Goal: Information Seeking & Learning: Learn about a topic

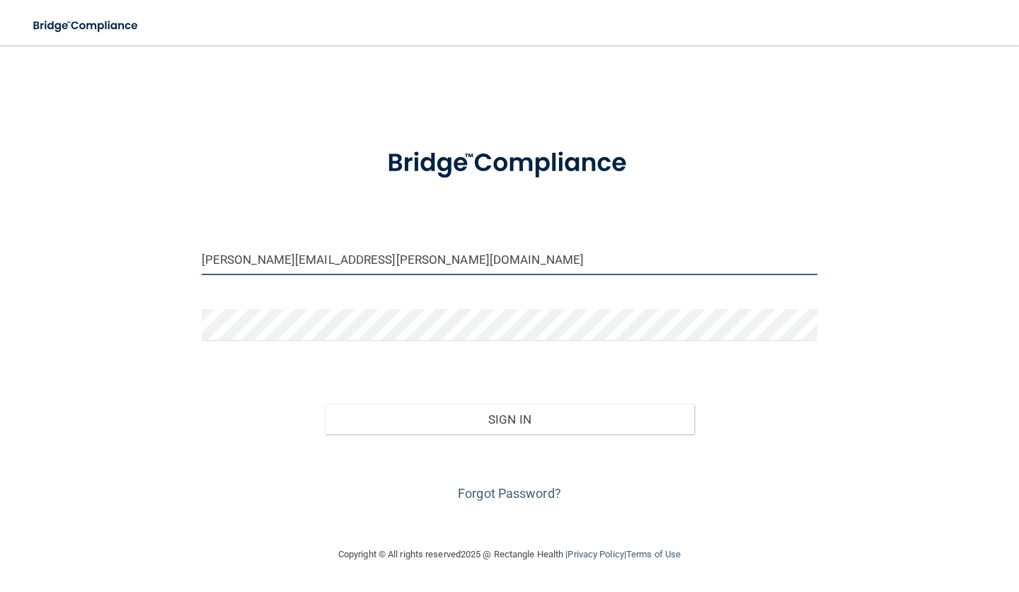
type input "[PERSON_NAME][EMAIL_ADDRESS][PERSON_NAME][DOMAIN_NAME]"
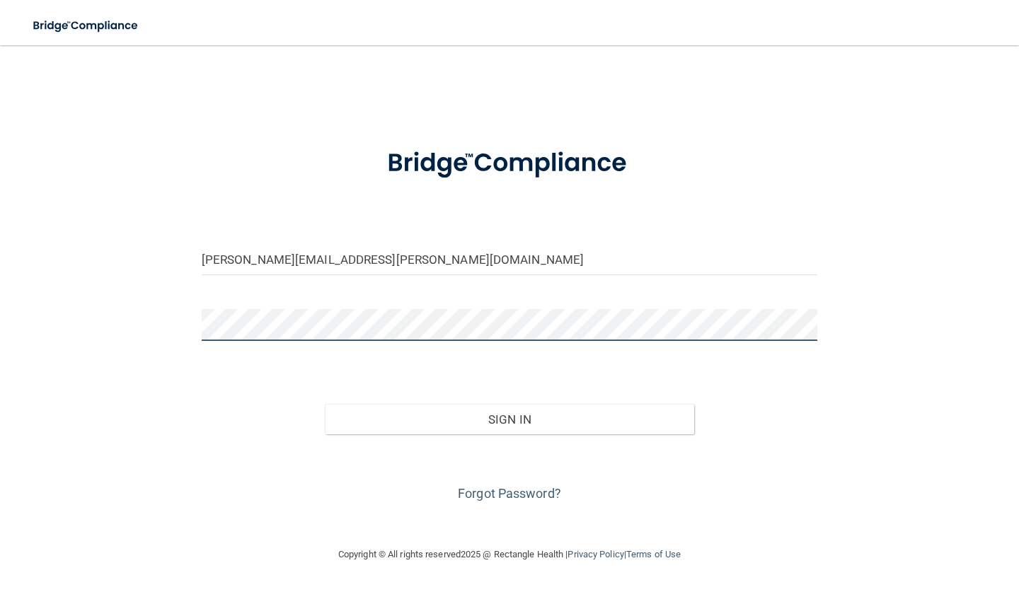
click at [509, 418] on button "Sign In" at bounding box center [509, 419] width 369 height 31
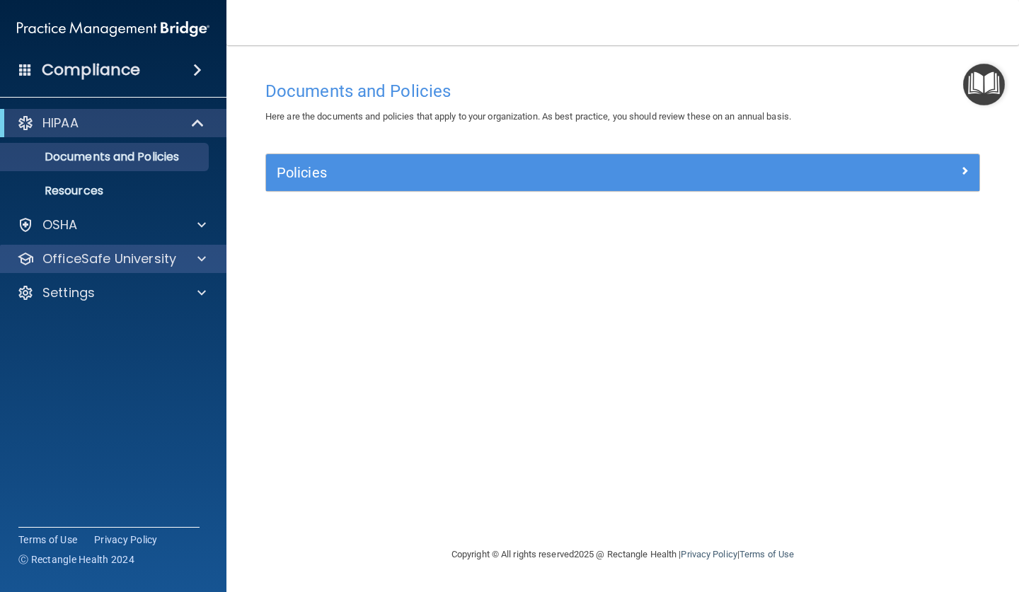
click at [161, 248] on div "OfficeSafe University" at bounding box center [113, 259] width 227 height 28
click at [183, 261] on div at bounding box center [199, 258] width 35 height 17
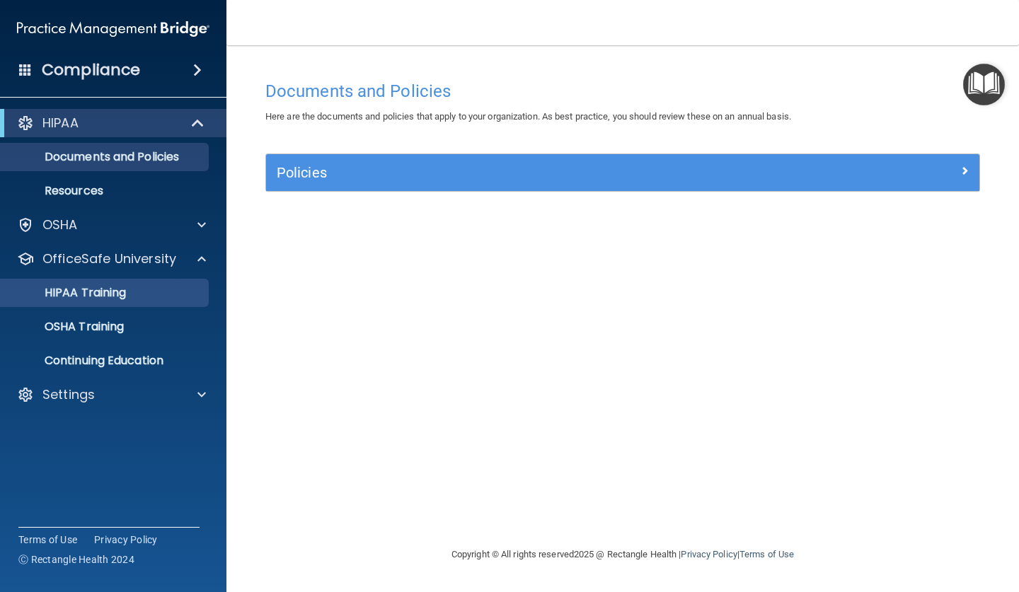
click at [139, 285] on link "HIPAA Training" at bounding box center [97, 293] width 223 height 28
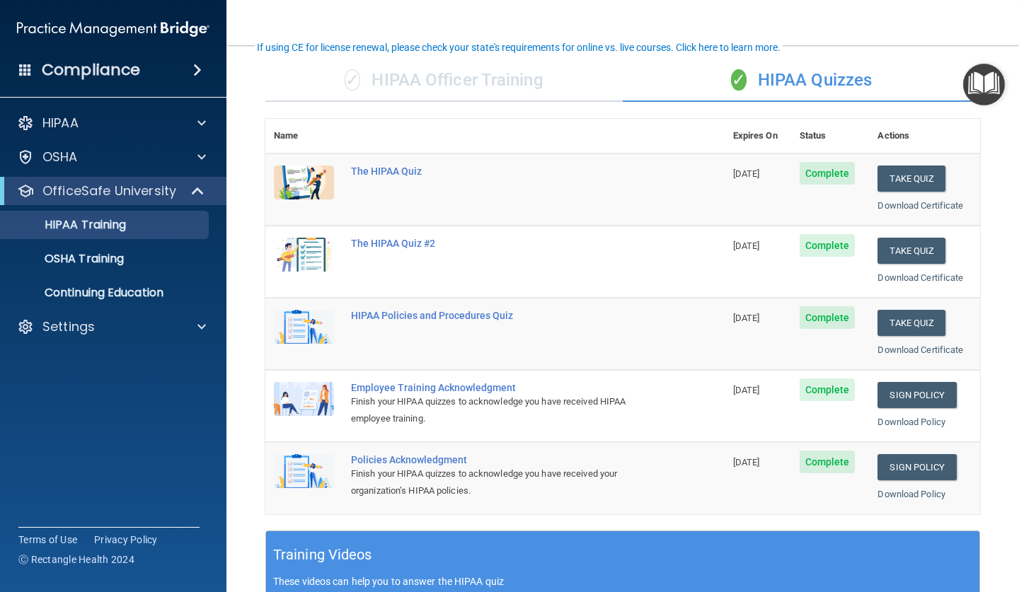
scroll to position [95, 0]
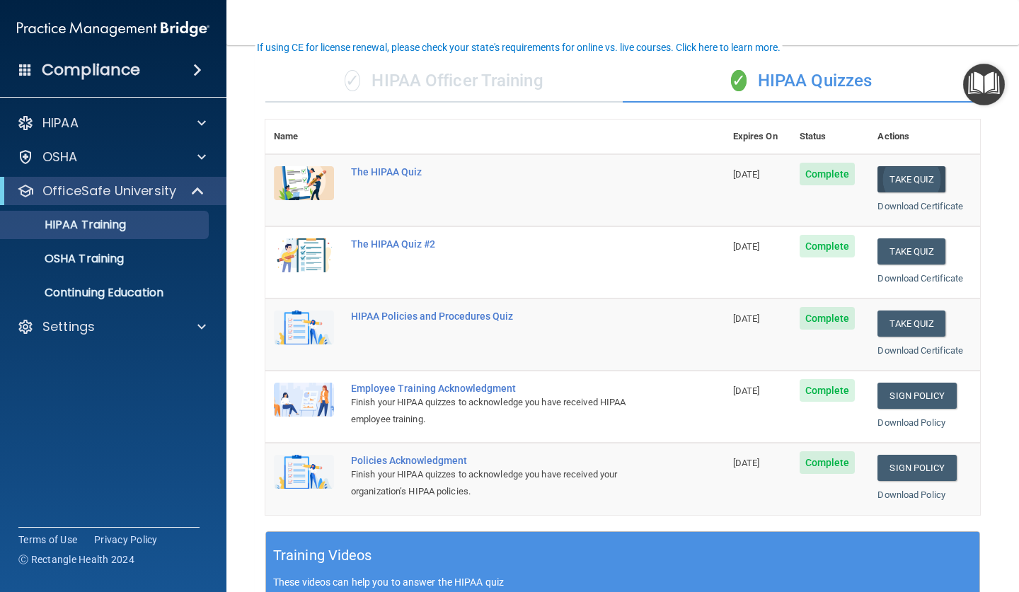
click at [917, 174] on button "Take Quiz" at bounding box center [911, 179] width 68 height 26
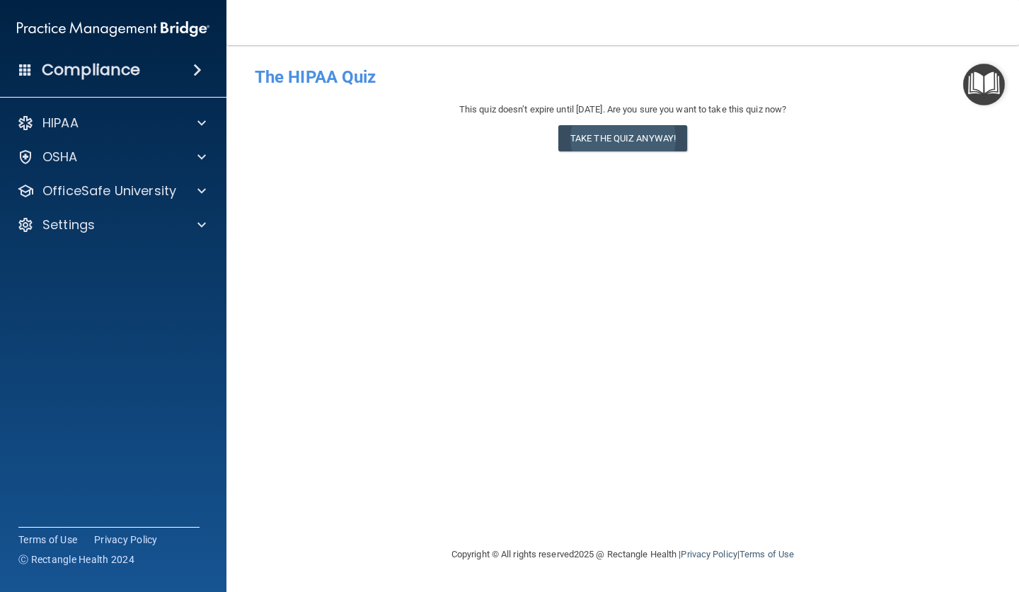
click at [653, 137] on button "Take the quiz anyway!" at bounding box center [622, 138] width 129 height 26
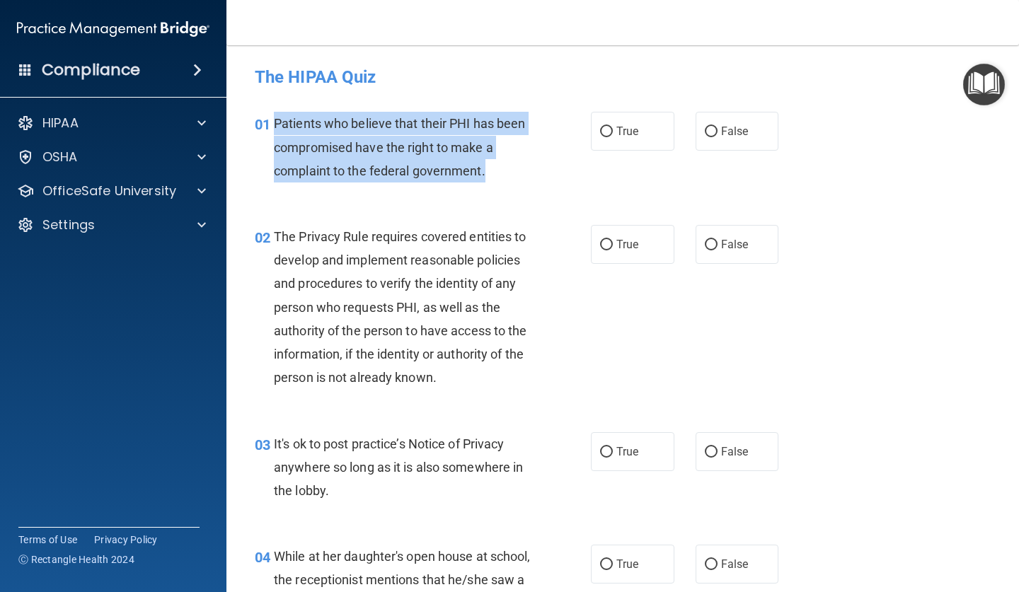
drag, startPoint x: 490, startPoint y: 171, endPoint x: 277, endPoint y: 117, distance: 219.6
click at [277, 117] on div "Patients who believe that their PHI has been compromised have the right to make…" at bounding box center [408, 147] width 268 height 71
copy span "Patients who believe that their PHI has been compromised have the right to make…"
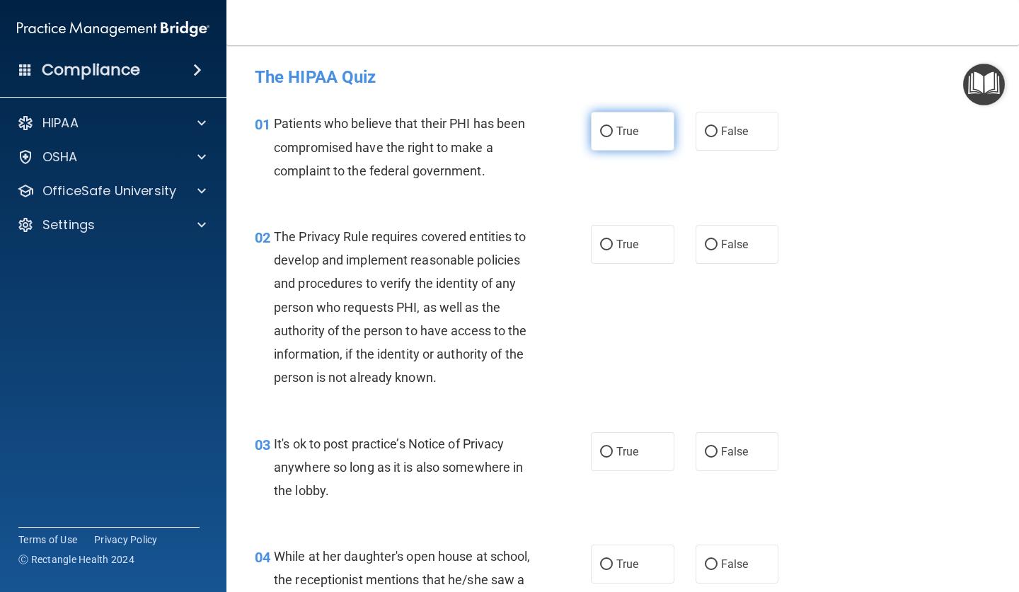
click at [625, 126] on span "True" at bounding box center [627, 131] width 22 height 13
click at [613, 127] on input "True" at bounding box center [606, 132] width 13 height 11
radio input "true"
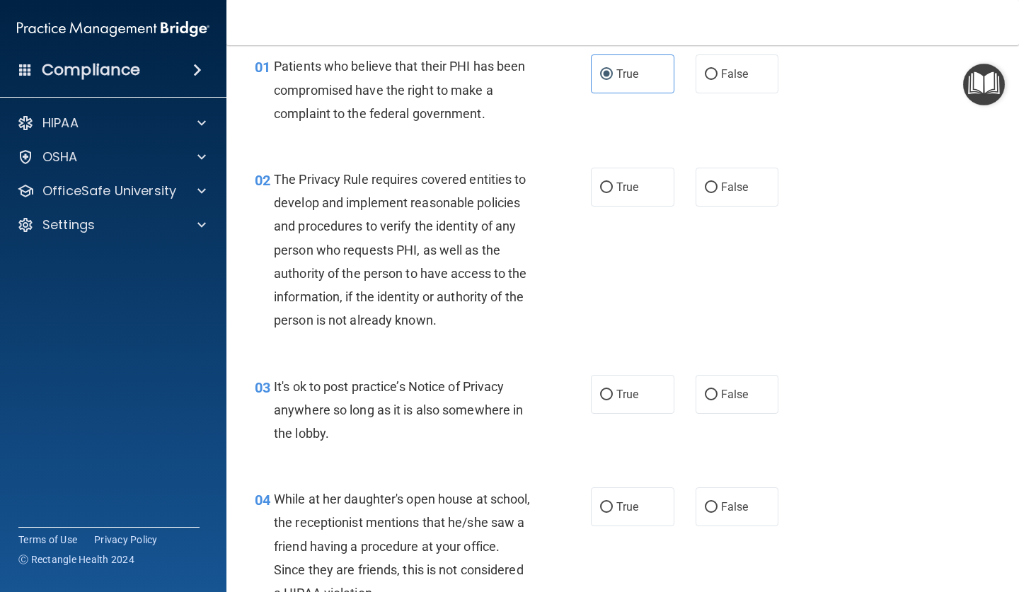
scroll to position [58, 0]
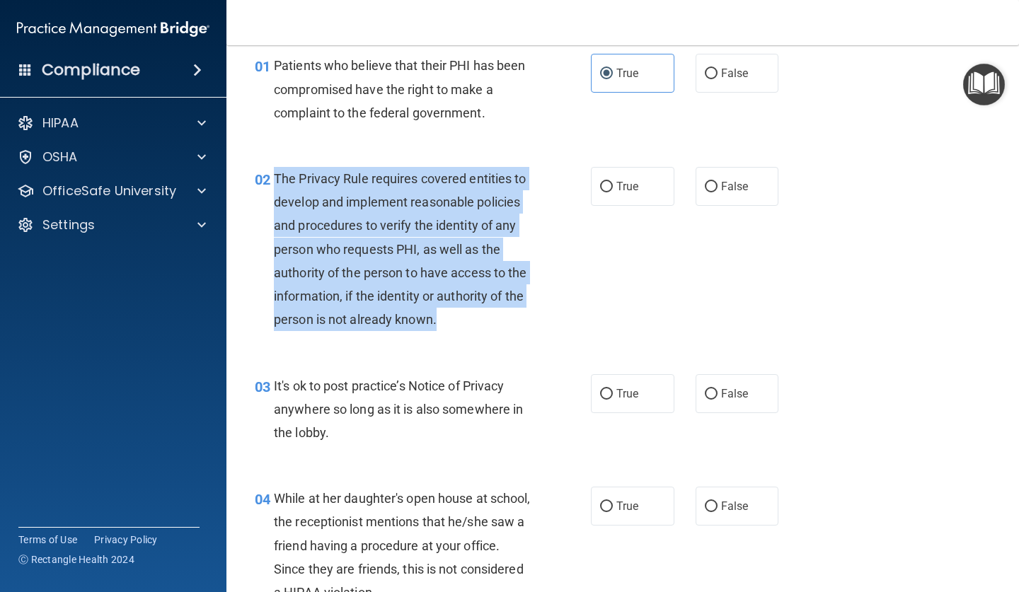
drag, startPoint x: 441, startPoint y: 317, endPoint x: 275, endPoint y: 177, distance: 217.4
click at [275, 177] on div "The Privacy Rule requires covered entities to develop and implement reasonable …" at bounding box center [408, 249] width 268 height 165
copy span "The Privacy Rule requires covered entities to develop and implement reasonable …"
click at [612, 190] on input "True" at bounding box center [606, 187] width 13 height 11
radio input "true"
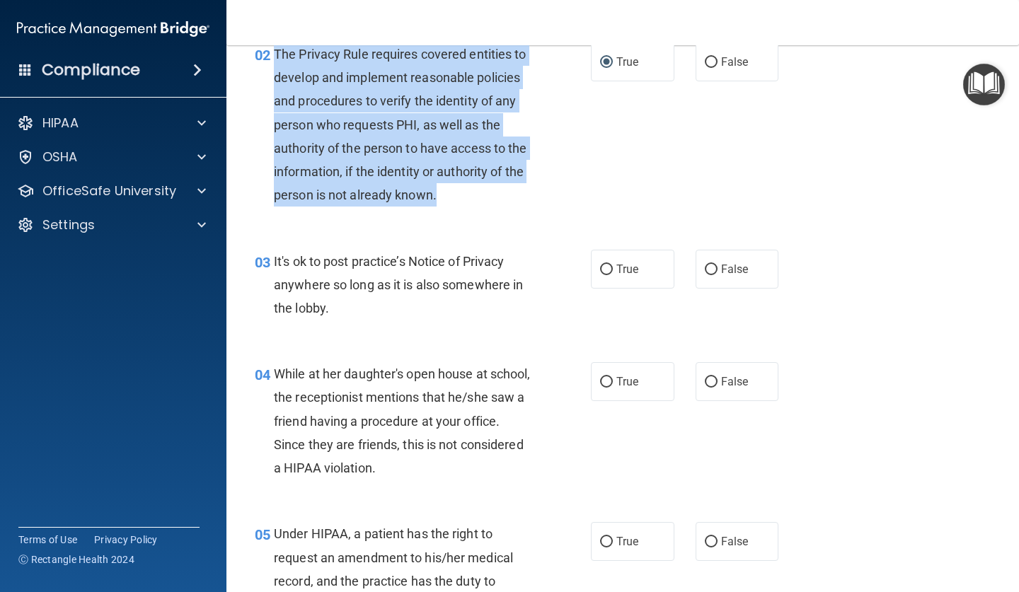
scroll to position [186, 0]
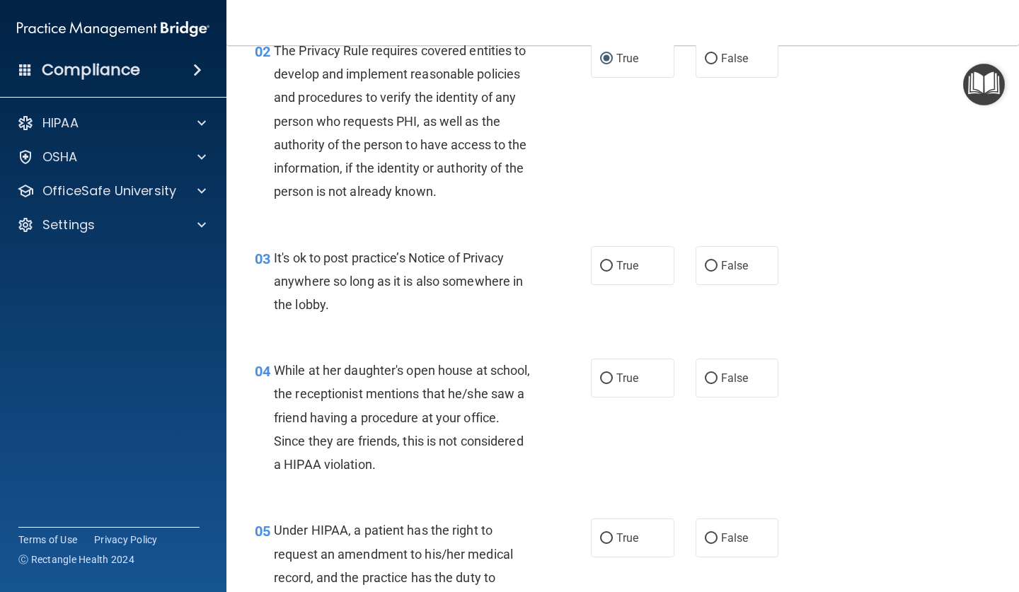
click at [472, 290] on div "It's ok to post practice’s Notice of Privacy anywhere so long as it is also som…" at bounding box center [408, 281] width 268 height 71
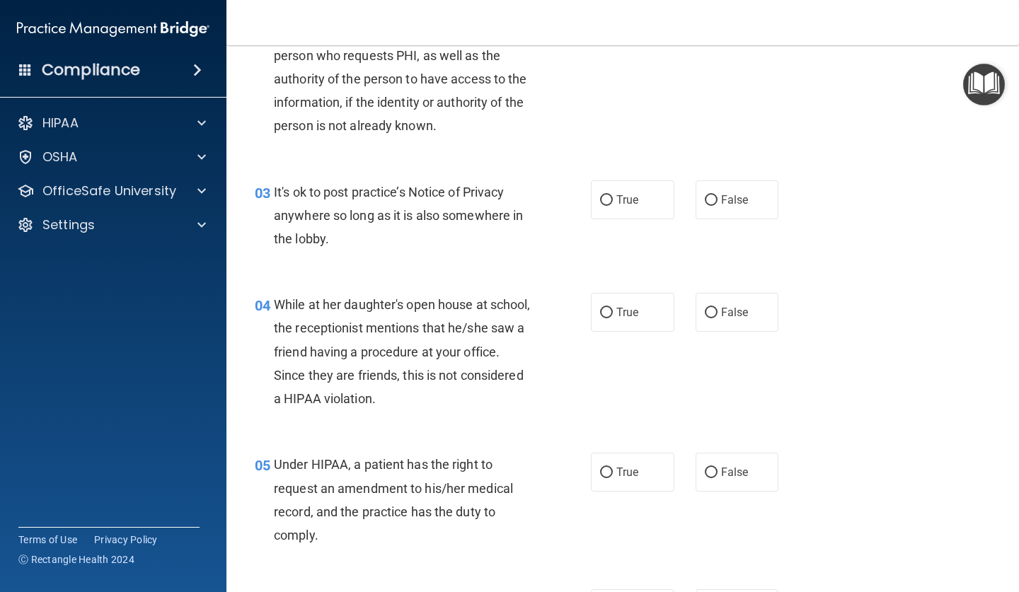
scroll to position [255, 0]
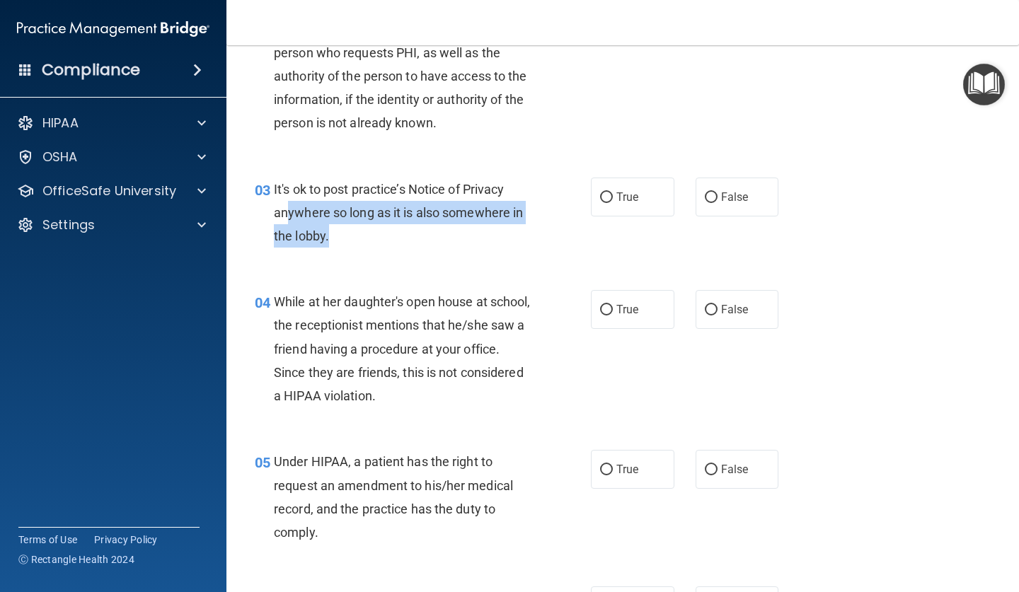
drag, startPoint x: 336, startPoint y: 227, endPoint x: 293, endPoint y: 204, distance: 49.1
click at [291, 203] on div "It's ok to post practice’s Notice of Privacy anywhere so long as it is also som…" at bounding box center [408, 213] width 268 height 71
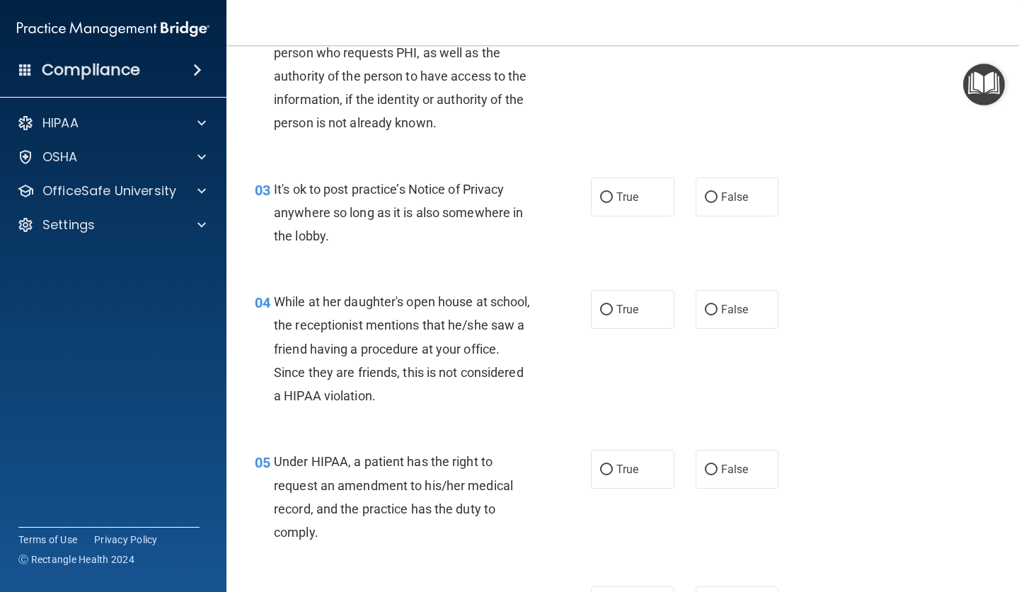
click at [383, 253] on div "03 It's ok to post practice’s Notice of Privacy anywhere so long as it is also …" at bounding box center [622, 216] width 757 height 113
click at [715, 201] on label "False" at bounding box center [736, 197] width 83 height 39
click at [715, 201] on input "False" at bounding box center [711, 197] width 13 height 11
radio input "true"
click at [717, 305] on label "False" at bounding box center [736, 309] width 83 height 39
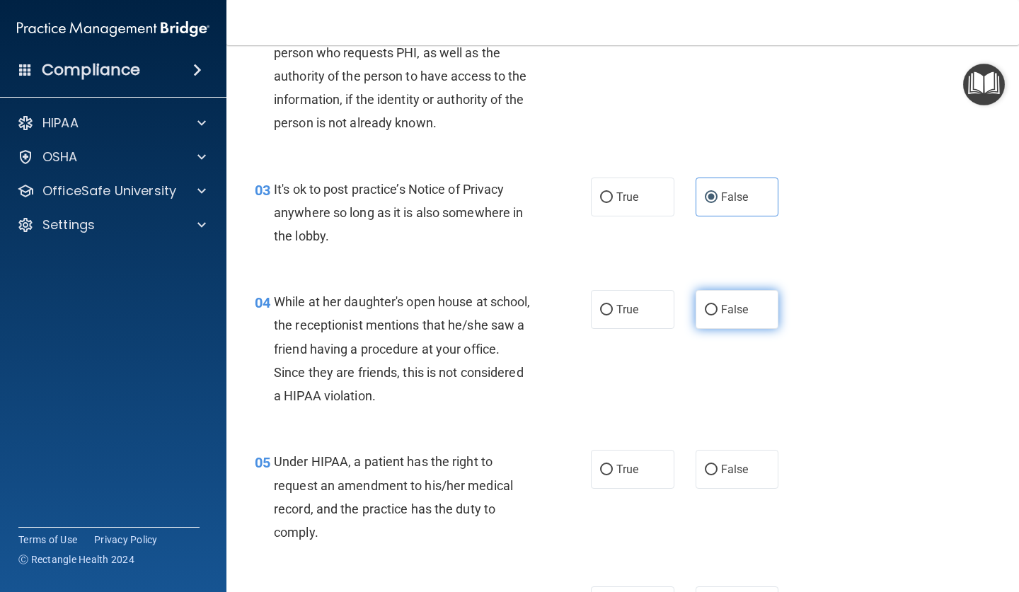
click at [717, 305] on input "False" at bounding box center [711, 310] width 13 height 11
radio input "true"
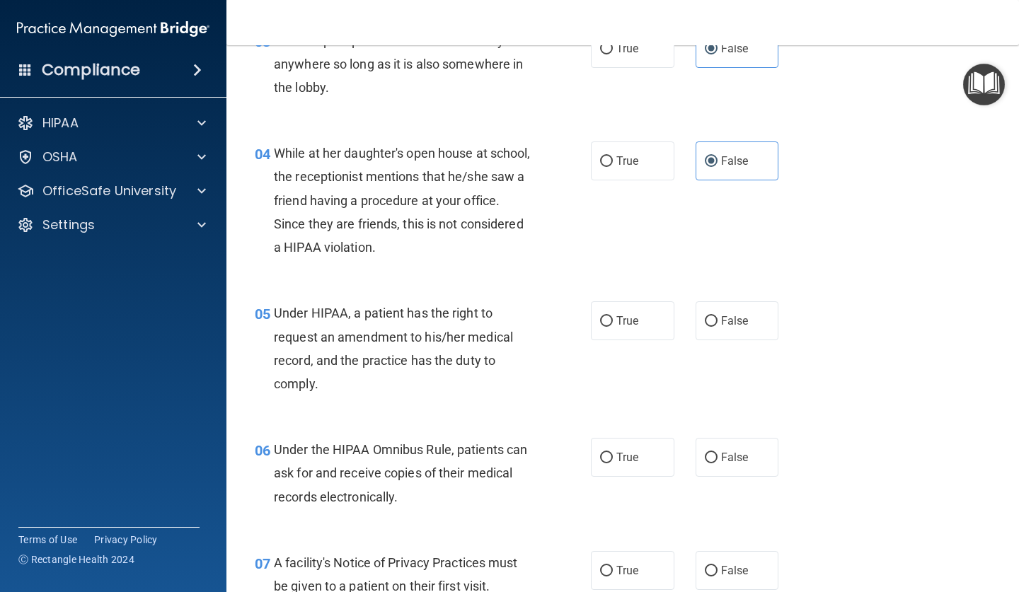
scroll to position [419, 0]
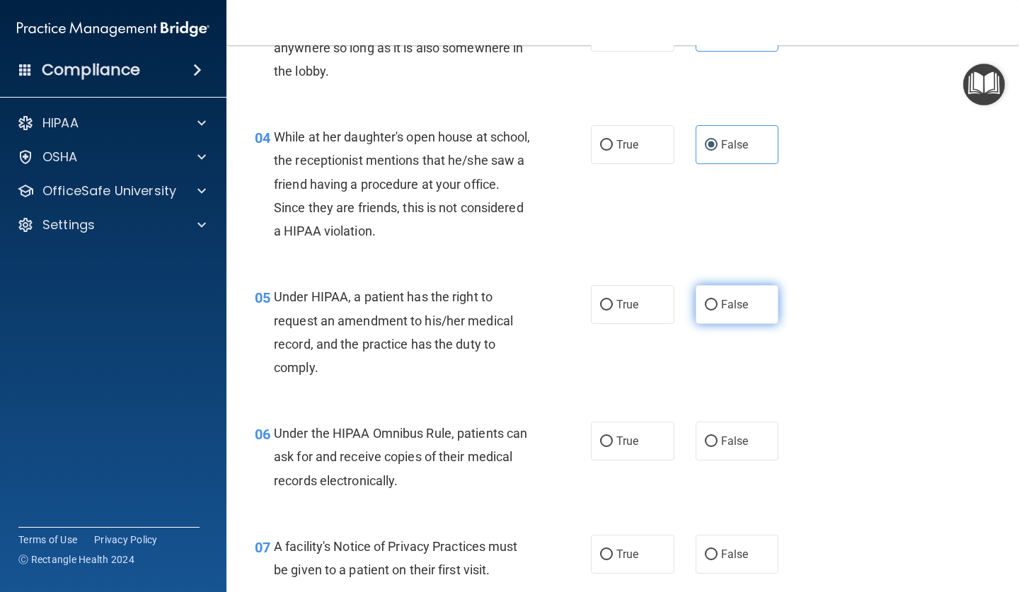
click at [733, 309] on label "False" at bounding box center [736, 304] width 83 height 39
click at [717, 309] on input "False" at bounding box center [711, 305] width 13 height 11
radio input "true"
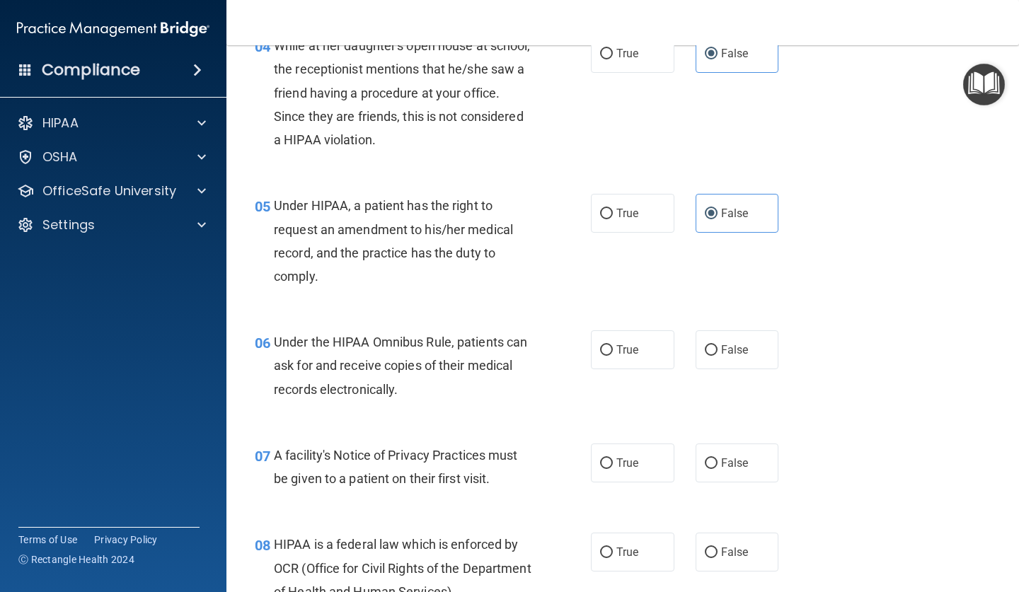
scroll to position [536, 0]
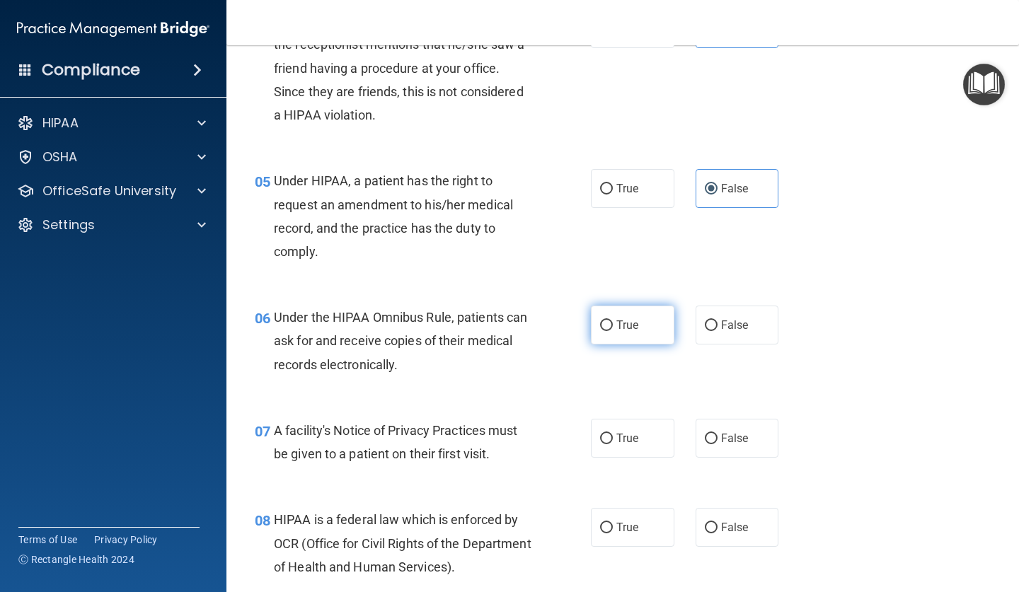
click at [623, 335] on label "True" at bounding box center [632, 325] width 83 height 39
click at [613, 331] on input "True" at bounding box center [606, 325] width 13 height 11
radio input "true"
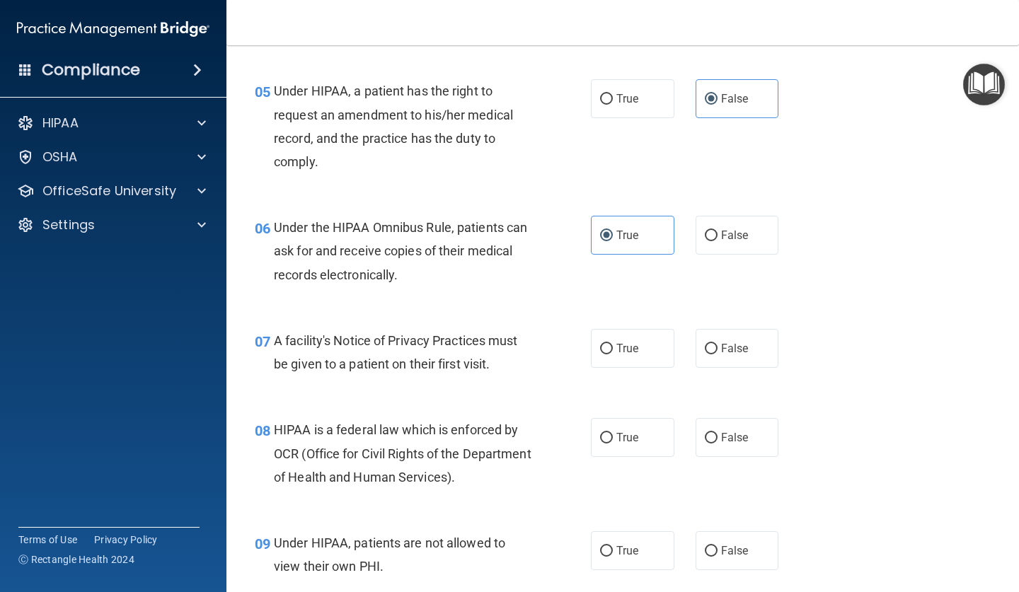
scroll to position [629, 0]
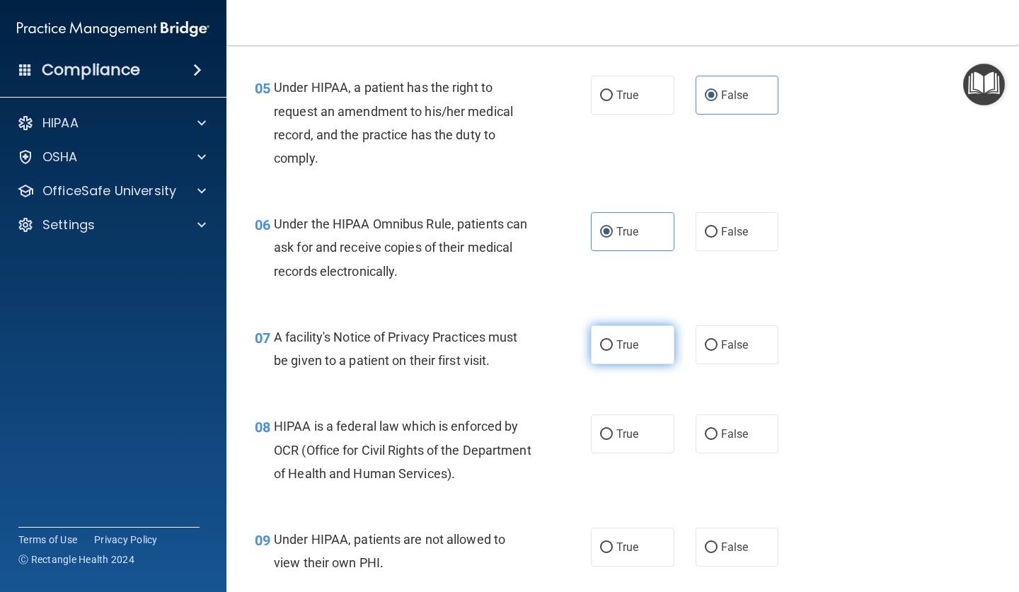
click at [636, 348] on label "True" at bounding box center [632, 344] width 83 height 39
click at [613, 348] on input "True" at bounding box center [606, 345] width 13 height 11
radio input "true"
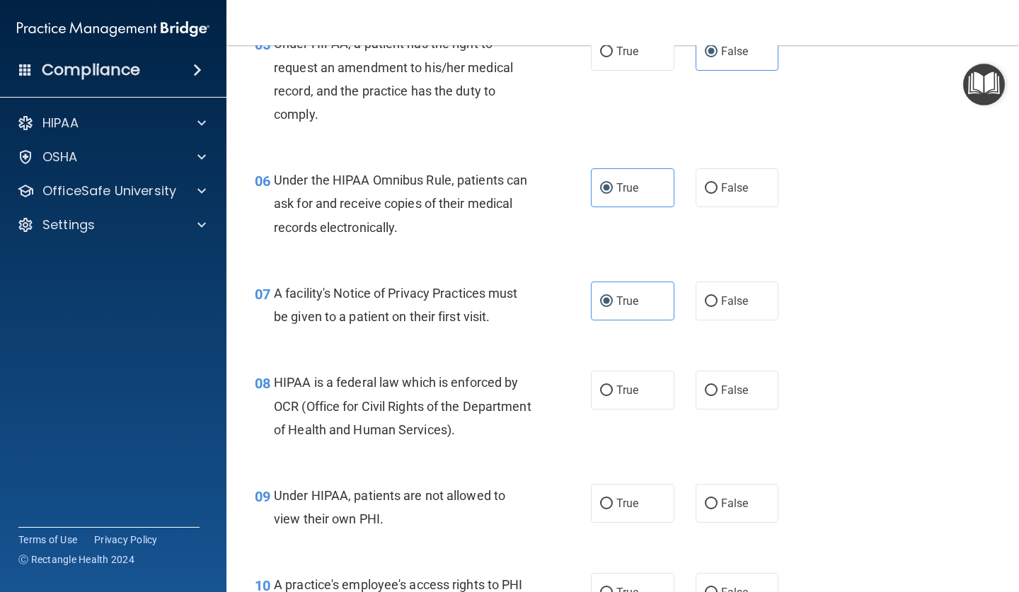
scroll to position [685, 0]
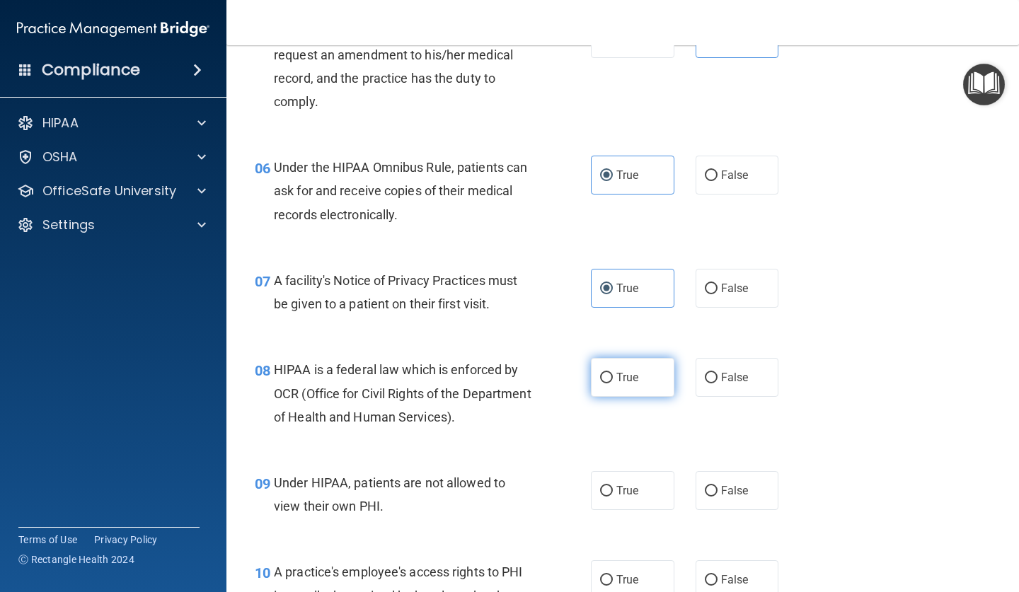
click at [638, 371] on span "True" at bounding box center [627, 377] width 22 height 13
click at [613, 373] on input "True" at bounding box center [606, 378] width 13 height 11
radio input "true"
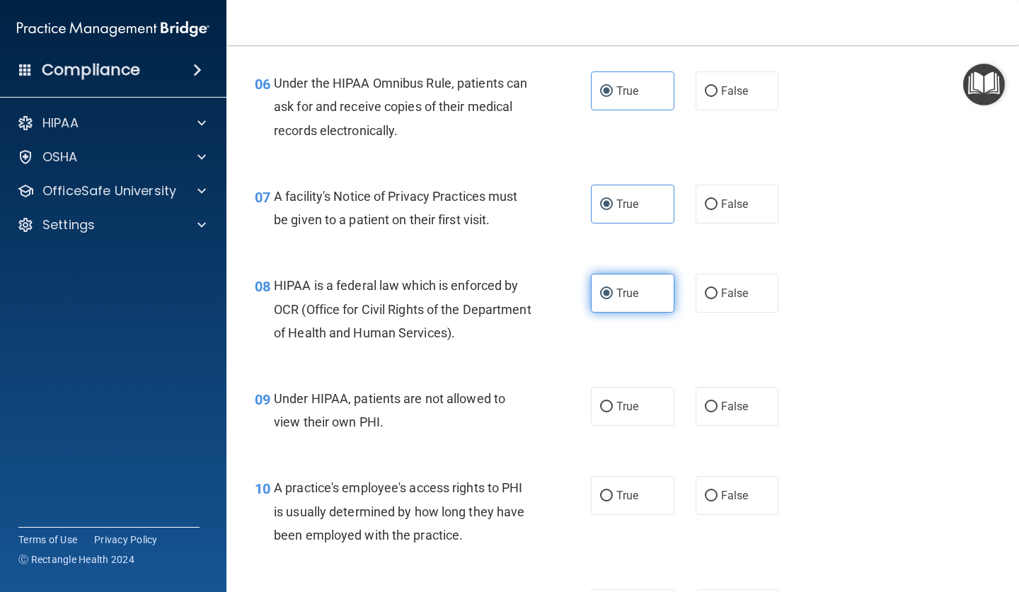
scroll to position [805, 0]
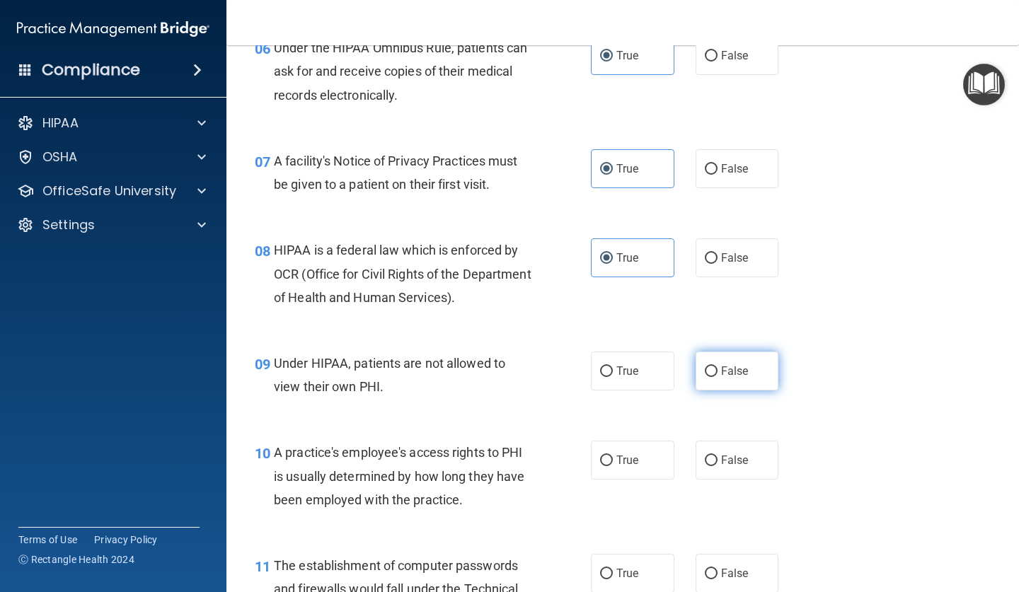
click at [709, 378] on label "False" at bounding box center [736, 371] width 83 height 39
click at [709, 377] on input "False" at bounding box center [711, 371] width 13 height 11
radio input "true"
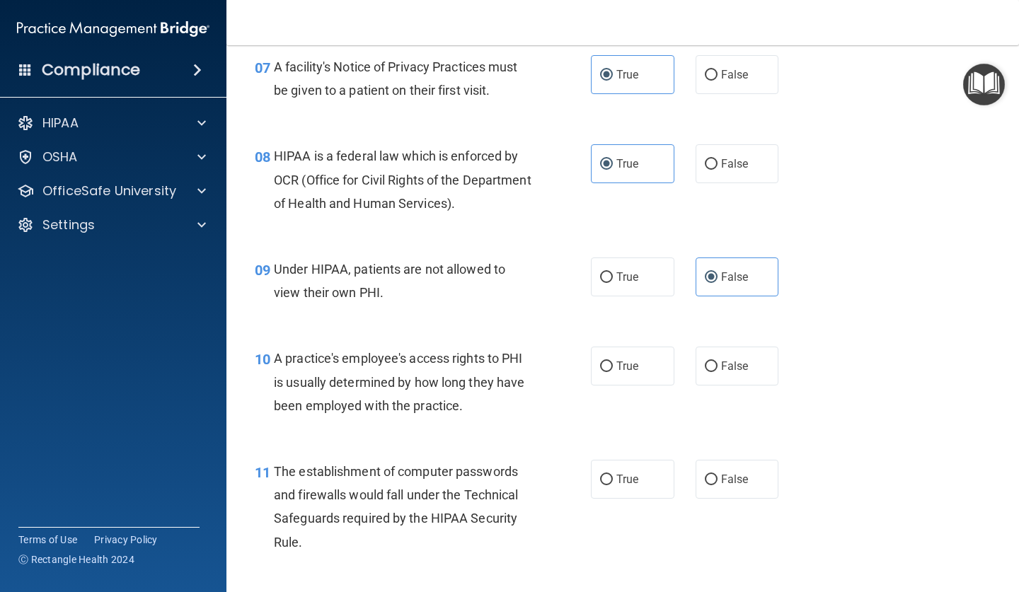
scroll to position [942, 0]
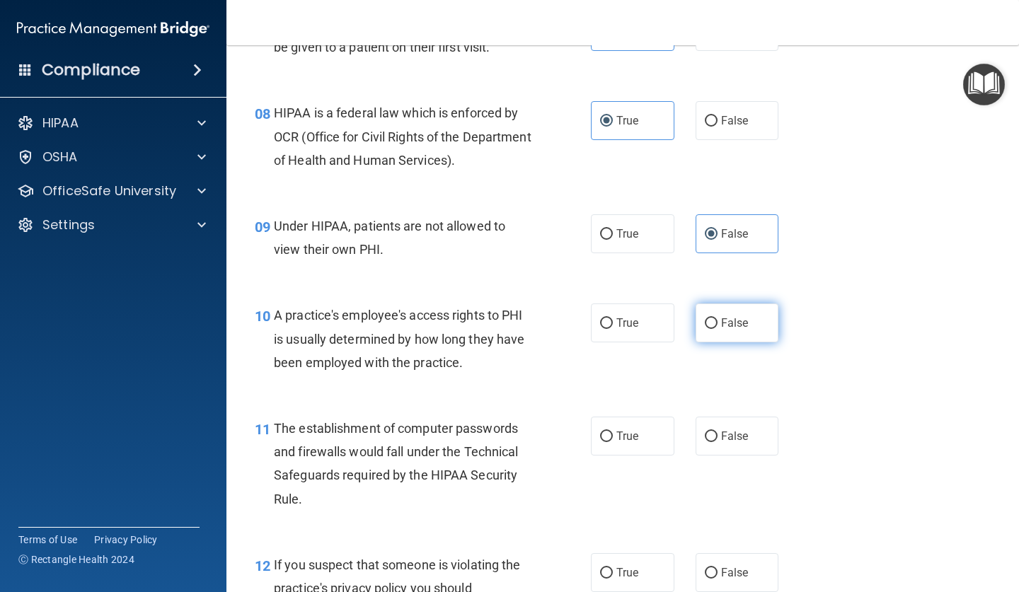
click at [723, 316] on span "False" at bounding box center [735, 322] width 28 height 13
click at [717, 318] on input "False" at bounding box center [711, 323] width 13 height 11
radio input "true"
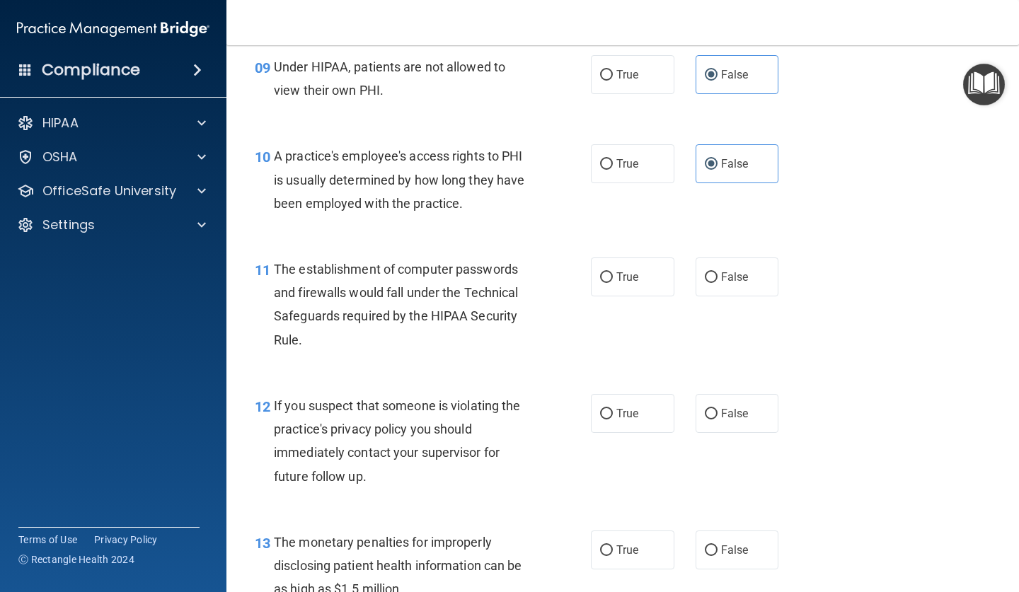
scroll to position [1104, 0]
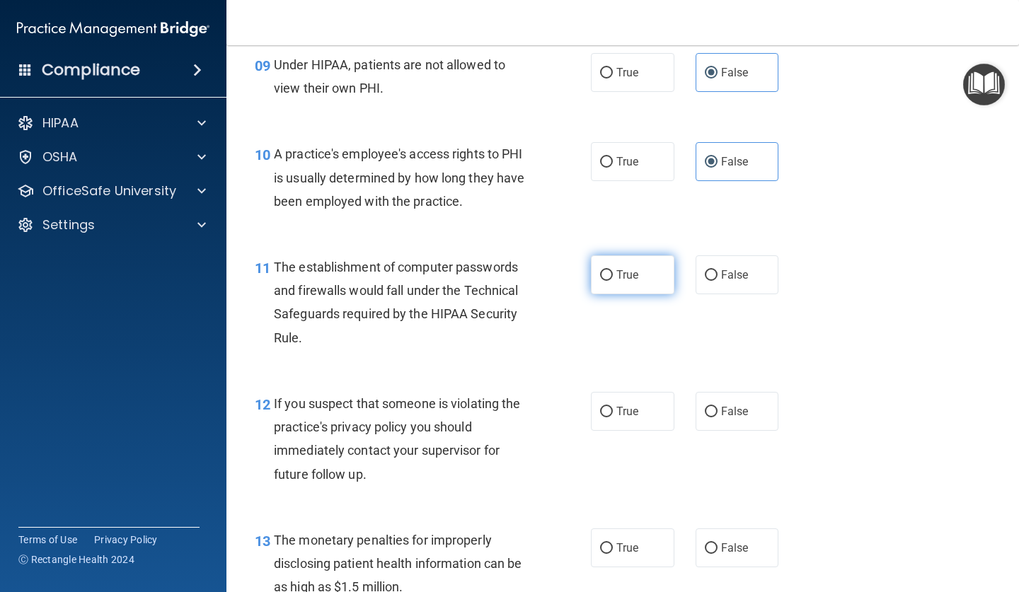
click at [634, 270] on span "True" at bounding box center [627, 274] width 22 height 13
click at [613, 270] on input "True" at bounding box center [606, 275] width 13 height 11
radio input "true"
click at [608, 407] on input "True" at bounding box center [606, 412] width 13 height 11
radio input "true"
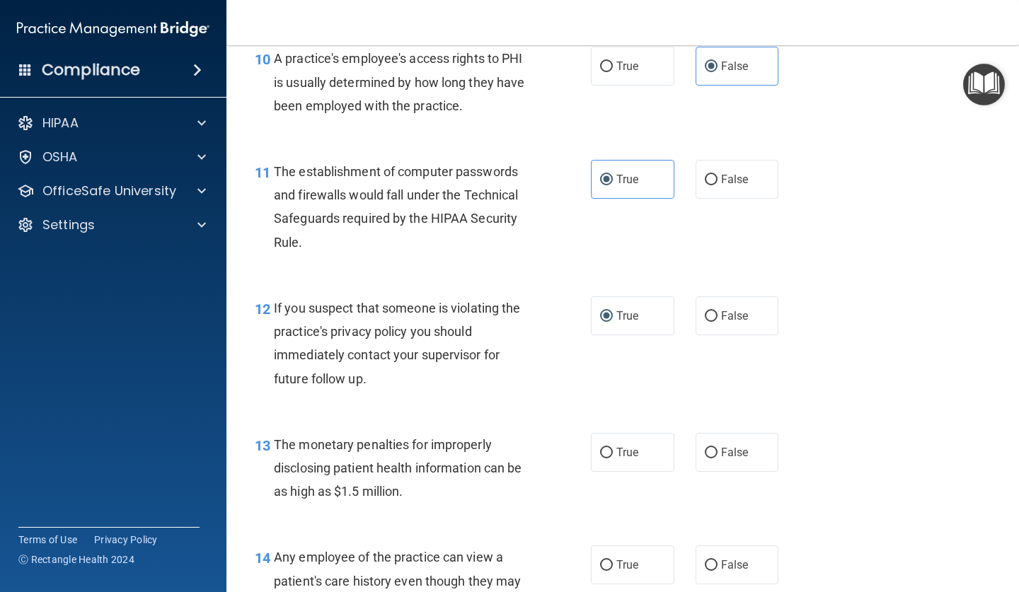
scroll to position [1239, 0]
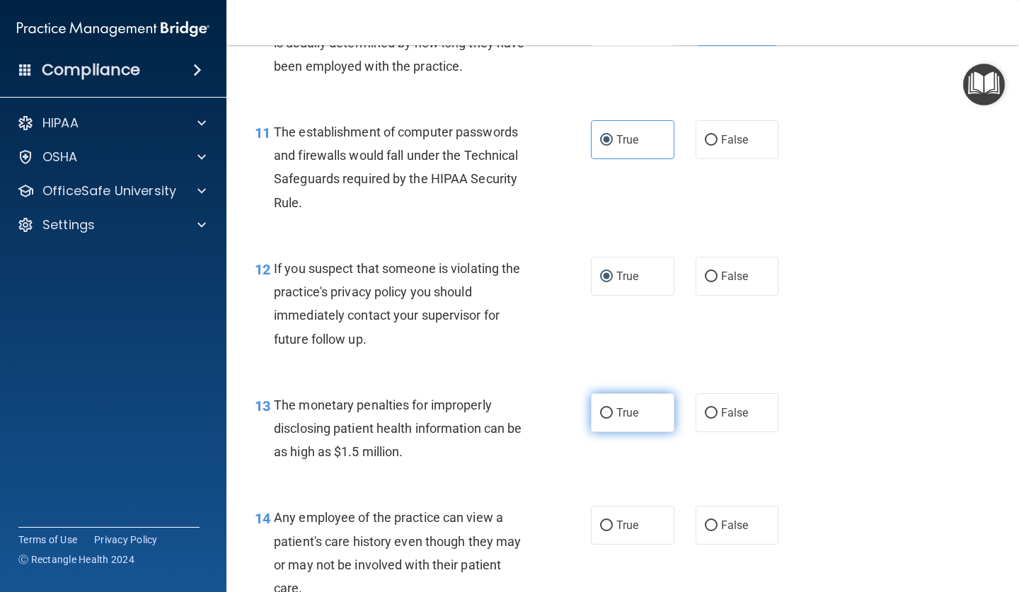
click at [634, 416] on label "True" at bounding box center [632, 412] width 83 height 39
click at [613, 416] on input "True" at bounding box center [606, 413] width 13 height 11
radio input "true"
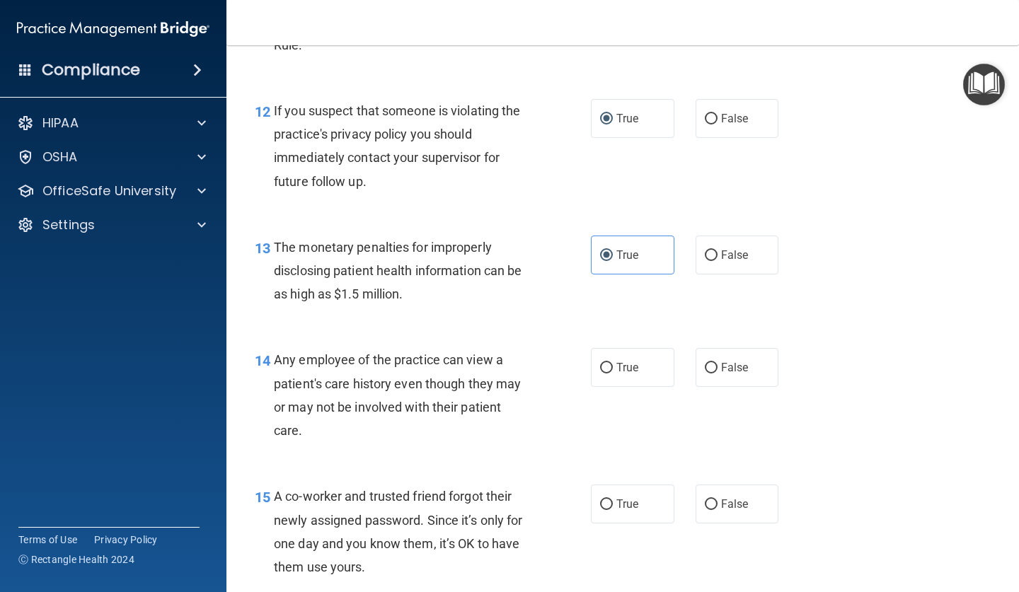
scroll to position [1399, 0]
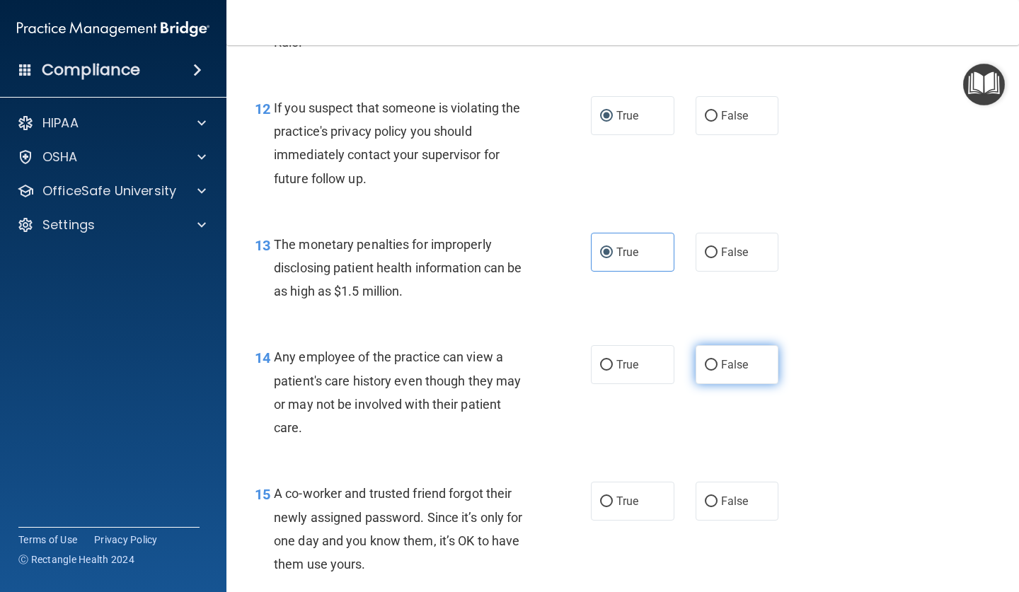
click at [736, 359] on span "False" at bounding box center [735, 364] width 28 height 13
click at [717, 360] on input "False" at bounding box center [711, 365] width 13 height 11
radio input "true"
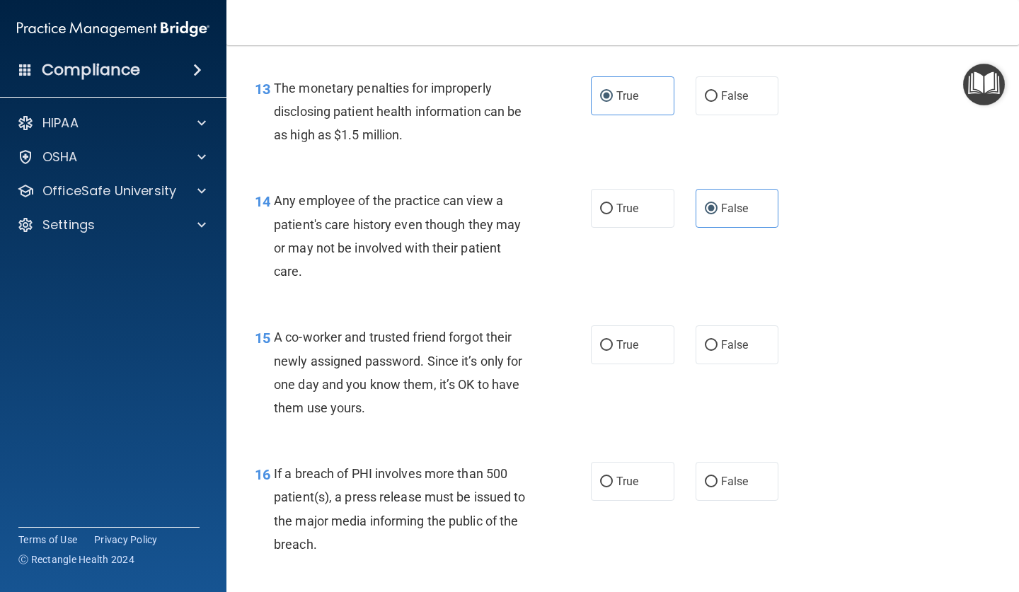
scroll to position [1565, 0]
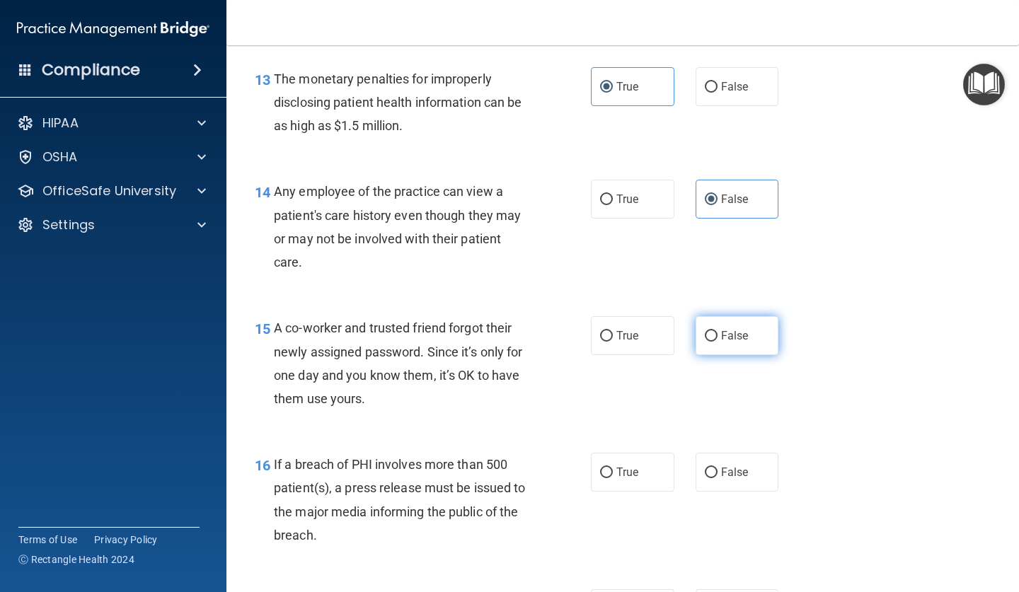
click at [716, 333] on input "False" at bounding box center [711, 336] width 13 height 11
radio input "true"
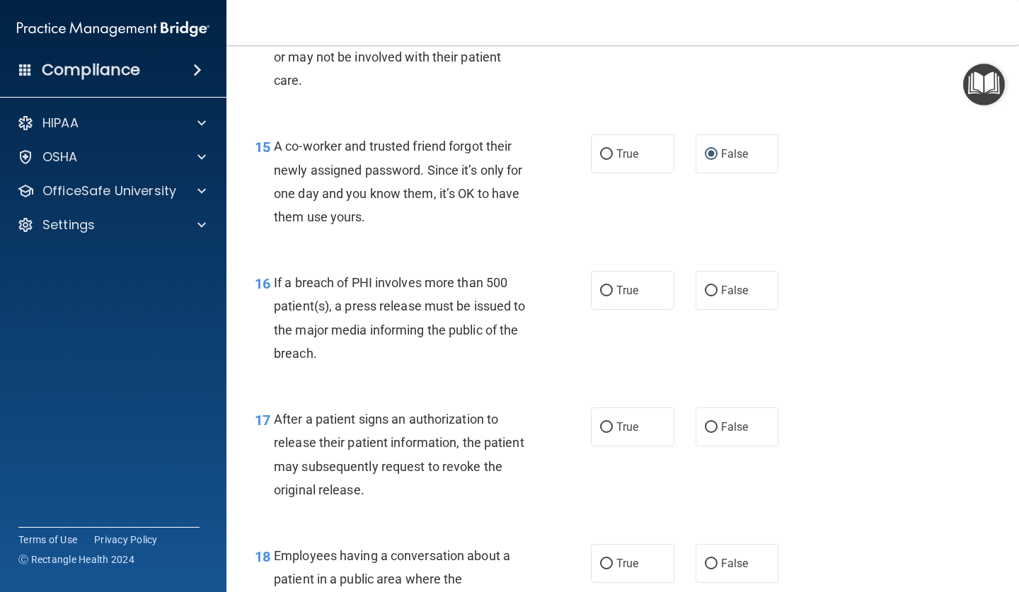
scroll to position [1749, 0]
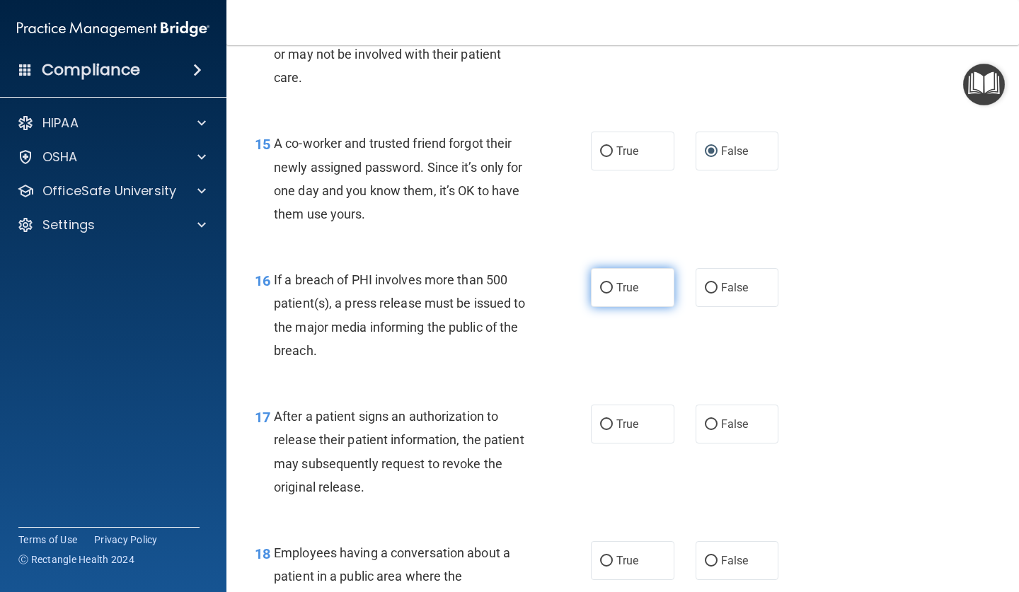
click at [615, 268] on label "True" at bounding box center [632, 287] width 83 height 39
click at [613, 283] on input "True" at bounding box center [606, 288] width 13 height 11
radio input "true"
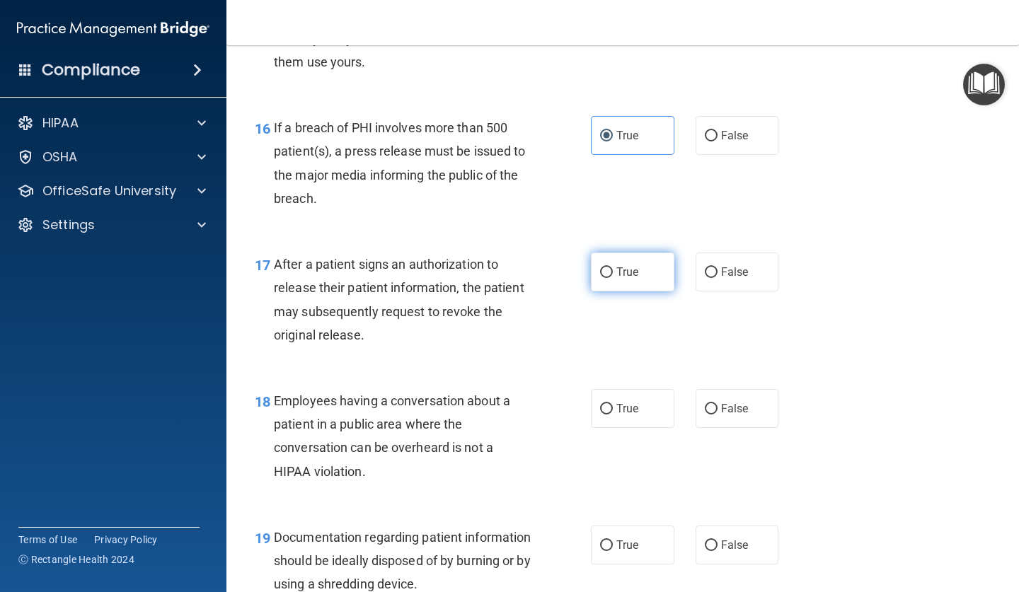
click at [638, 253] on label "True" at bounding box center [632, 272] width 83 height 39
click at [613, 267] on input "True" at bounding box center [606, 272] width 13 height 11
radio input "true"
click at [706, 404] on input "False" at bounding box center [711, 409] width 13 height 11
radio input "true"
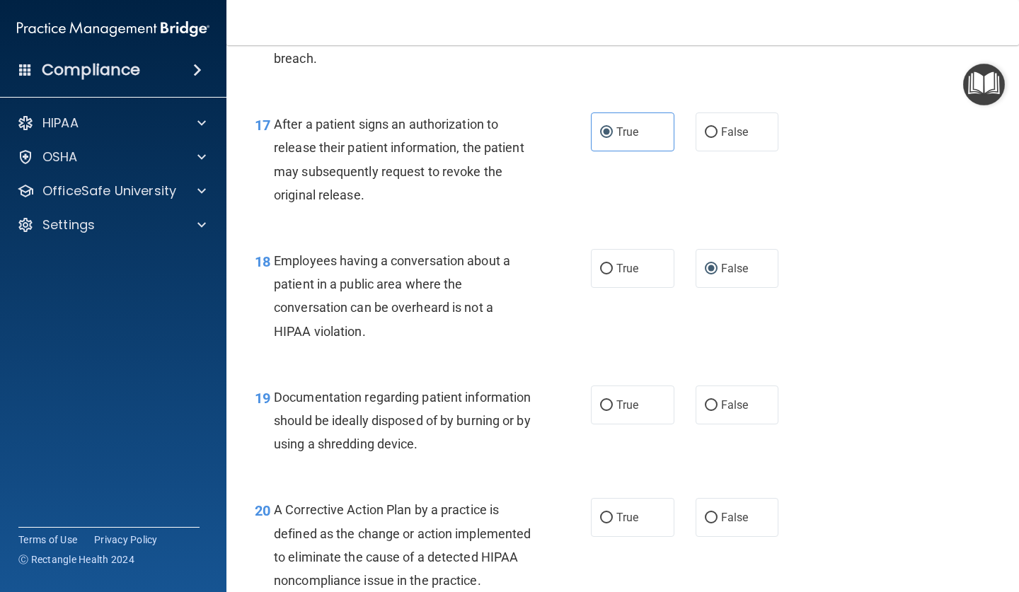
scroll to position [2046, 0]
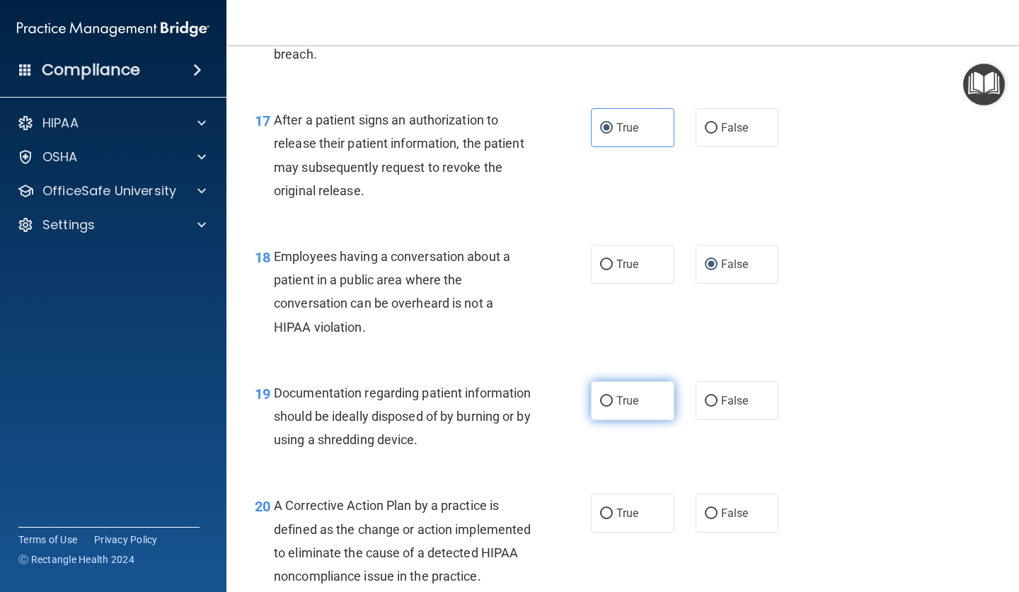
click at [637, 394] on span "True" at bounding box center [627, 400] width 22 height 13
click at [613, 396] on input "True" at bounding box center [606, 401] width 13 height 11
radio input "true"
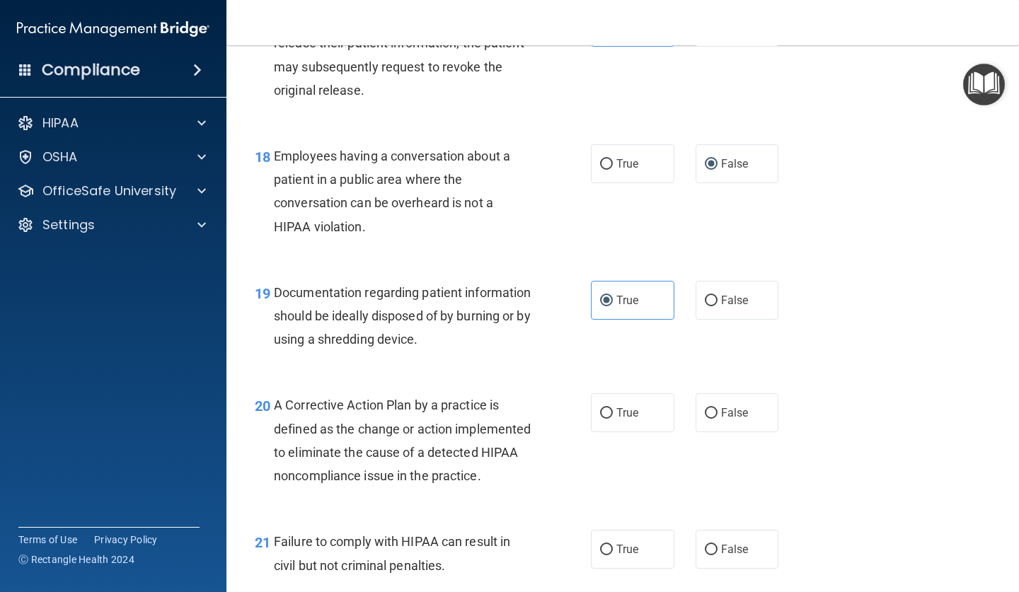
scroll to position [2189, 0]
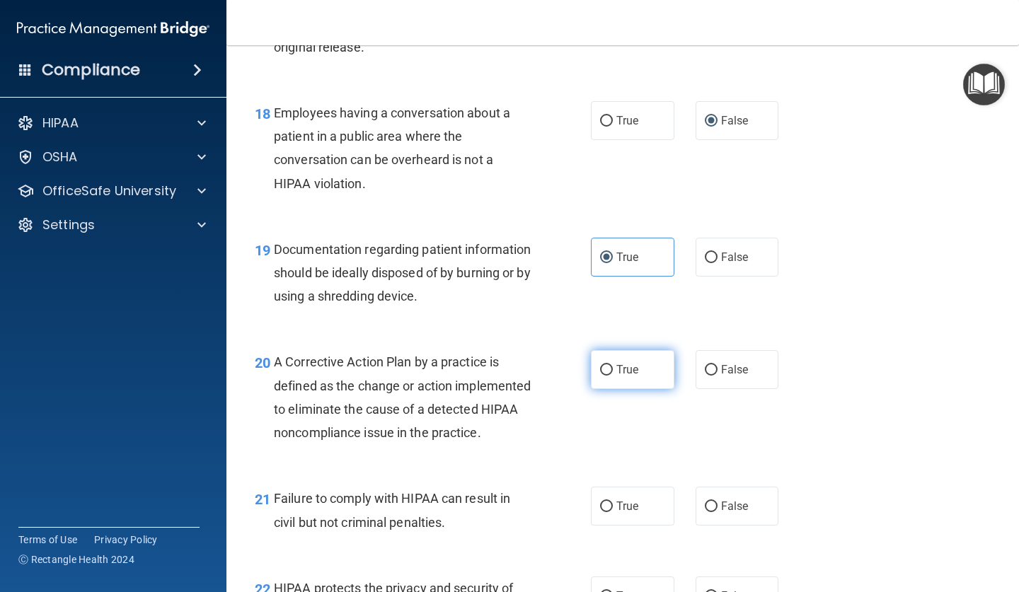
click at [610, 352] on label "True" at bounding box center [632, 369] width 83 height 39
click at [610, 365] on input "True" at bounding box center [606, 370] width 13 height 11
radio input "true"
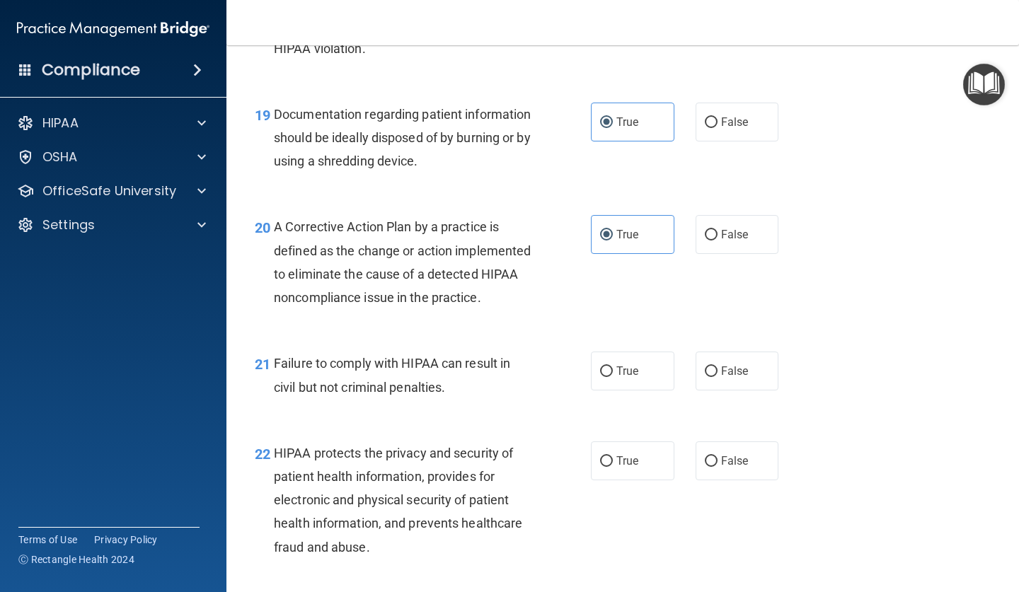
scroll to position [2325, 0]
click at [728, 377] on span "False" at bounding box center [735, 370] width 28 height 13
click at [717, 376] on input "False" at bounding box center [711, 371] width 13 height 11
radio input "true"
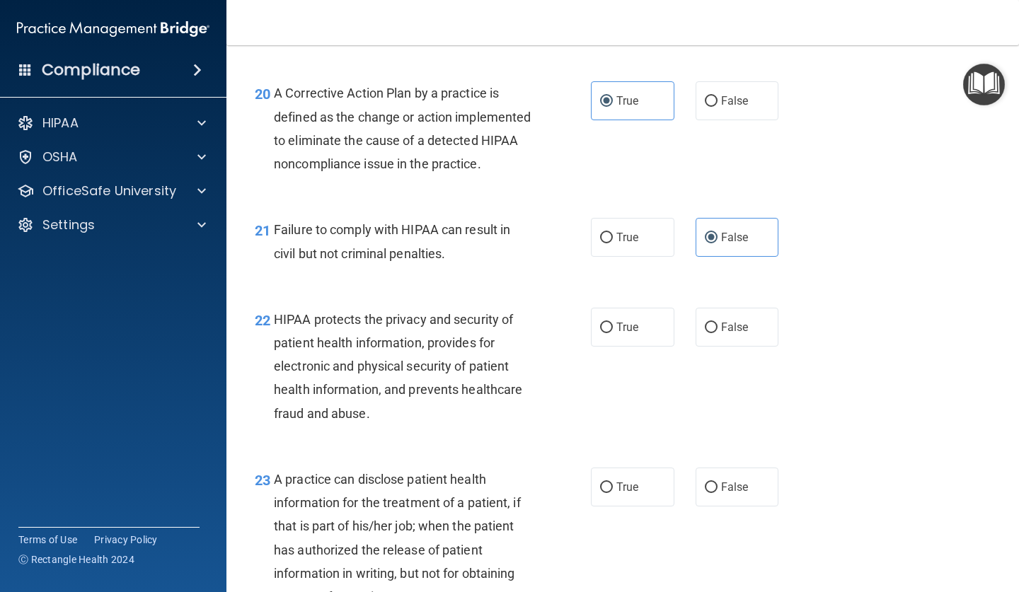
scroll to position [2468, 0]
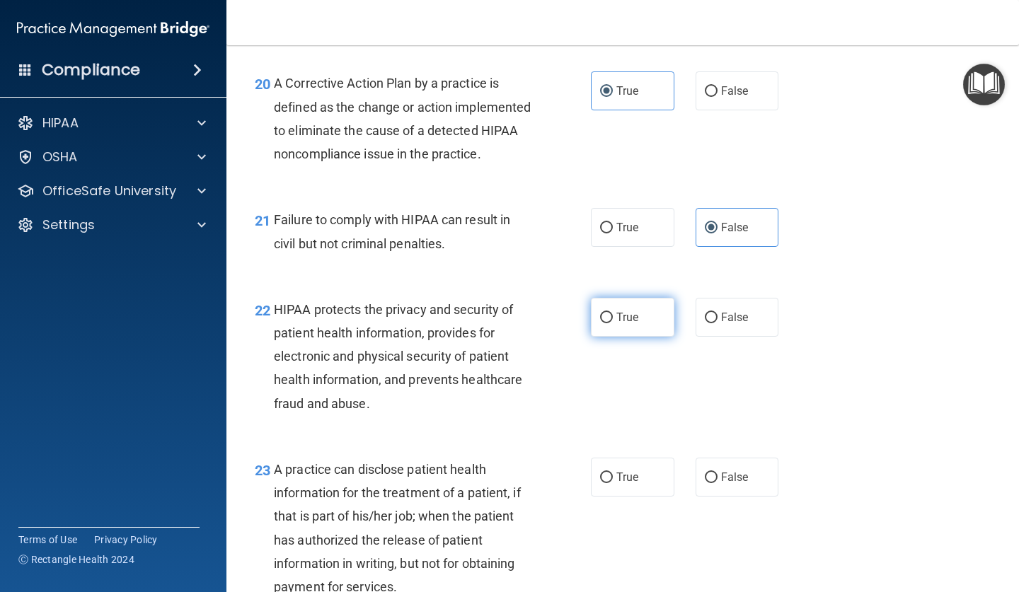
click at [647, 337] on label "True" at bounding box center [632, 317] width 83 height 39
click at [613, 323] on input "True" at bounding box center [606, 318] width 13 height 11
radio input "true"
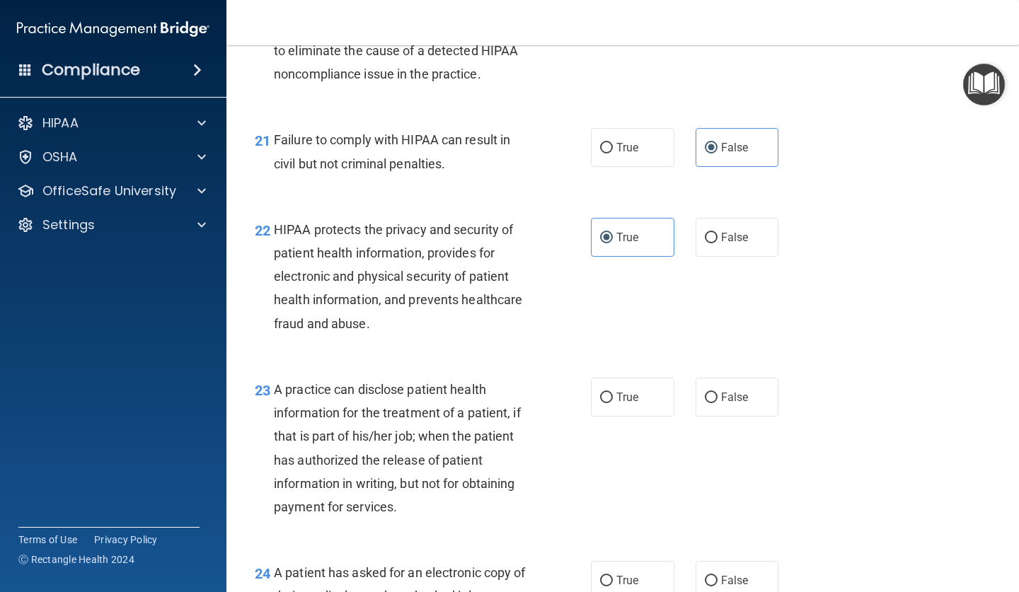
scroll to position [2549, 0]
click at [726, 403] on span "False" at bounding box center [735, 395] width 28 height 13
click at [717, 402] on input "False" at bounding box center [711, 396] width 13 height 11
radio input "true"
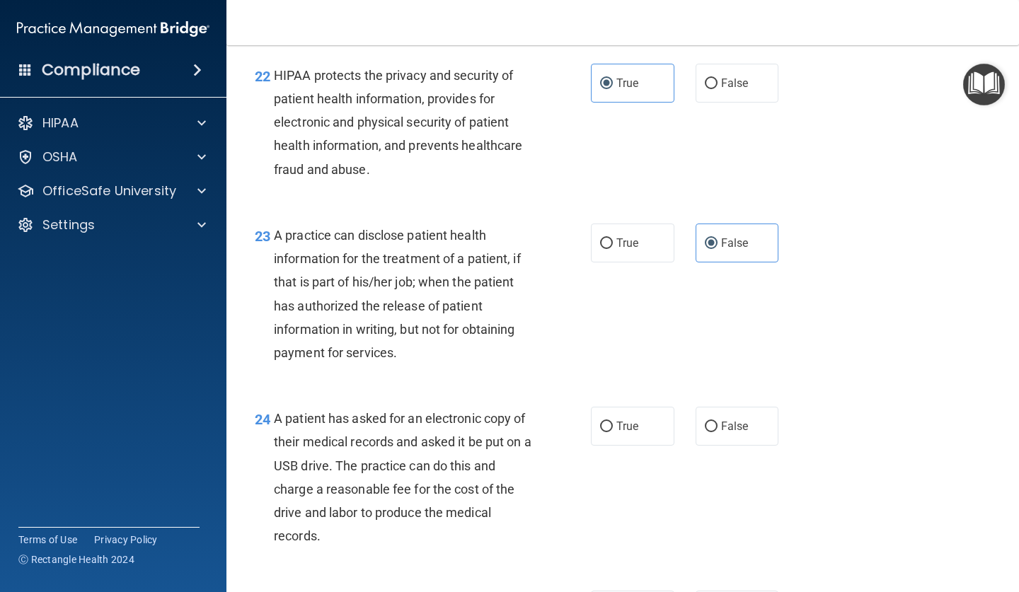
scroll to position [2703, 0]
click at [624, 432] on span "True" at bounding box center [627, 425] width 22 height 13
click at [613, 432] on input "True" at bounding box center [606, 426] width 13 height 11
radio input "true"
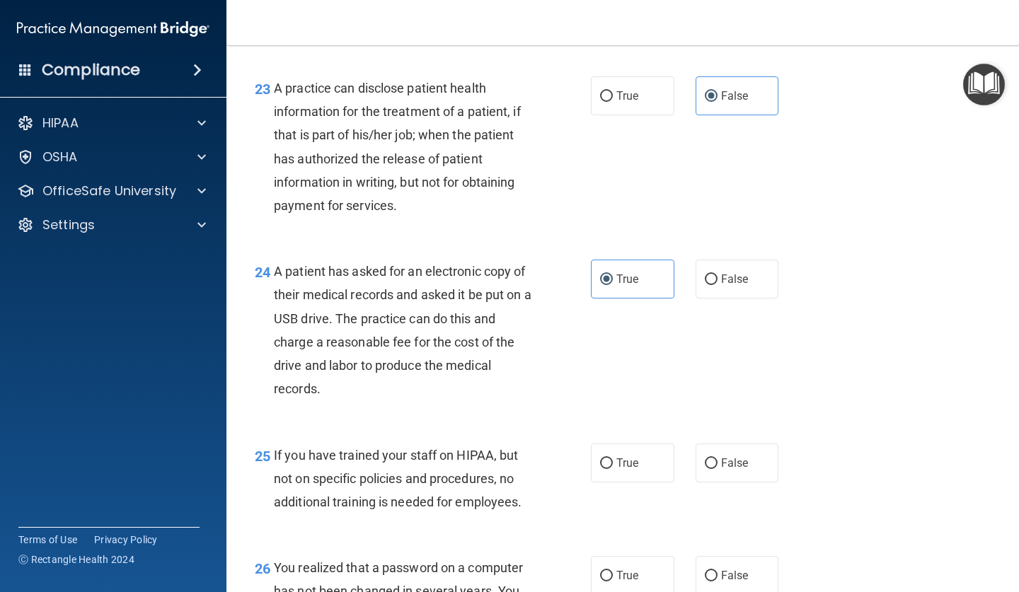
scroll to position [2849, 0]
click at [720, 460] on label "False" at bounding box center [736, 463] width 83 height 39
click at [717, 460] on input "False" at bounding box center [711, 464] width 13 height 11
radio input "true"
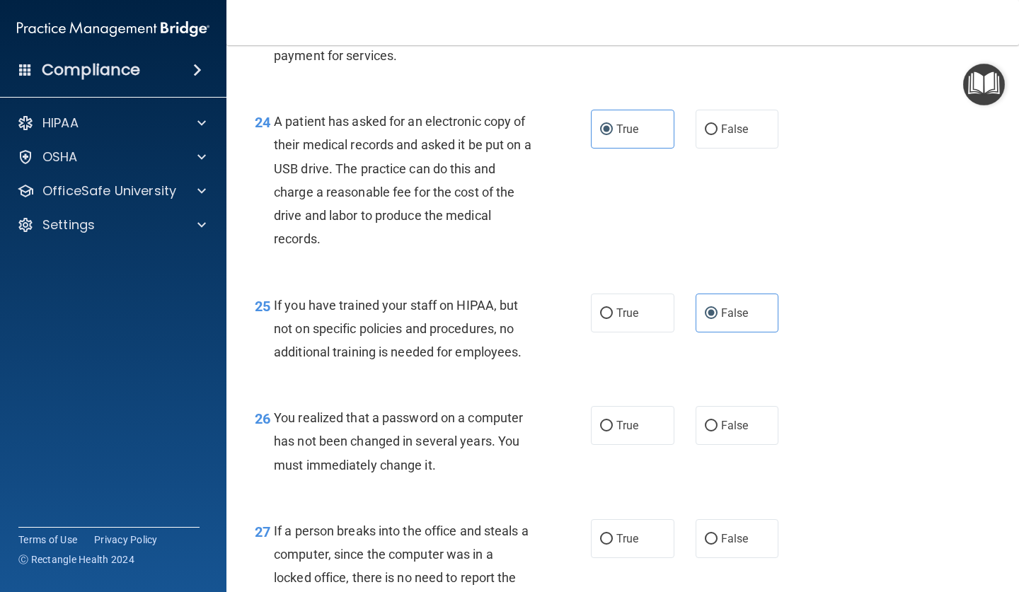
scroll to position [3002, 0]
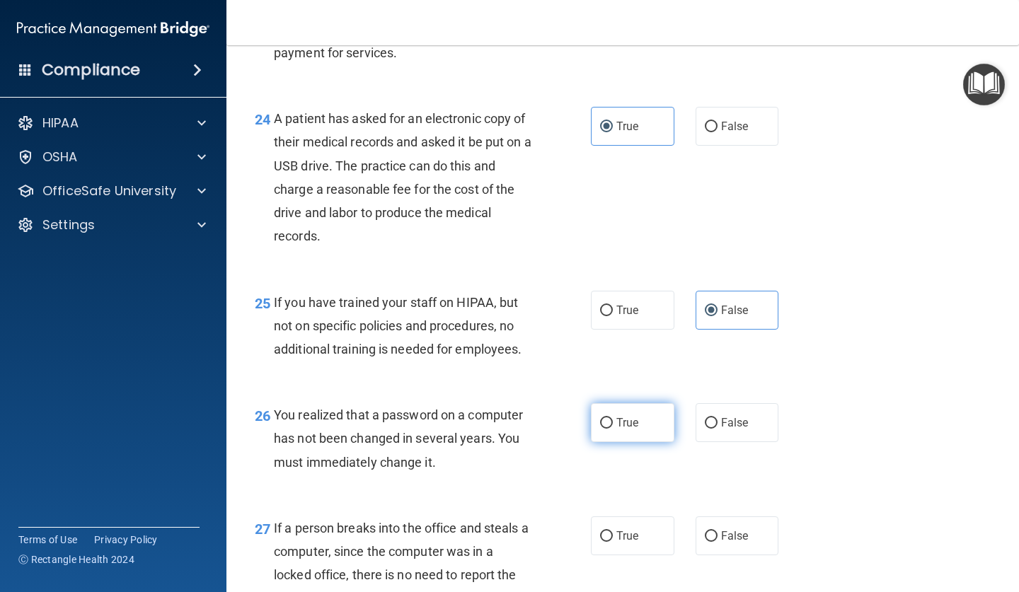
click at [635, 419] on label "True" at bounding box center [632, 422] width 83 height 39
click at [613, 419] on input "True" at bounding box center [606, 423] width 13 height 11
radio input "true"
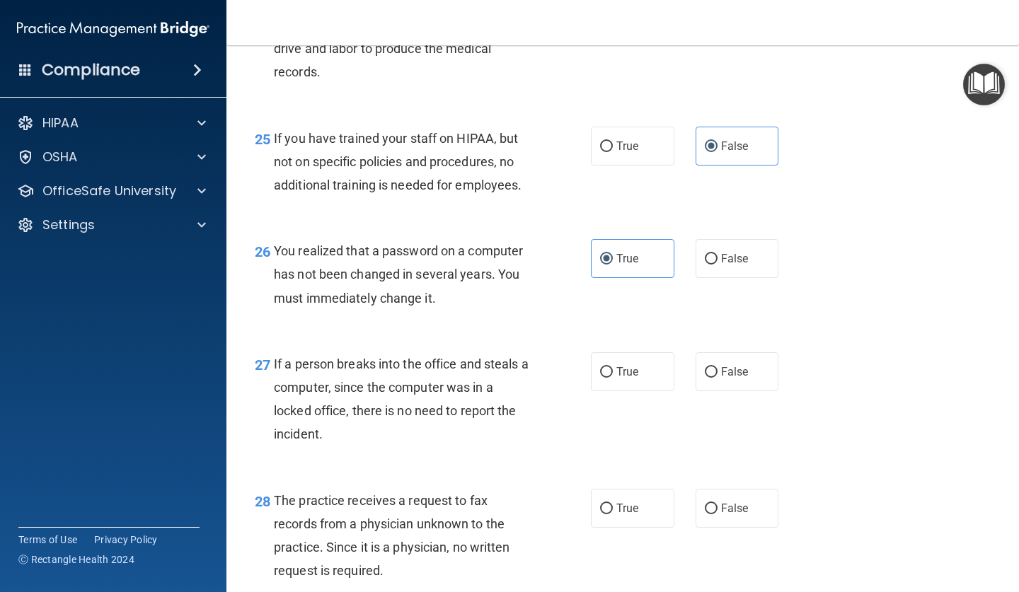
scroll to position [3195, 0]
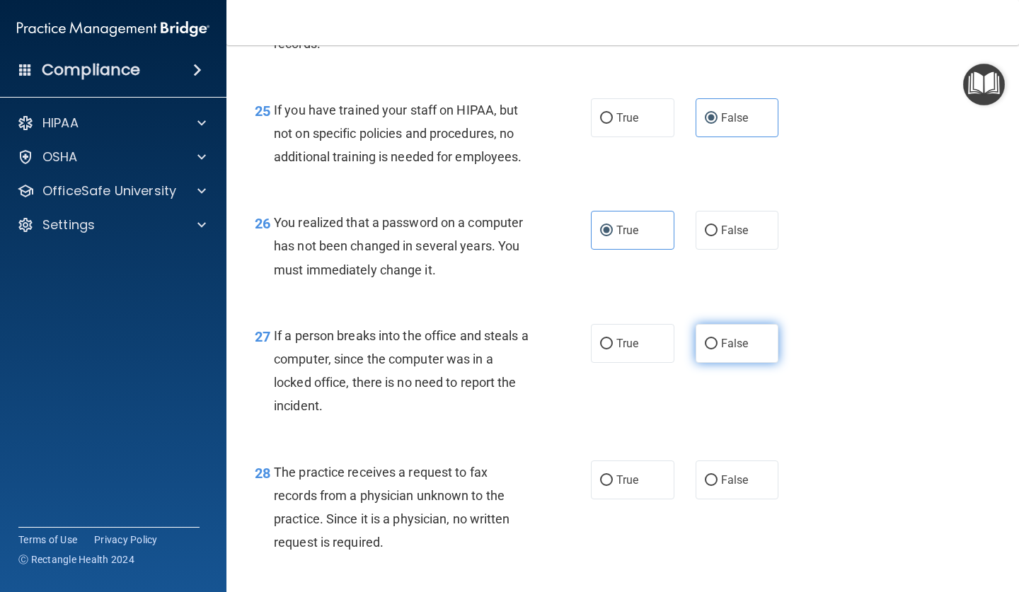
click at [736, 350] on span "False" at bounding box center [735, 343] width 28 height 13
click at [717, 349] on input "False" at bounding box center [711, 344] width 13 height 11
radio input "true"
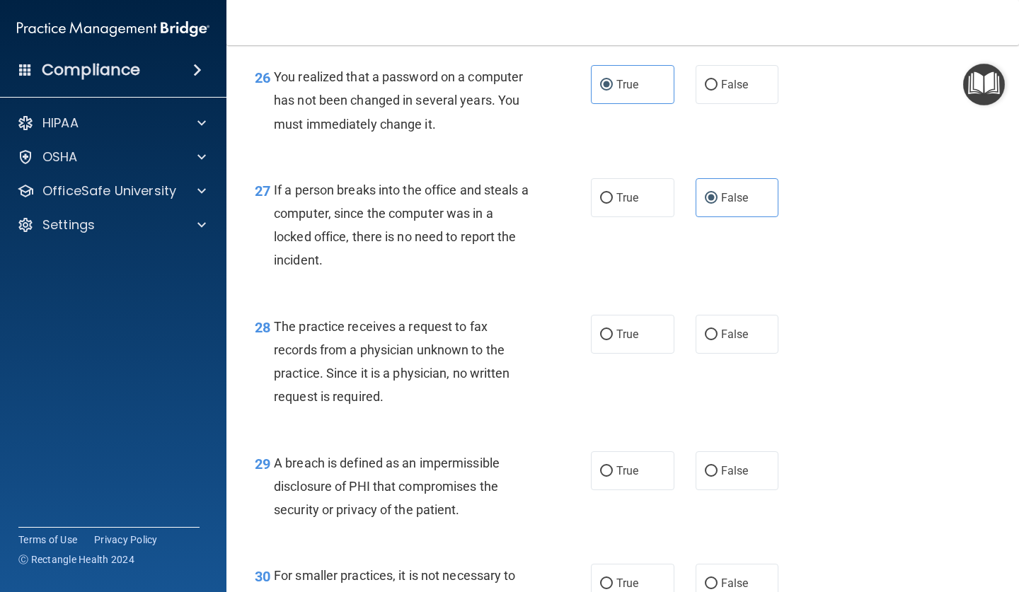
scroll to position [3343, 0]
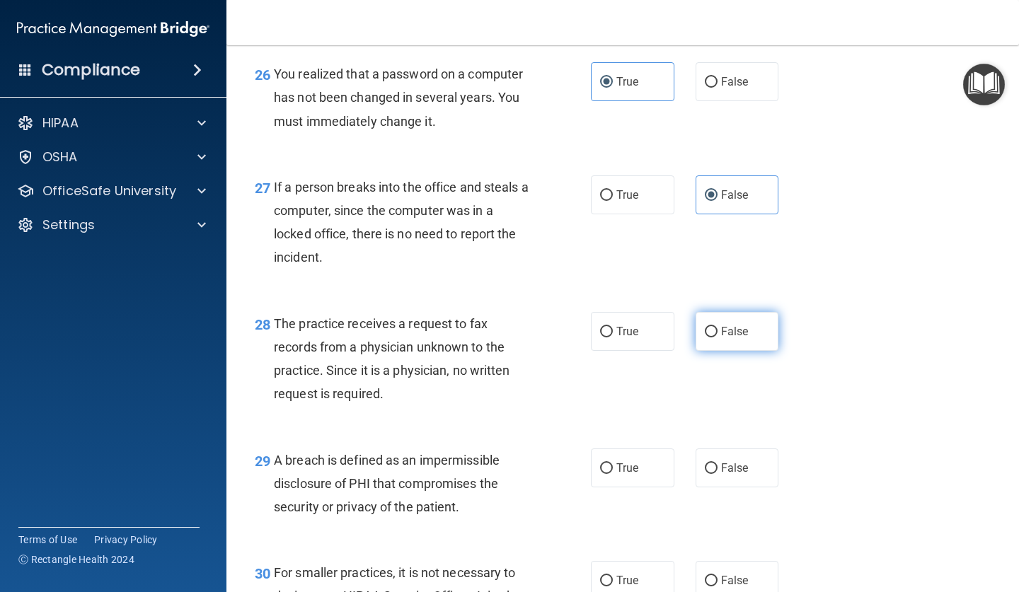
click at [741, 335] on span "False" at bounding box center [735, 331] width 28 height 13
click at [717, 335] on input "False" at bounding box center [711, 332] width 13 height 11
radio input "true"
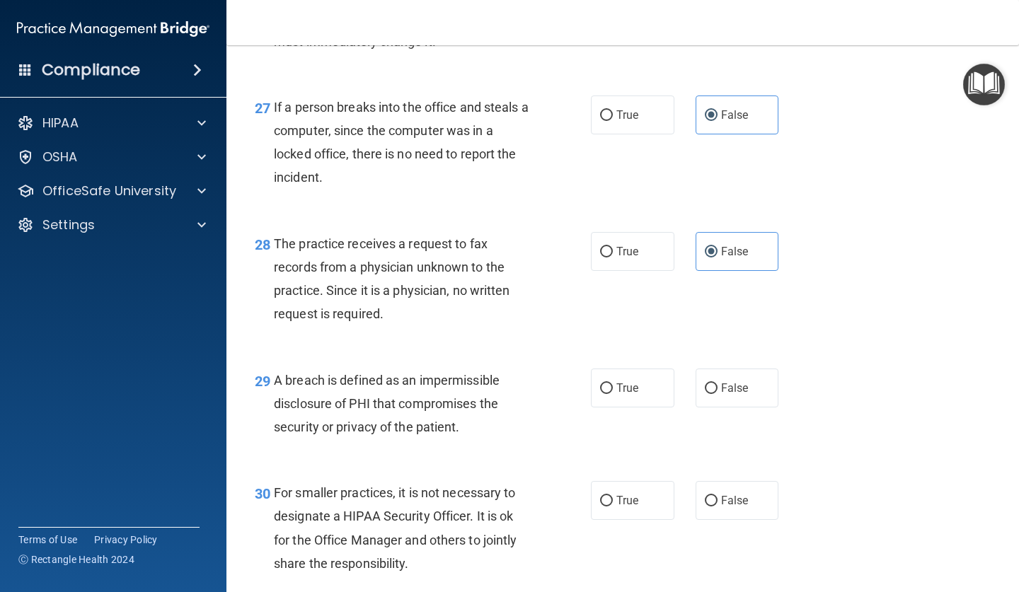
scroll to position [3493, 0]
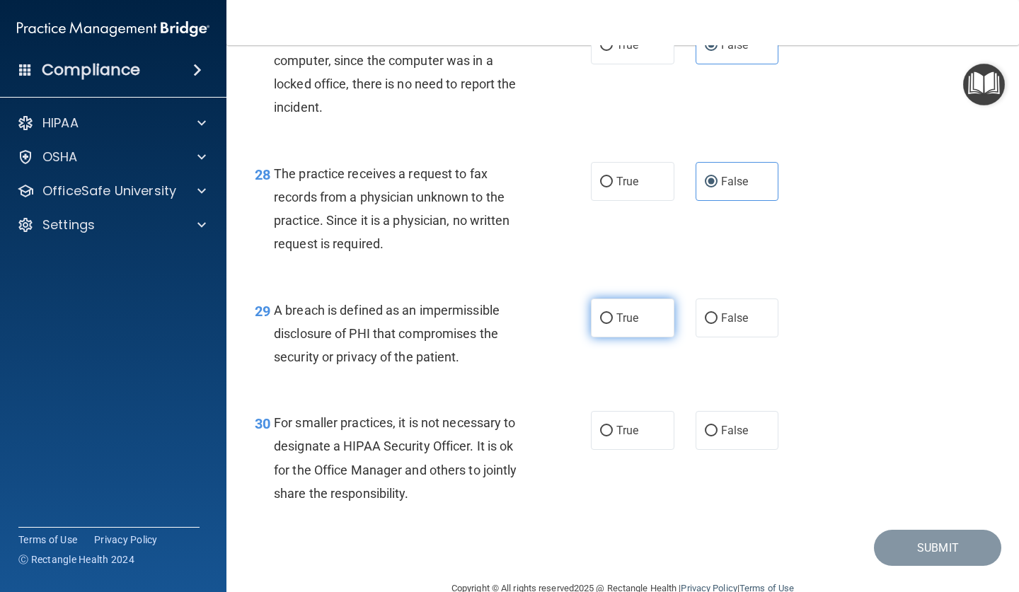
click at [598, 325] on label "True" at bounding box center [632, 318] width 83 height 39
click at [600, 324] on input "True" at bounding box center [606, 318] width 13 height 11
radio input "true"
click at [709, 426] on label "False" at bounding box center [736, 430] width 83 height 39
click at [709, 426] on input "False" at bounding box center [711, 431] width 13 height 11
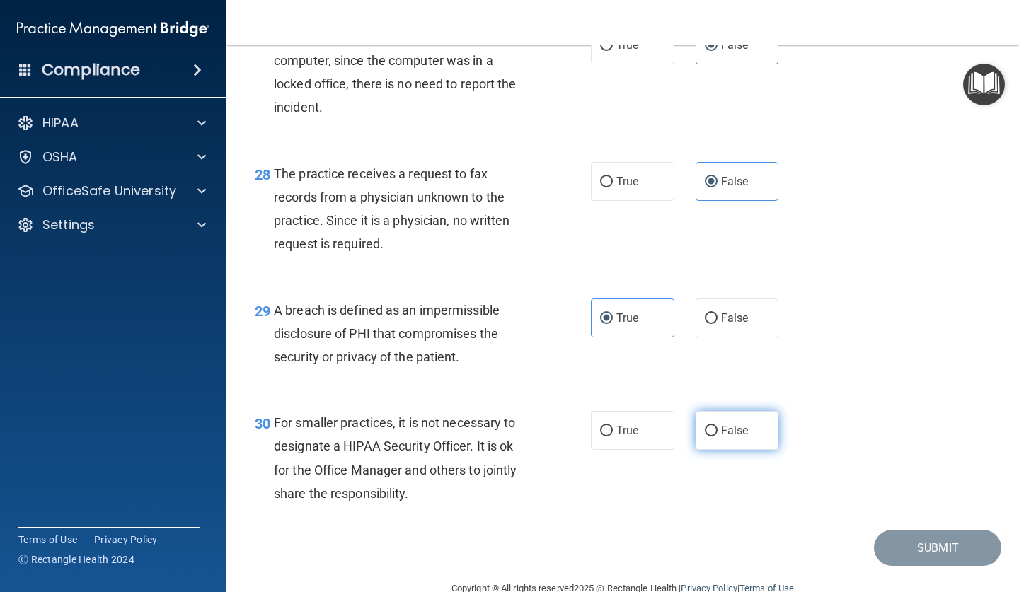
radio input "true"
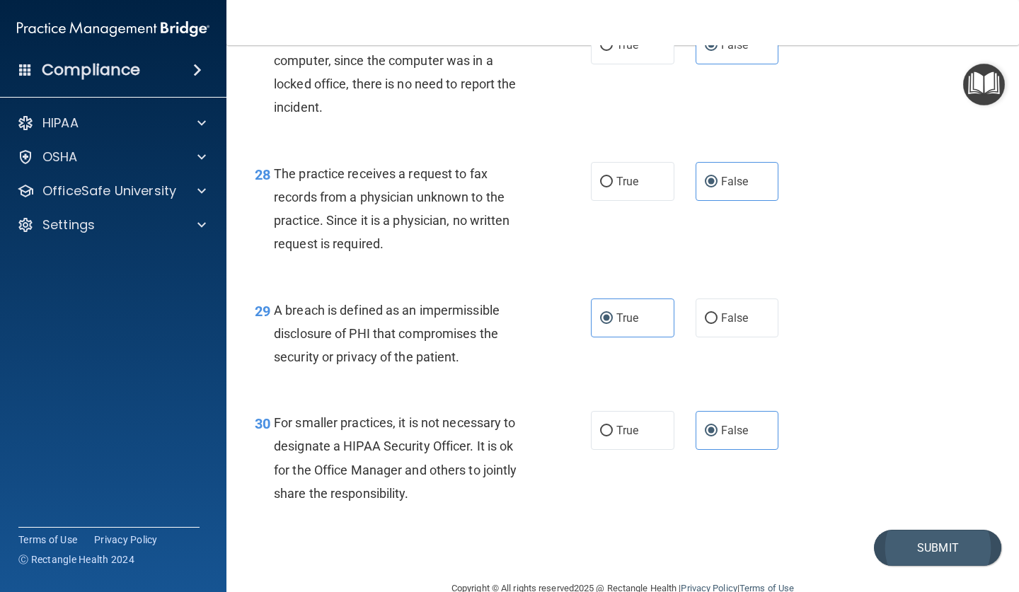
click at [899, 552] on button "Submit" at bounding box center [937, 548] width 127 height 36
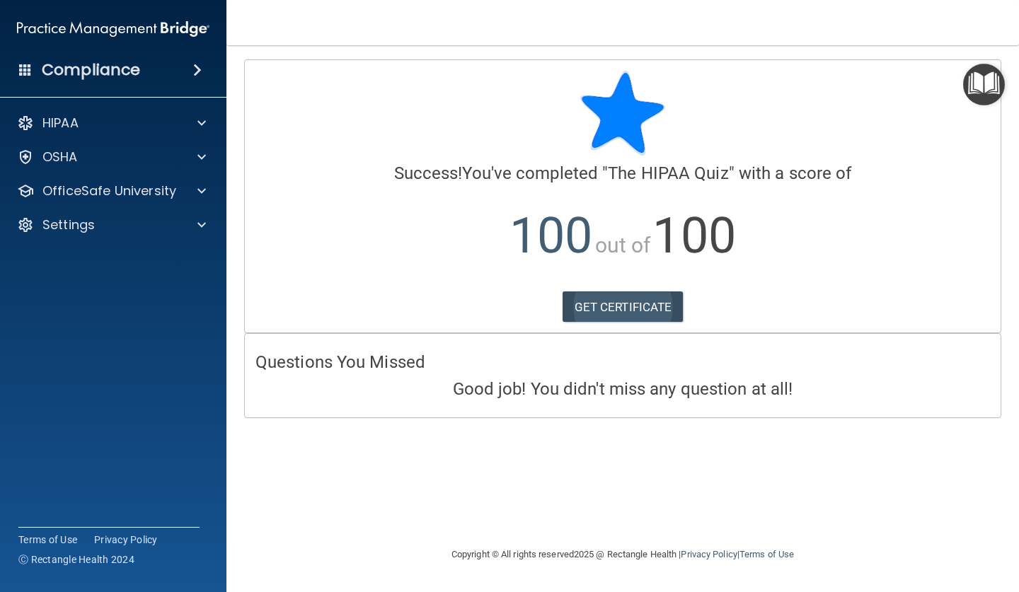
click at [637, 297] on link "GET CERTIFICATE" at bounding box center [622, 306] width 121 height 31
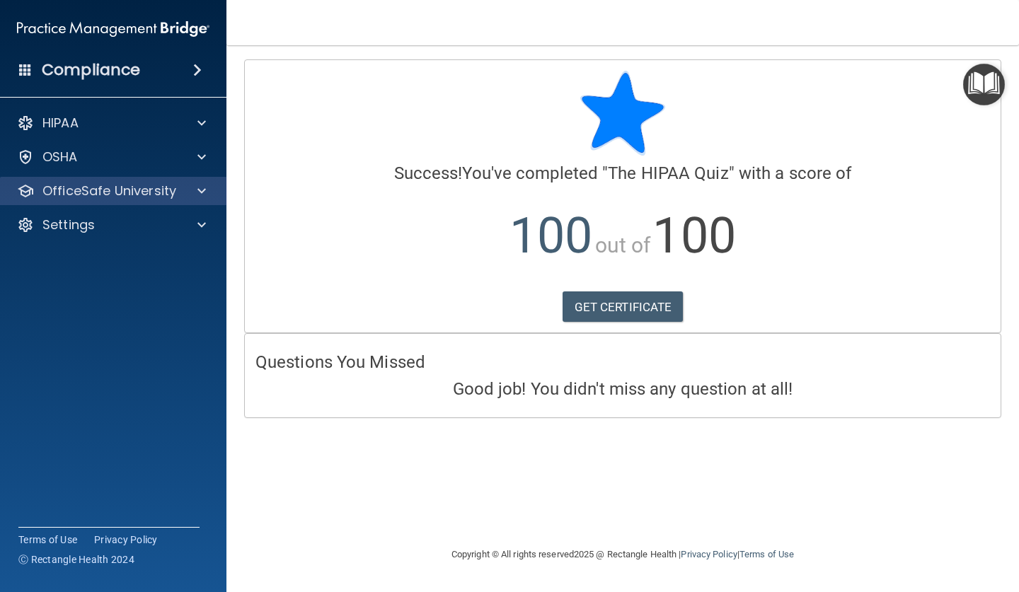
click at [107, 190] on p "OfficeSafe University" at bounding box center [109, 191] width 134 height 17
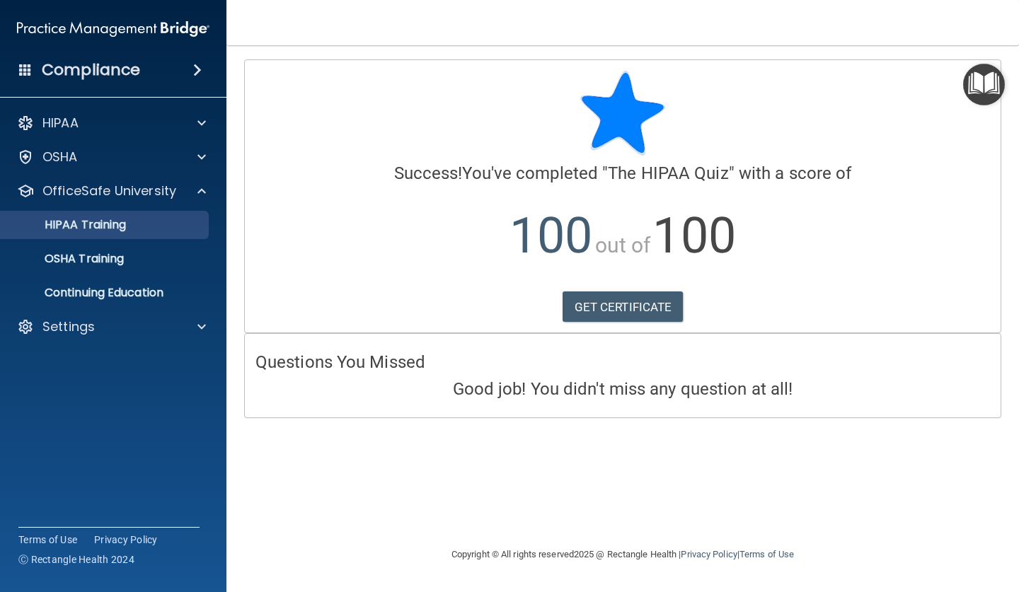
click at [113, 231] on p "HIPAA Training" at bounding box center [67, 225] width 117 height 14
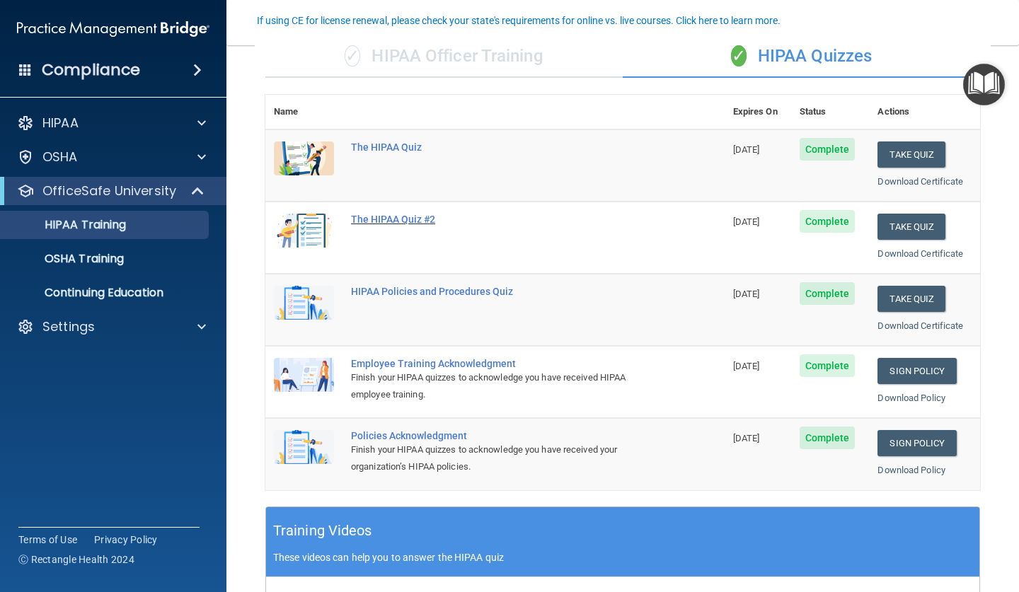
scroll to position [122, 0]
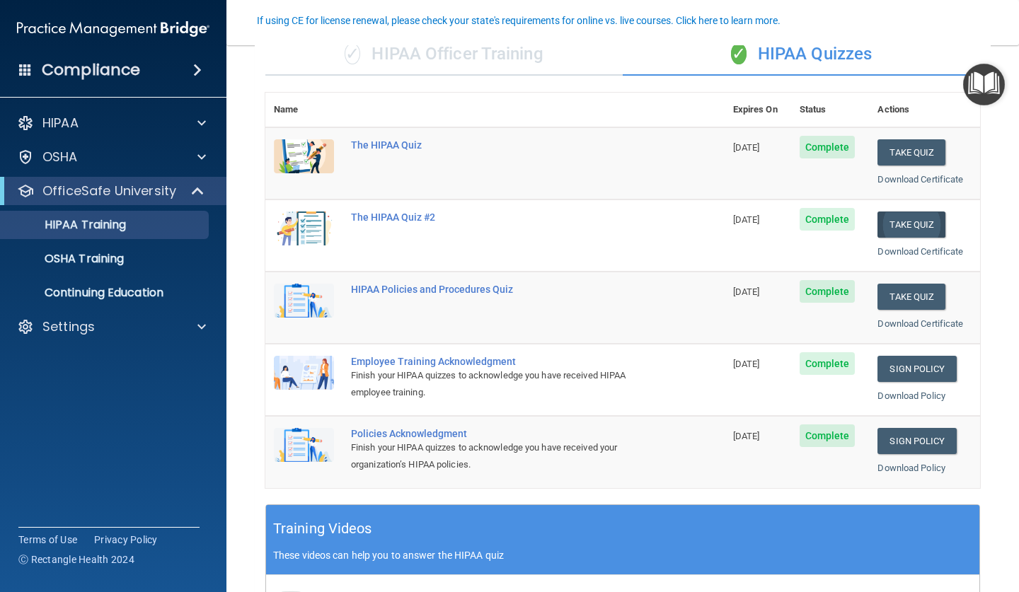
click at [924, 218] on button "Take Quiz" at bounding box center [911, 225] width 68 height 26
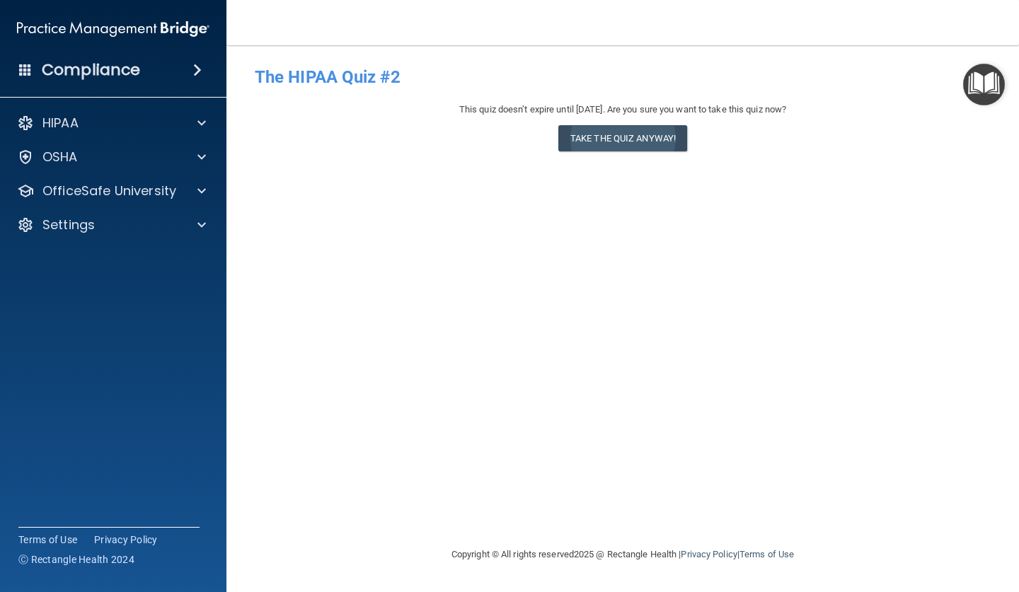
click at [637, 137] on button "Take the quiz anyway!" at bounding box center [622, 138] width 129 height 26
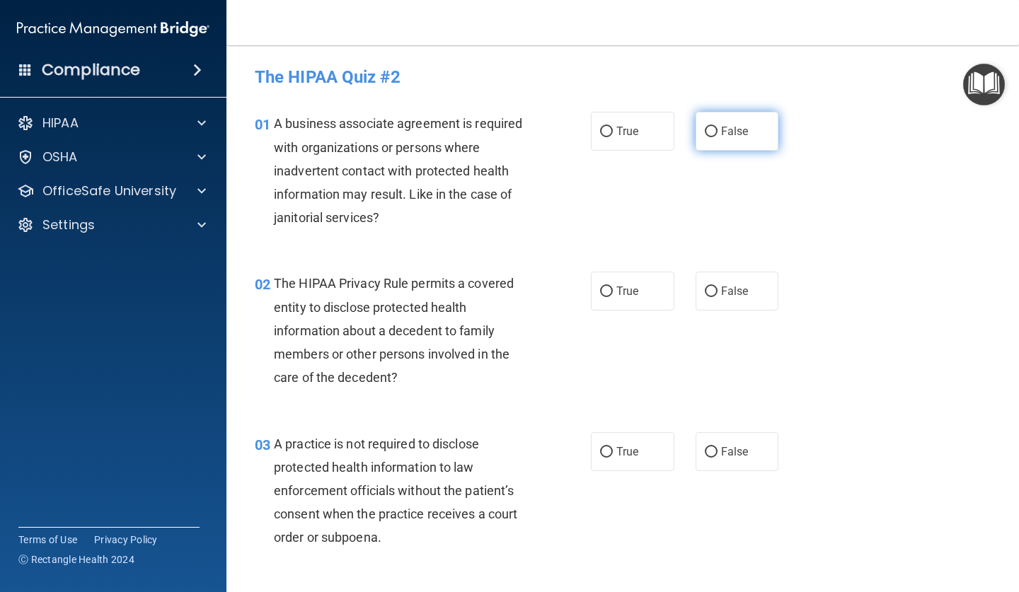
click at [744, 127] on span "False" at bounding box center [735, 131] width 28 height 13
click at [717, 127] on input "False" at bounding box center [711, 132] width 13 height 11
radio input "true"
click at [594, 294] on label "True" at bounding box center [632, 291] width 83 height 39
click at [600, 294] on input "True" at bounding box center [606, 291] width 13 height 11
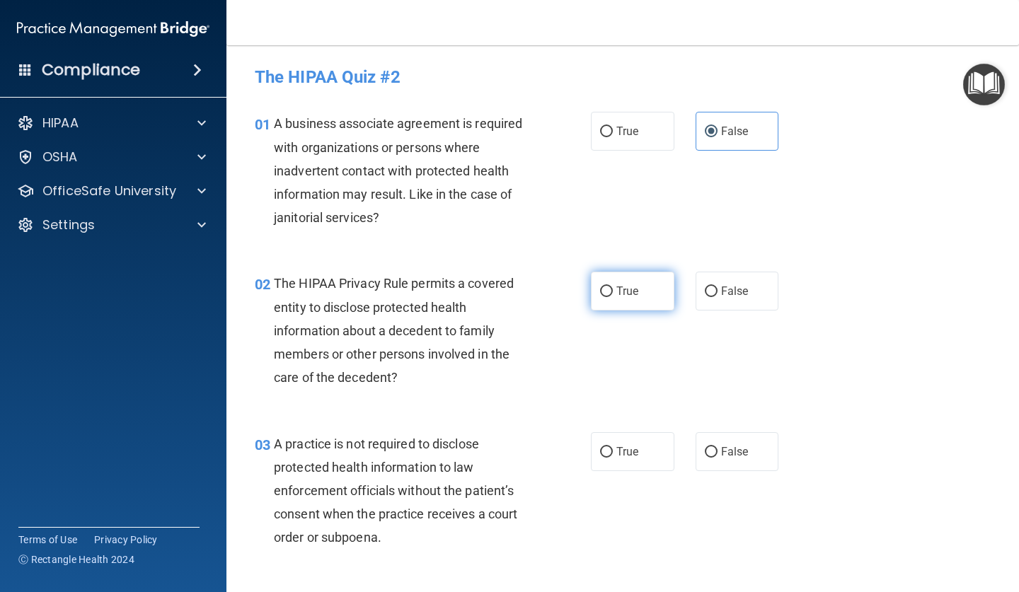
radio input "true"
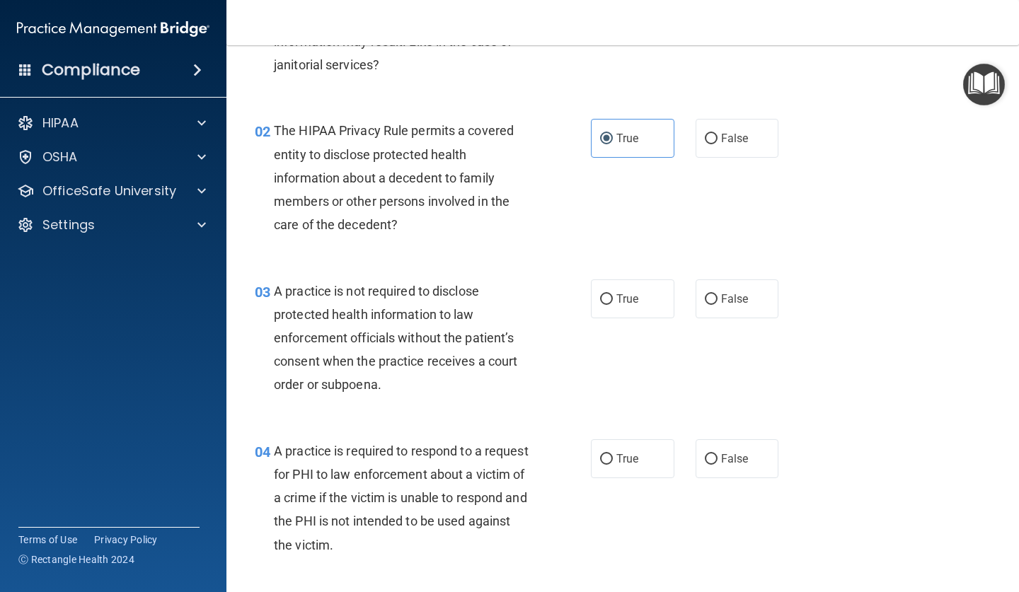
scroll to position [159, 0]
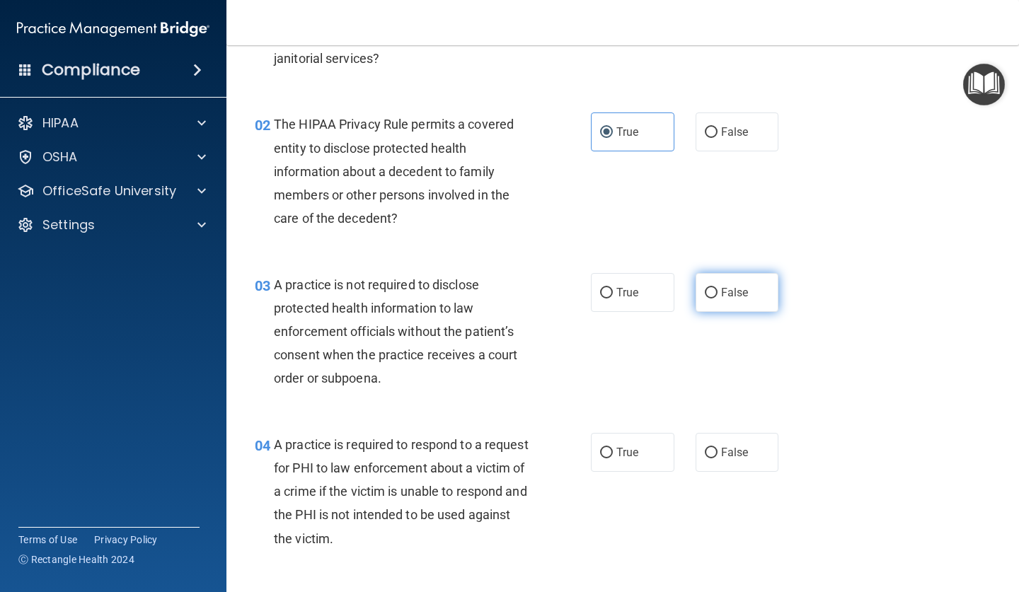
click at [726, 299] on label "False" at bounding box center [736, 292] width 83 height 39
click at [717, 299] on input "False" at bounding box center [711, 293] width 13 height 11
radio input "true"
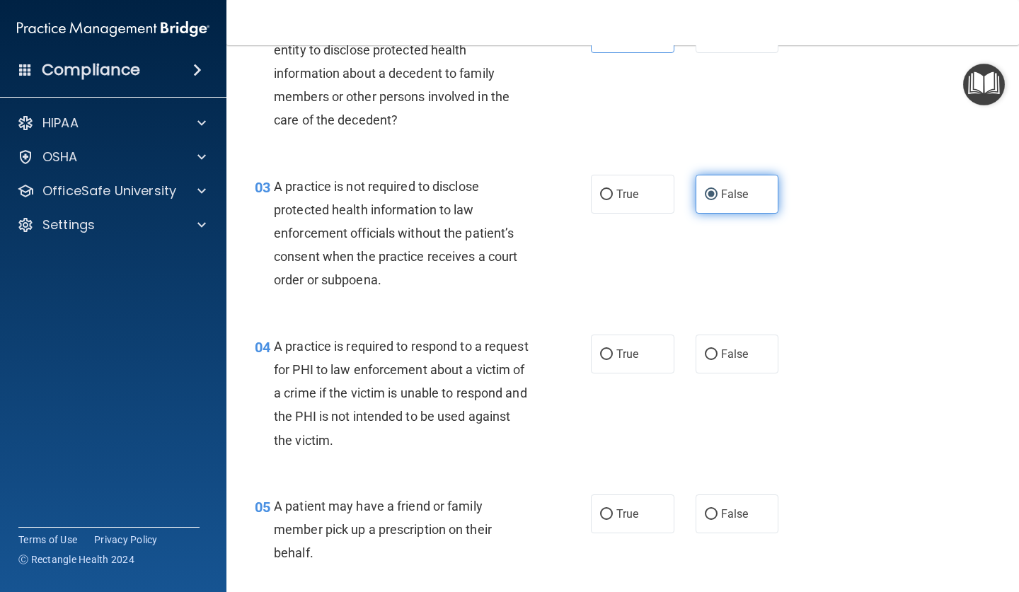
scroll to position [277, 0]
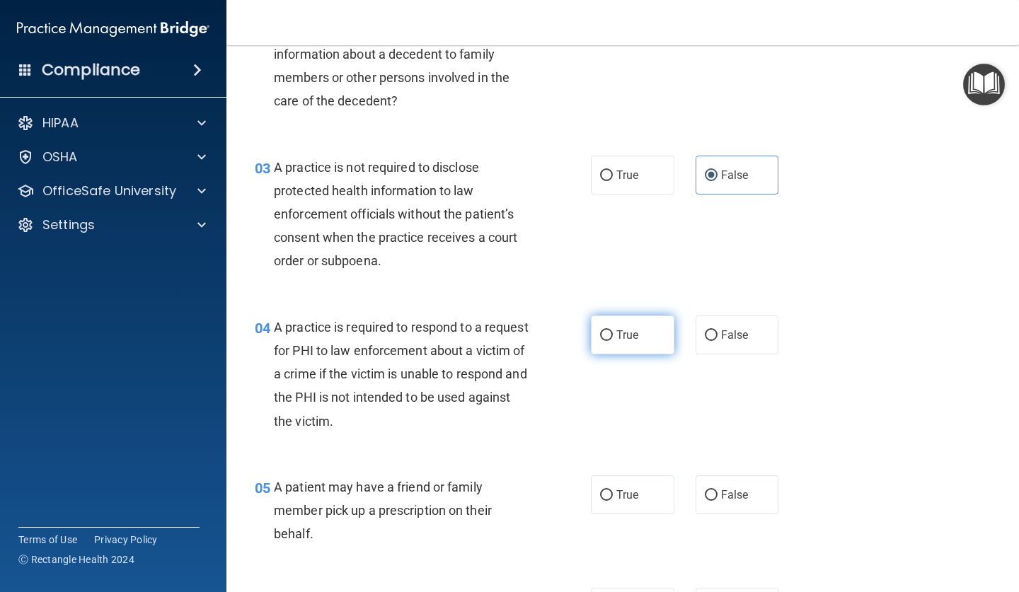
click at [601, 330] on input "True" at bounding box center [606, 335] width 13 height 11
radio input "true"
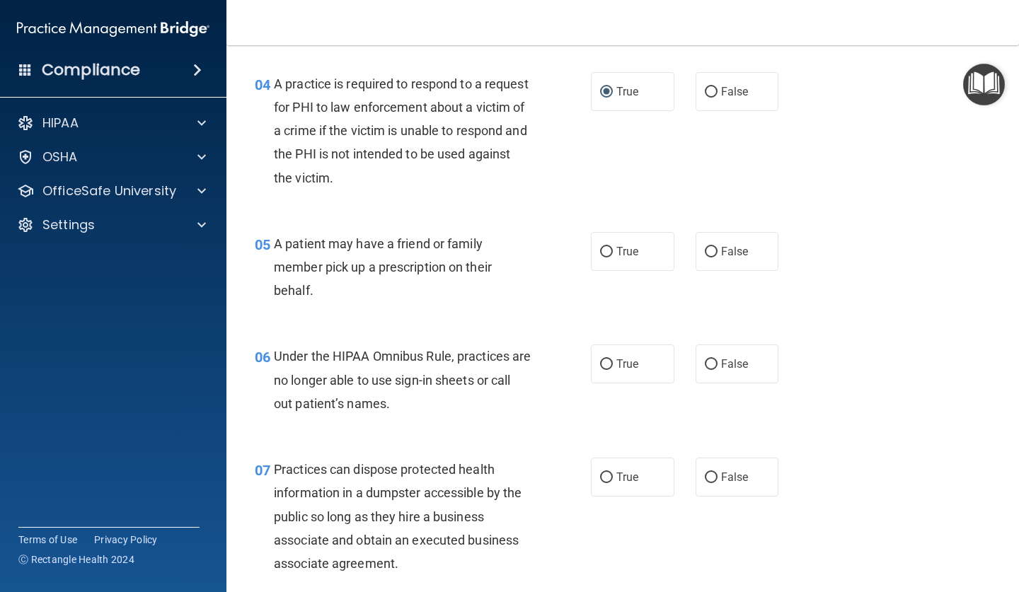
scroll to position [521, 0]
click at [637, 244] on span "True" at bounding box center [627, 249] width 22 height 13
click at [613, 245] on input "True" at bounding box center [606, 250] width 13 height 11
radio input "true"
click at [719, 370] on label "False" at bounding box center [736, 362] width 83 height 39
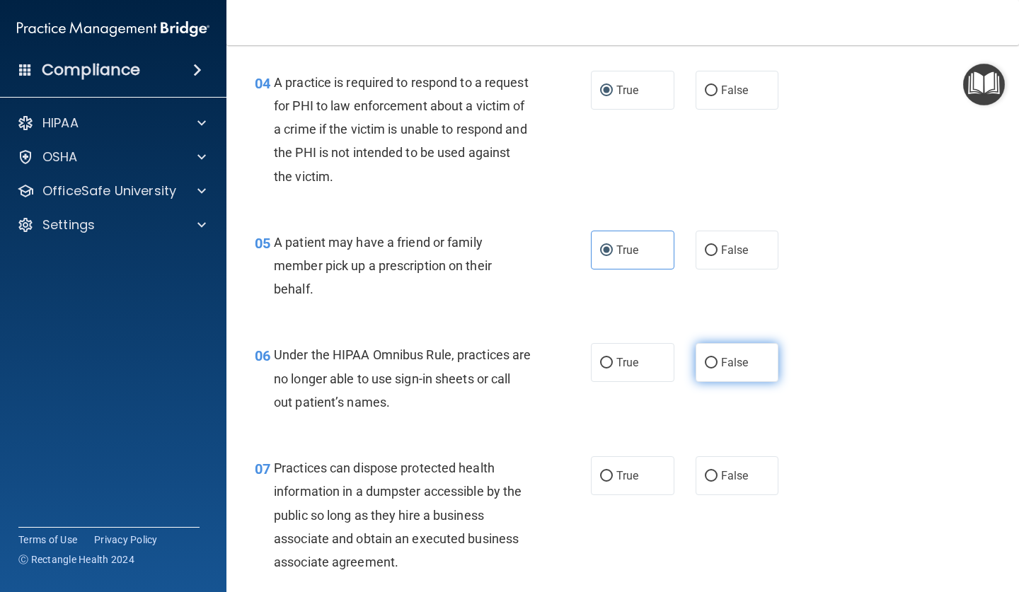
click at [717, 369] on input "False" at bounding box center [711, 363] width 13 height 11
radio input "true"
click at [717, 478] on label "False" at bounding box center [736, 475] width 83 height 39
click at [717, 478] on input "False" at bounding box center [711, 476] width 13 height 11
radio input "true"
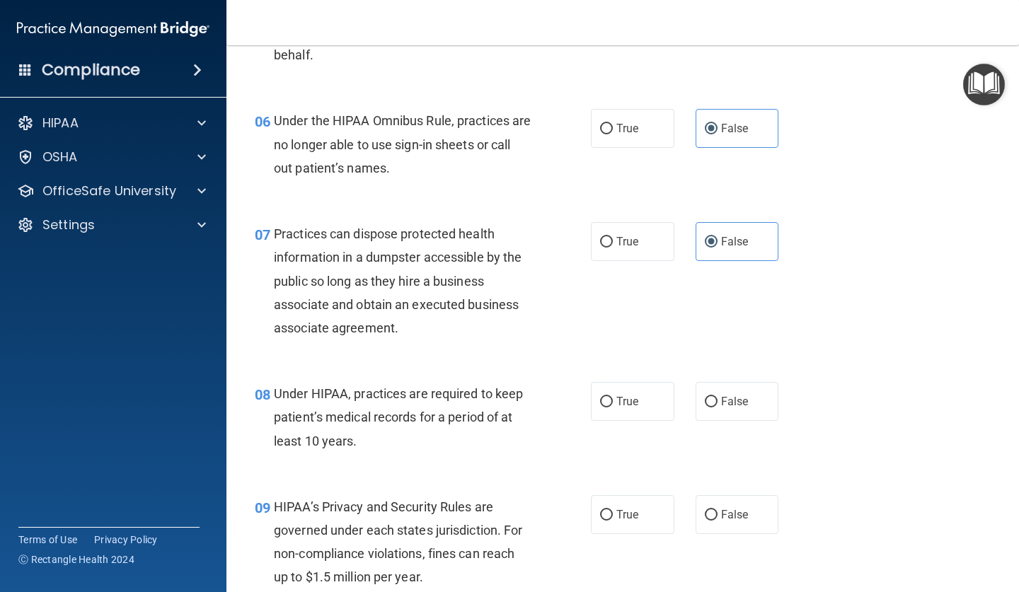
scroll to position [760, 0]
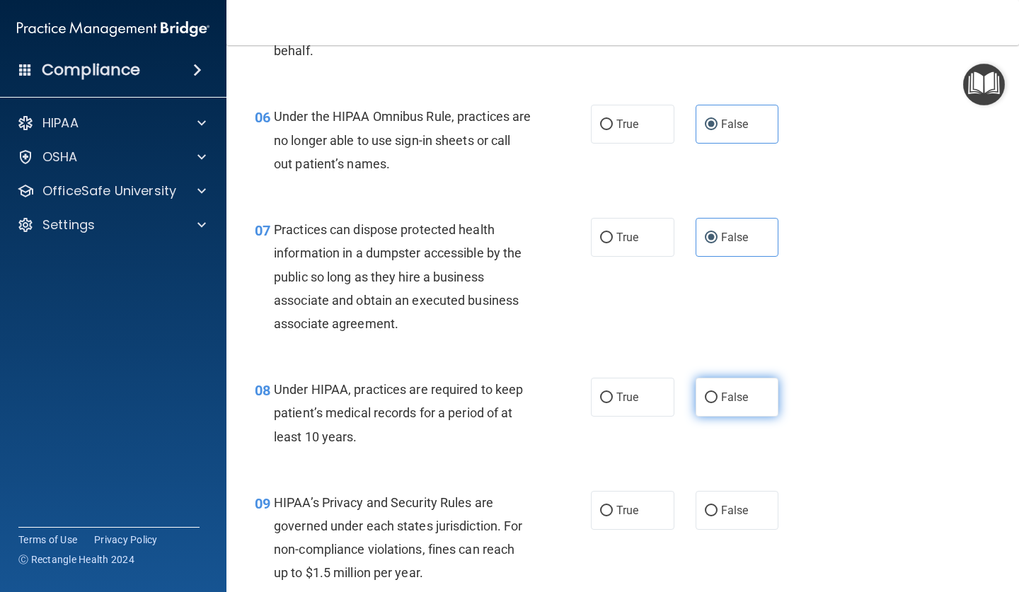
click at [728, 395] on span "False" at bounding box center [735, 396] width 28 height 13
click at [717, 395] on input "False" at bounding box center [711, 398] width 13 height 11
radio input "true"
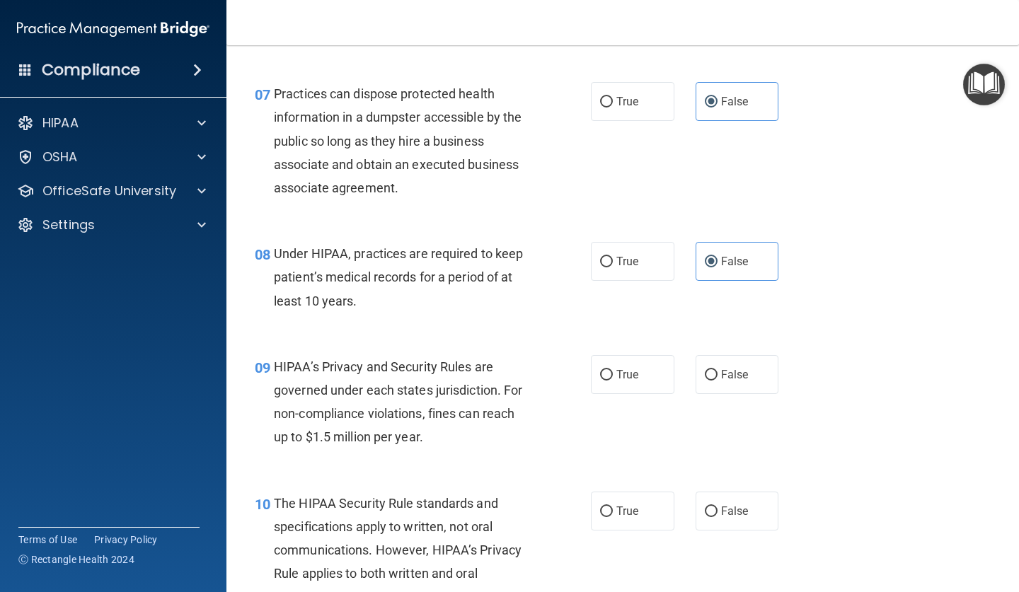
scroll to position [908, 0]
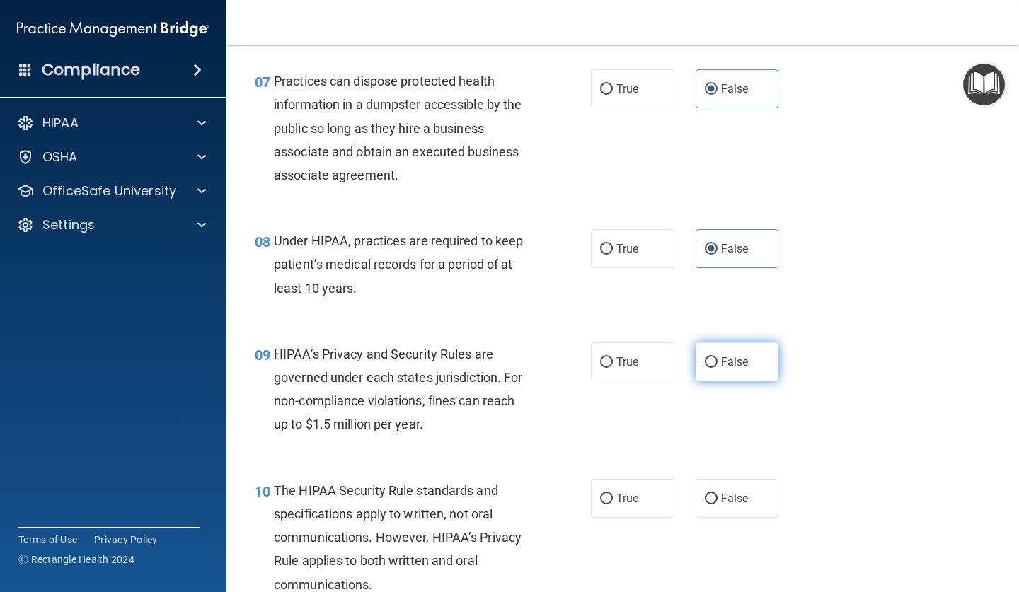
click at [719, 351] on label "False" at bounding box center [736, 361] width 83 height 39
click at [717, 357] on input "False" at bounding box center [711, 362] width 13 height 11
radio input "true"
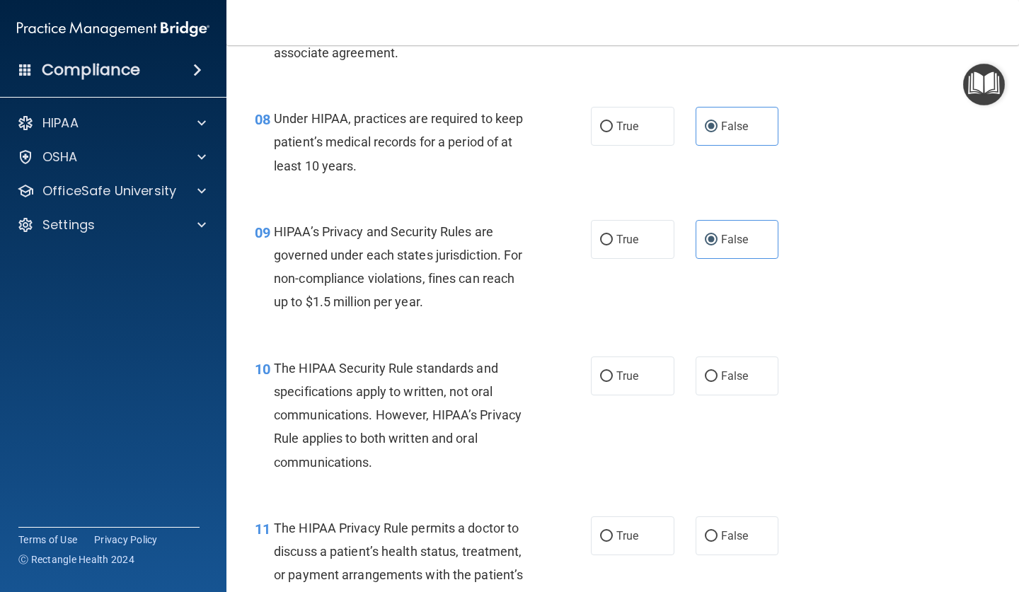
scroll to position [1069, 0]
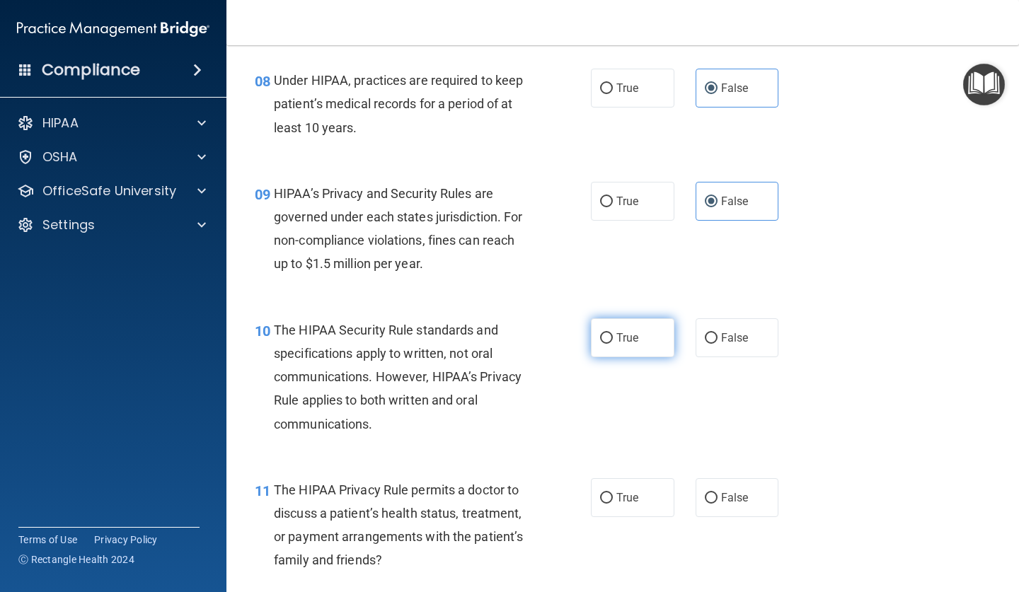
click at [599, 327] on label "True" at bounding box center [632, 337] width 83 height 39
click at [600, 333] on input "True" at bounding box center [606, 338] width 13 height 11
radio input "true"
click at [620, 493] on span "True" at bounding box center [627, 497] width 22 height 13
click at [613, 493] on input "True" at bounding box center [606, 498] width 13 height 11
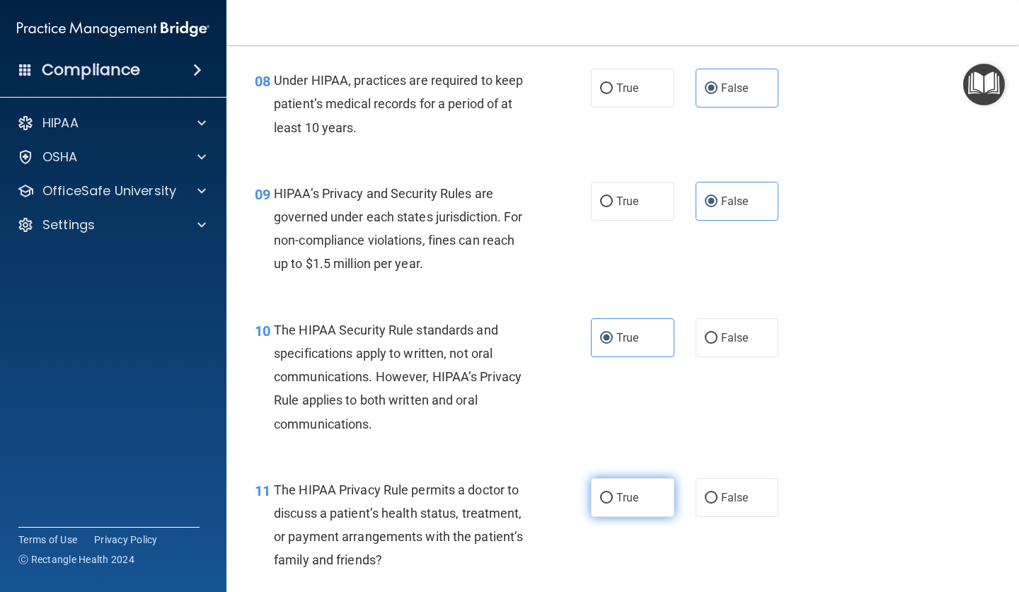
radio input "true"
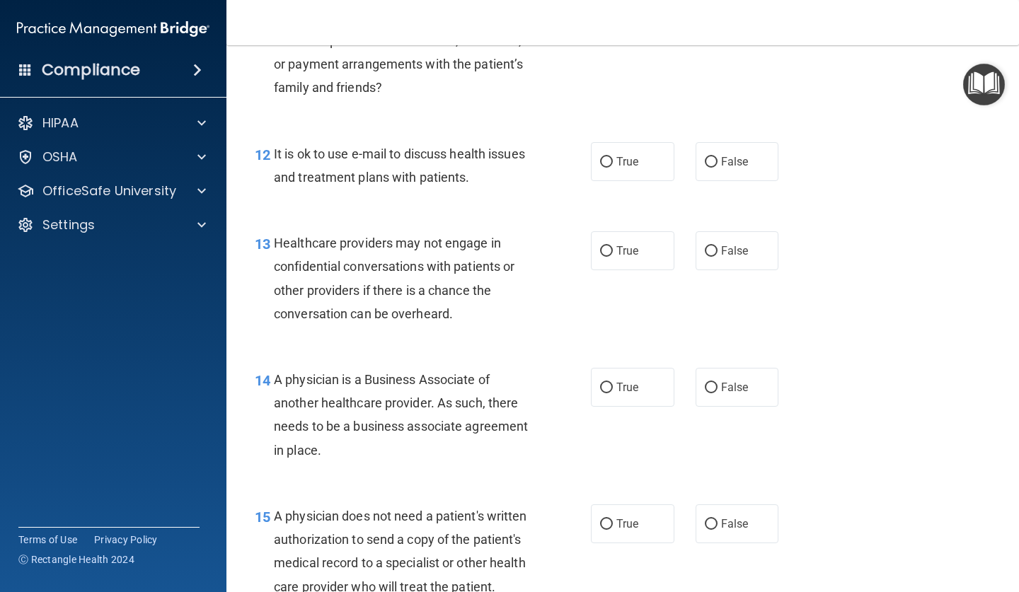
scroll to position [1553, 0]
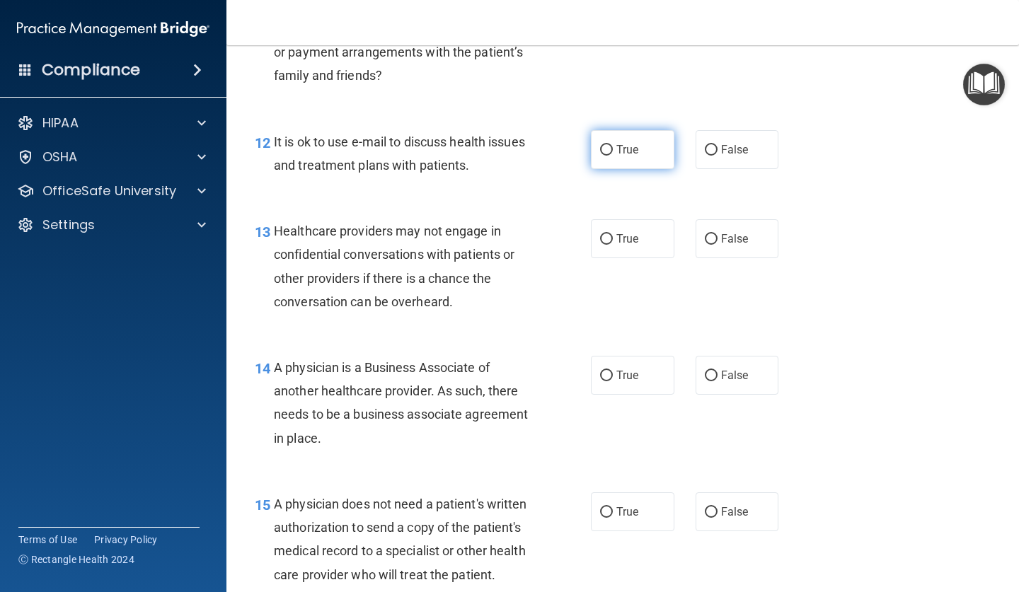
click at [641, 152] on label "True" at bounding box center [632, 149] width 83 height 39
click at [613, 152] on input "True" at bounding box center [606, 150] width 13 height 11
radio input "true"
click at [710, 222] on label "False" at bounding box center [736, 238] width 83 height 39
click at [710, 234] on input "False" at bounding box center [711, 239] width 13 height 11
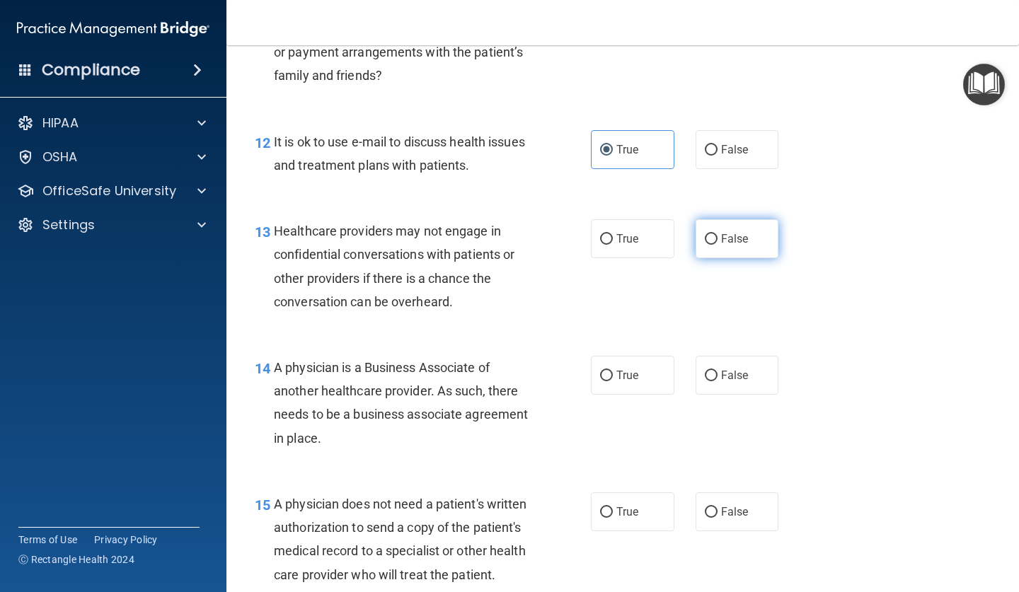
radio input "true"
click at [712, 371] on input "False" at bounding box center [711, 376] width 13 height 11
radio input "true"
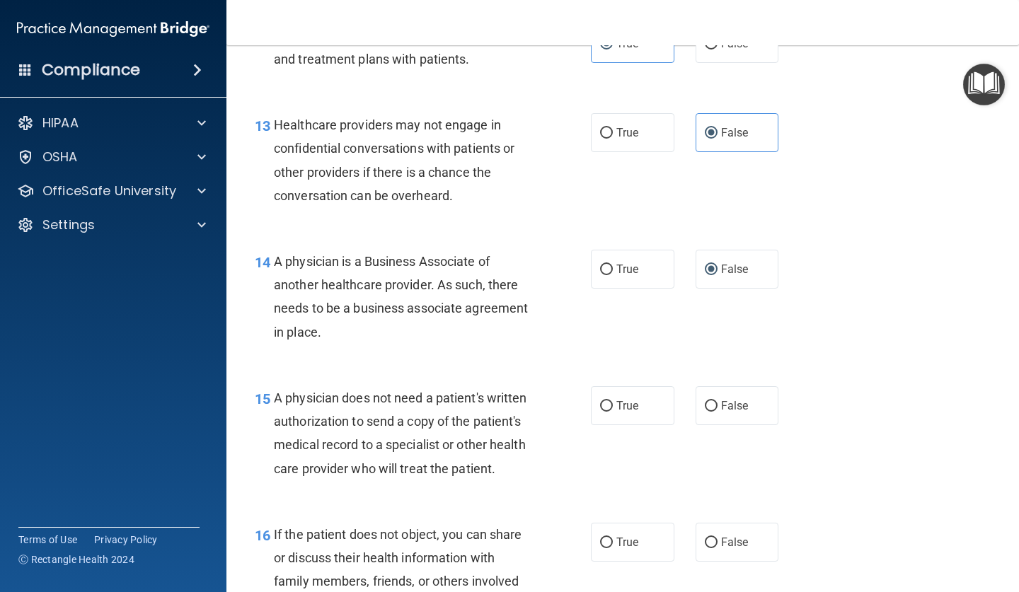
scroll to position [1711, 0]
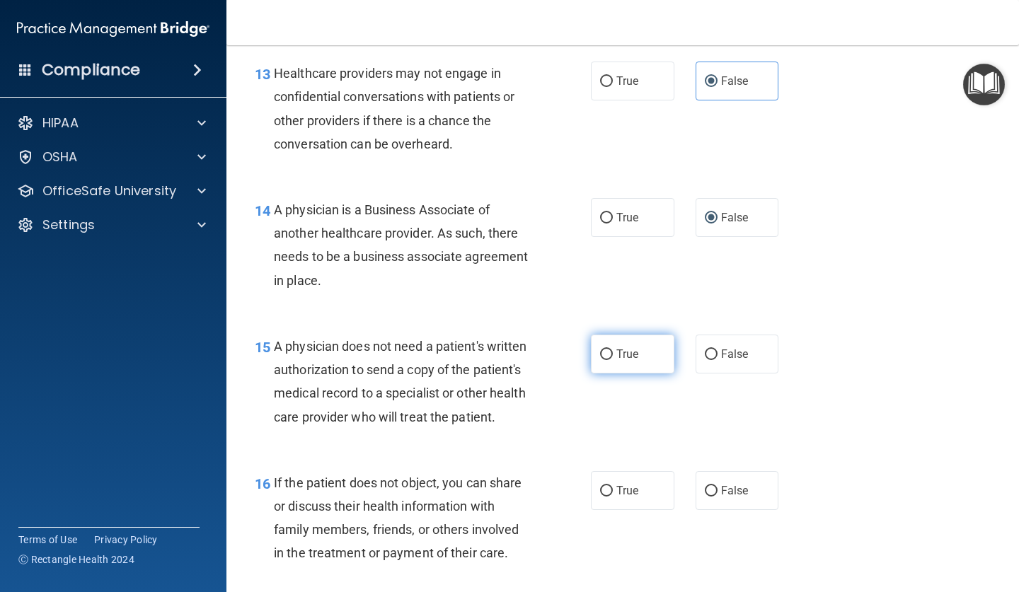
click at [635, 335] on label "True" at bounding box center [632, 354] width 83 height 39
click at [613, 349] on input "True" at bounding box center [606, 354] width 13 height 11
radio input "true"
click at [607, 486] on input "True" at bounding box center [606, 491] width 13 height 11
radio input "true"
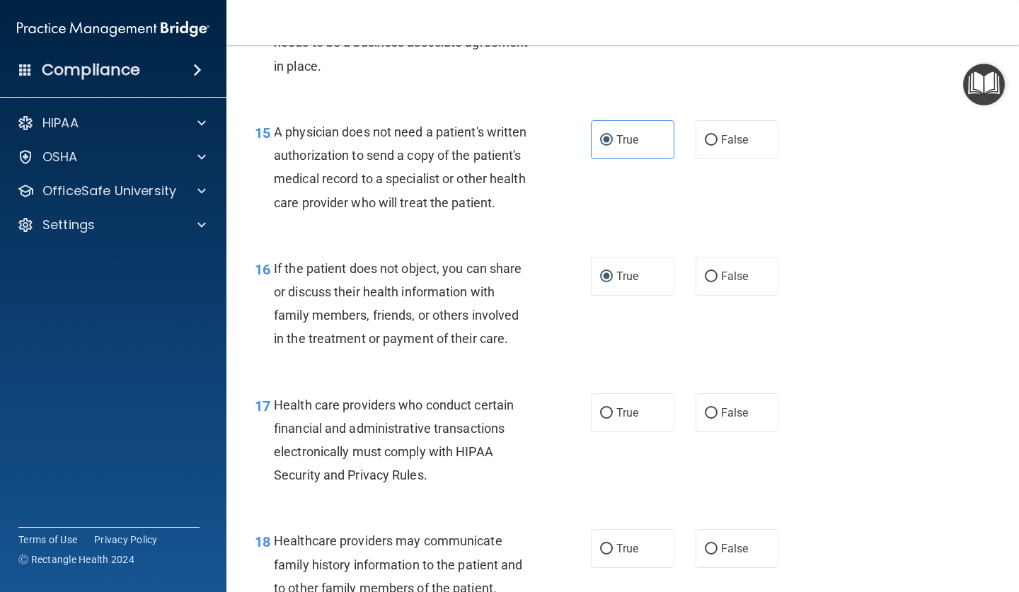
scroll to position [1955, 0]
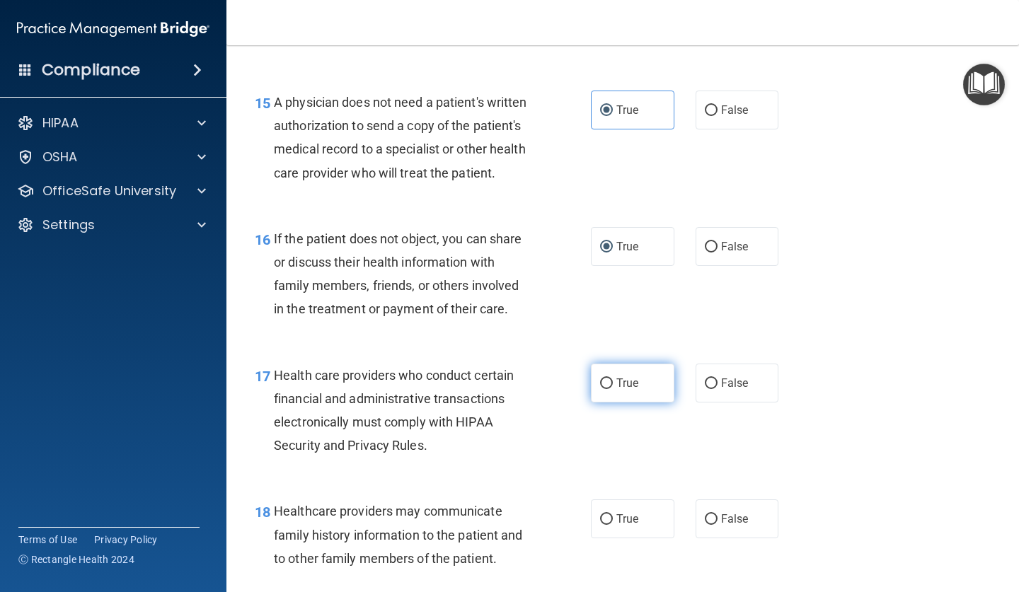
click at [616, 381] on label "True" at bounding box center [632, 383] width 83 height 39
click at [613, 381] on input "True" at bounding box center [606, 383] width 13 height 11
radio input "true"
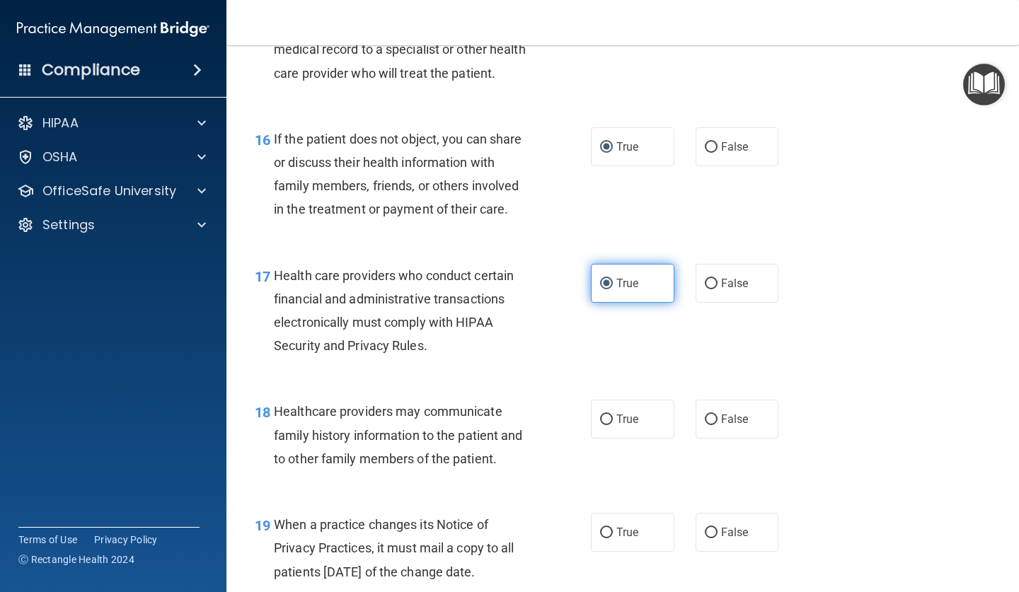
scroll to position [2100, 0]
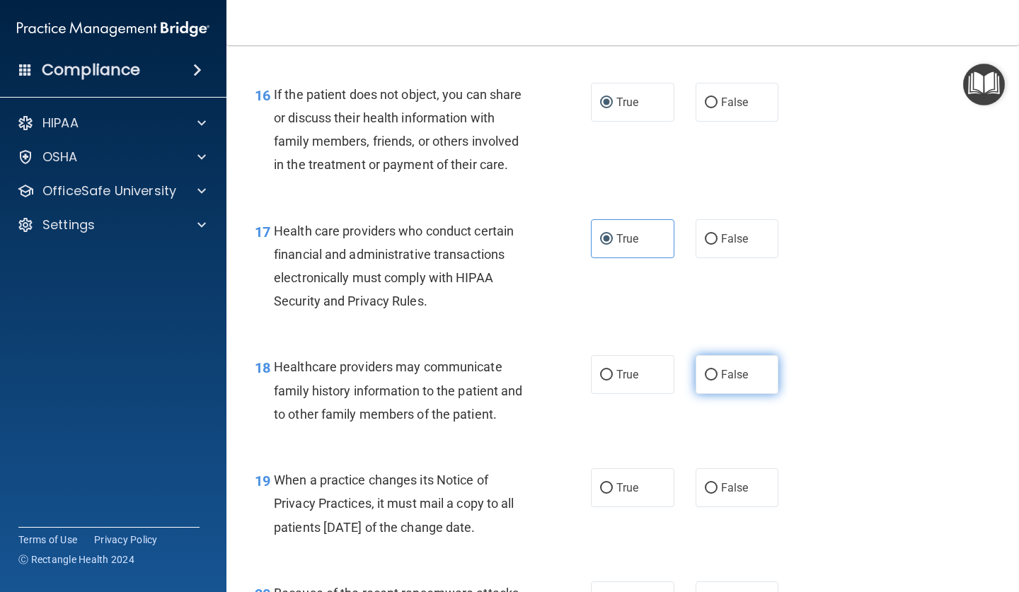
click at [724, 371] on label "False" at bounding box center [736, 374] width 83 height 39
click at [717, 371] on input "False" at bounding box center [711, 375] width 13 height 11
radio input "true"
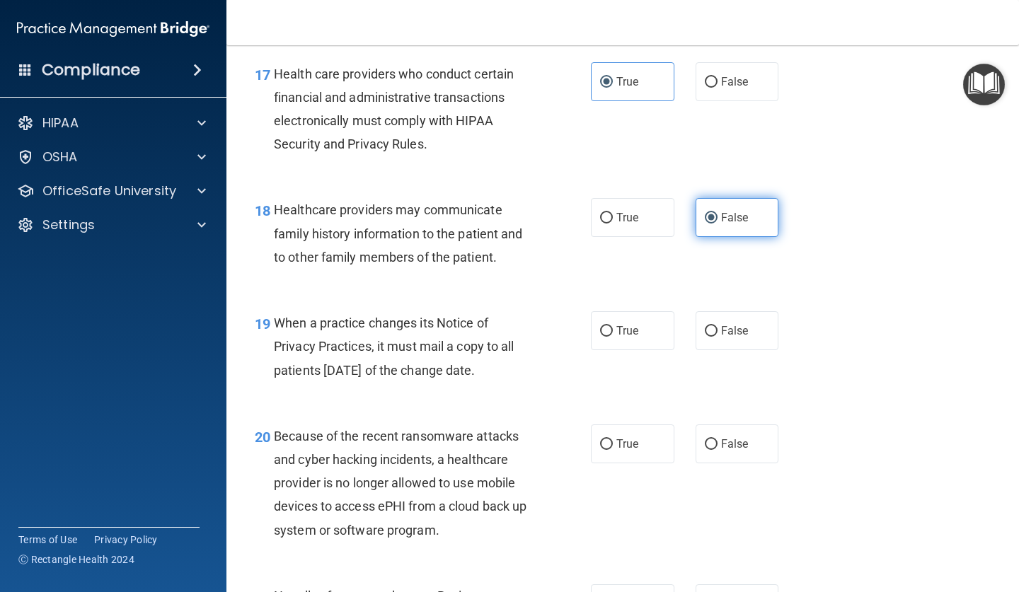
scroll to position [2260, 0]
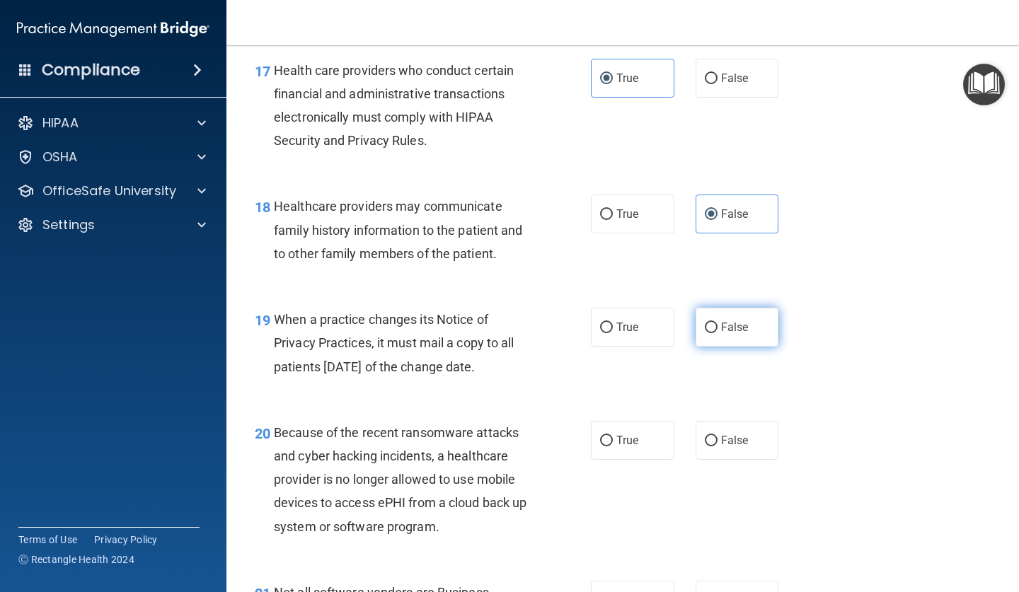
click at [736, 320] on span "False" at bounding box center [735, 326] width 28 height 13
click at [717, 323] on input "False" at bounding box center [711, 328] width 13 height 11
radio input "true"
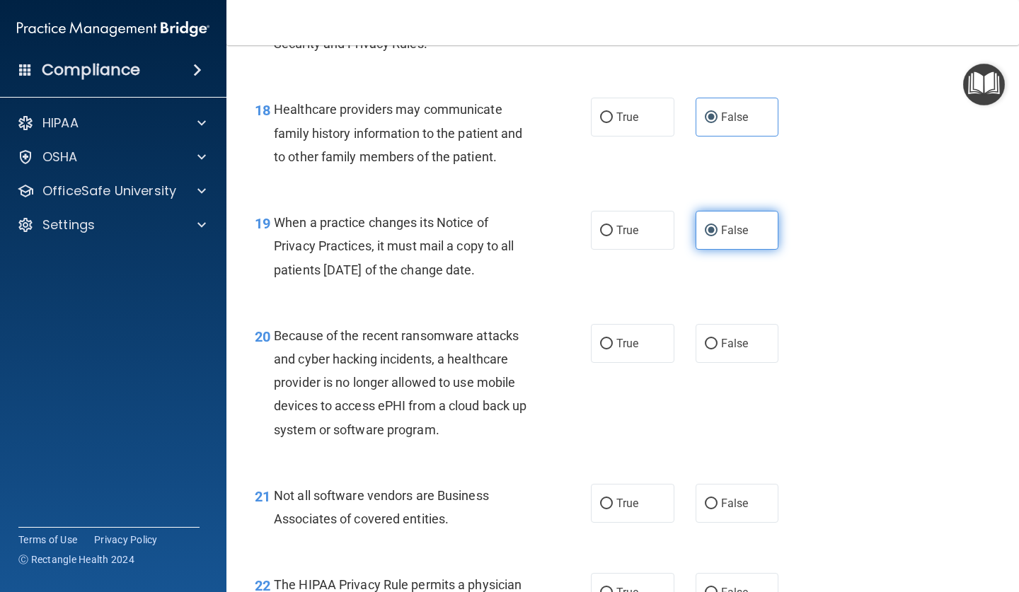
scroll to position [2383, 0]
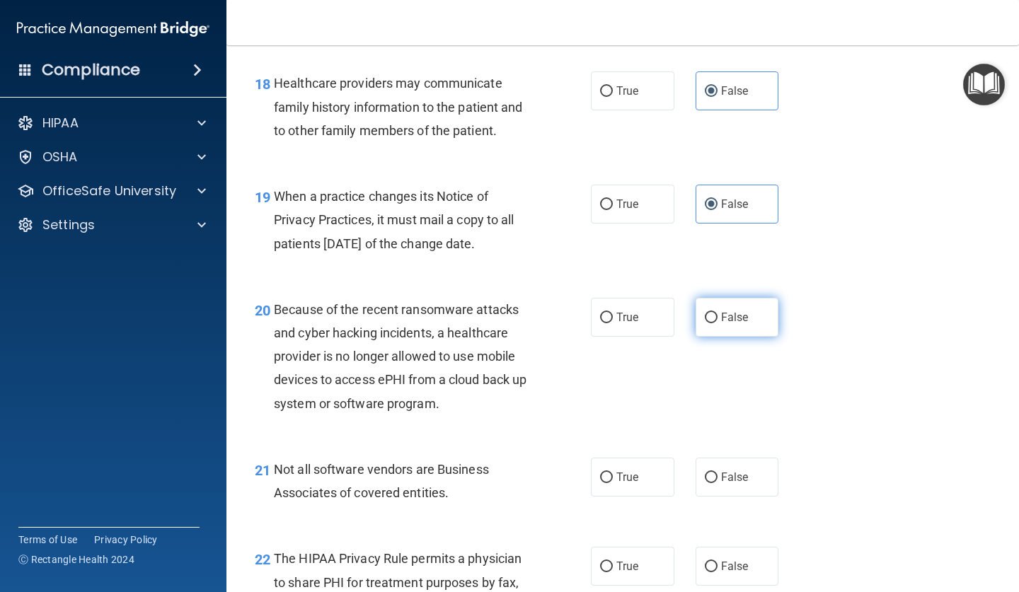
click at [738, 298] on label "False" at bounding box center [736, 317] width 83 height 39
click at [717, 313] on input "False" at bounding box center [711, 318] width 13 height 11
radio input "true"
click at [622, 458] on label "True" at bounding box center [632, 477] width 83 height 39
click at [613, 473] on input "True" at bounding box center [606, 478] width 13 height 11
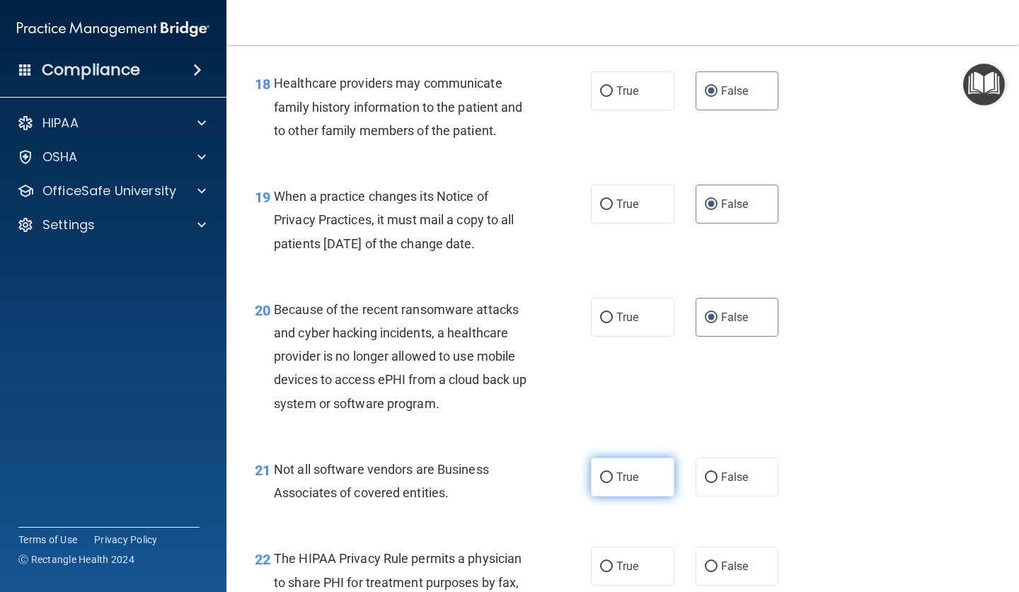
radio input "true"
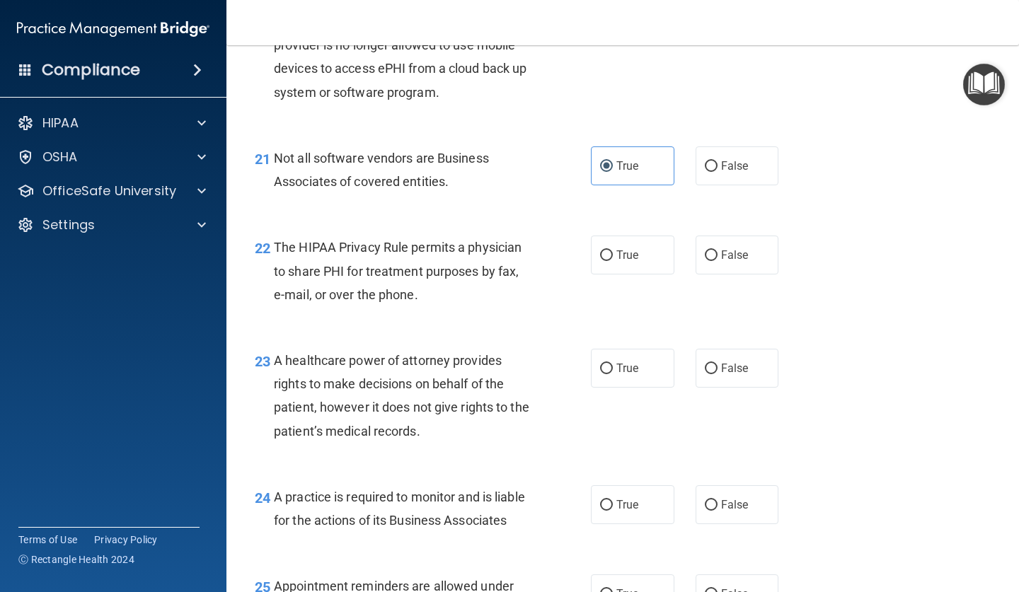
scroll to position [2714, 0]
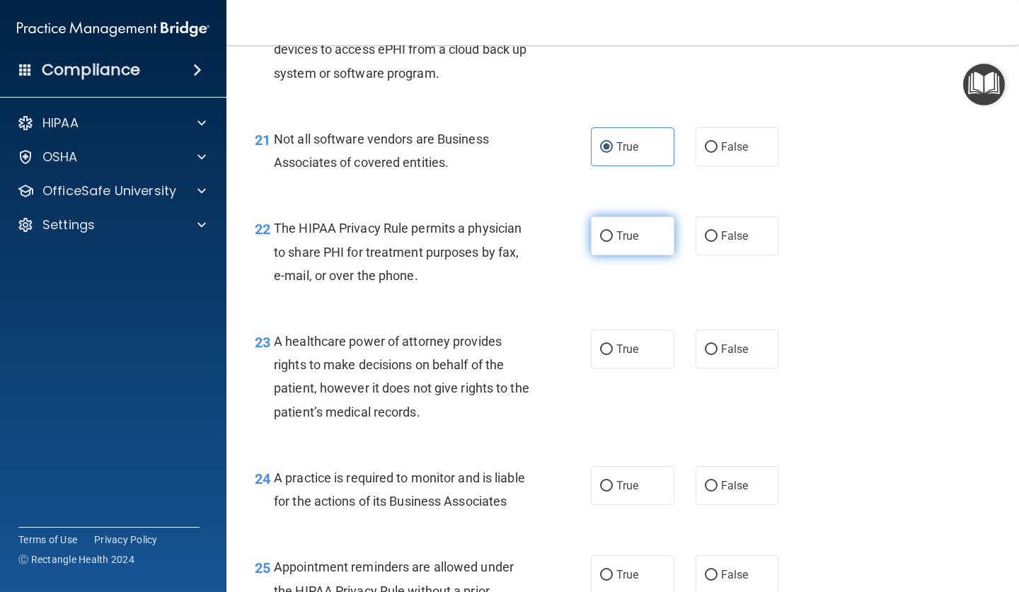
click at [628, 231] on label "True" at bounding box center [632, 235] width 83 height 39
click at [613, 231] on input "True" at bounding box center [606, 236] width 13 height 11
radio input "true"
click at [711, 345] on input "False" at bounding box center [711, 350] width 13 height 11
radio input "true"
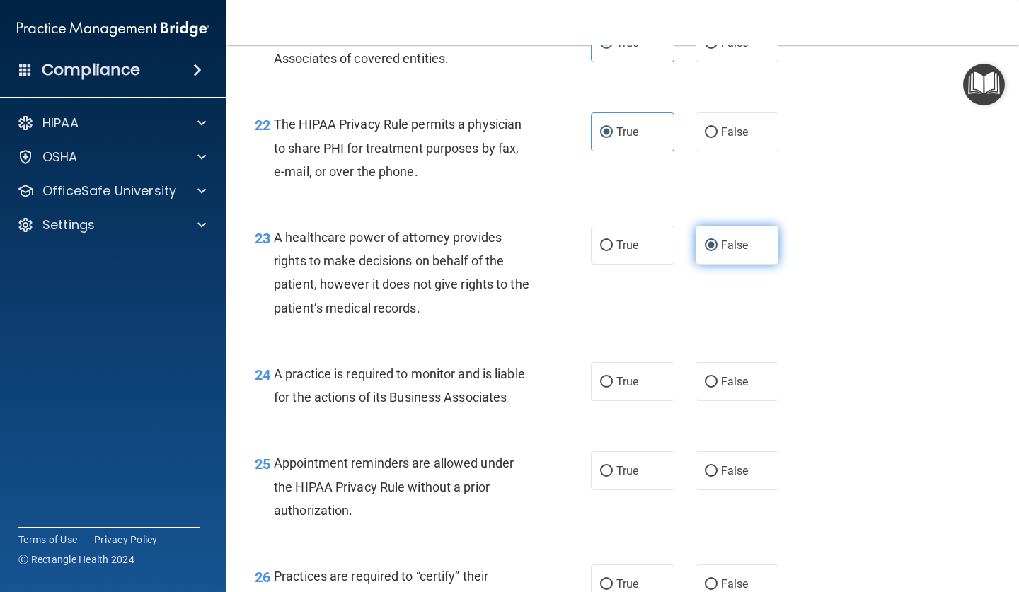
scroll to position [2821, 0]
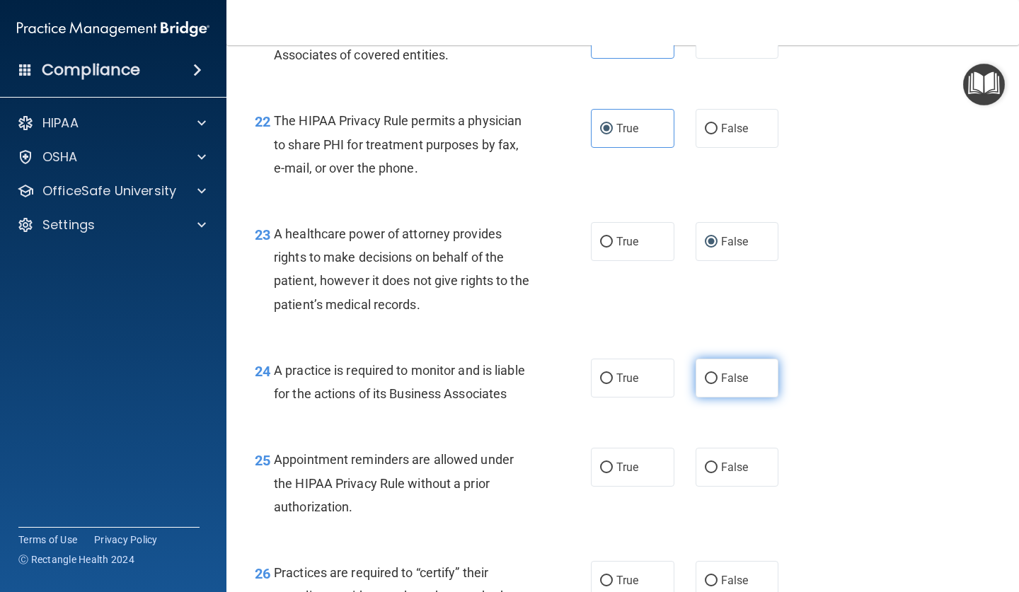
click at [729, 371] on span "False" at bounding box center [735, 377] width 28 height 13
click at [717, 374] on input "False" at bounding box center [711, 379] width 13 height 11
radio input "true"
click at [632, 461] on span "True" at bounding box center [627, 467] width 22 height 13
click at [613, 463] on input "True" at bounding box center [606, 468] width 13 height 11
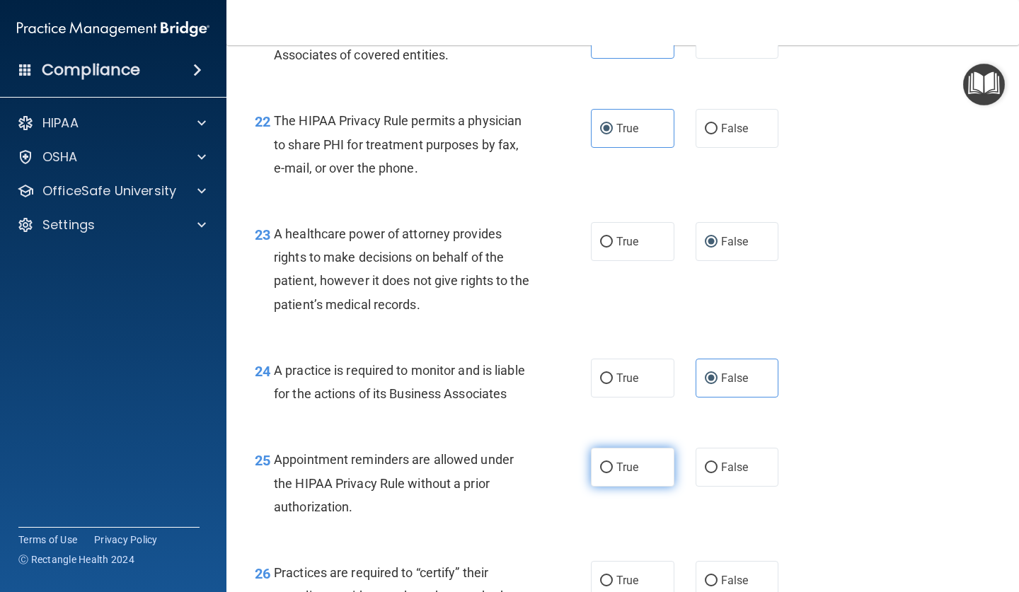
radio input "true"
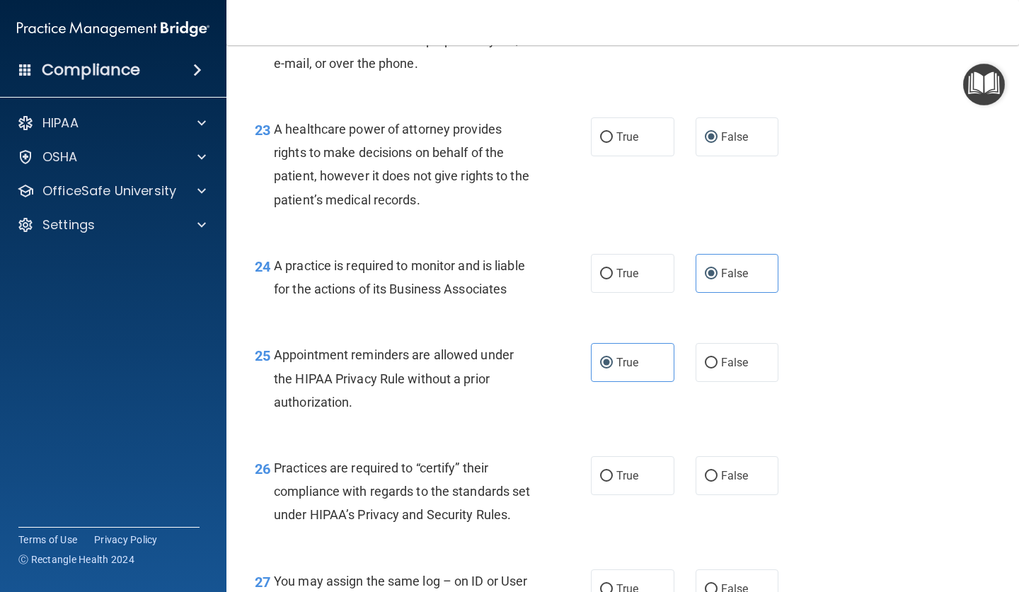
scroll to position [2966, 0]
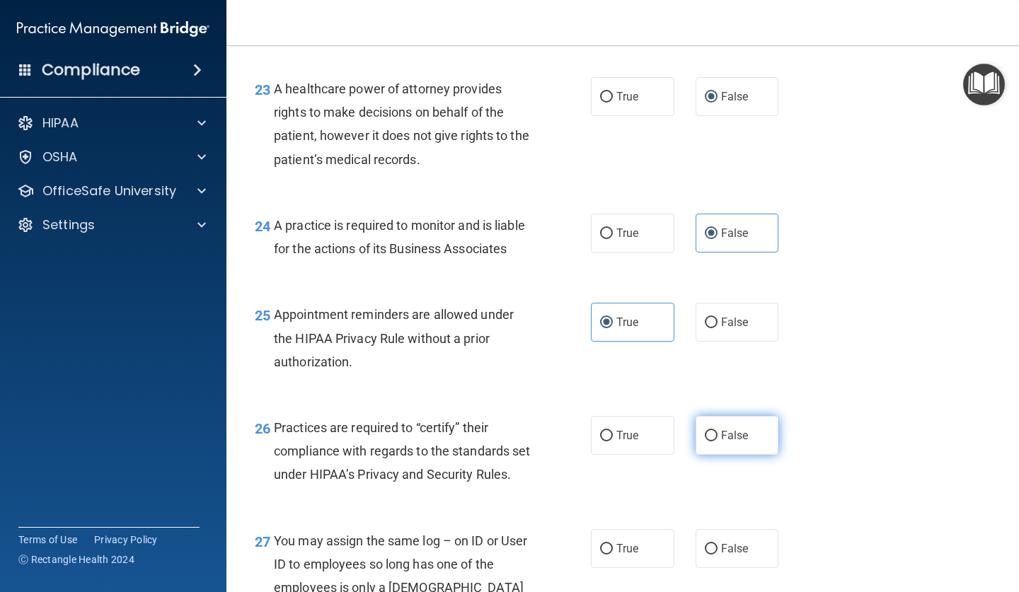
click at [736, 429] on span "False" at bounding box center [735, 435] width 28 height 13
click at [717, 431] on input "False" at bounding box center [711, 436] width 13 height 11
radio input "true"
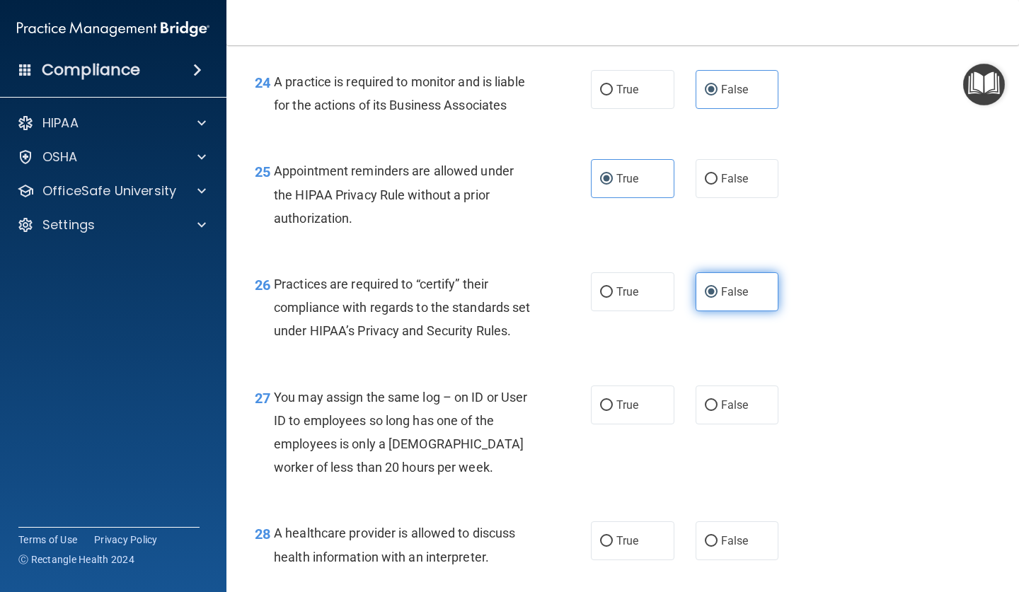
scroll to position [3111, 0]
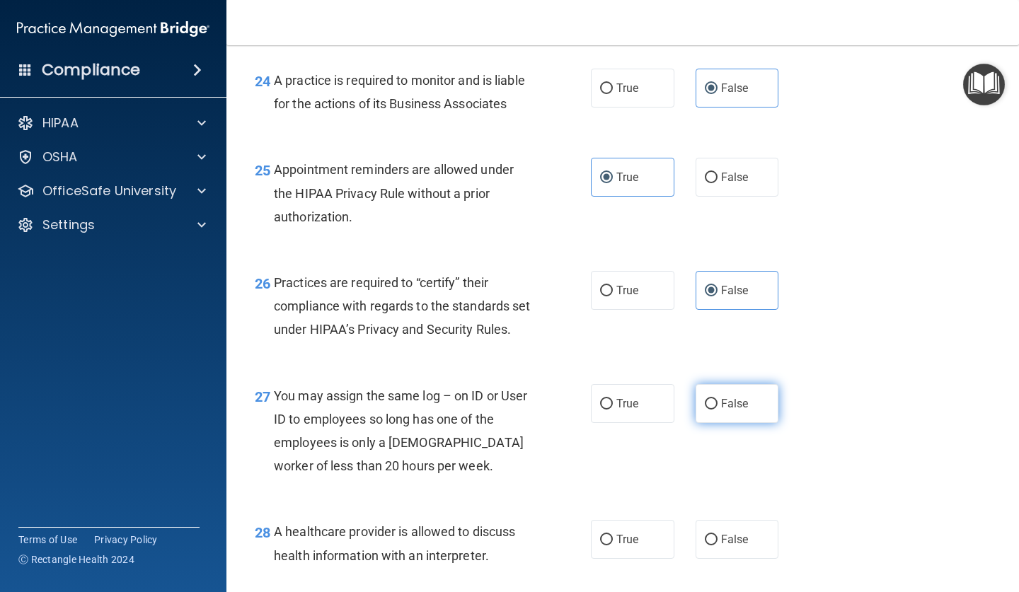
click at [726, 398] on label "False" at bounding box center [736, 403] width 83 height 39
click at [717, 399] on input "False" at bounding box center [711, 404] width 13 height 11
radio input "true"
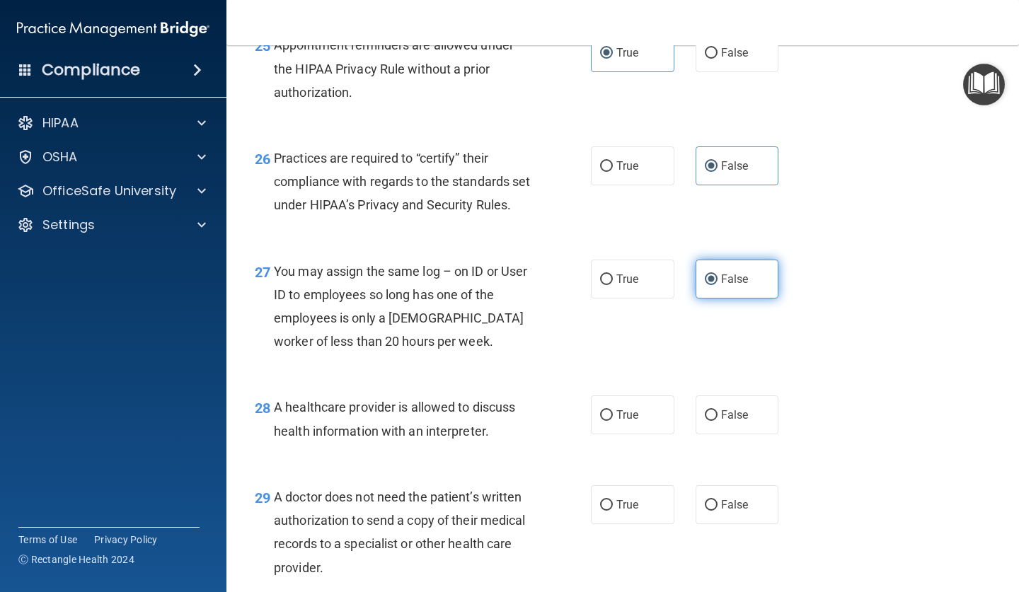
scroll to position [3241, 0]
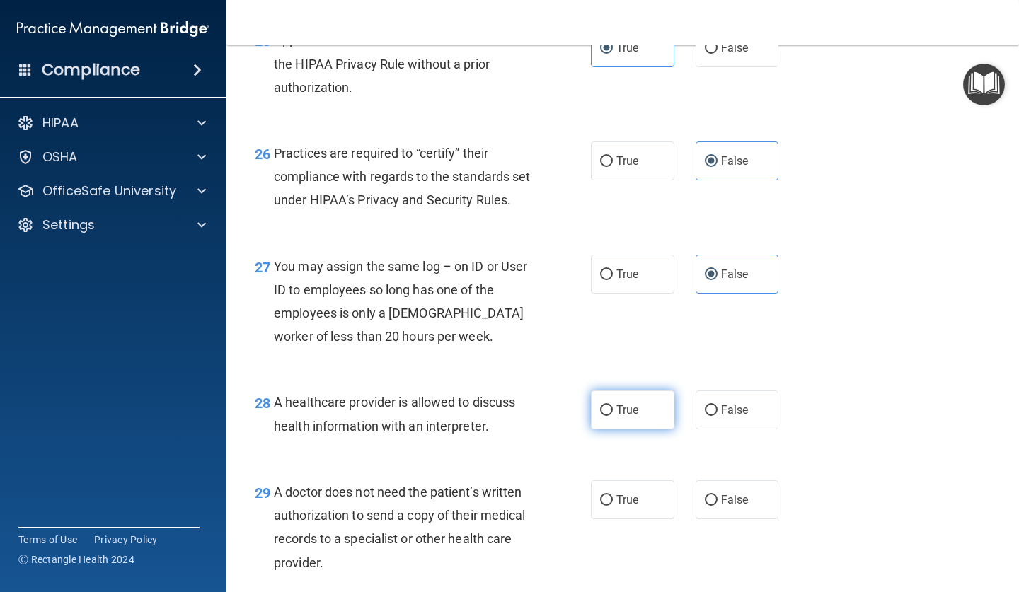
click at [616, 424] on label "True" at bounding box center [632, 409] width 83 height 39
click at [613, 416] on input "True" at bounding box center [606, 410] width 13 height 11
radio input "true"
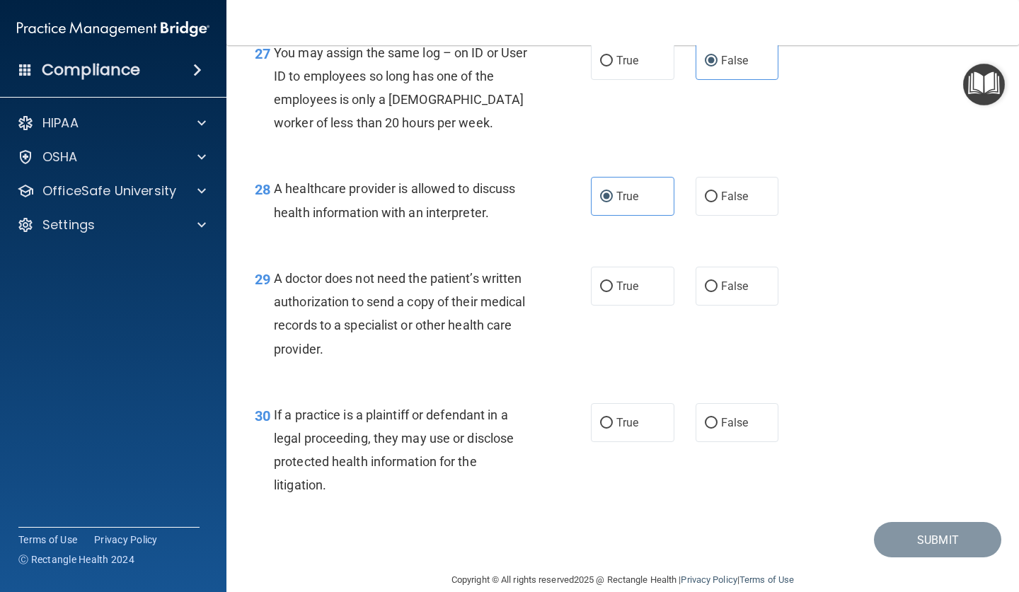
scroll to position [3478, 0]
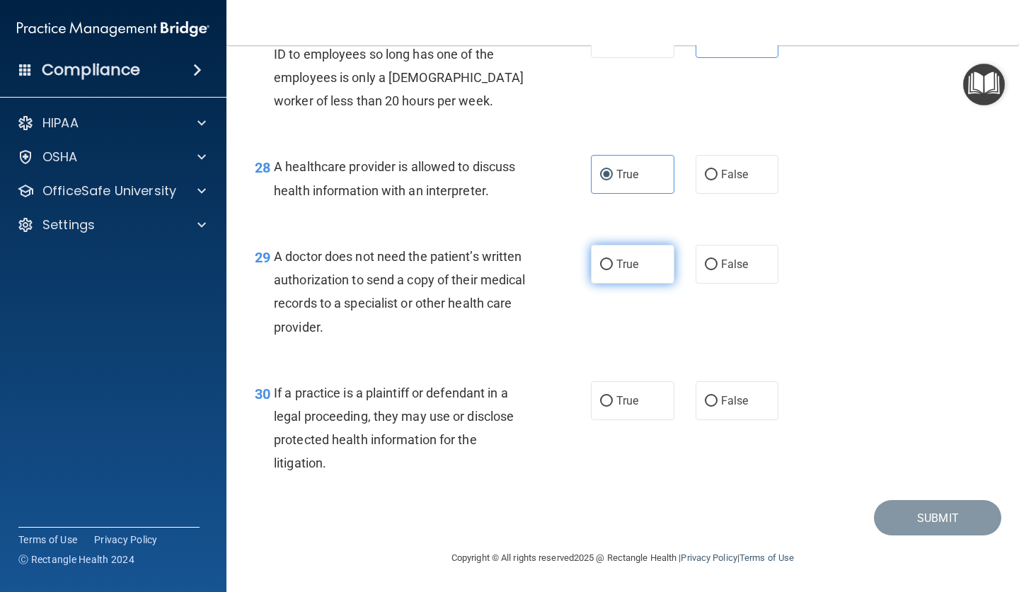
click at [621, 282] on label "True" at bounding box center [632, 264] width 83 height 39
click at [613, 270] on input "True" at bounding box center [606, 265] width 13 height 11
radio input "true"
click at [633, 417] on label "True" at bounding box center [632, 400] width 83 height 39
click at [613, 407] on input "True" at bounding box center [606, 401] width 13 height 11
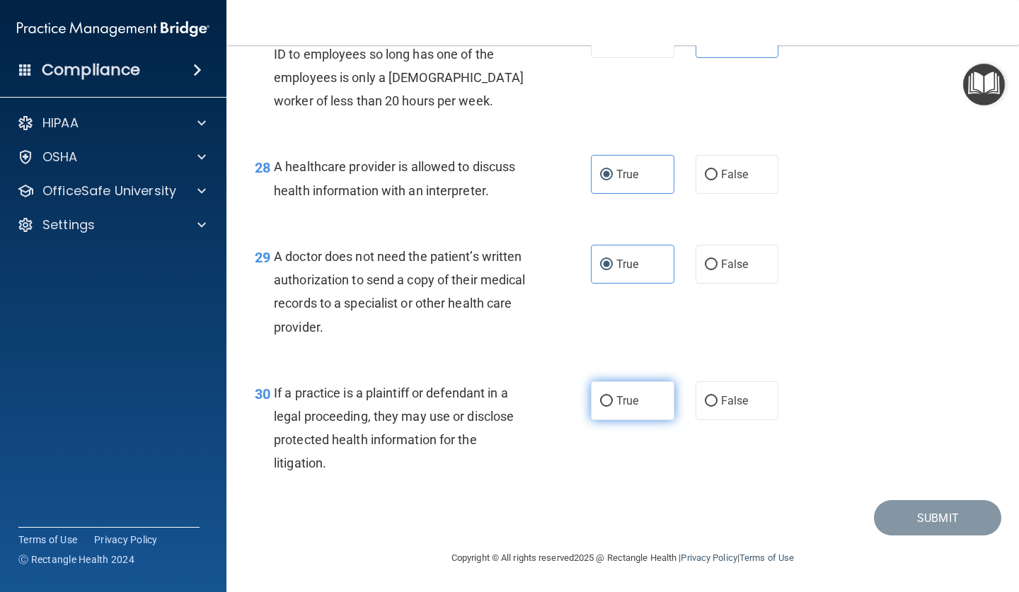
radio input "true"
click at [886, 516] on button "Submit" at bounding box center [937, 518] width 127 height 36
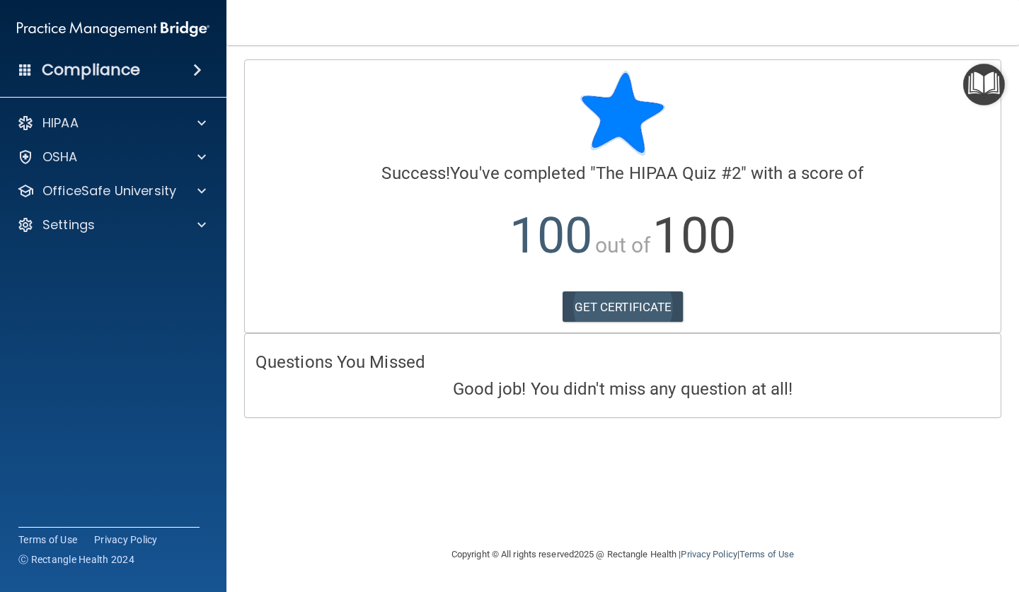
click at [618, 303] on link "GET CERTIFICATE" at bounding box center [622, 306] width 121 height 31
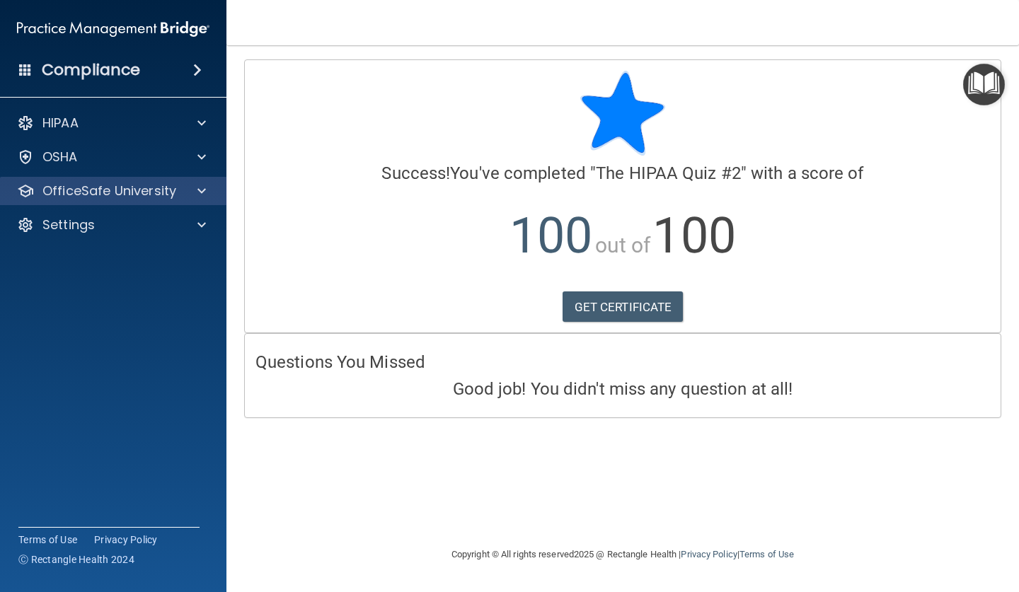
click at [165, 190] on p "OfficeSafe University" at bounding box center [109, 191] width 134 height 17
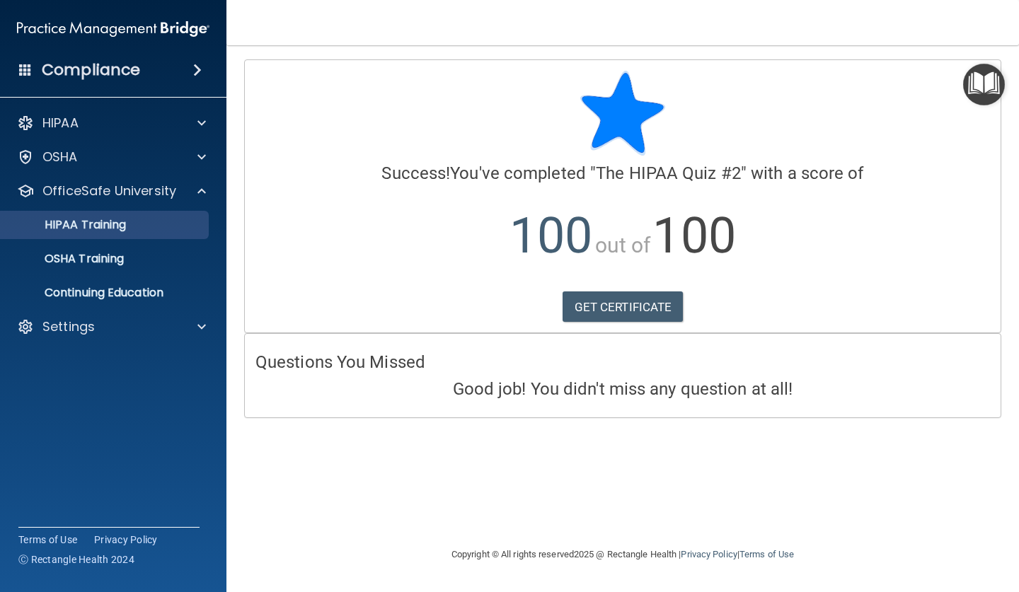
click at [125, 233] on link "HIPAA Training" at bounding box center [97, 225] width 223 height 28
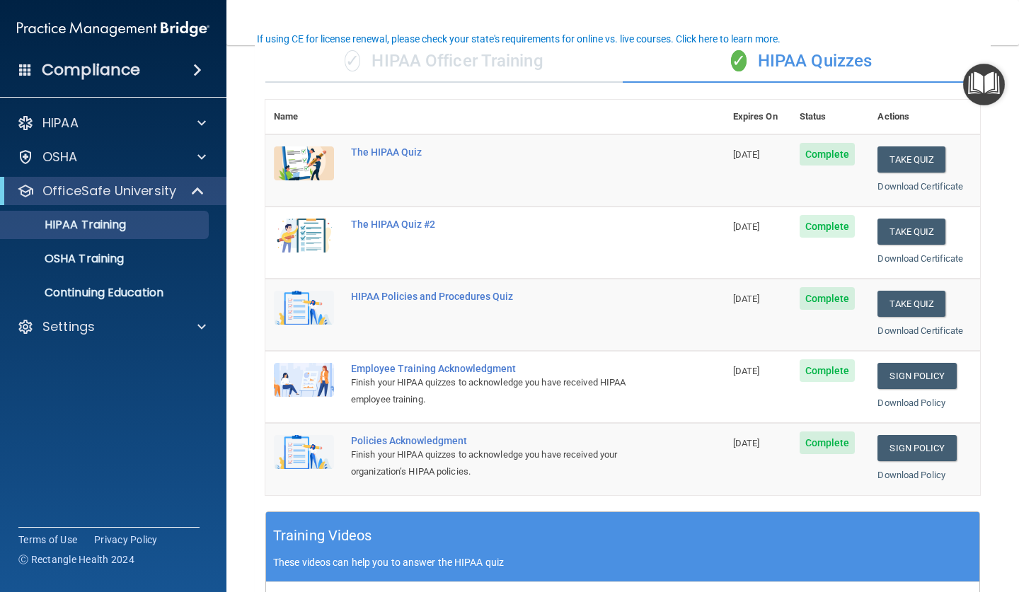
scroll to position [120, 0]
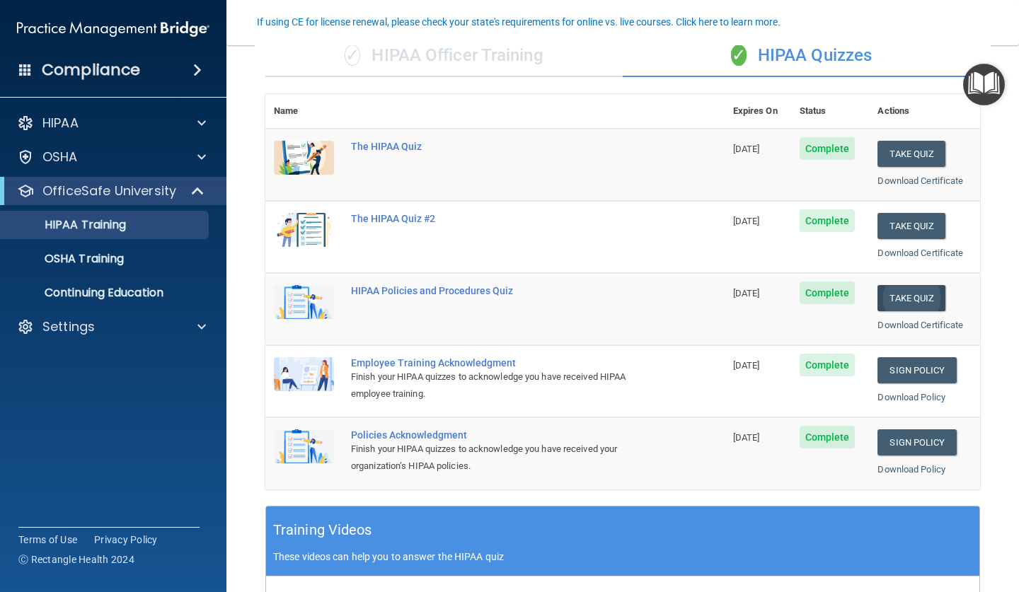
click at [895, 292] on button "Take Quiz" at bounding box center [911, 298] width 68 height 26
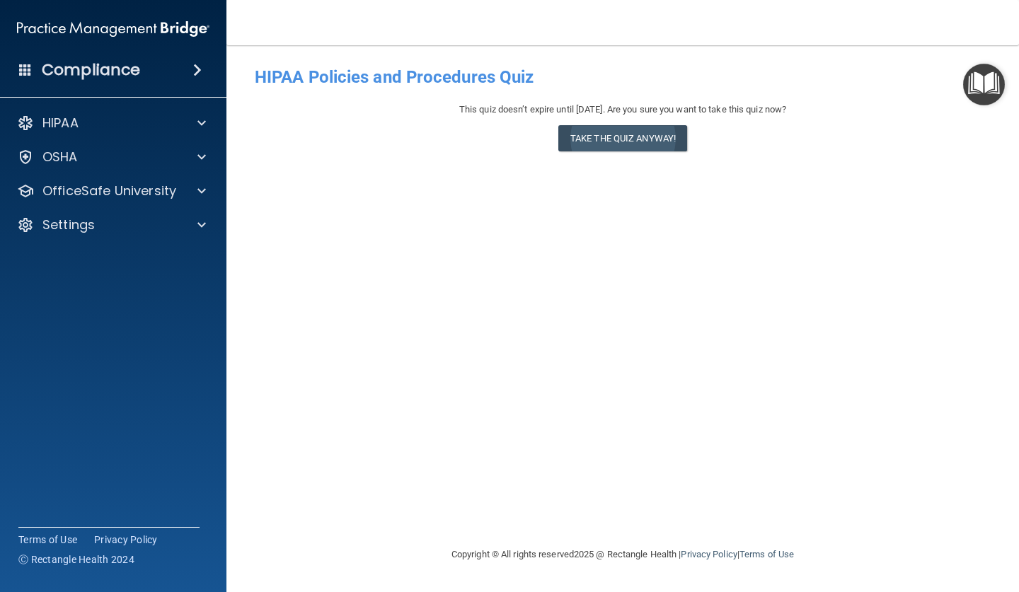
click at [668, 137] on button "Take the quiz anyway!" at bounding box center [622, 138] width 129 height 26
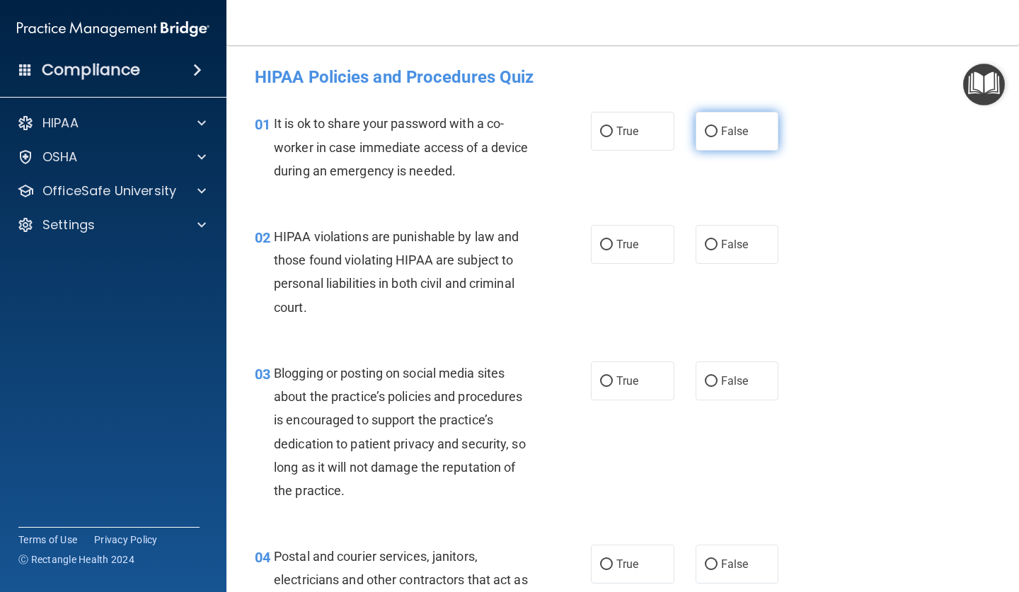
click at [738, 136] on span "False" at bounding box center [735, 131] width 28 height 13
click at [717, 136] on input "False" at bounding box center [711, 132] width 13 height 11
radio input "true"
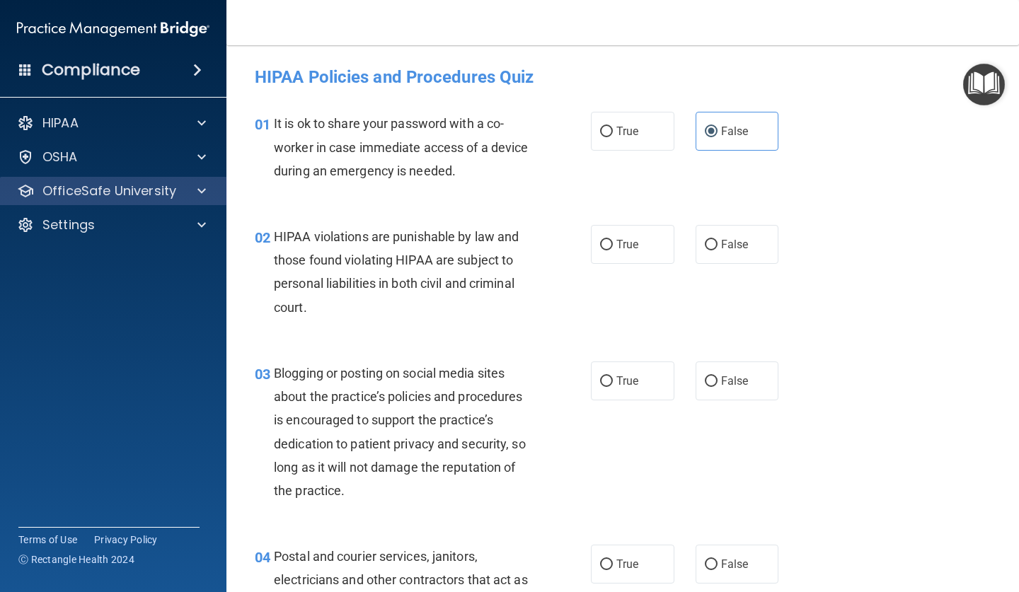
click at [172, 192] on p "OfficeSafe University" at bounding box center [109, 191] width 134 height 17
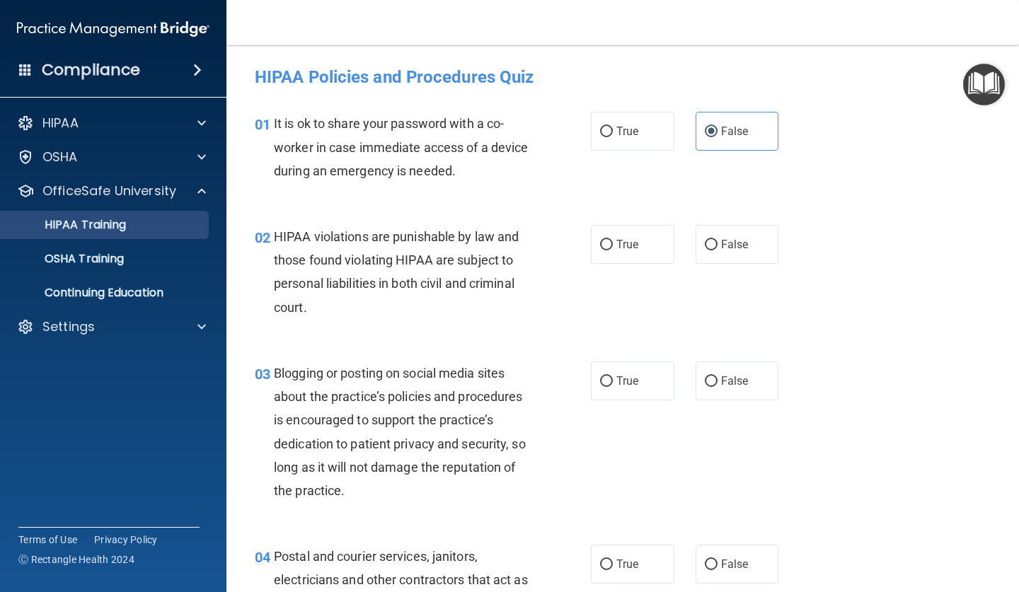
click at [139, 226] on div "HIPAA Training" at bounding box center [105, 225] width 193 height 14
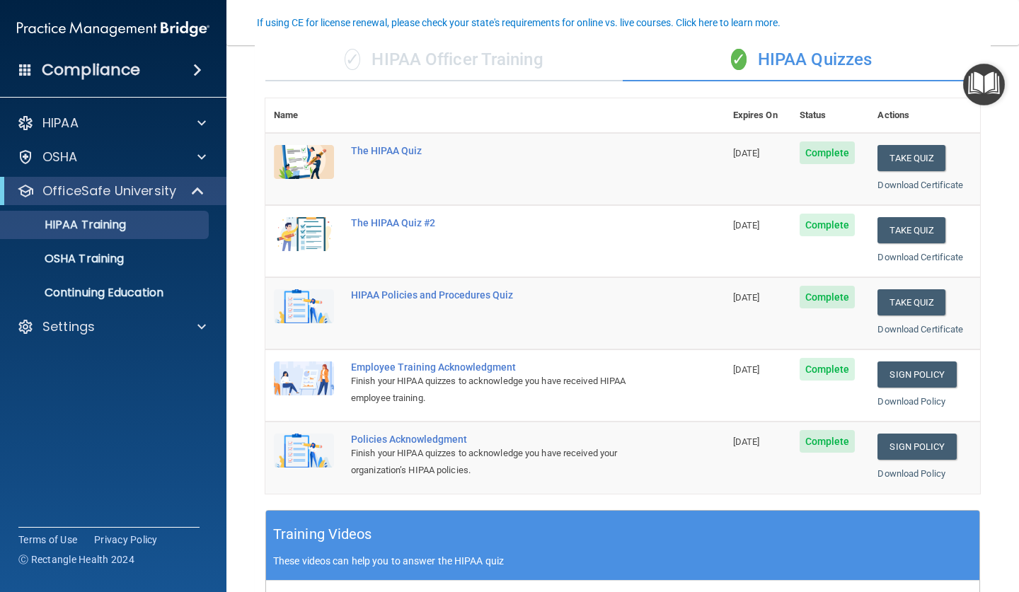
scroll to position [120, 0]
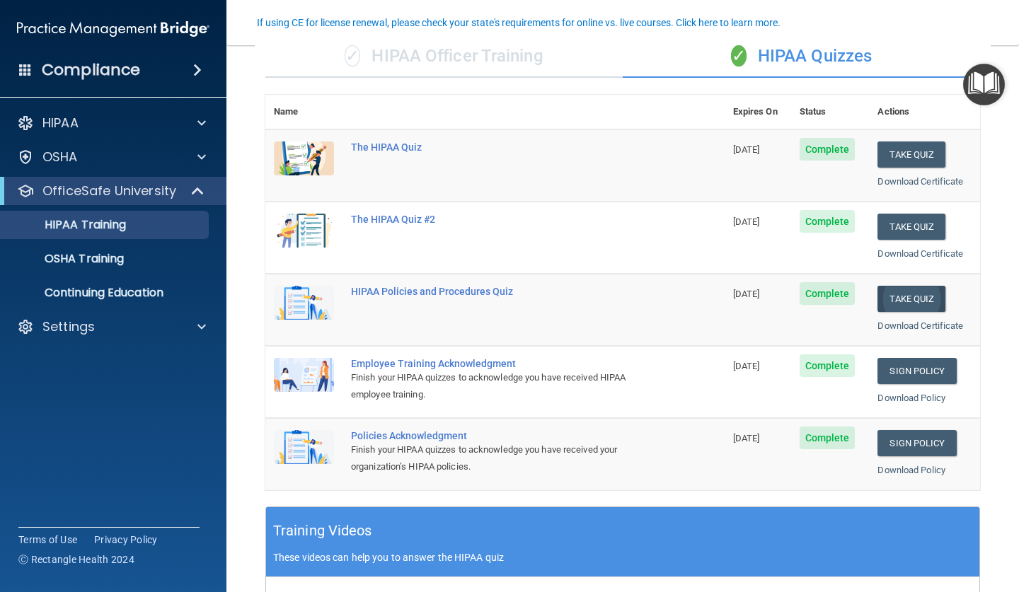
click at [884, 291] on button "Take Quiz" at bounding box center [911, 299] width 68 height 26
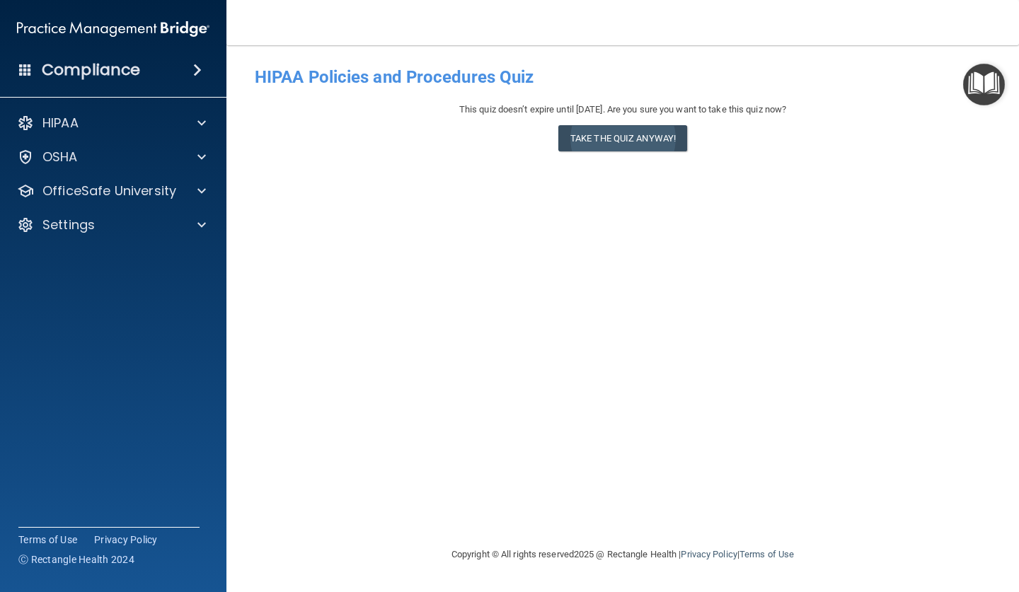
click at [679, 134] on button "Take the quiz anyway!" at bounding box center [622, 138] width 129 height 26
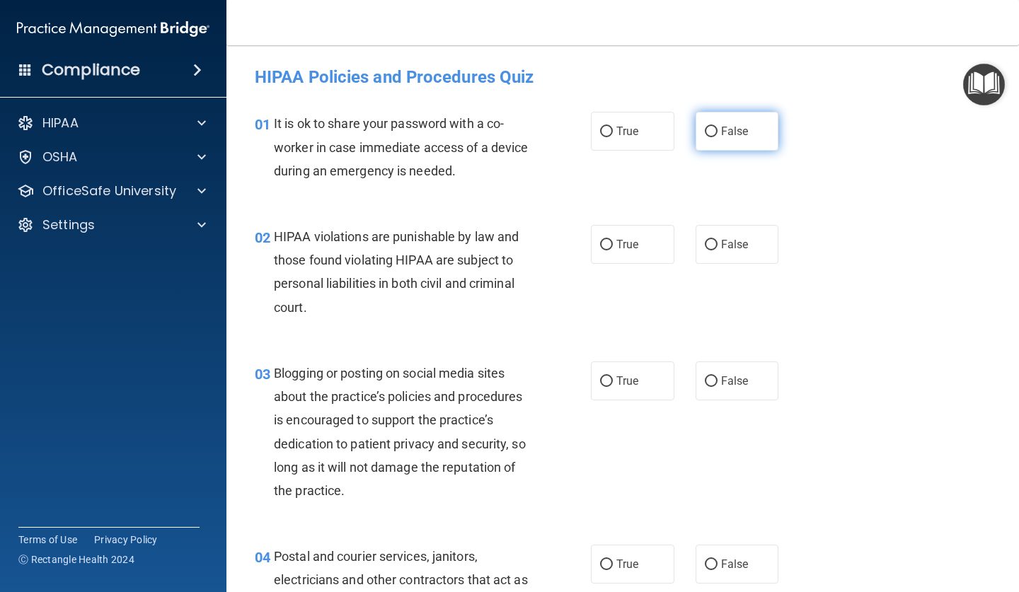
click at [726, 149] on label "False" at bounding box center [736, 131] width 83 height 39
click at [717, 137] on input "False" at bounding box center [711, 132] width 13 height 11
radio input "true"
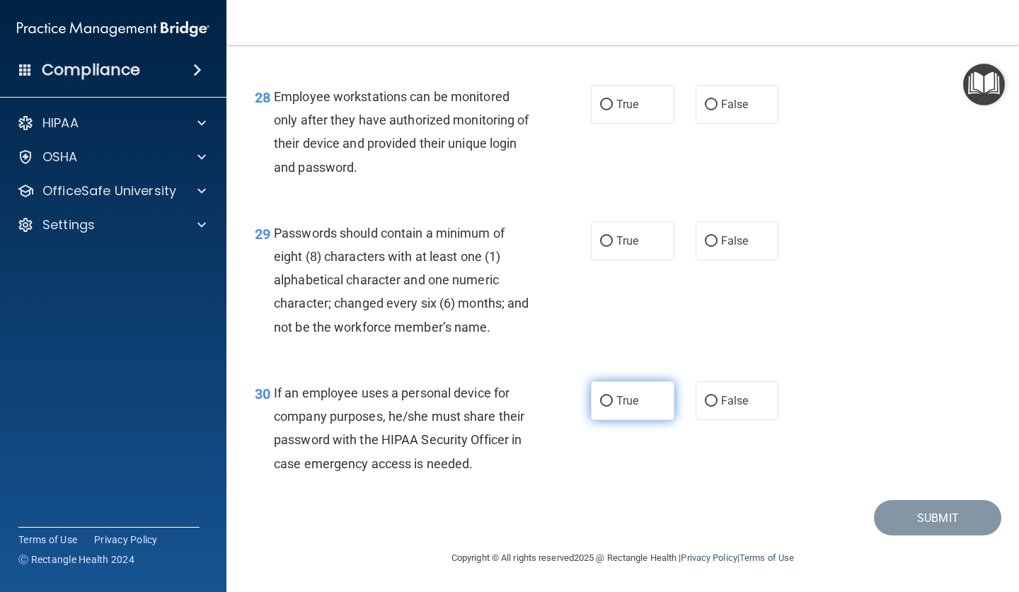
scroll to position [3809, 0]
click at [623, 410] on label "True" at bounding box center [632, 400] width 83 height 39
click at [613, 407] on input "True" at bounding box center [606, 401] width 13 height 11
radio input "true"
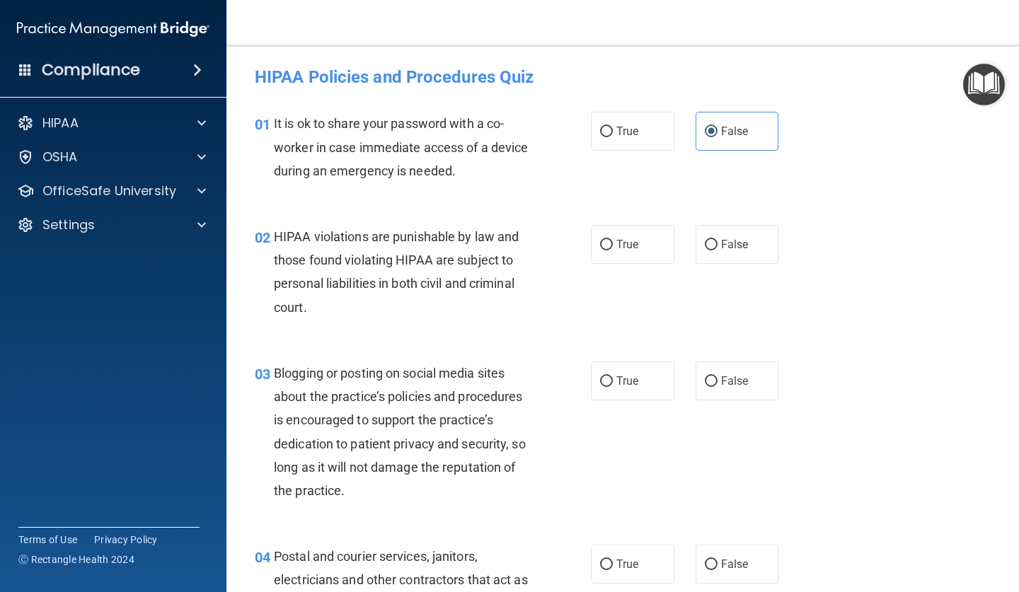
scroll to position [0, 0]
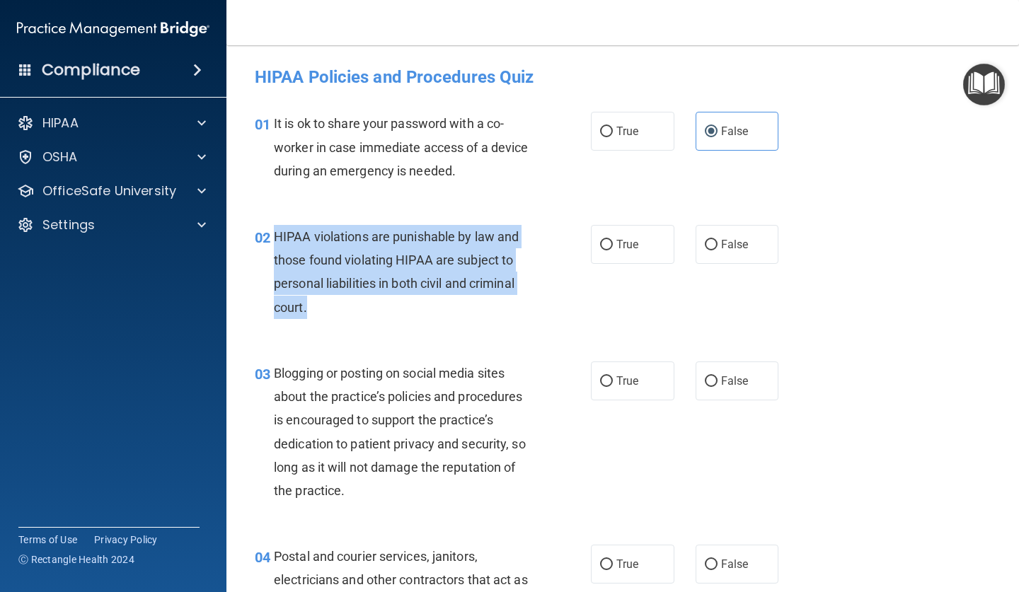
drag, startPoint x: 315, startPoint y: 306, endPoint x: 274, endPoint y: 228, distance: 88.0
click at [274, 228] on div "HIPAA violations are punishable by law and those found violating HIPAA are subj…" at bounding box center [408, 272] width 268 height 94
copy span "HIPAA violations are punishable by law and those found violating HIPAA are subj…"
click at [374, 310] on div "HIPAA violations are punishable by law and those found violating HIPAA are subj…" at bounding box center [408, 272] width 268 height 94
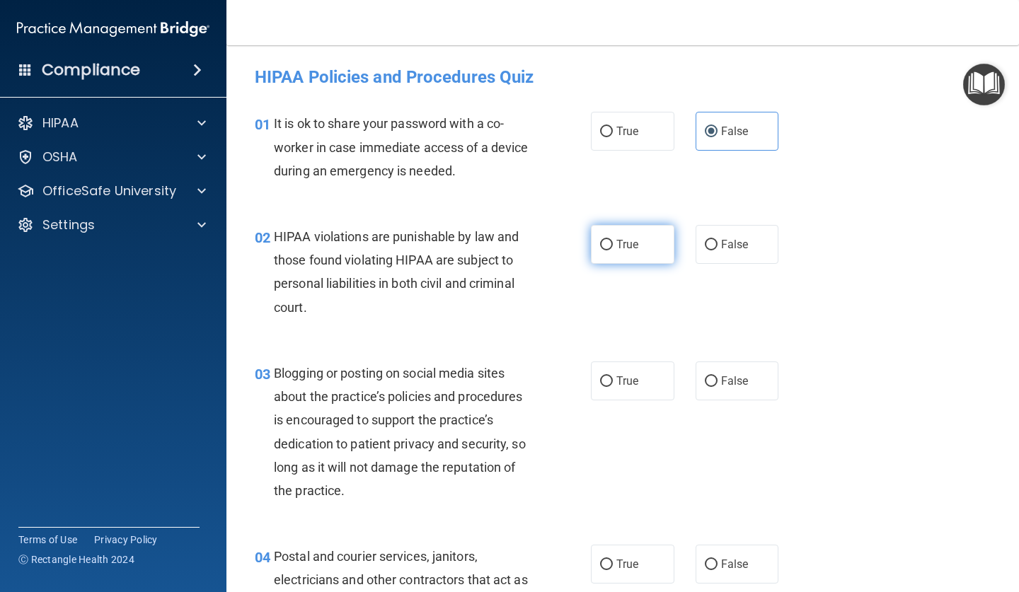
click at [625, 242] on span "True" at bounding box center [627, 244] width 22 height 13
click at [613, 242] on input "True" at bounding box center [606, 245] width 13 height 11
radio input "true"
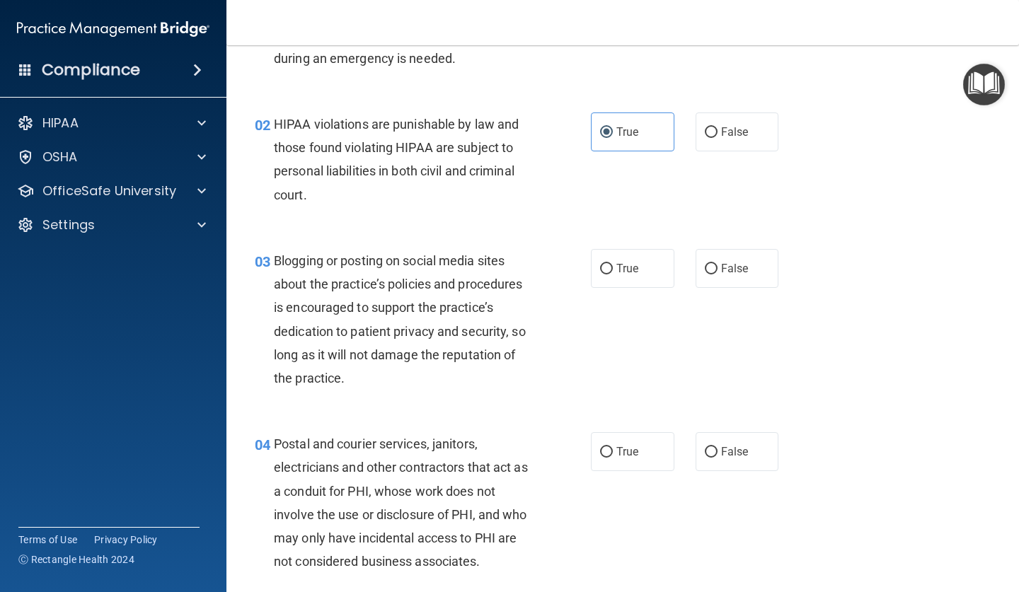
scroll to position [154, 0]
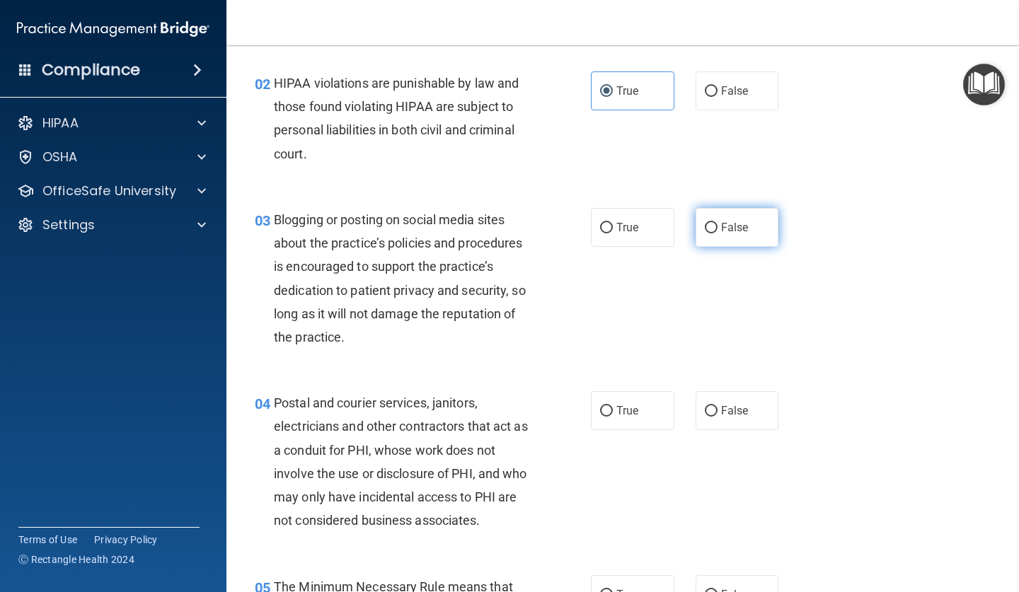
click at [728, 233] on label "False" at bounding box center [736, 227] width 83 height 39
click at [717, 233] on input "False" at bounding box center [711, 228] width 13 height 11
radio input "true"
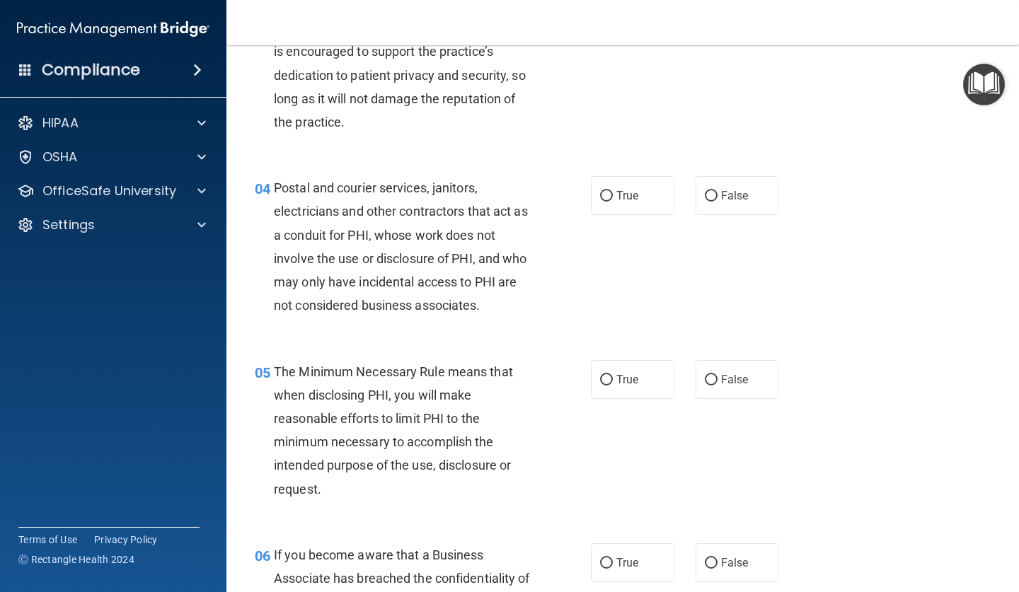
scroll to position [372, 0]
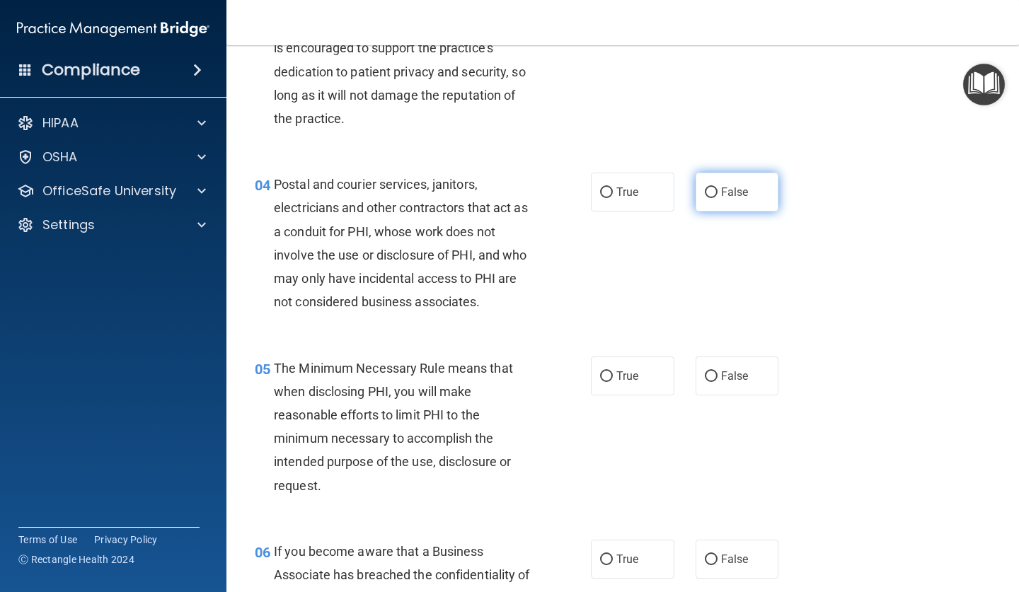
click at [730, 187] on span "False" at bounding box center [735, 191] width 28 height 13
click at [717, 187] on input "False" at bounding box center [711, 192] width 13 height 11
radio input "true"
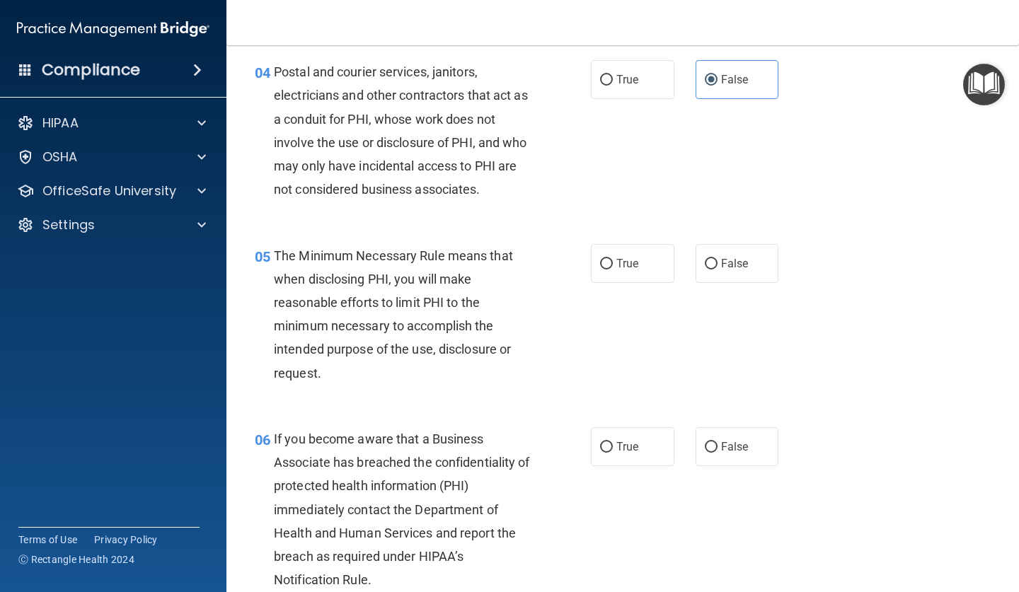
scroll to position [492, 0]
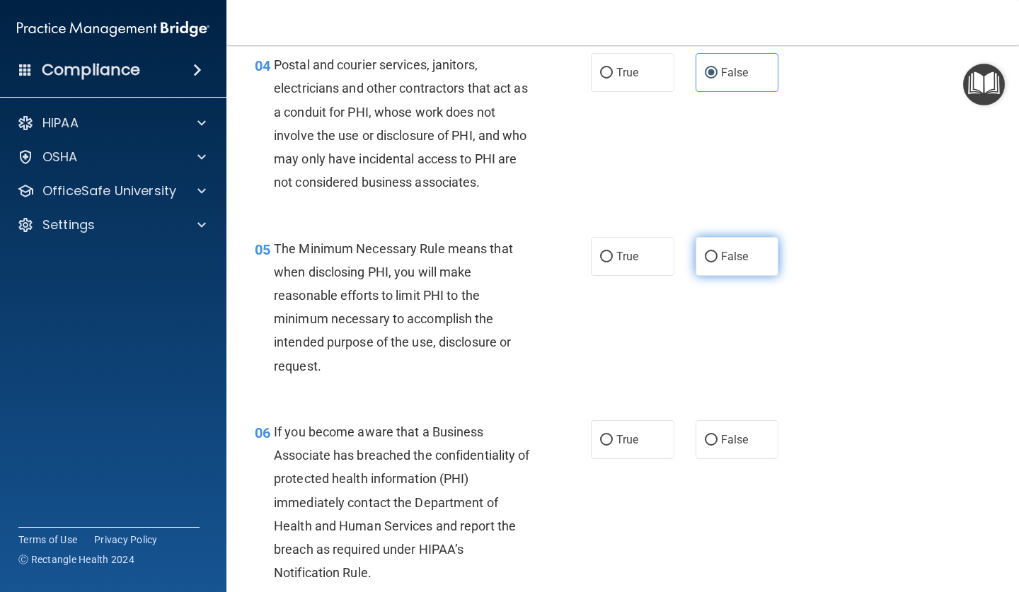
click at [743, 253] on span "False" at bounding box center [735, 256] width 28 height 13
click at [717, 253] on input "False" at bounding box center [711, 257] width 13 height 11
radio input "true"
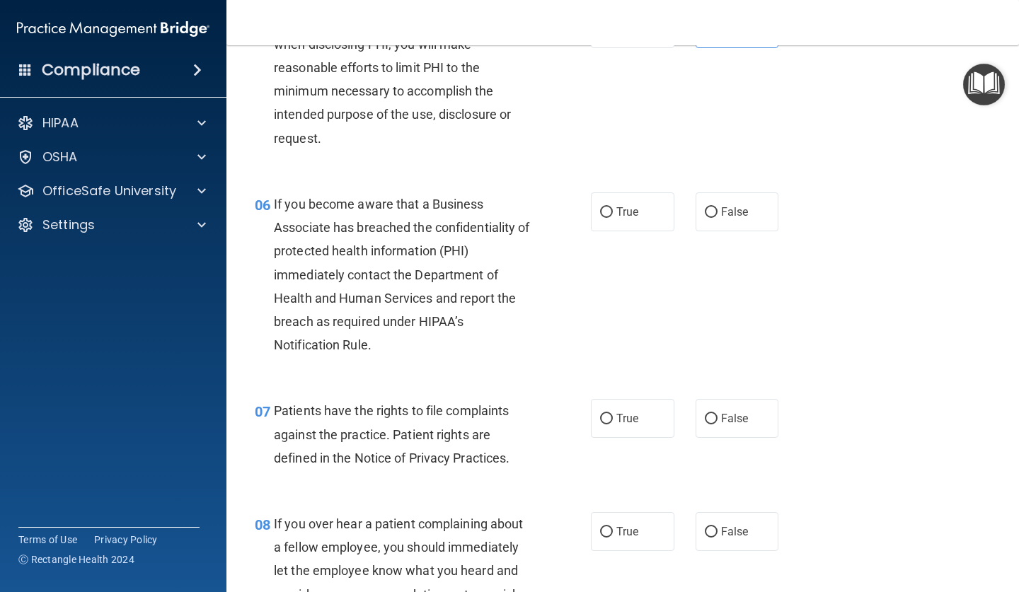
scroll to position [720, 0]
click at [620, 204] on span "True" at bounding box center [627, 210] width 22 height 13
click at [613, 207] on input "True" at bounding box center [606, 212] width 13 height 11
radio input "true"
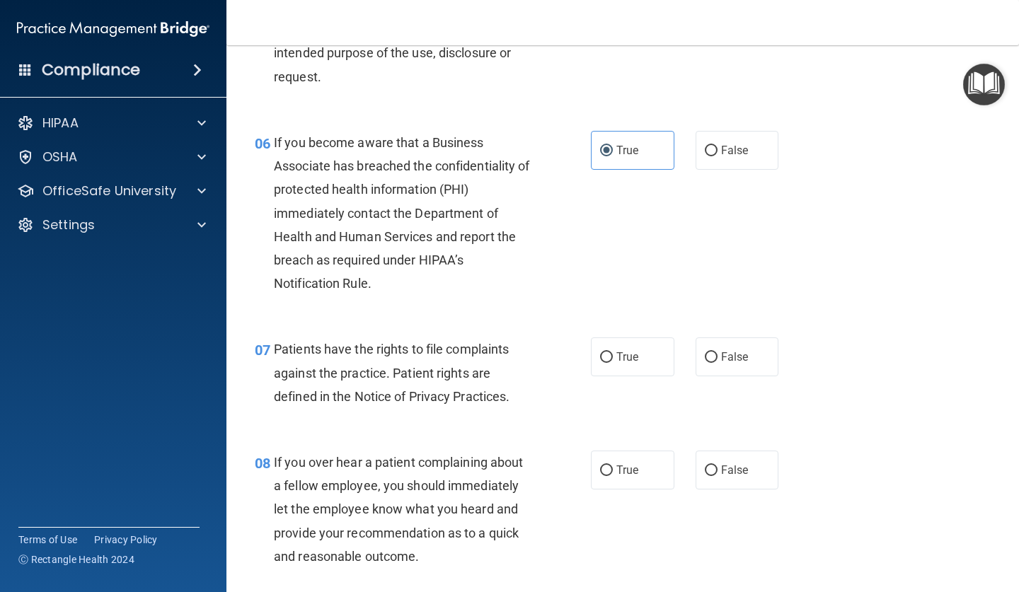
scroll to position [782, 0]
click at [608, 352] on input "True" at bounding box center [606, 357] width 13 height 11
radio input "true"
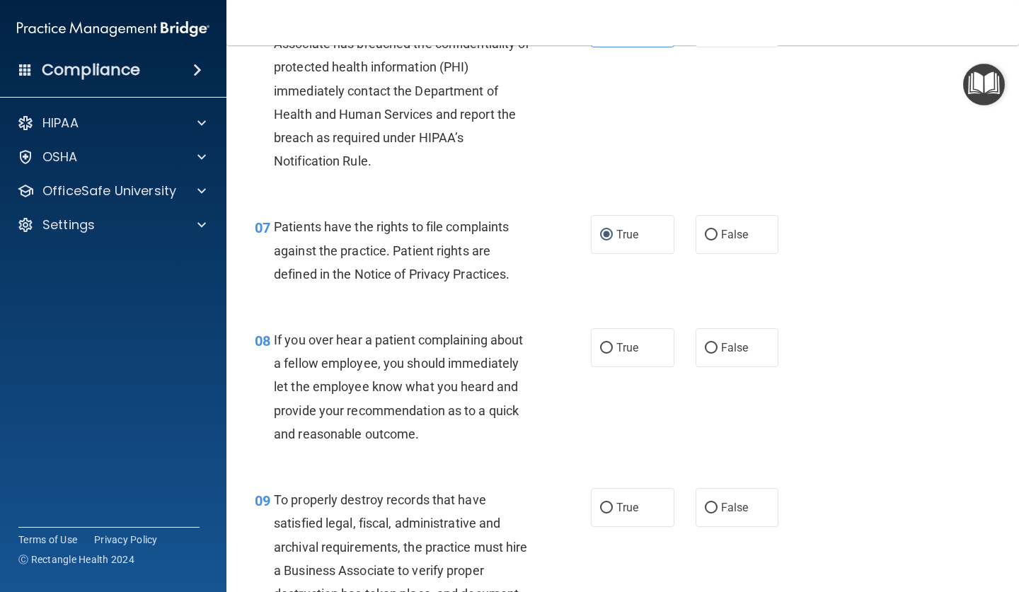
scroll to position [915, 0]
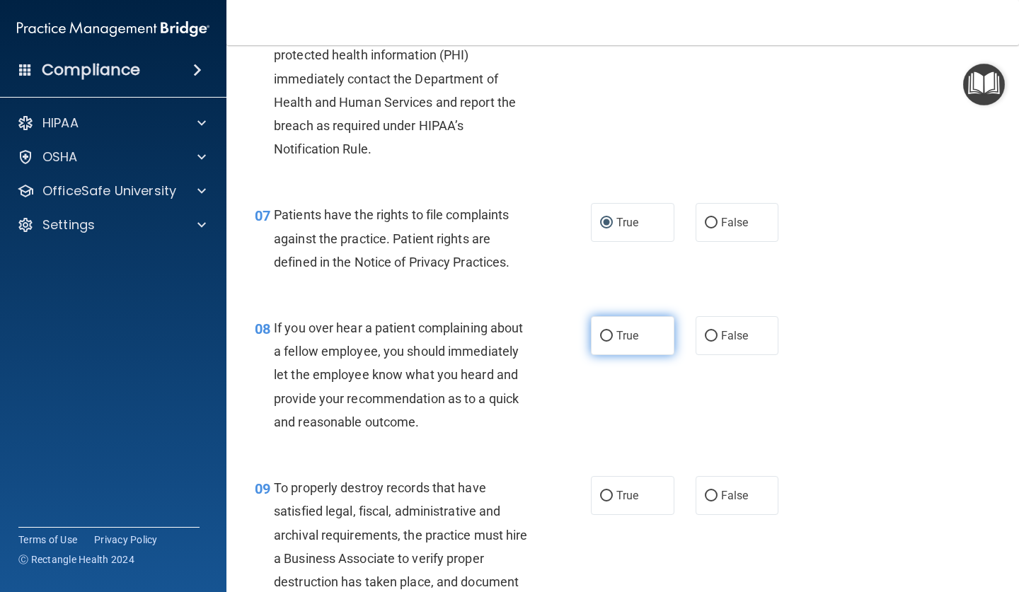
click at [618, 329] on span "True" at bounding box center [627, 335] width 22 height 13
click at [613, 331] on input "True" at bounding box center [606, 336] width 13 height 11
radio input "true"
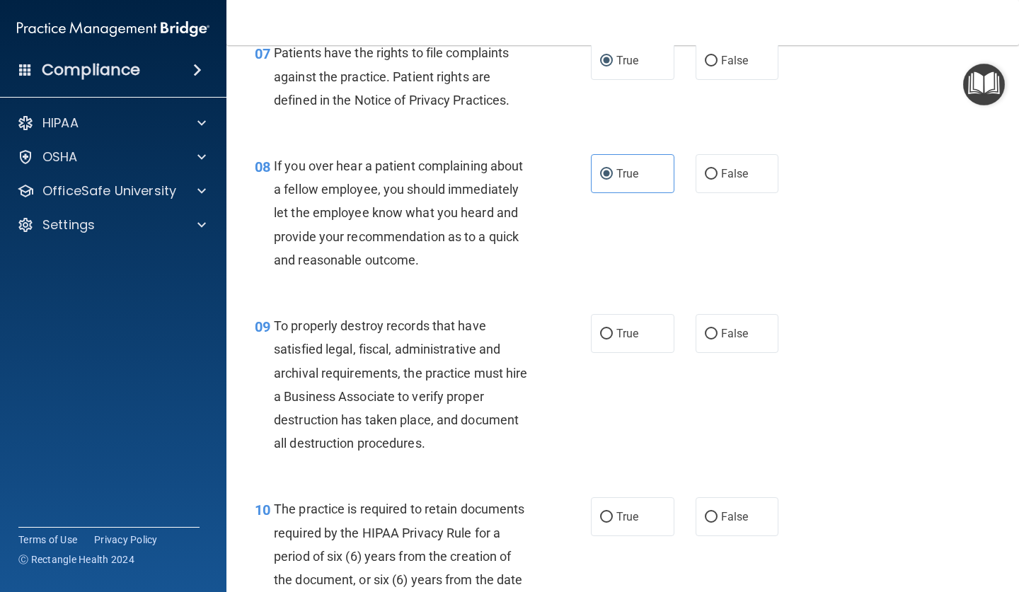
scroll to position [1099, 0]
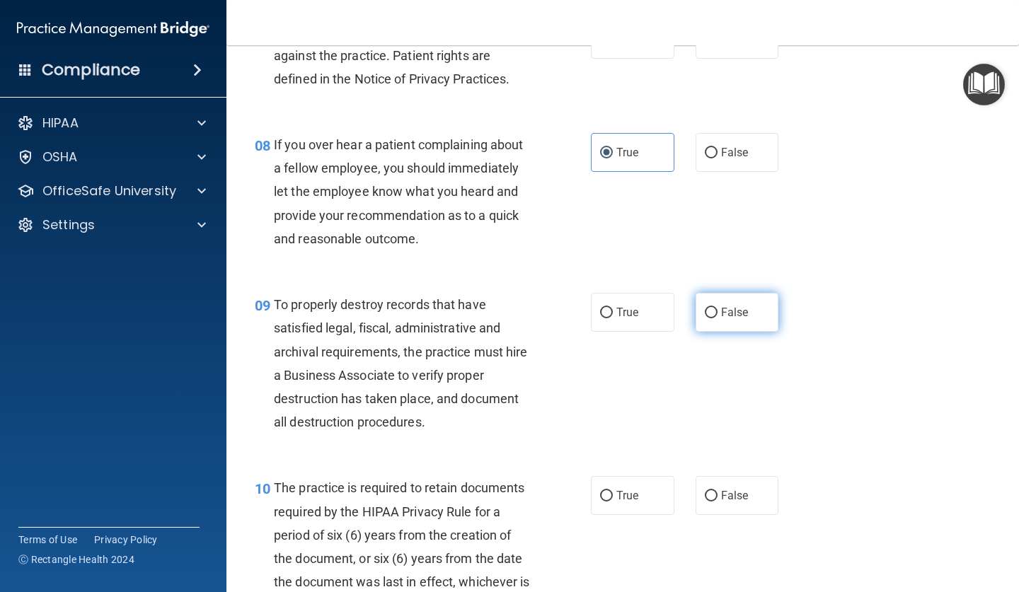
click at [719, 296] on label "False" at bounding box center [736, 312] width 83 height 39
click at [717, 308] on input "False" at bounding box center [711, 313] width 13 height 11
radio input "true"
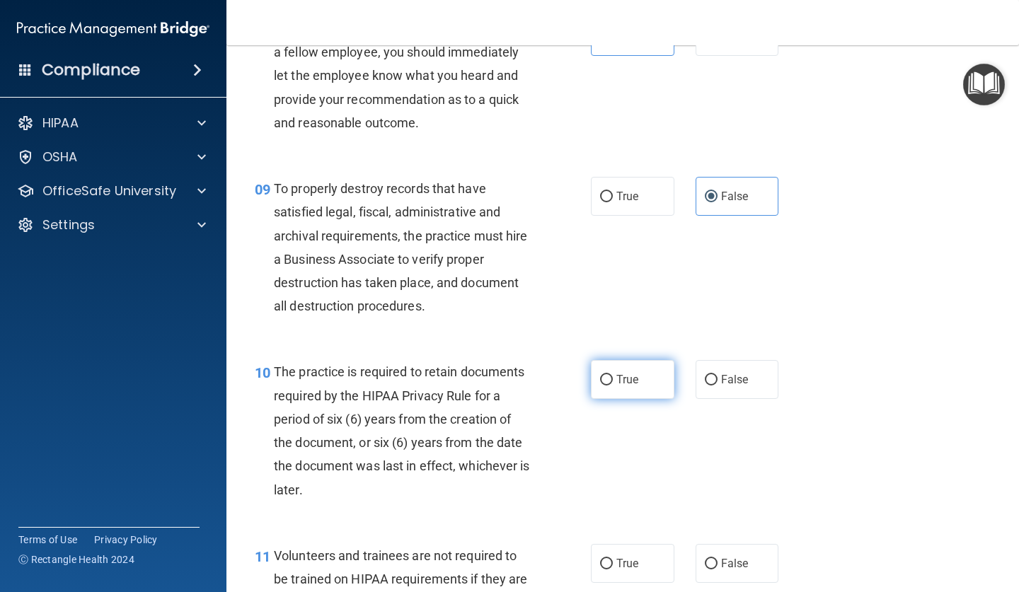
scroll to position [1215, 0]
click at [710, 359] on label "False" at bounding box center [736, 378] width 83 height 39
click at [710, 374] on input "False" at bounding box center [711, 379] width 13 height 11
radio input "true"
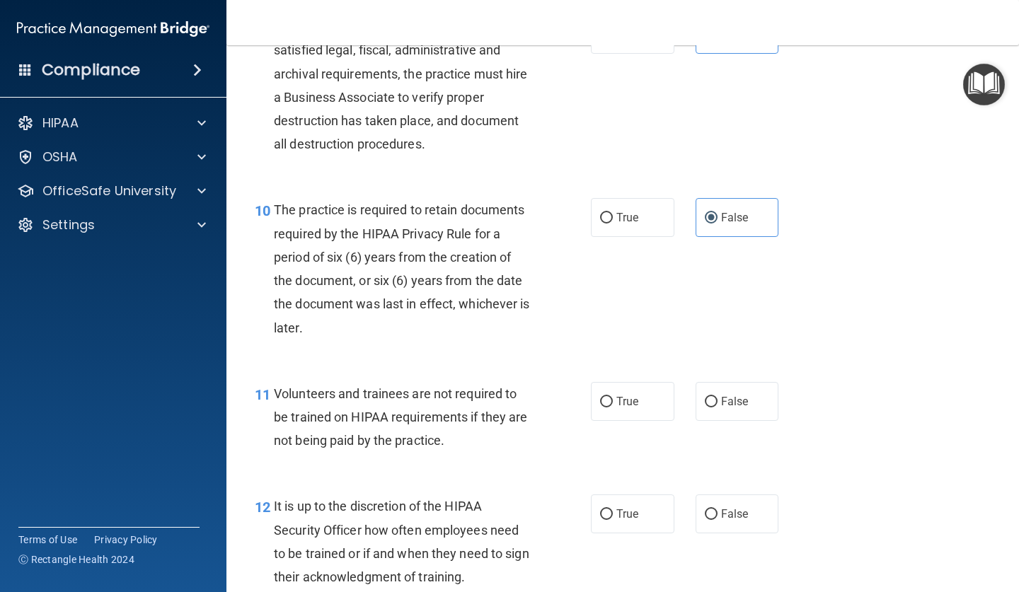
scroll to position [1378, 0]
click at [628, 393] on span "True" at bounding box center [627, 399] width 22 height 13
click at [613, 395] on input "True" at bounding box center [606, 400] width 13 height 11
radio input "true"
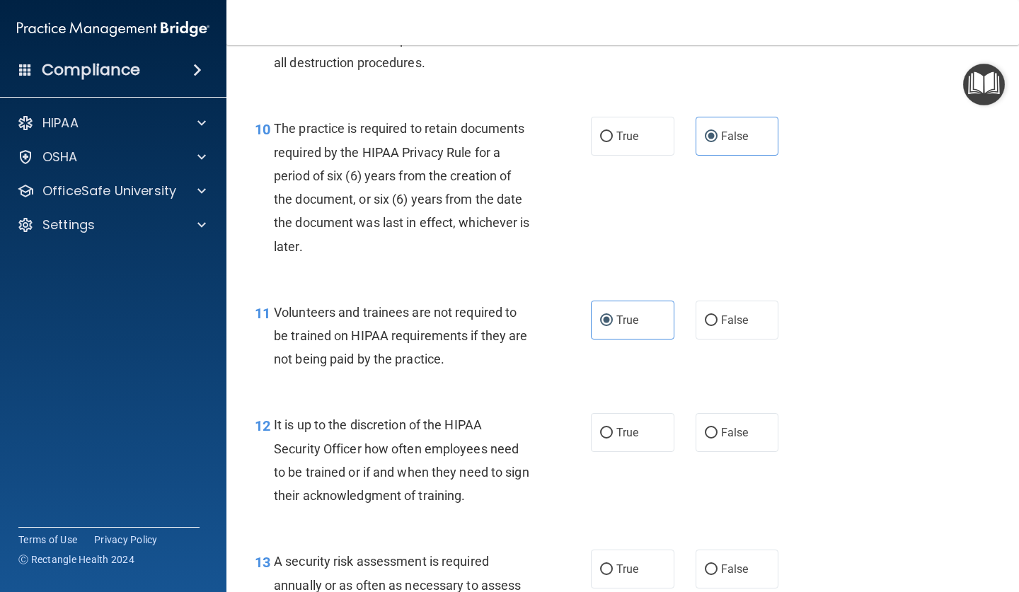
scroll to position [1459, 0]
click at [618, 427] on span "True" at bounding box center [627, 431] width 22 height 13
click at [613, 427] on input "True" at bounding box center [606, 432] width 13 height 11
radio input "true"
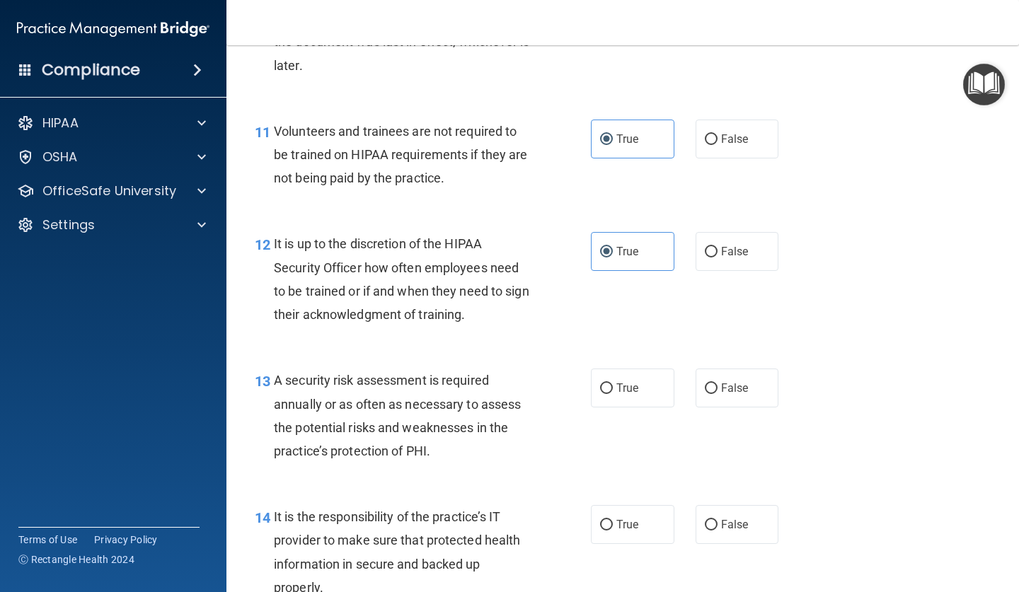
scroll to position [1640, 0]
click at [626, 380] on span "True" at bounding box center [627, 386] width 22 height 13
click at [613, 382] on input "True" at bounding box center [606, 387] width 13 height 11
radio input "true"
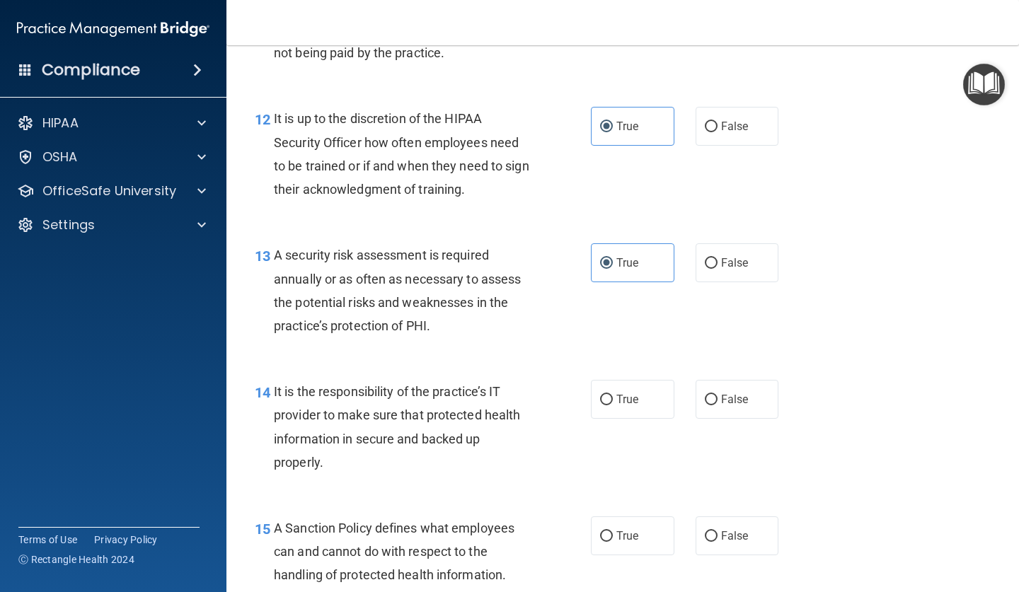
scroll to position [1768, 0]
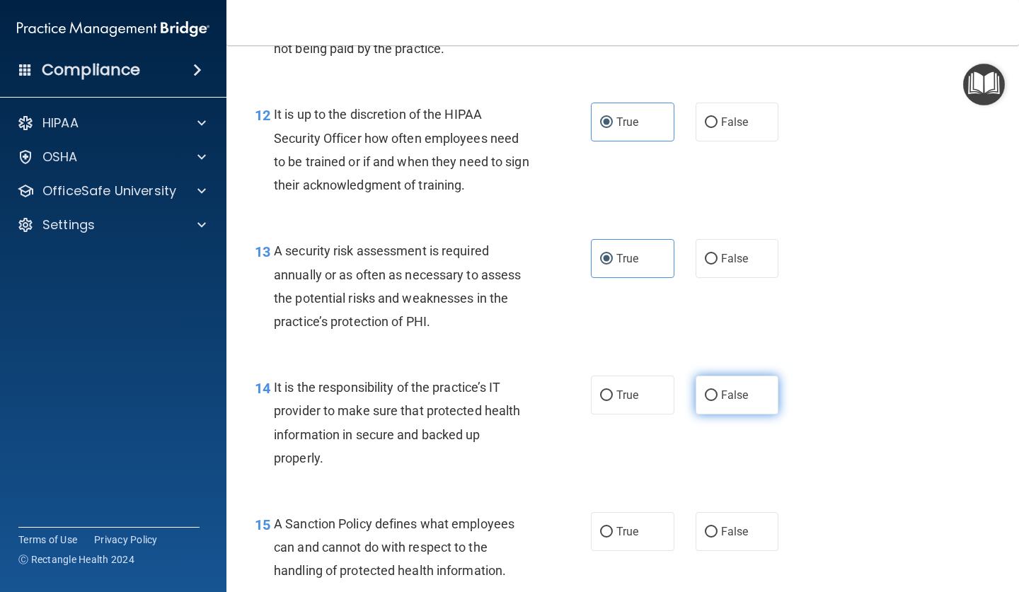
click at [716, 378] on label "False" at bounding box center [736, 395] width 83 height 39
click at [716, 390] on input "False" at bounding box center [711, 395] width 13 height 11
radio input "true"
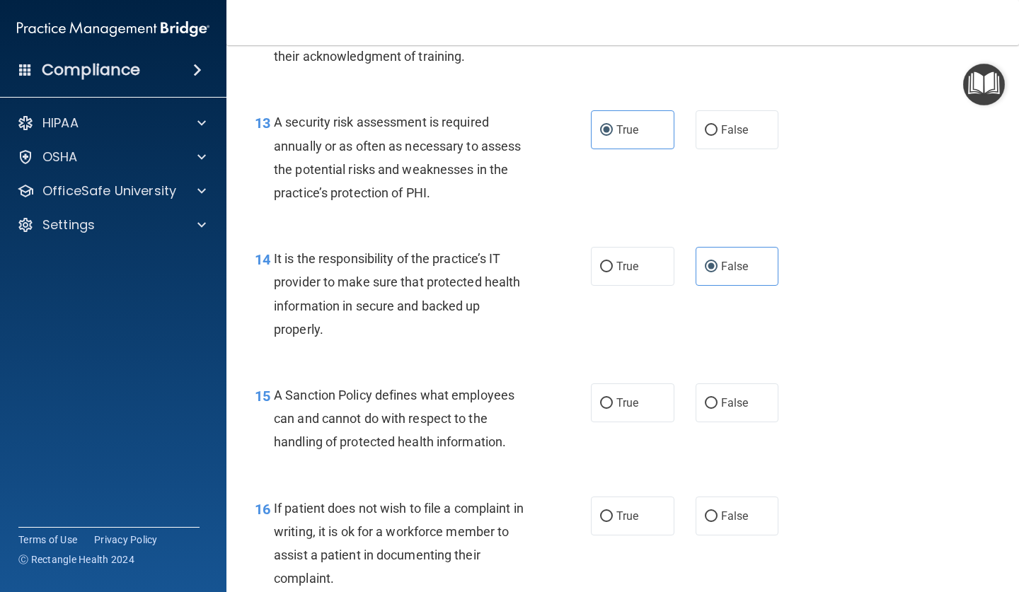
scroll to position [1898, 0]
click at [708, 398] on input "False" at bounding box center [711, 403] width 13 height 11
radio input "true"
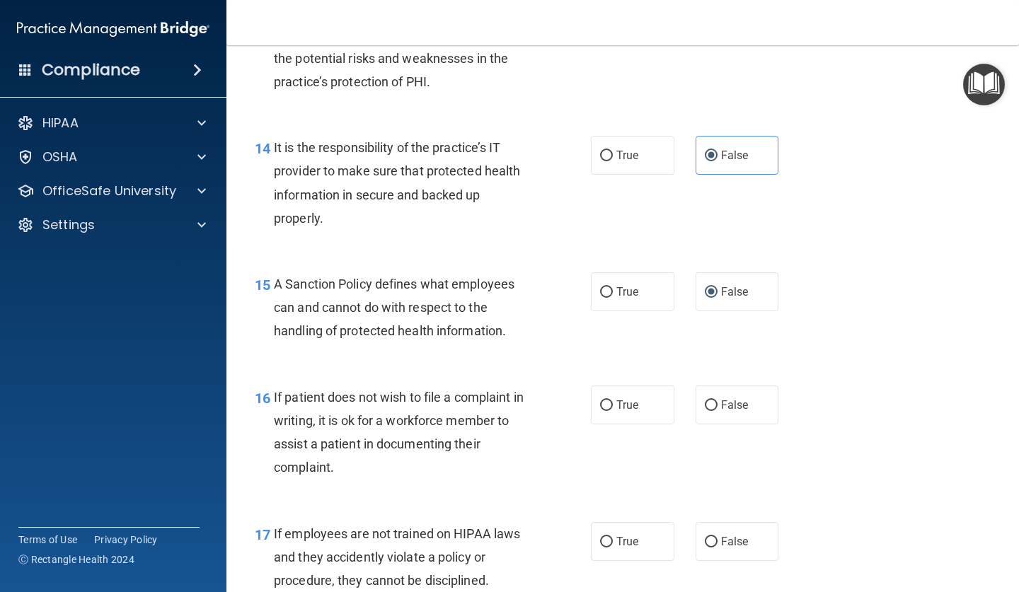
scroll to position [2057, 0]
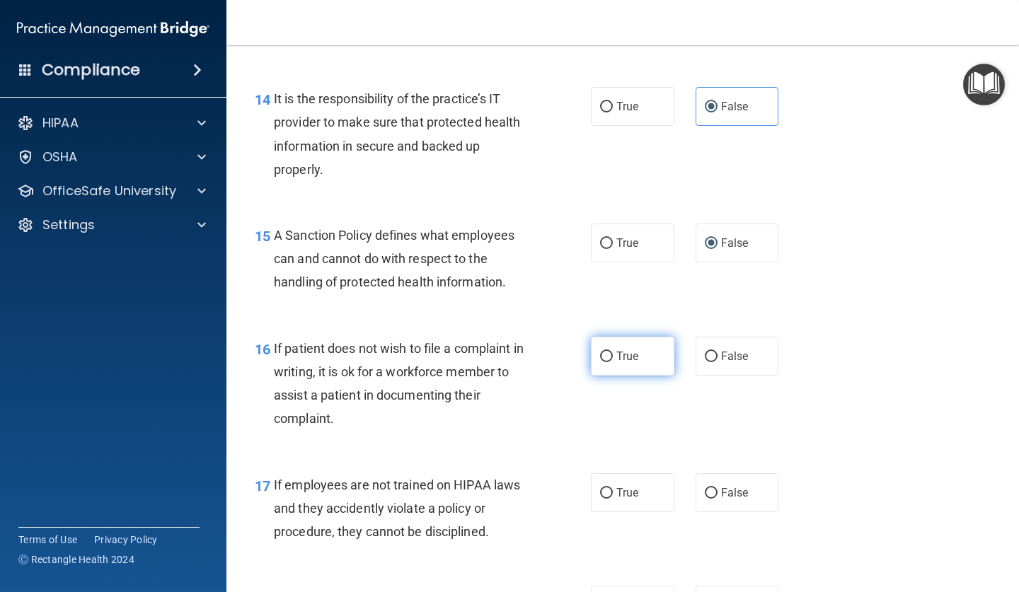
click at [620, 357] on label "True" at bounding box center [632, 356] width 83 height 39
click at [613, 357] on input "True" at bounding box center [606, 357] width 13 height 11
radio input "true"
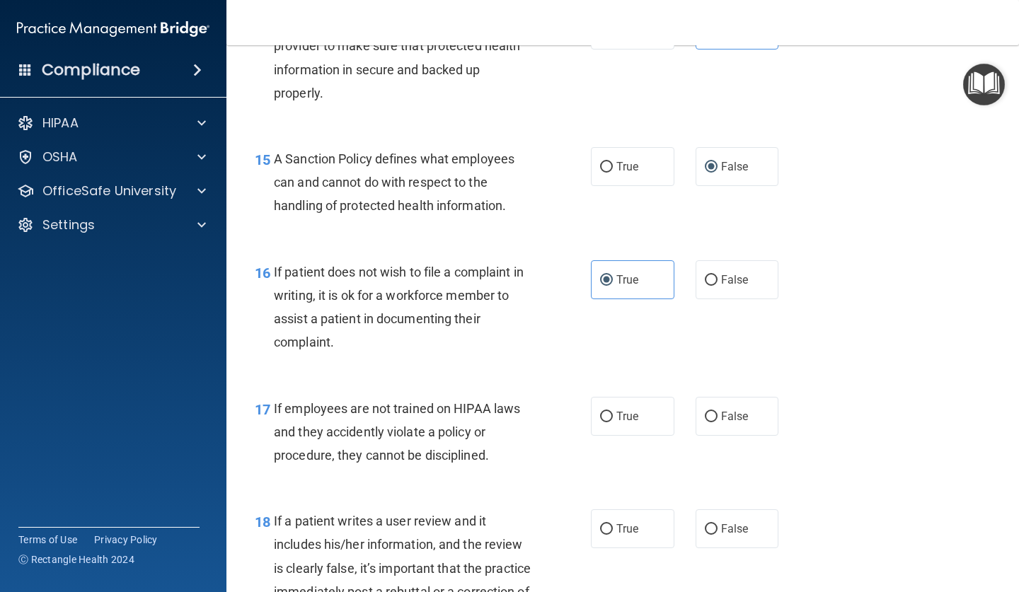
scroll to position [2147, 0]
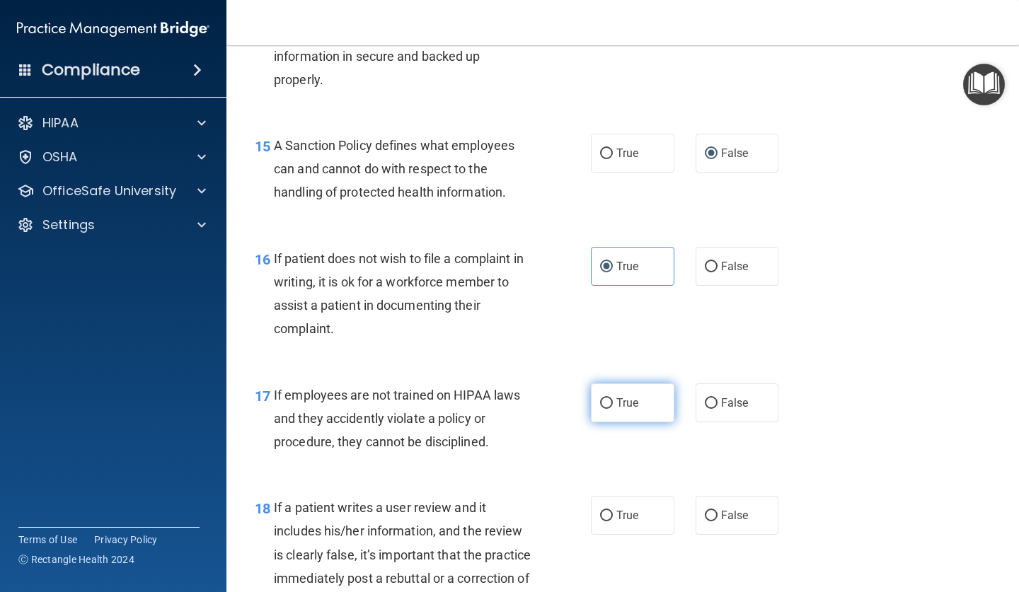
click at [652, 392] on label "True" at bounding box center [632, 402] width 83 height 39
click at [613, 398] on input "True" at bounding box center [606, 403] width 13 height 11
radio input "true"
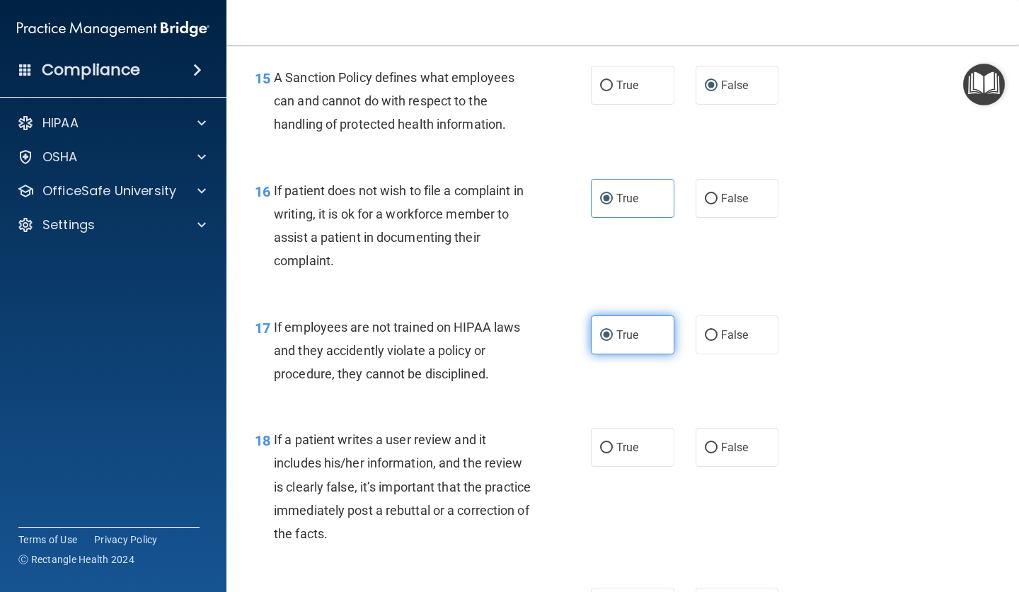
scroll to position [2218, 0]
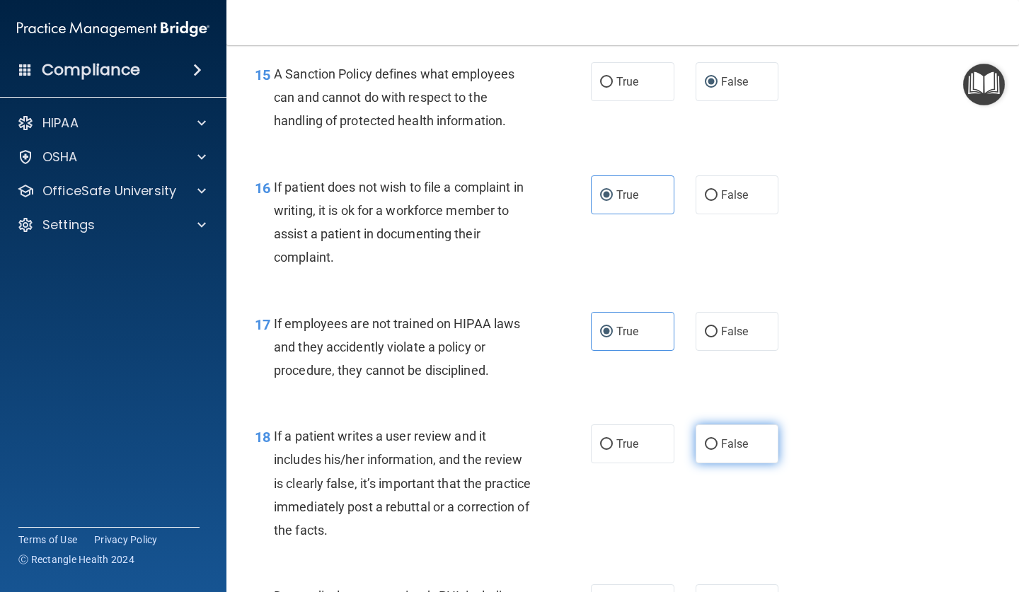
click at [724, 437] on span "False" at bounding box center [735, 443] width 28 height 13
click at [717, 439] on input "False" at bounding box center [711, 444] width 13 height 11
radio input "true"
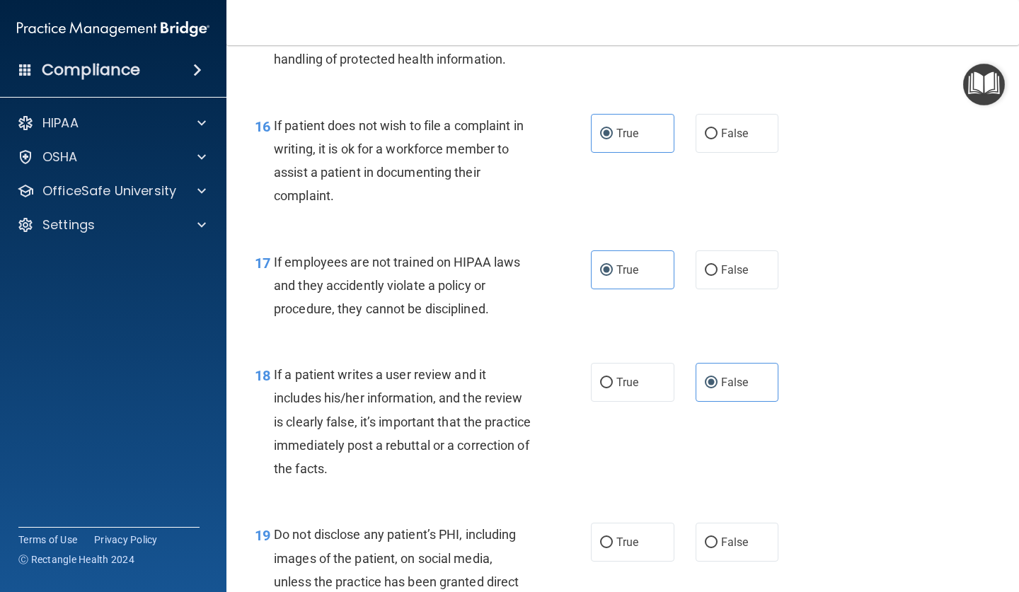
scroll to position [2323, 0]
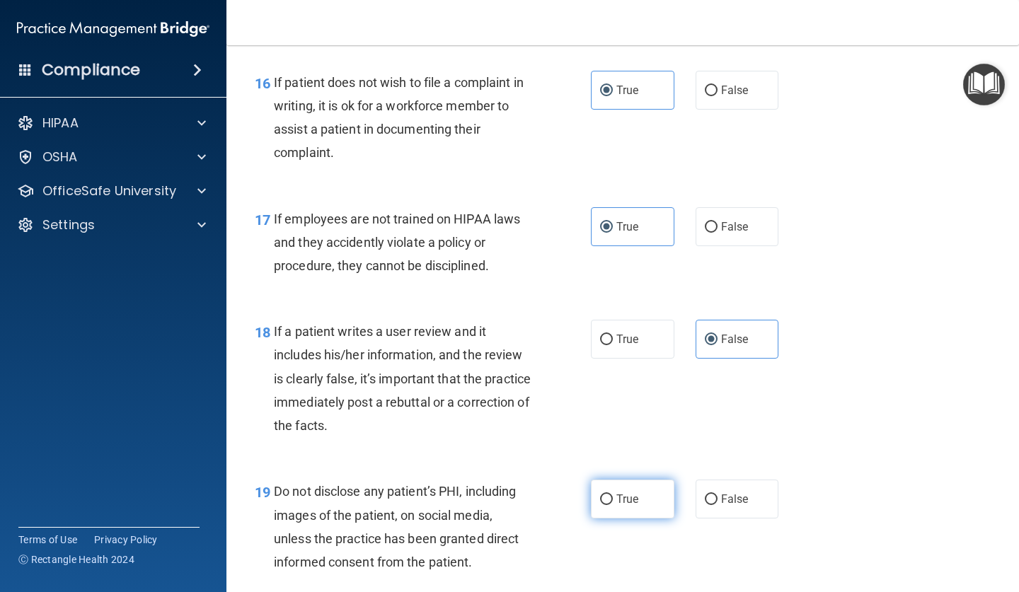
click at [617, 480] on label "True" at bounding box center [632, 499] width 83 height 39
click at [613, 494] on input "True" at bounding box center [606, 499] width 13 height 11
radio input "true"
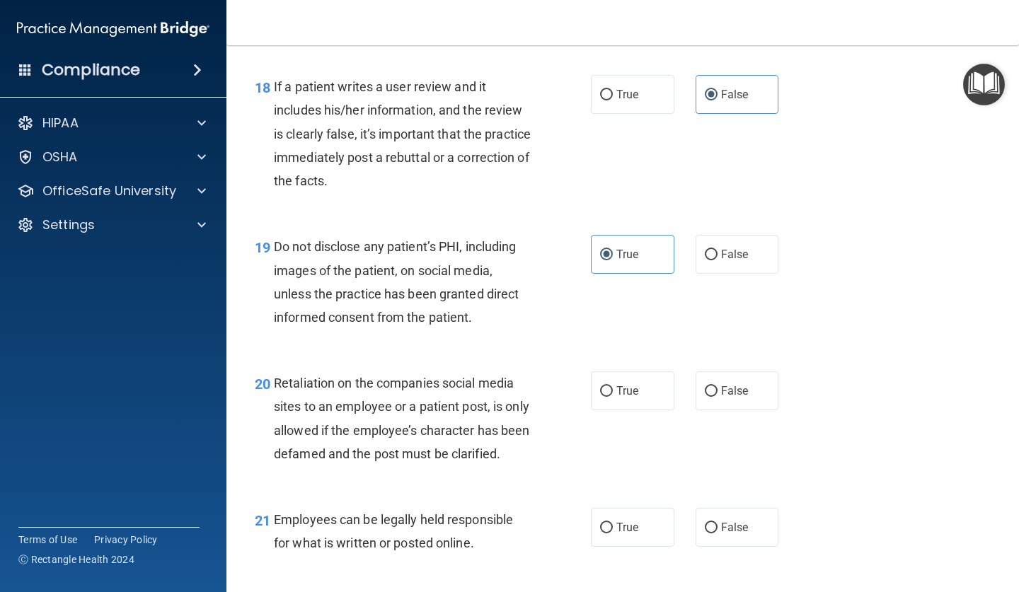
scroll to position [2571, 0]
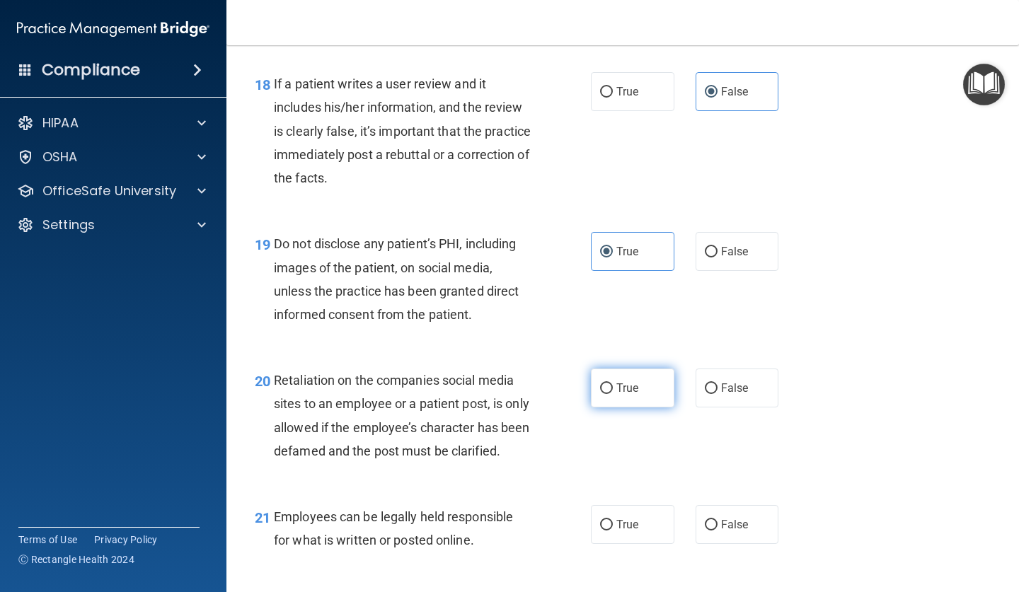
click at [636, 381] on span "True" at bounding box center [627, 387] width 22 height 13
click at [613, 383] on input "True" at bounding box center [606, 388] width 13 height 11
radio input "true"
click at [717, 371] on label "False" at bounding box center [736, 388] width 83 height 39
click at [717, 383] on input "False" at bounding box center [711, 388] width 13 height 11
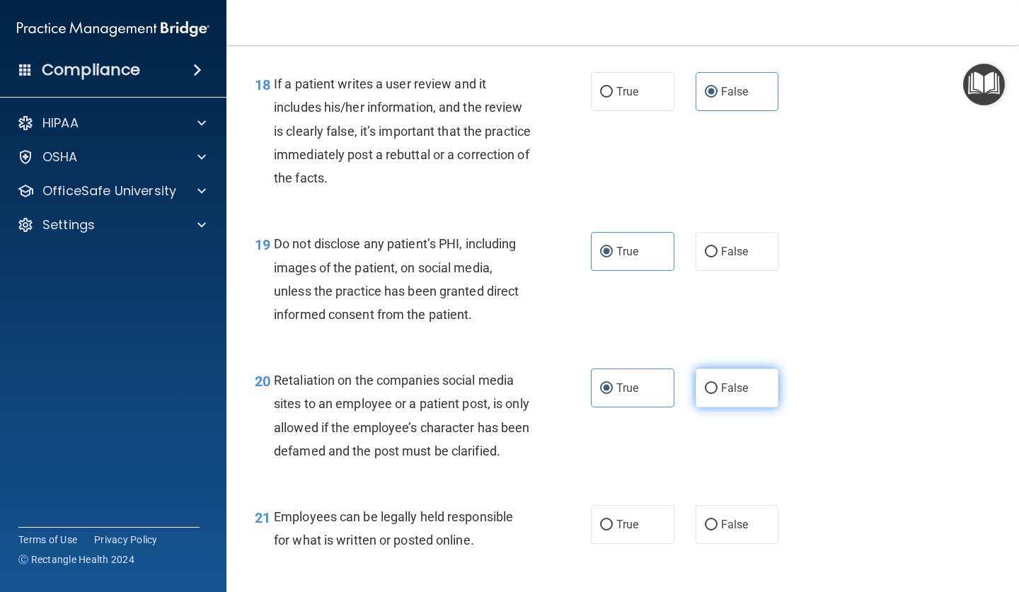
radio input "true"
radio input "false"
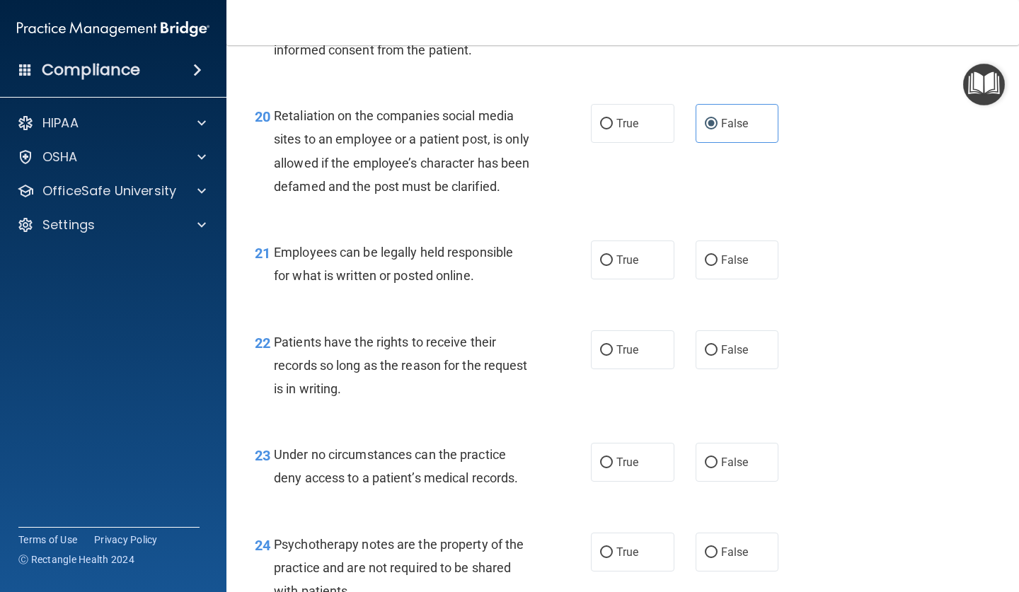
scroll to position [2836, 0]
click at [635, 266] on span "True" at bounding box center [627, 259] width 22 height 13
click at [613, 265] on input "True" at bounding box center [606, 260] width 13 height 11
radio input "true"
click at [700, 277] on label "False" at bounding box center [736, 259] width 83 height 39
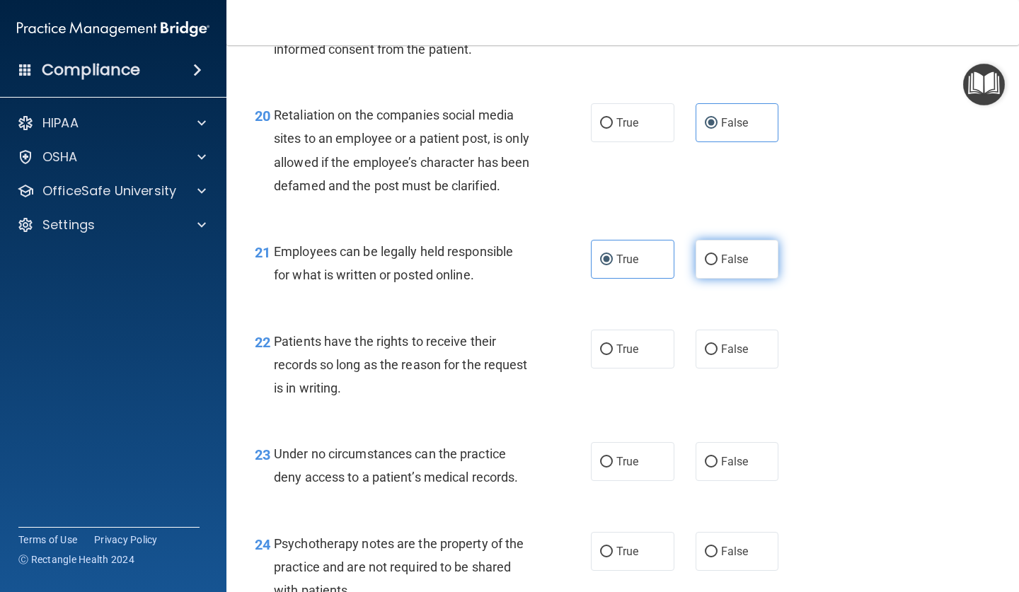
click at [705, 265] on input "False" at bounding box center [711, 260] width 13 height 11
radio input "true"
radio input "false"
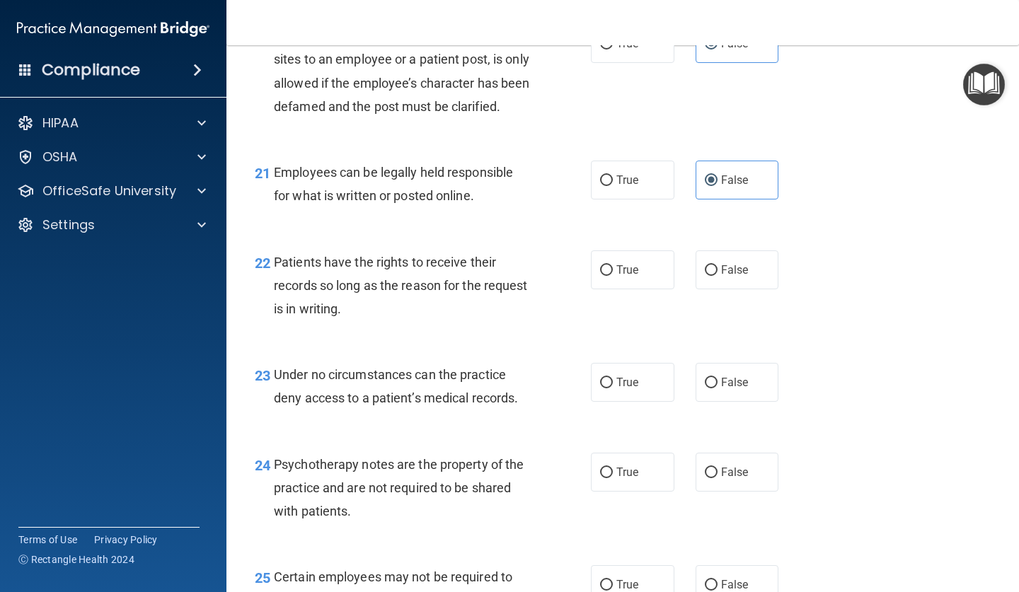
scroll to position [2948, 0]
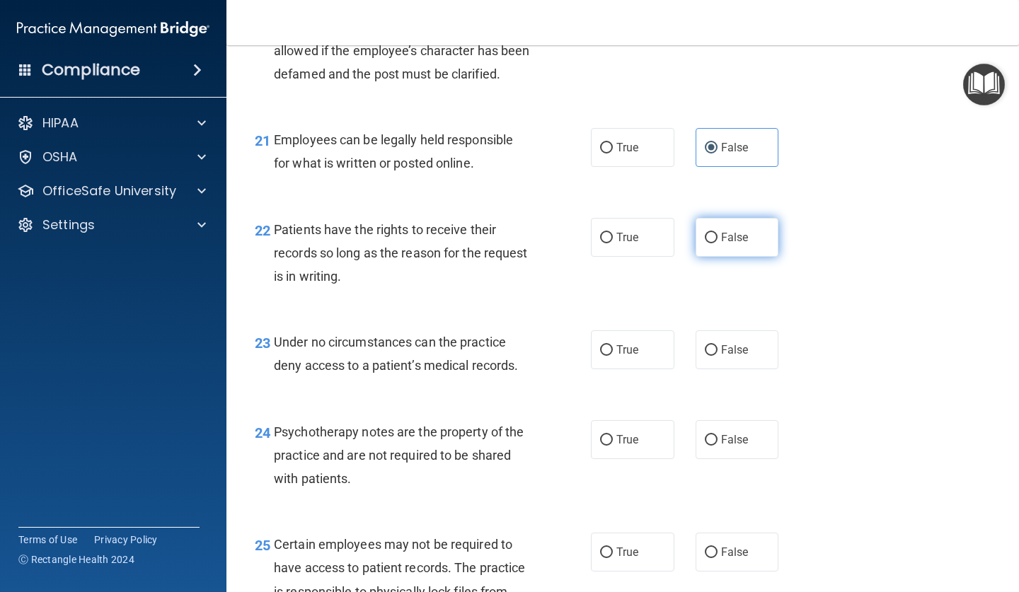
click at [745, 240] on span "False" at bounding box center [735, 237] width 28 height 13
click at [717, 240] on input "False" at bounding box center [711, 238] width 13 height 11
radio input "true"
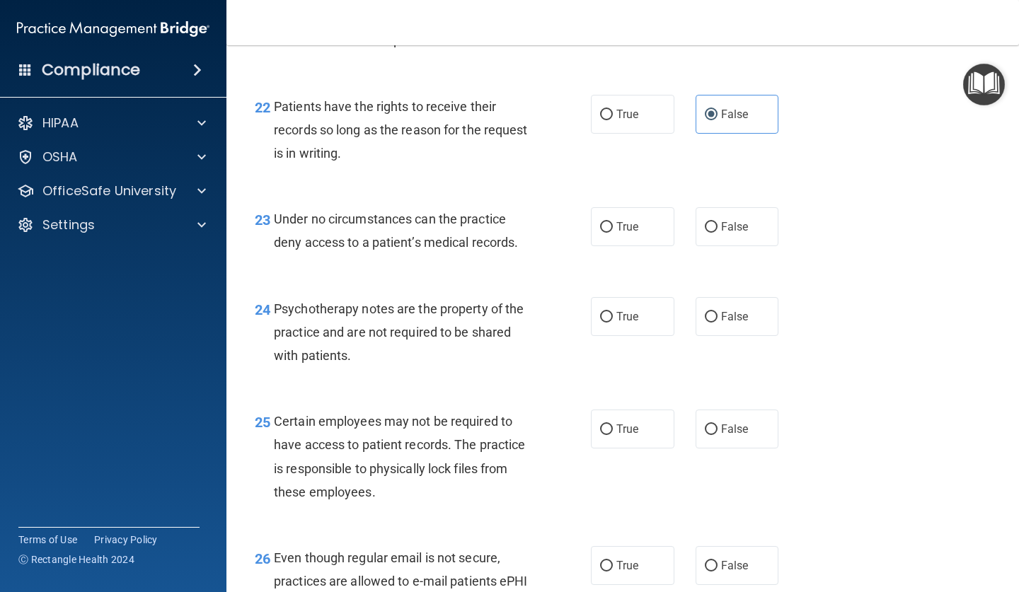
scroll to position [3076, 0]
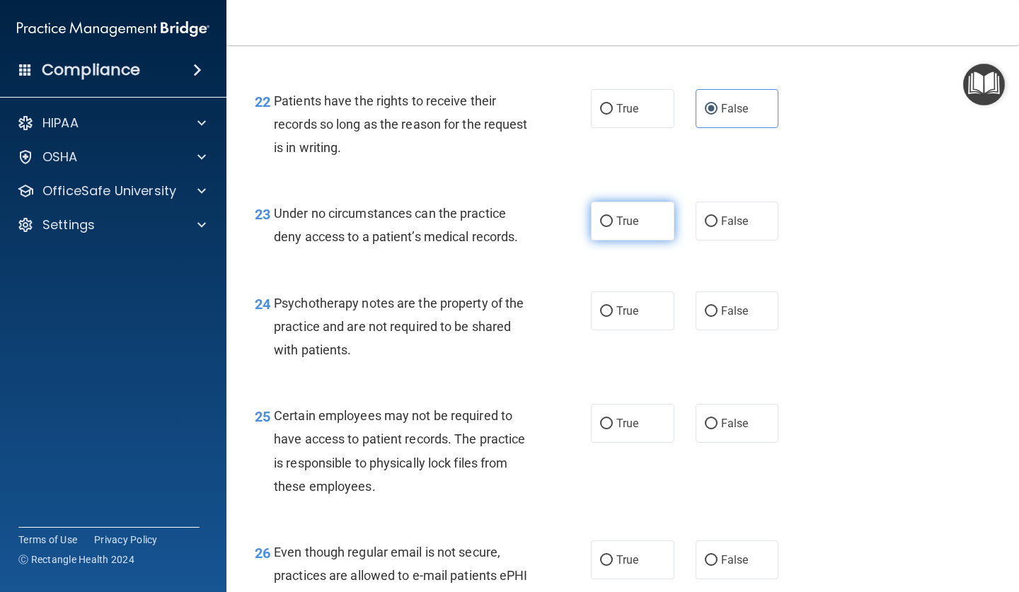
click at [654, 225] on label "True" at bounding box center [632, 221] width 83 height 39
click at [613, 225] on input "True" at bounding box center [606, 221] width 13 height 11
radio input "true"
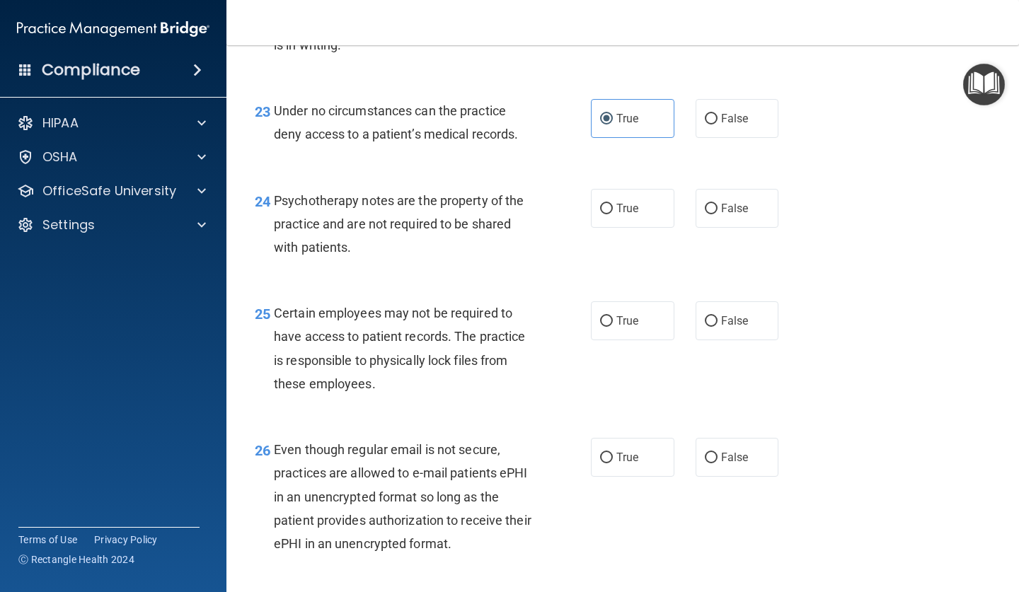
scroll to position [3188, 0]
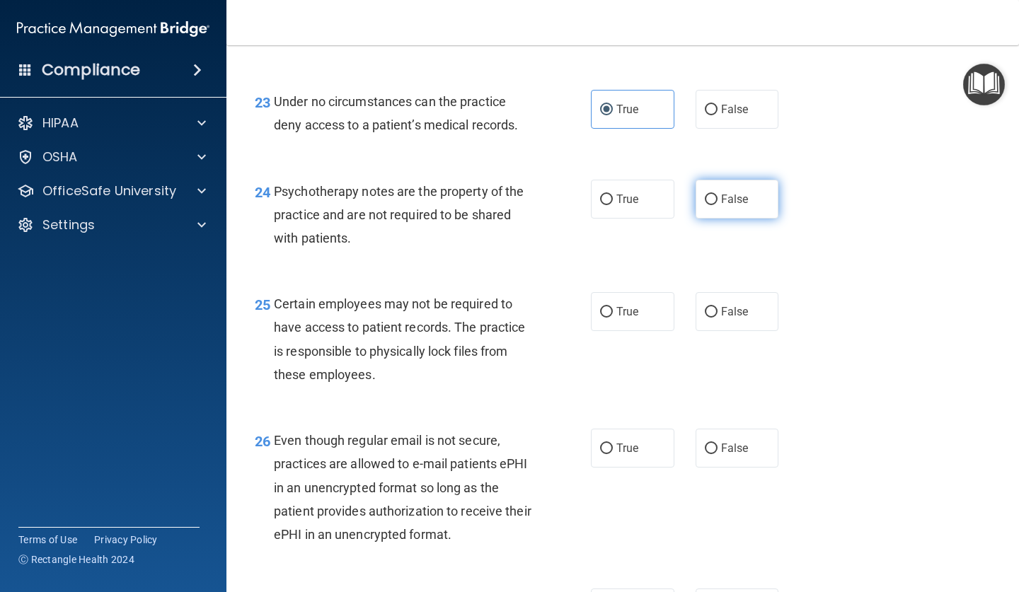
click at [730, 196] on label "False" at bounding box center [736, 199] width 83 height 39
click at [717, 196] on input "False" at bounding box center [711, 200] width 13 height 11
radio input "true"
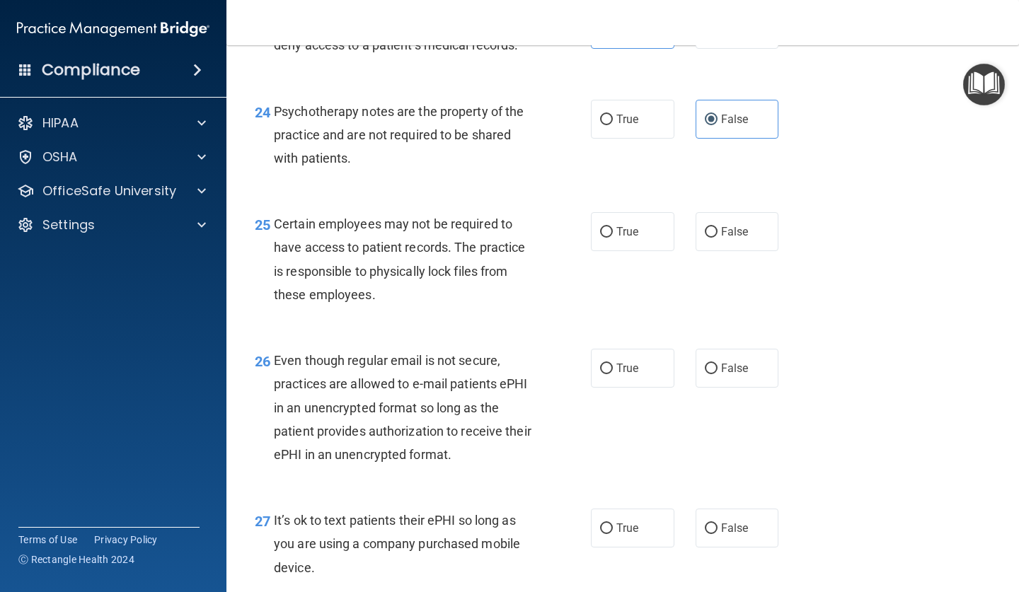
scroll to position [3298, 0]
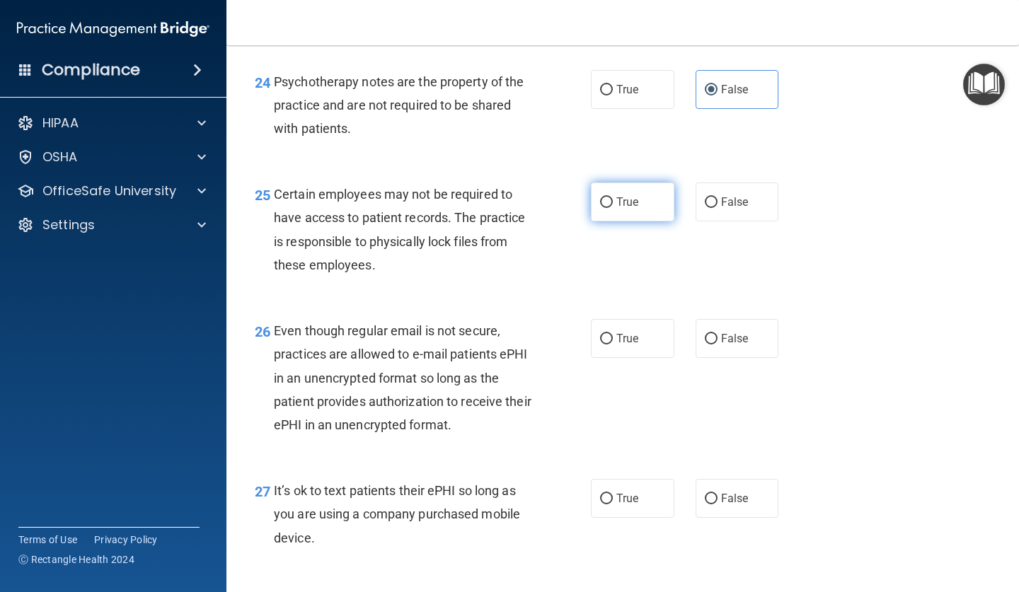
click at [619, 209] on span "True" at bounding box center [627, 201] width 22 height 13
click at [613, 208] on input "True" at bounding box center [606, 202] width 13 height 11
radio input "true"
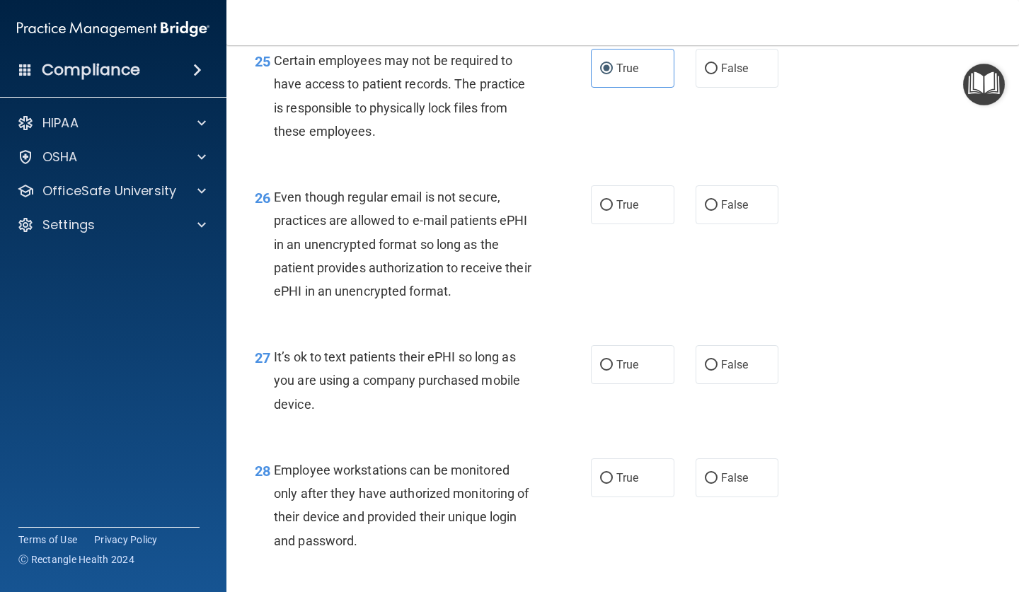
scroll to position [3461, 0]
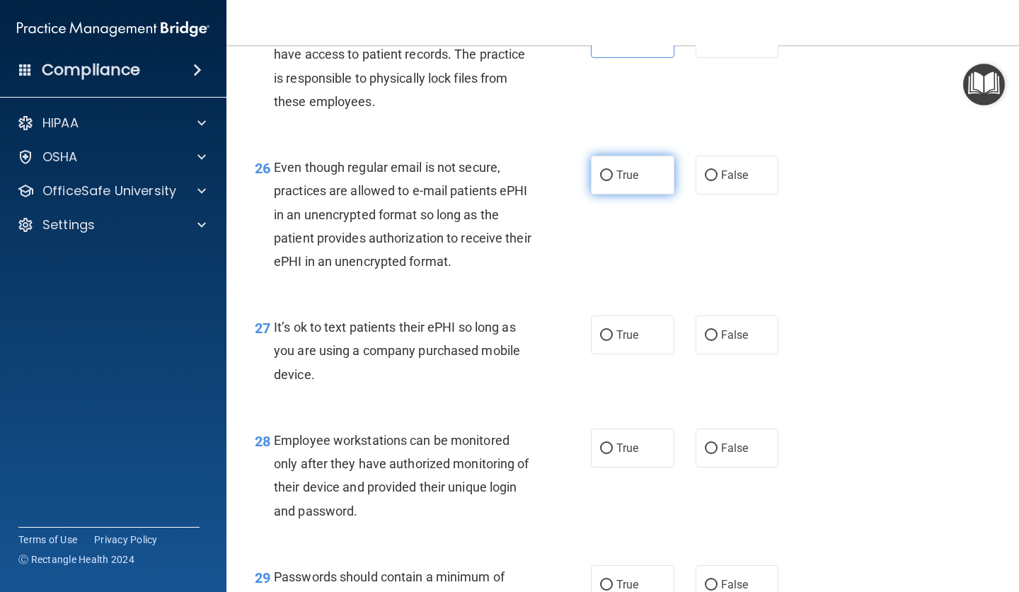
click at [613, 180] on label "True" at bounding box center [632, 175] width 83 height 39
click at [613, 180] on input "True" at bounding box center [606, 175] width 13 height 11
radio input "true"
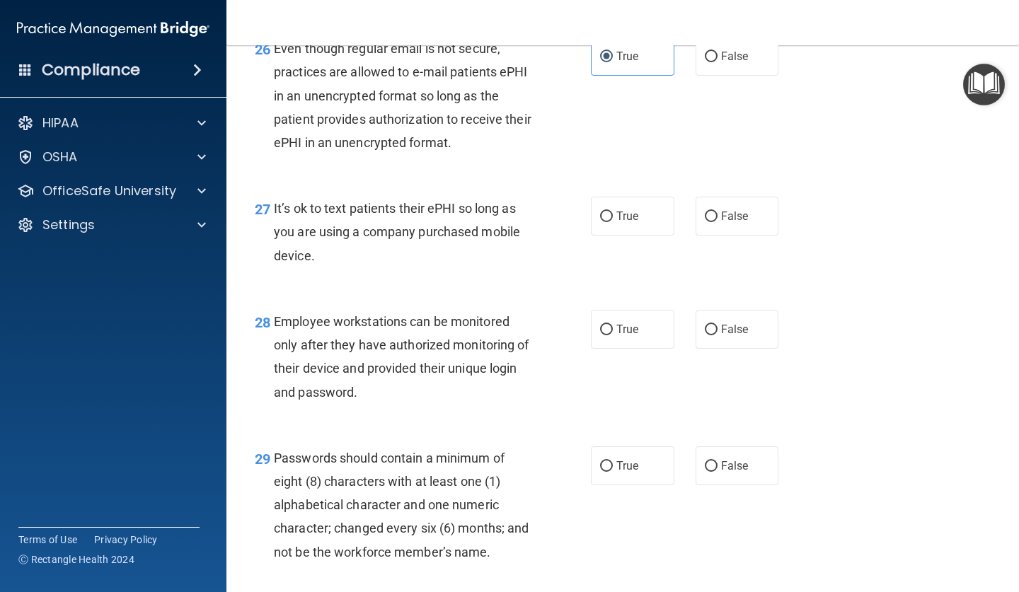
scroll to position [3595, 0]
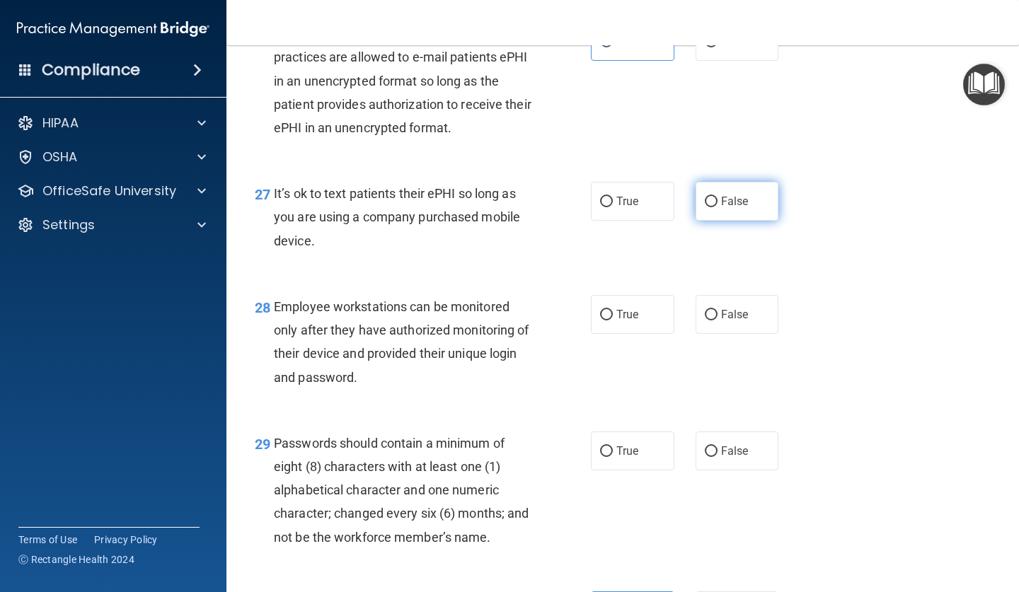
click at [741, 208] on span "False" at bounding box center [735, 201] width 28 height 13
click at [717, 207] on input "False" at bounding box center [711, 202] width 13 height 11
radio input "true"
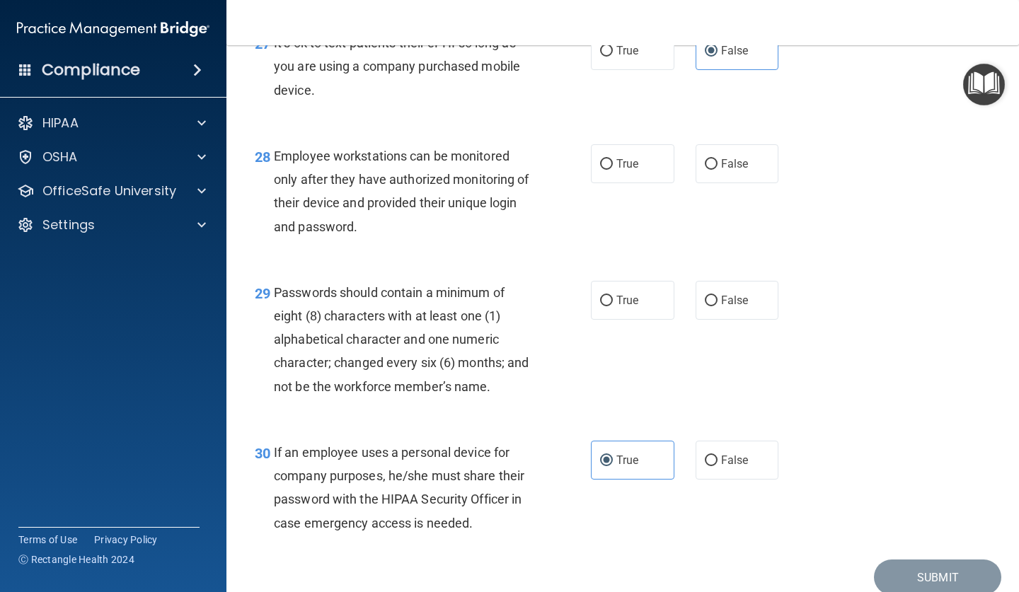
scroll to position [3773, 0]
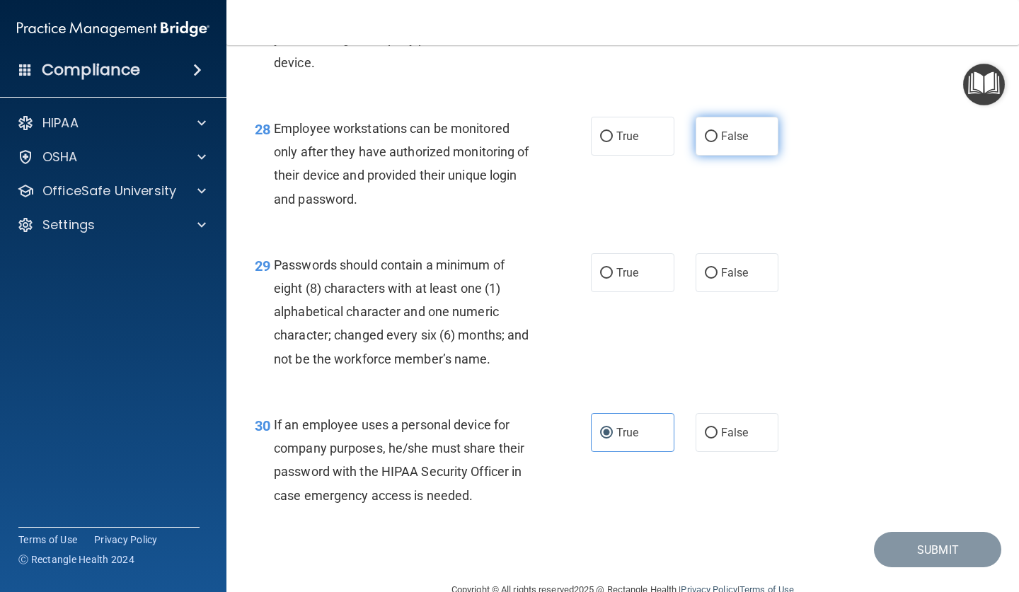
click at [744, 130] on label "False" at bounding box center [736, 136] width 83 height 39
click at [717, 132] on input "False" at bounding box center [711, 137] width 13 height 11
radio input "true"
click at [614, 269] on label "True" at bounding box center [632, 272] width 83 height 39
click at [613, 269] on input "True" at bounding box center [606, 273] width 13 height 11
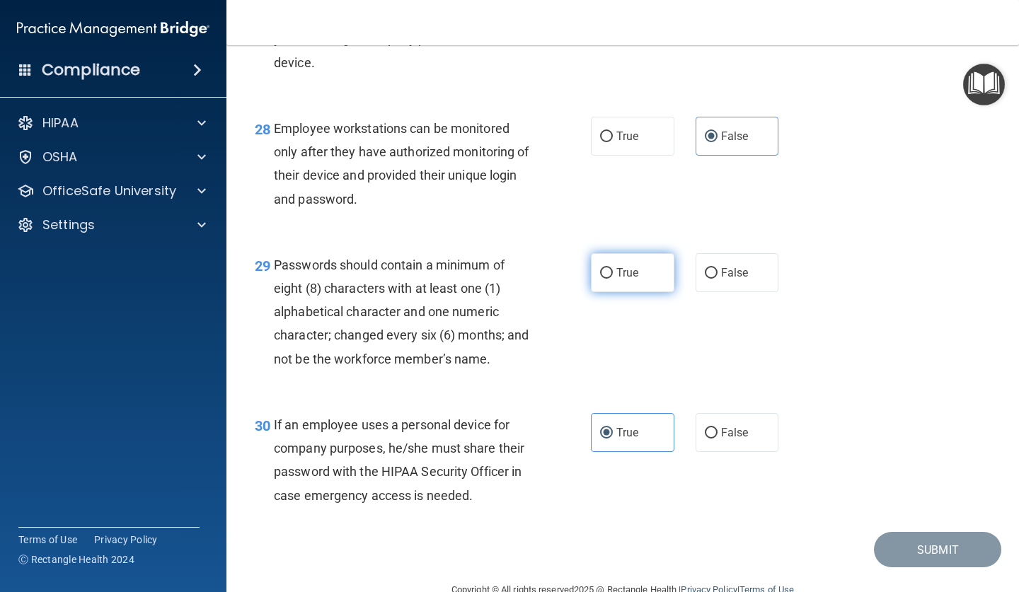
radio input "true"
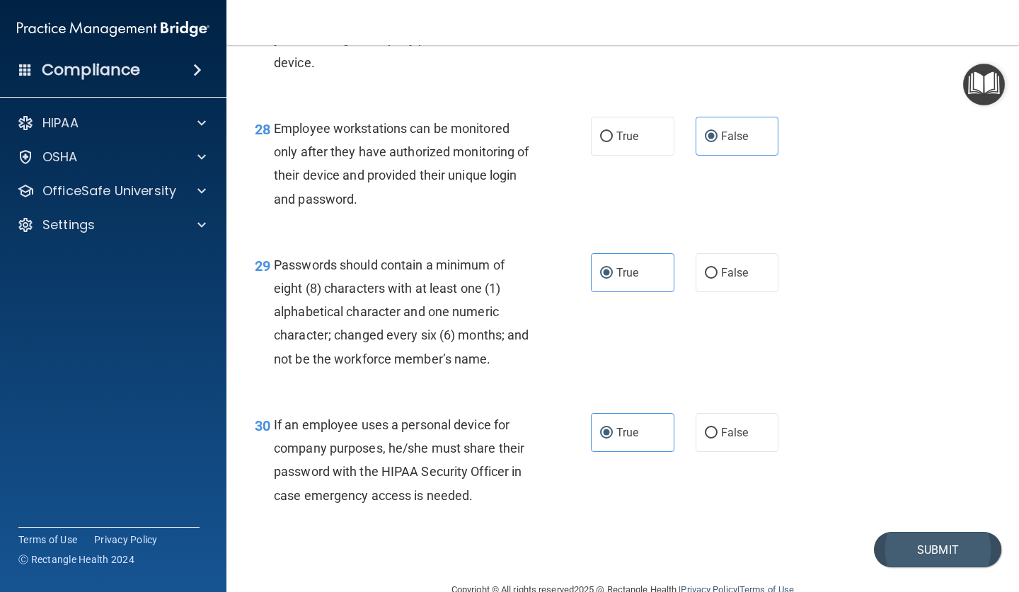
click at [886, 543] on button "Submit" at bounding box center [937, 550] width 127 height 36
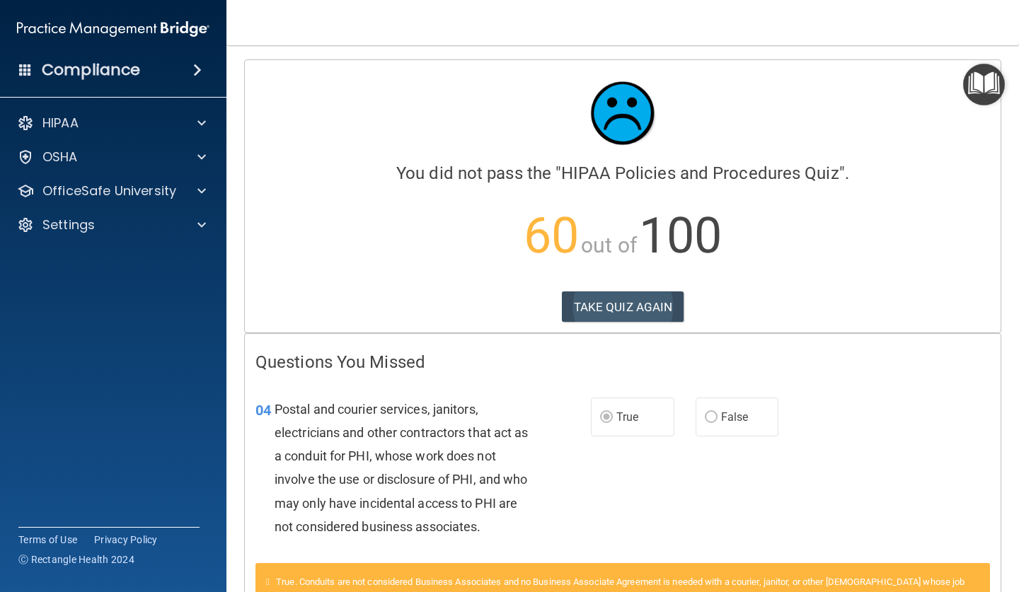
click at [652, 293] on button "TAKE QUIZ AGAIN" at bounding box center [623, 306] width 122 height 31
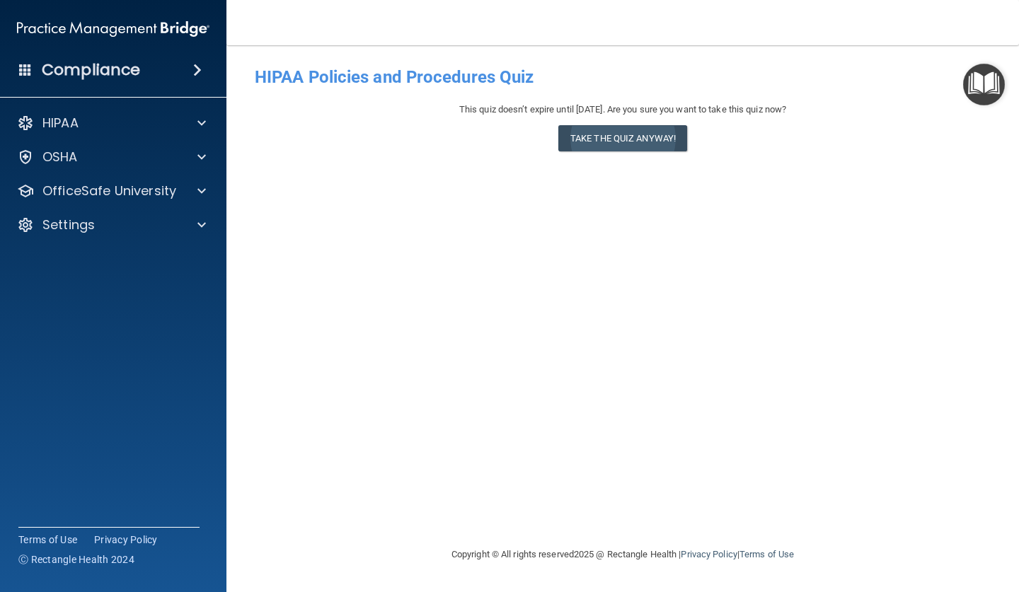
click at [632, 136] on button "Take the quiz anyway!" at bounding box center [622, 138] width 129 height 26
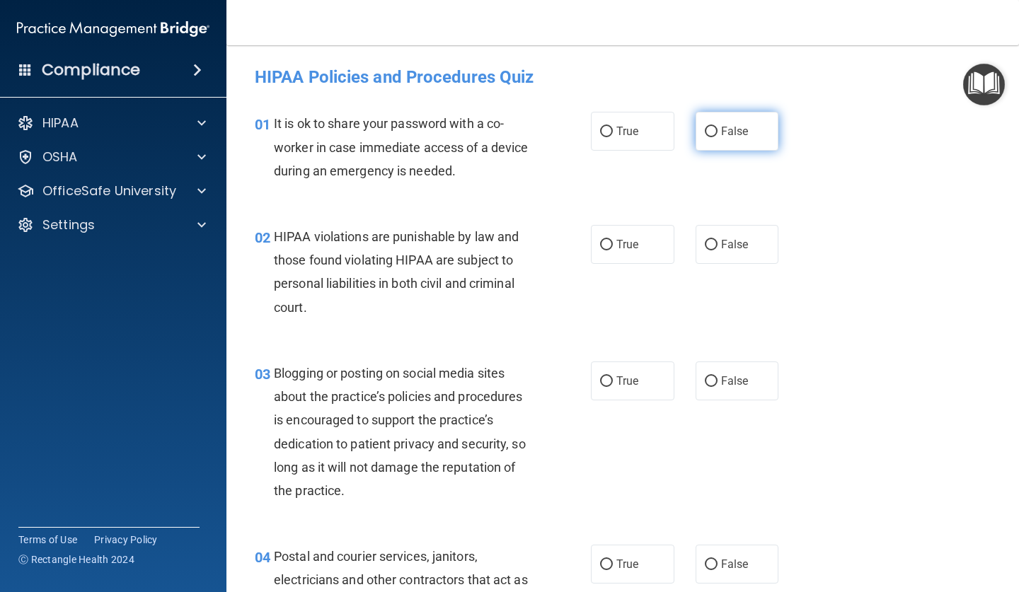
click at [757, 135] on label "False" at bounding box center [736, 131] width 83 height 39
click at [717, 135] on input "False" at bounding box center [711, 132] width 13 height 11
radio input "true"
click at [638, 241] on span "True" at bounding box center [627, 244] width 22 height 13
click at [613, 241] on input "True" at bounding box center [606, 245] width 13 height 11
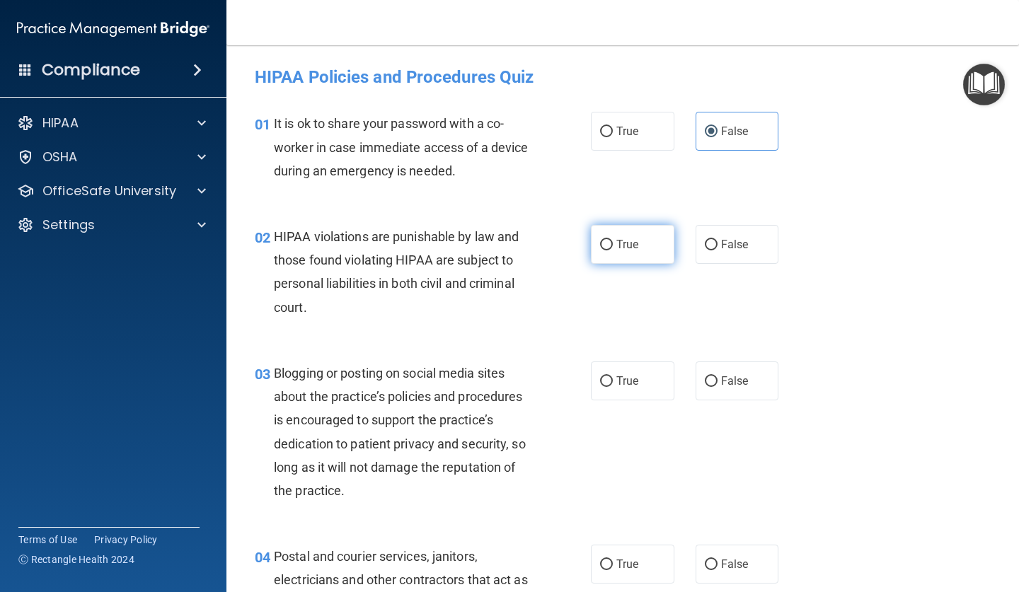
radio input "true"
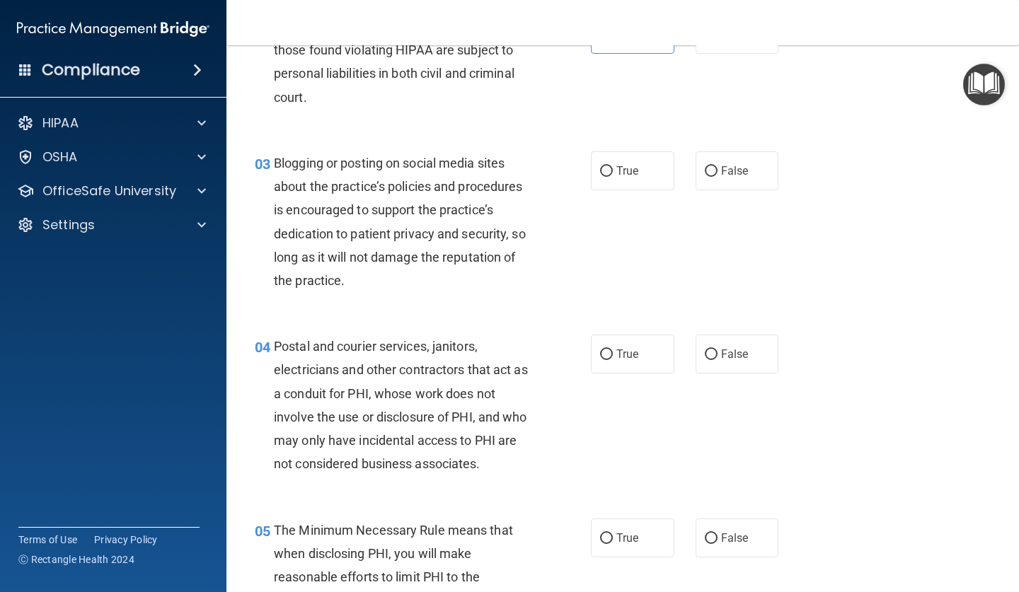
scroll to position [212, 0]
click at [745, 175] on label "False" at bounding box center [736, 169] width 83 height 39
click at [717, 175] on input "False" at bounding box center [711, 170] width 13 height 11
radio input "true"
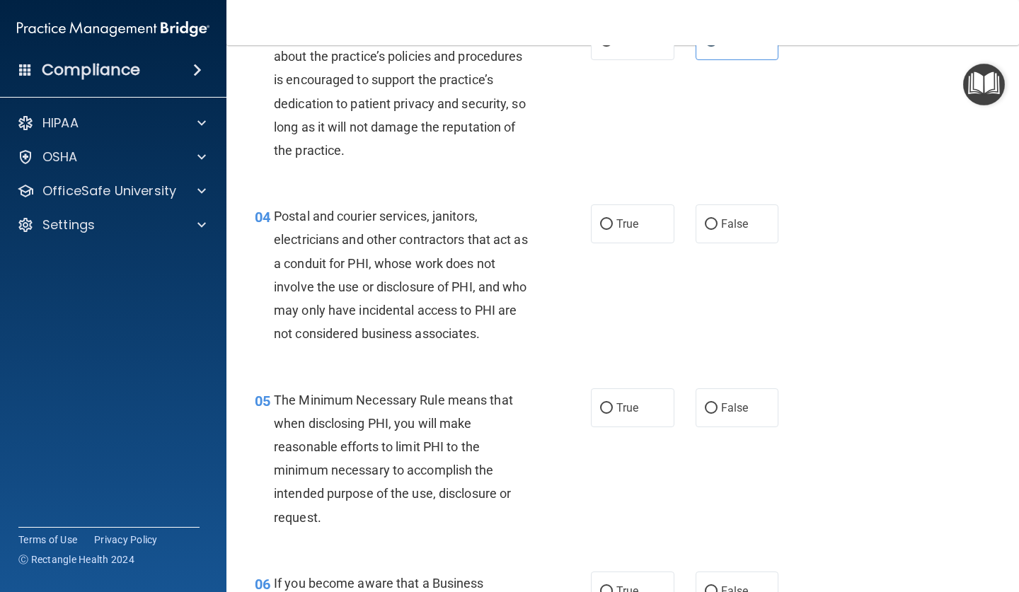
scroll to position [347, 0]
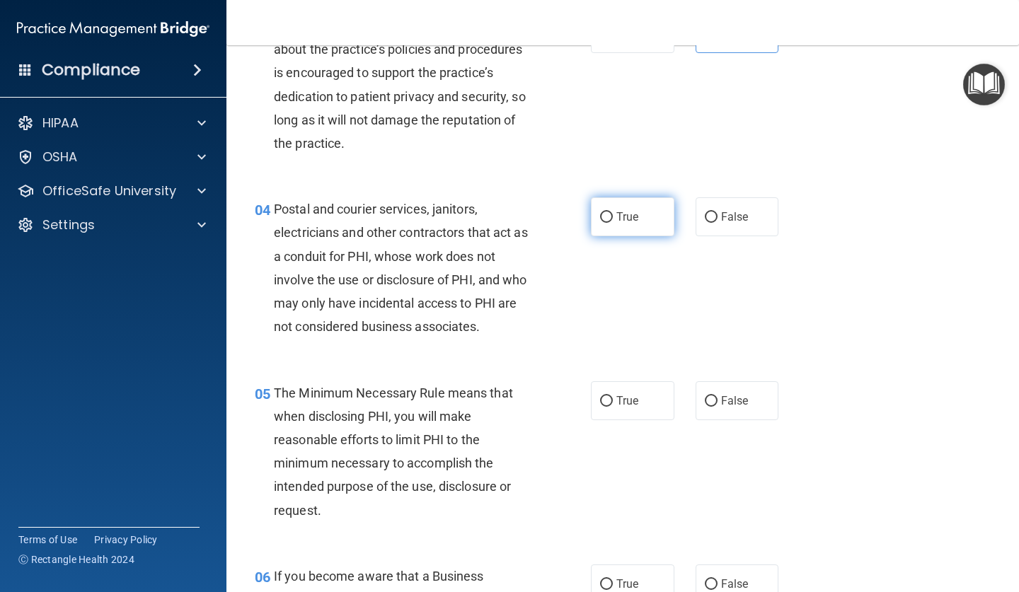
click at [601, 220] on input "True" at bounding box center [606, 217] width 13 height 11
radio input "true"
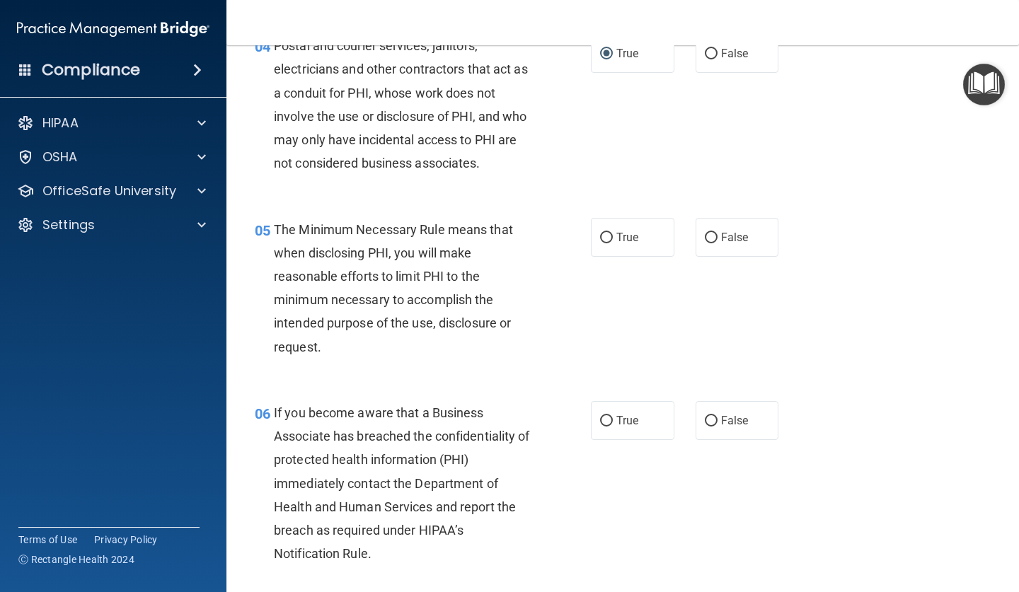
scroll to position [511, 0]
click at [713, 237] on input "False" at bounding box center [711, 237] width 13 height 11
radio input "true"
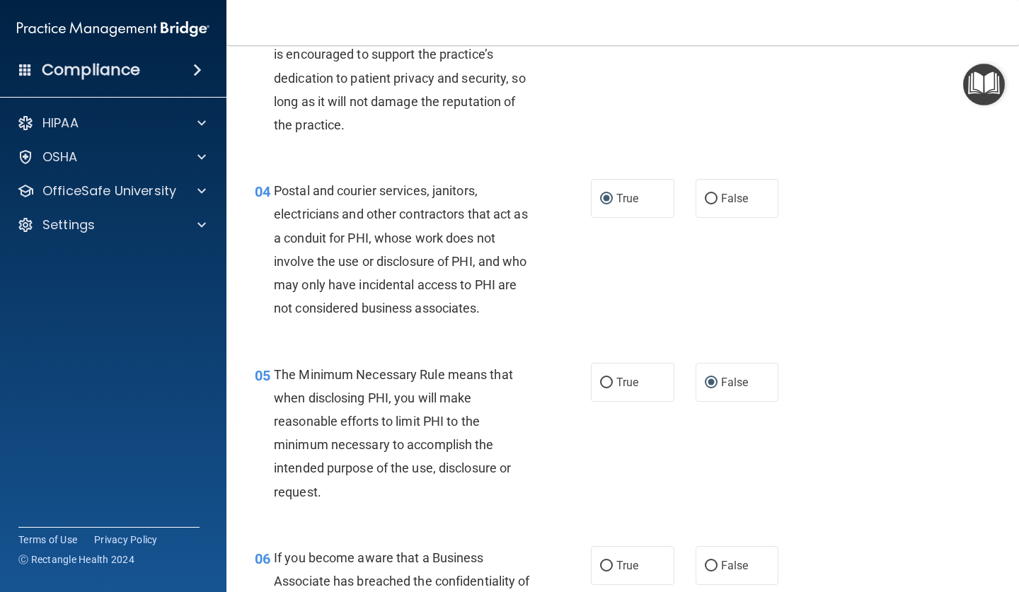
scroll to position [376, 0]
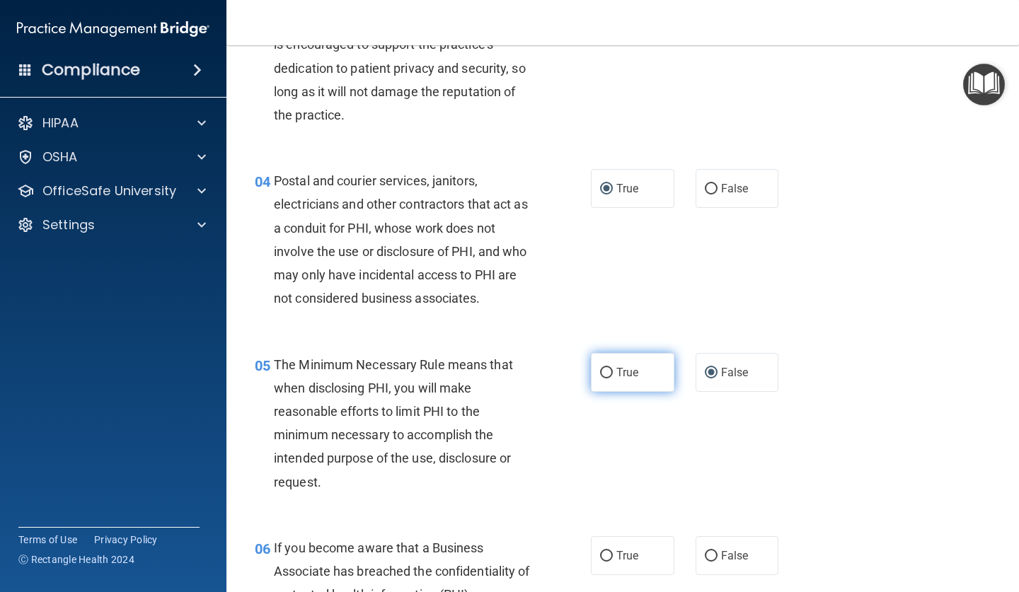
click at [631, 370] on span "True" at bounding box center [627, 372] width 22 height 13
click at [613, 370] on input "True" at bounding box center [606, 373] width 13 height 11
radio input "true"
radio input "false"
click at [725, 544] on label "False" at bounding box center [736, 555] width 83 height 39
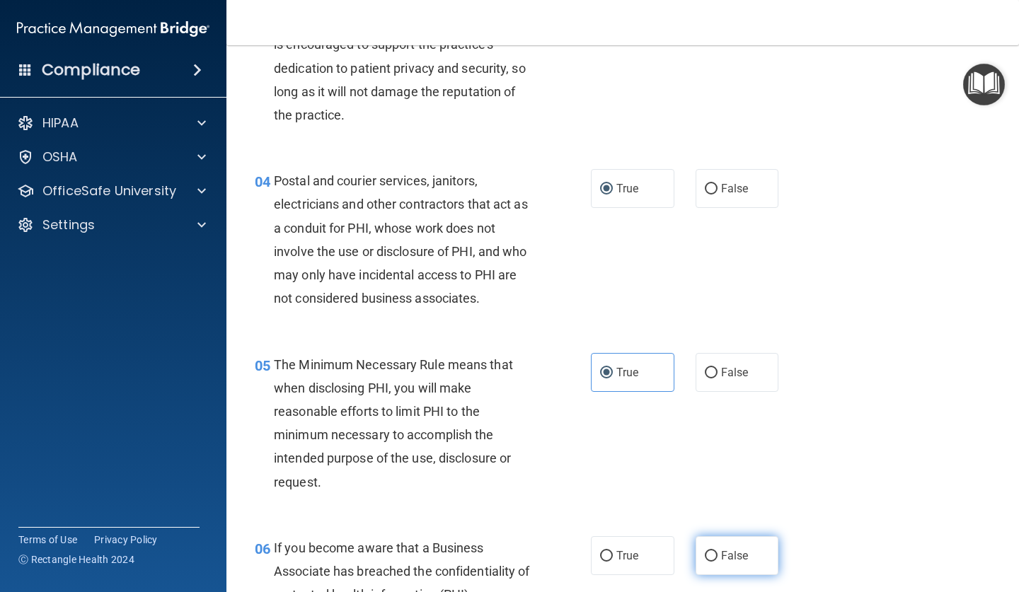
click at [717, 551] on input "False" at bounding box center [711, 556] width 13 height 11
radio input "true"
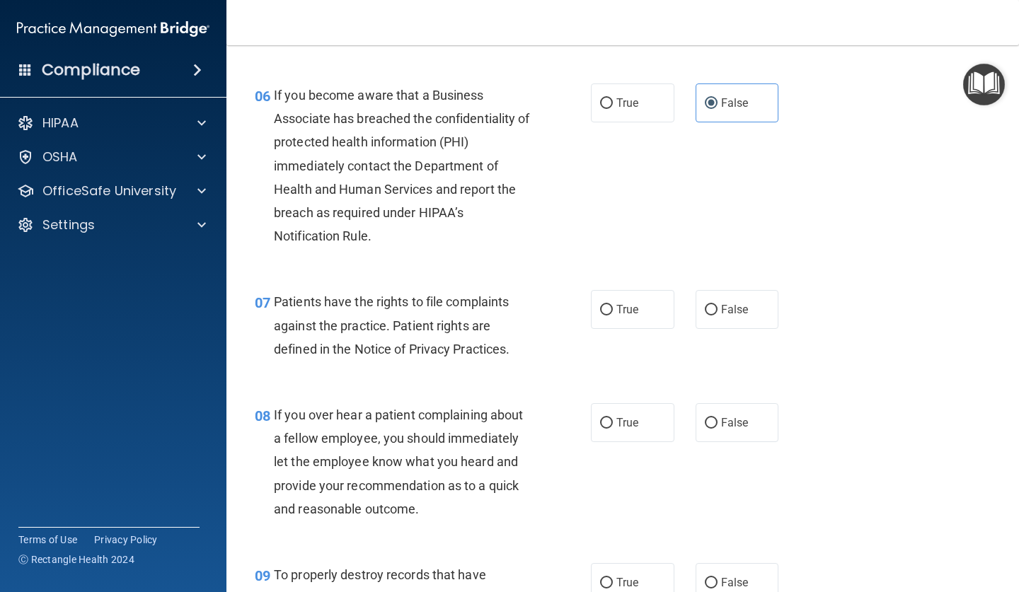
scroll to position [835, 0]
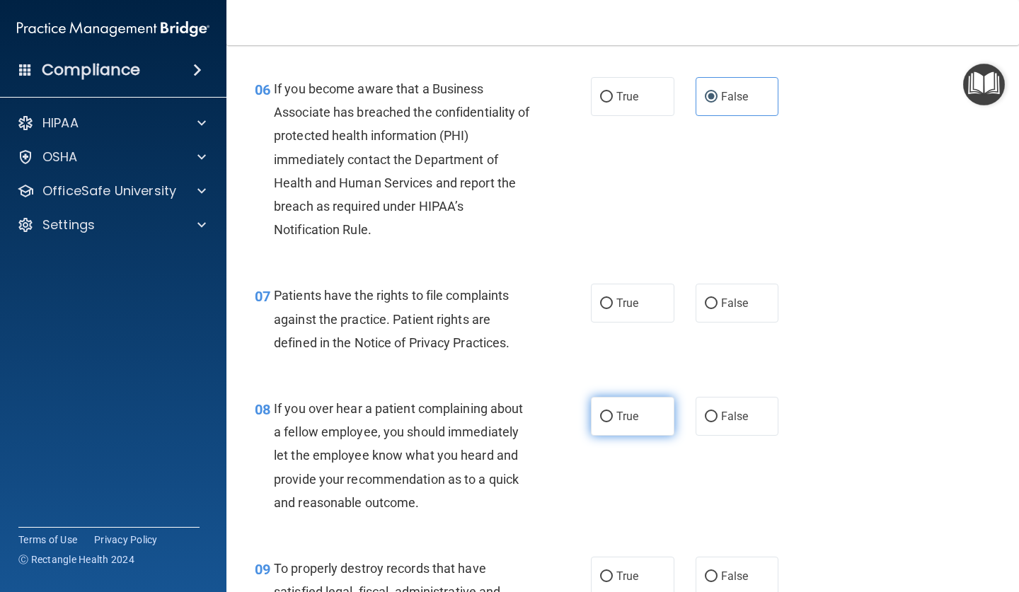
click at [623, 416] on span "True" at bounding box center [627, 416] width 22 height 13
click at [613, 416] on input "True" at bounding box center [606, 417] width 13 height 11
radio input "true"
click at [613, 306] on label "True" at bounding box center [632, 303] width 83 height 39
click at [613, 306] on input "True" at bounding box center [606, 304] width 13 height 11
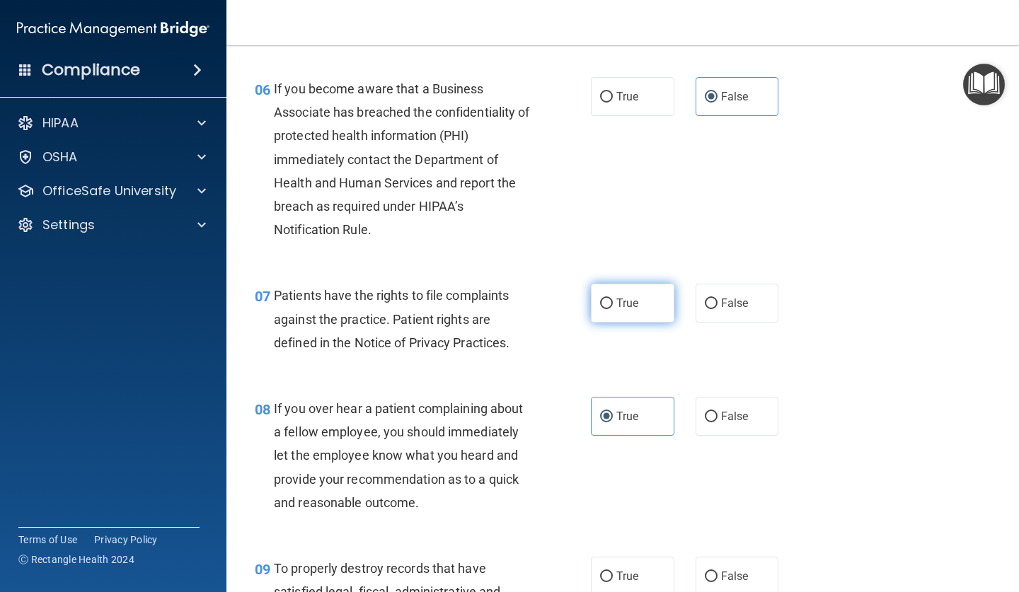
radio input "true"
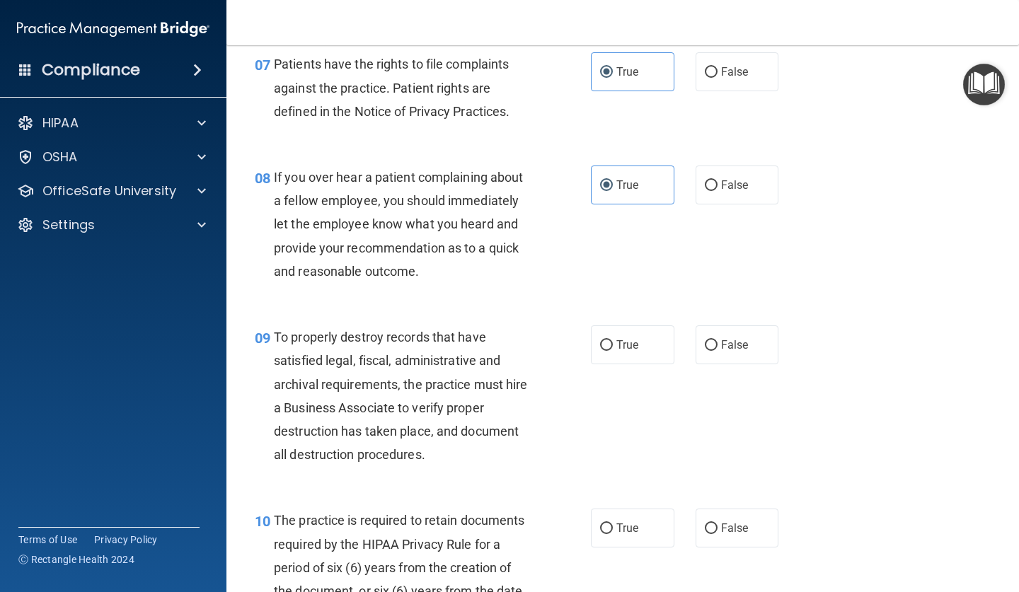
scroll to position [1070, 0]
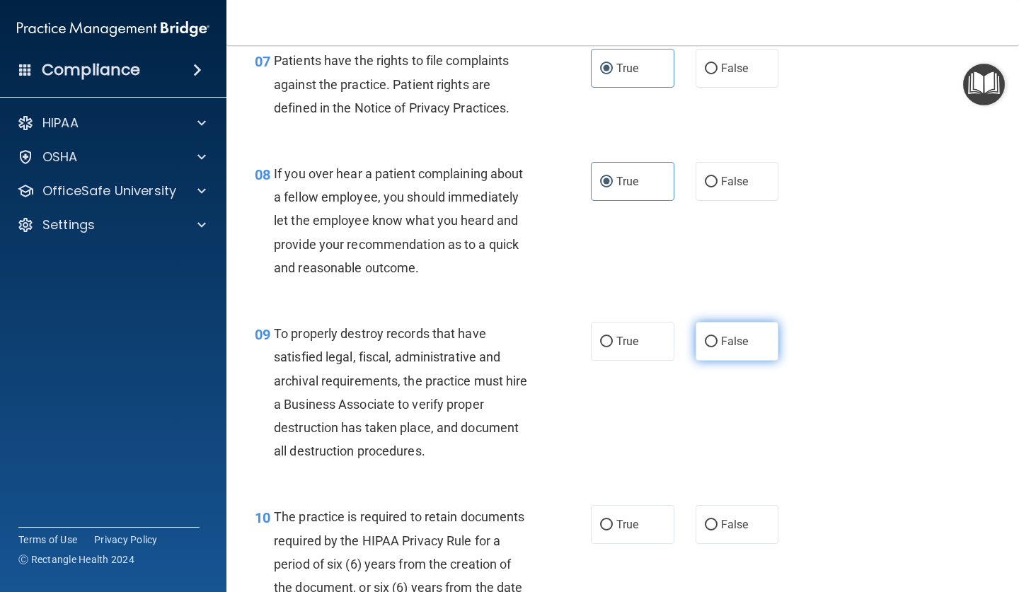
click at [758, 333] on label "False" at bounding box center [736, 341] width 83 height 39
click at [717, 337] on input "False" at bounding box center [711, 342] width 13 height 11
radio input "true"
click at [628, 335] on span "True" at bounding box center [627, 341] width 22 height 13
click at [613, 337] on input "True" at bounding box center [606, 342] width 13 height 11
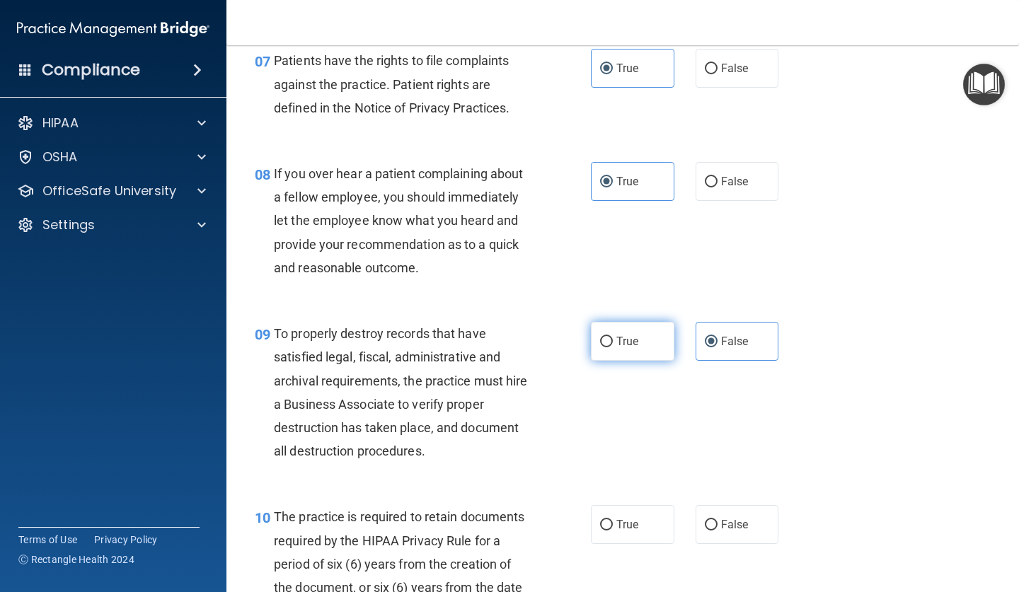
radio input "true"
radio input "false"
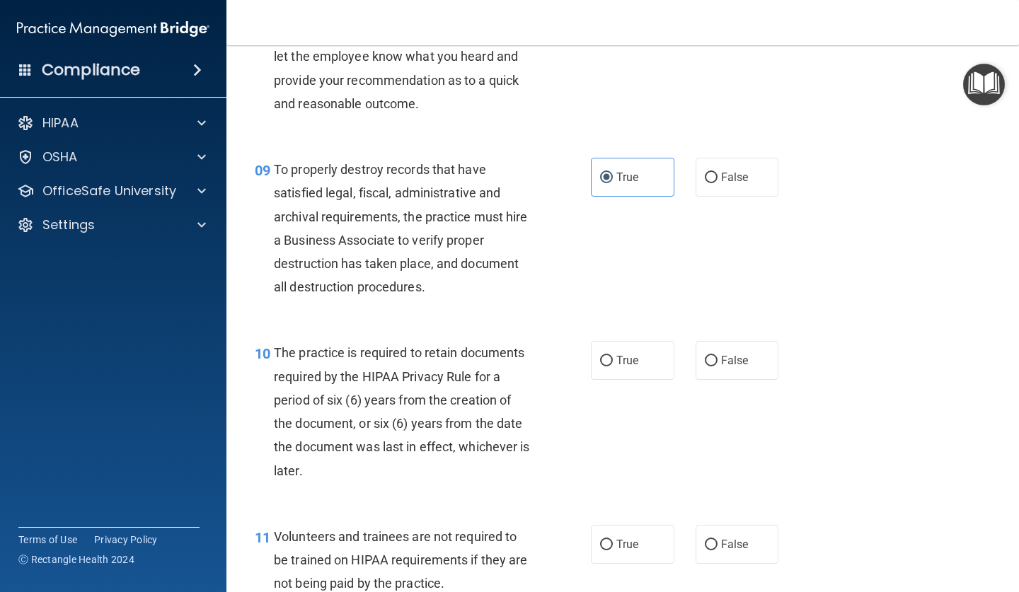
scroll to position [1256, 0]
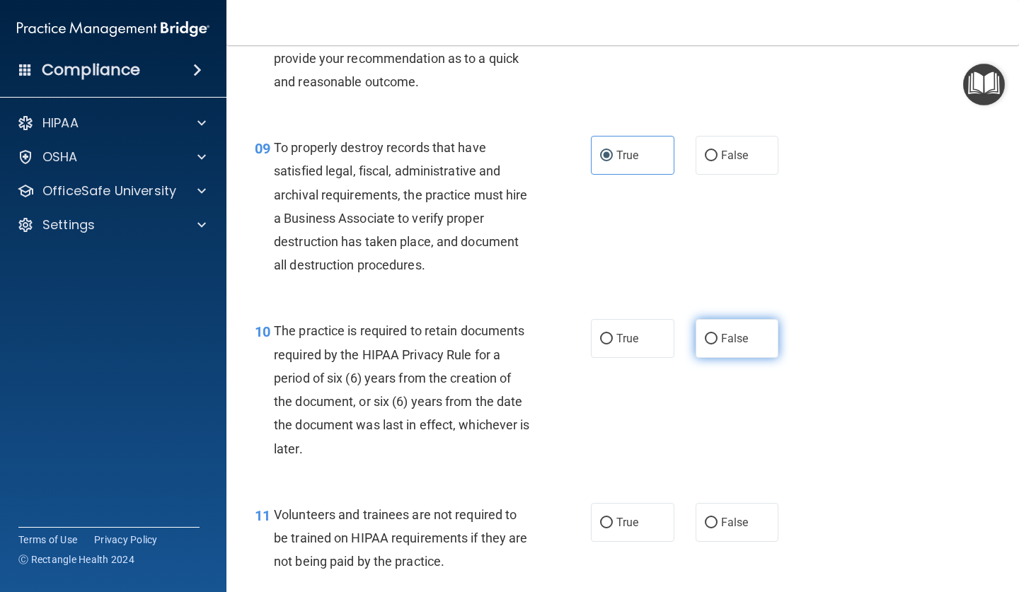
click at [736, 338] on label "False" at bounding box center [736, 338] width 83 height 39
click at [717, 338] on input "False" at bounding box center [711, 339] width 13 height 11
radio input "true"
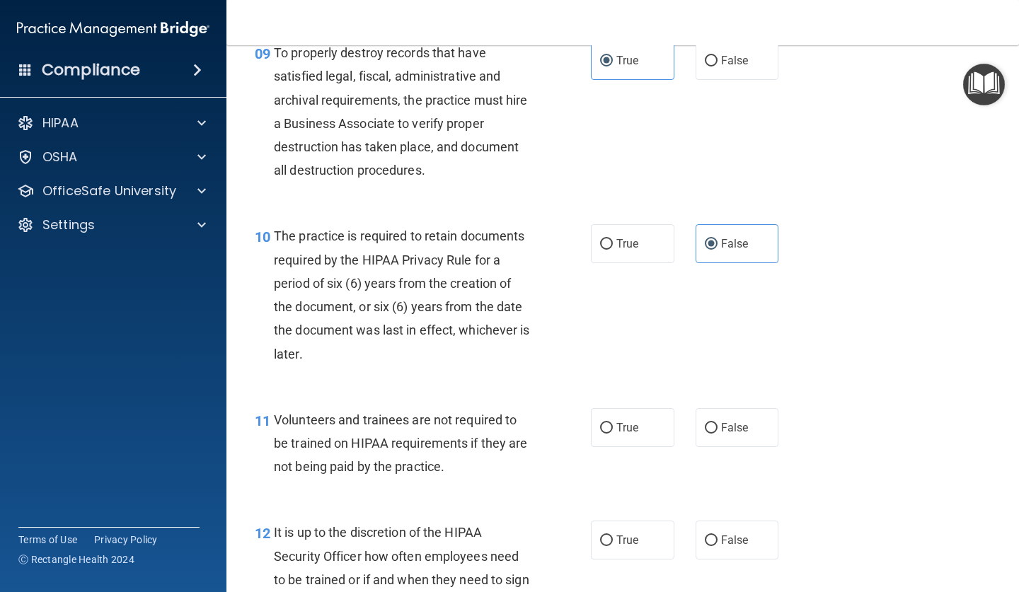
scroll to position [1367, 0]
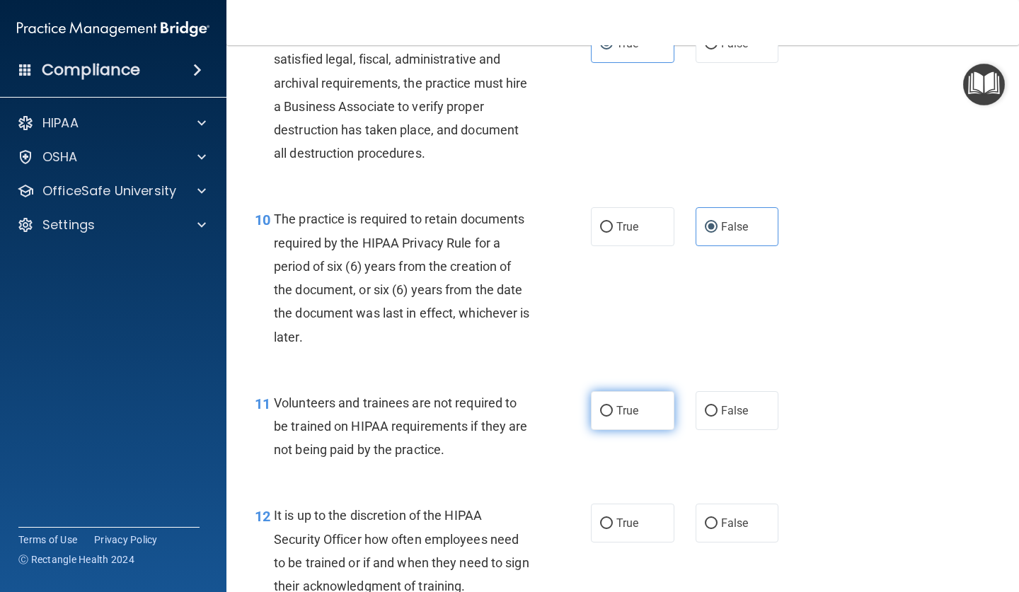
click at [632, 407] on span "True" at bounding box center [627, 410] width 22 height 13
click at [613, 407] on input "True" at bounding box center [606, 411] width 13 height 11
radio input "true"
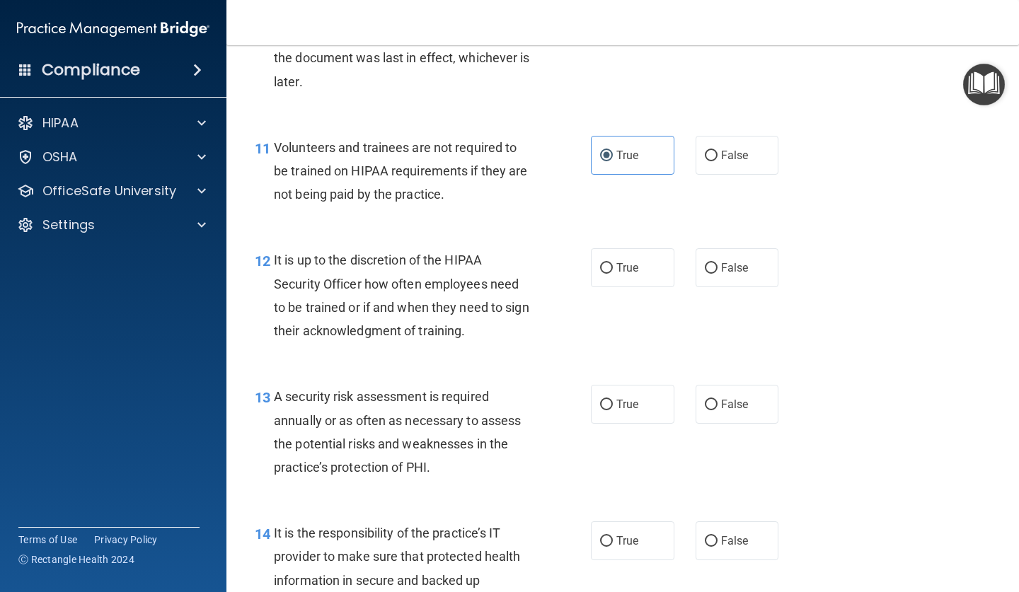
scroll to position [1631, 0]
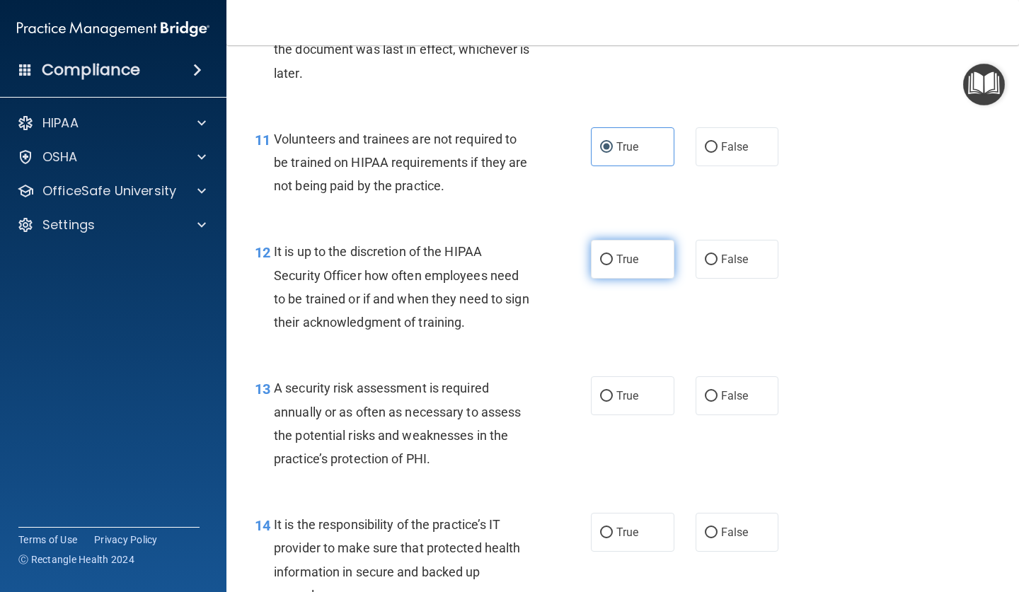
click at [619, 240] on label "True" at bounding box center [632, 259] width 83 height 39
click at [613, 255] on input "True" at bounding box center [606, 260] width 13 height 11
radio input "true"
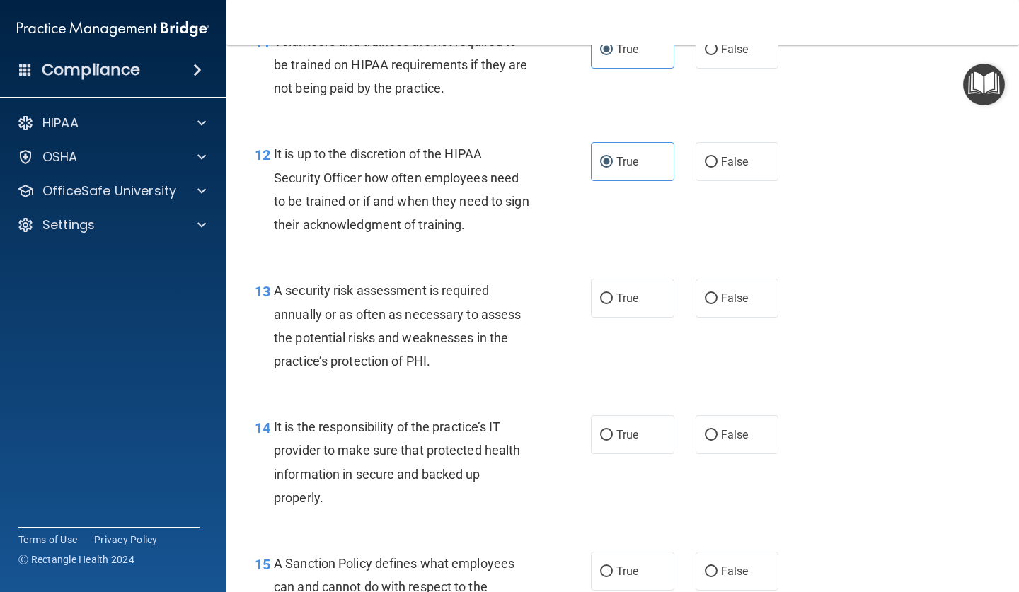
scroll to position [1732, 0]
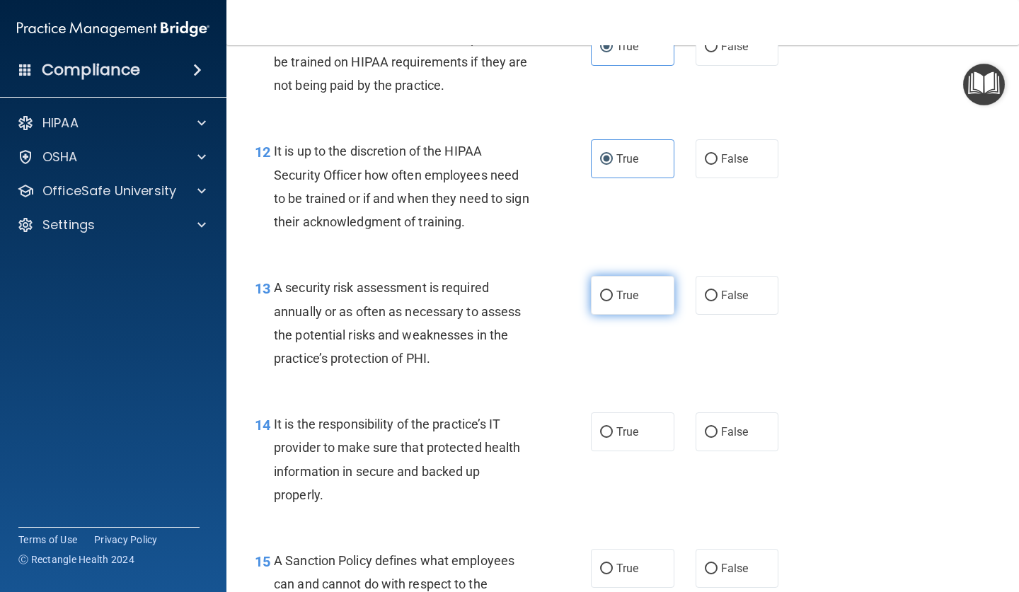
click at [610, 276] on label "True" at bounding box center [632, 295] width 83 height 39
click at [610, 291] on input "True" at bounding box center [606, 296] width 13 height 11
radio input "true"
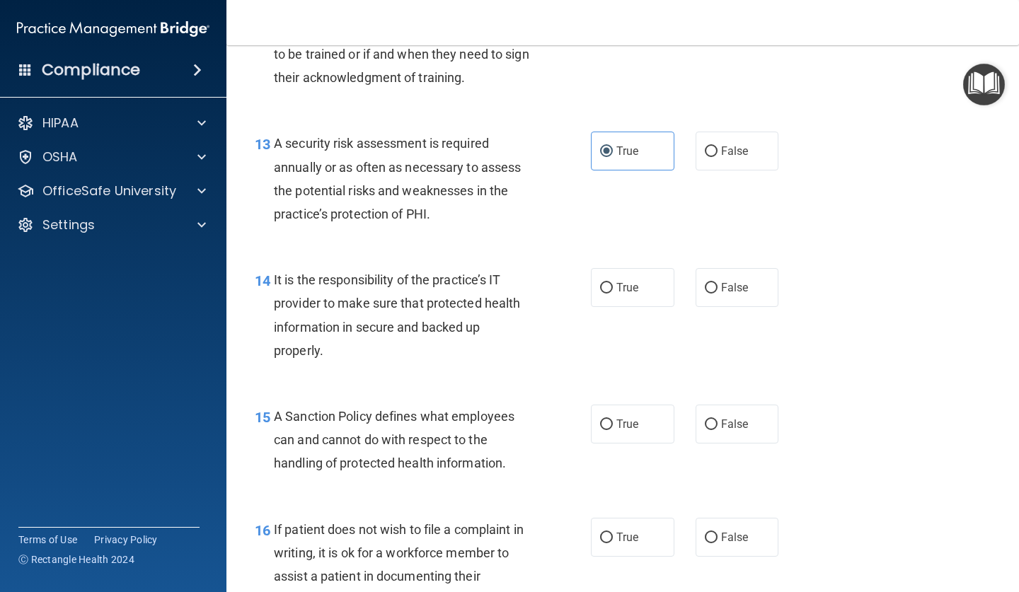
scroll to position [1877, 0]
click at [654, 280] on label "True" at bounding box center [632, 286] width 83 height 39
click at [613, 282] on input "True" at bounding box center [606, 287] width 13 height 11
radio input "true"
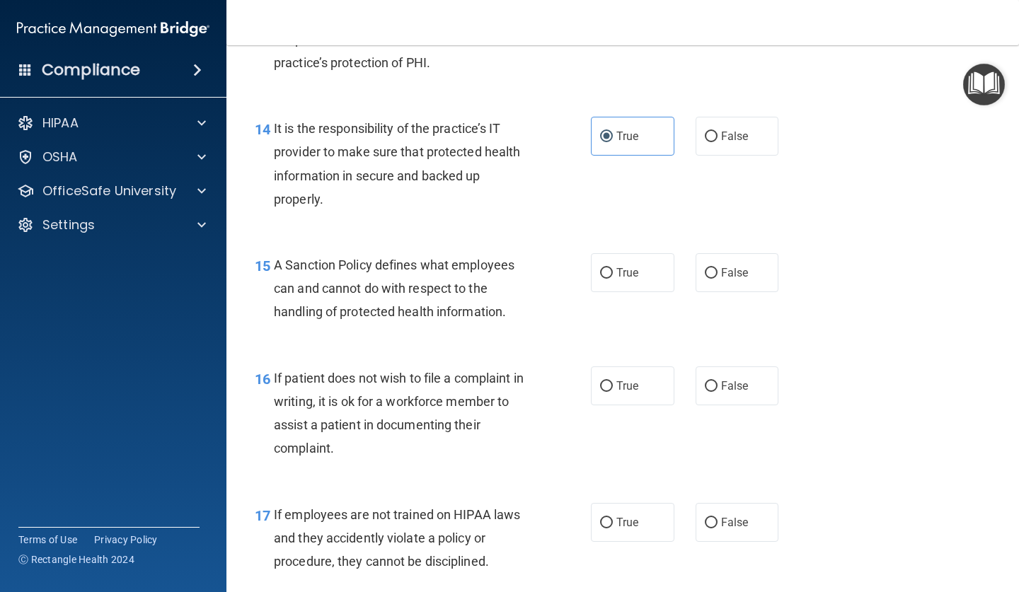
scroll to position [2028, 0]
click at [620, 265] on span "True" at bounding box center [627, 271] width 22 height 13
click at [613, 267] on input "True" at bounding box center [606, 272] width 13 height 11
radio input "true"
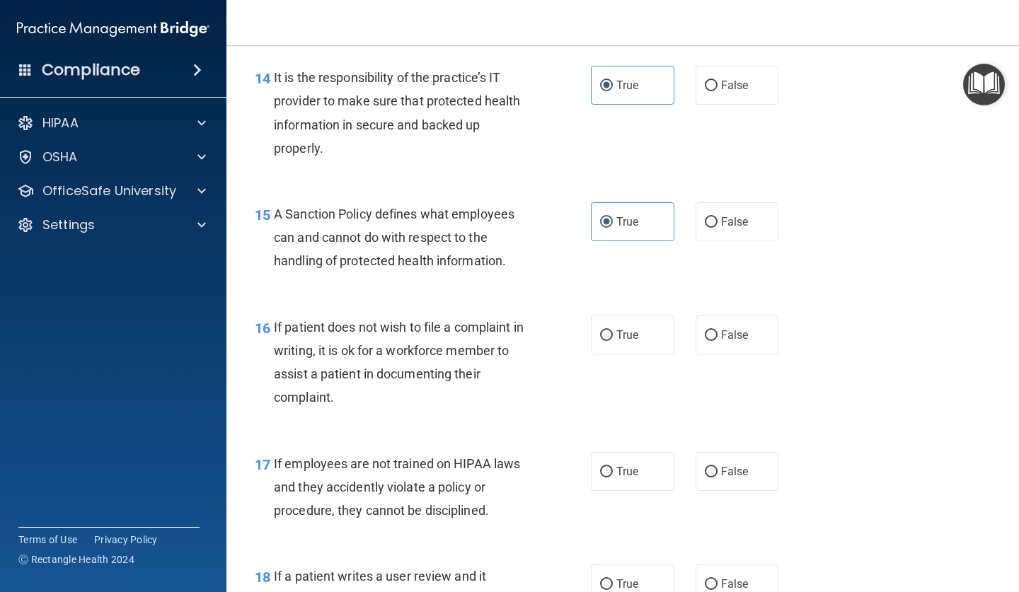
scroll to position [2090, 0]
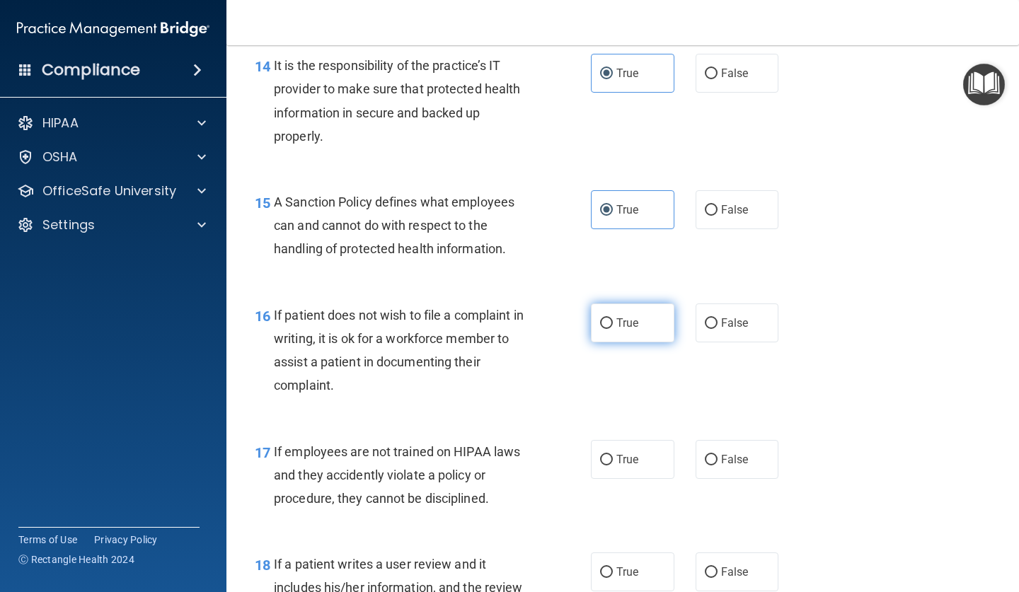
click at [612, 318] on input "True" at bounding box center [606, 323] width 13 height 11
radio input "true"
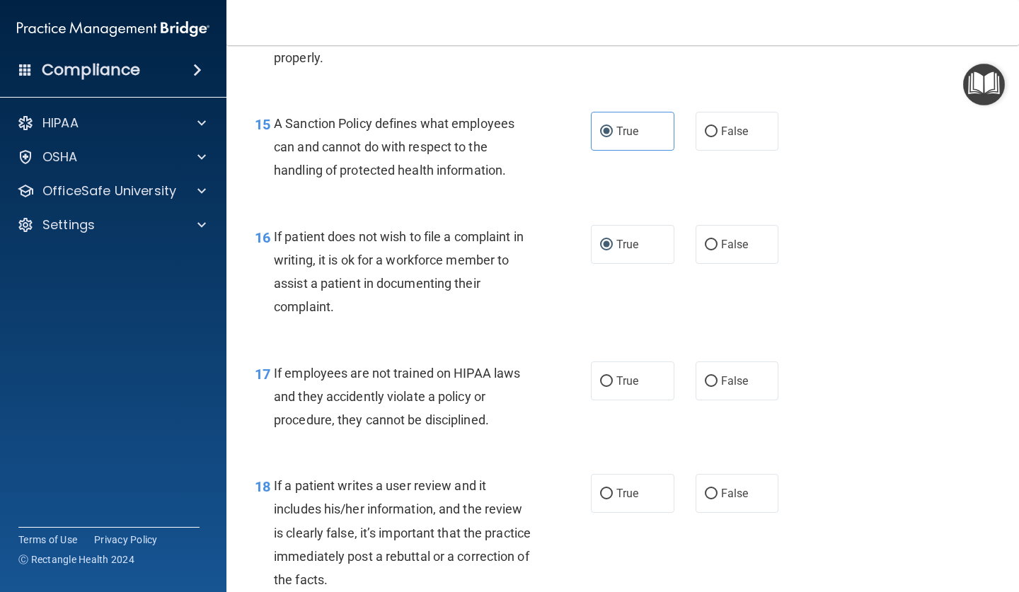
scroll to position [2189, 0]
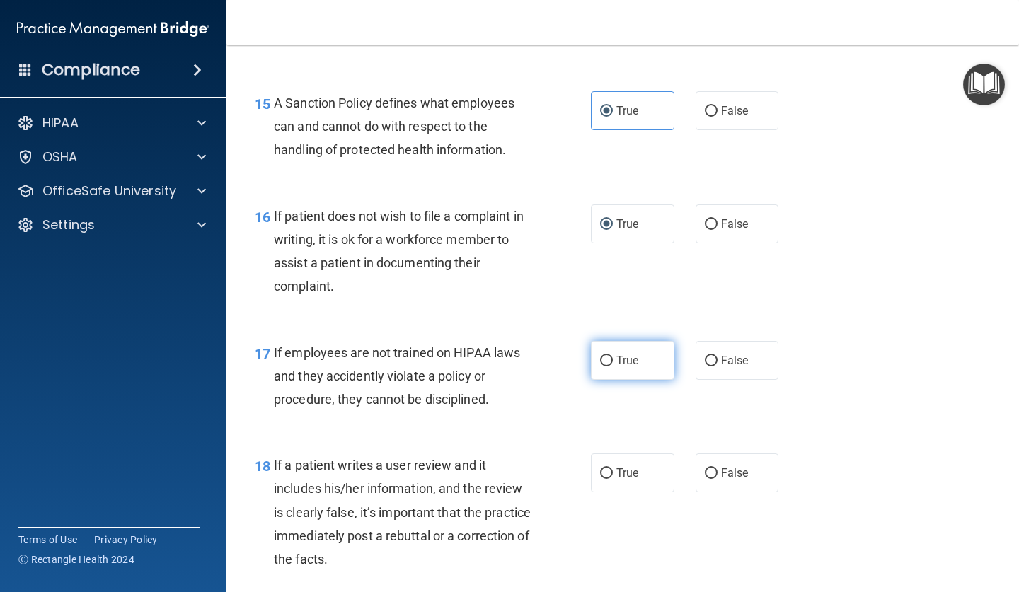
click at [649, 348] on label "True" at bounding box center [632, 360] width 83 height 39
click at [613, 356] on input "True" at bounding box center [606, 361] width 13 height 11
radio input "true"
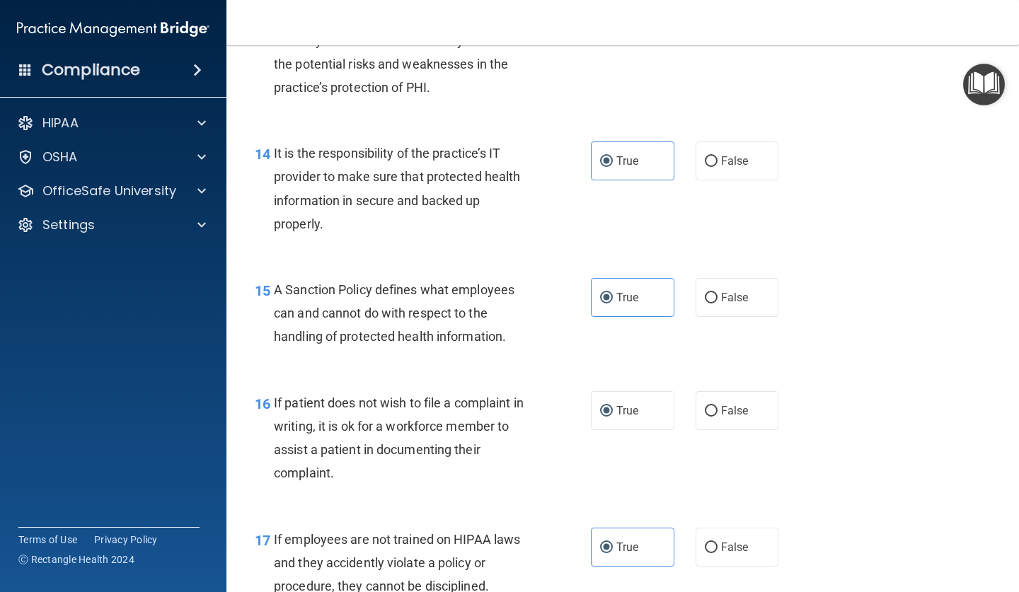
scroll to position [1903, 0]
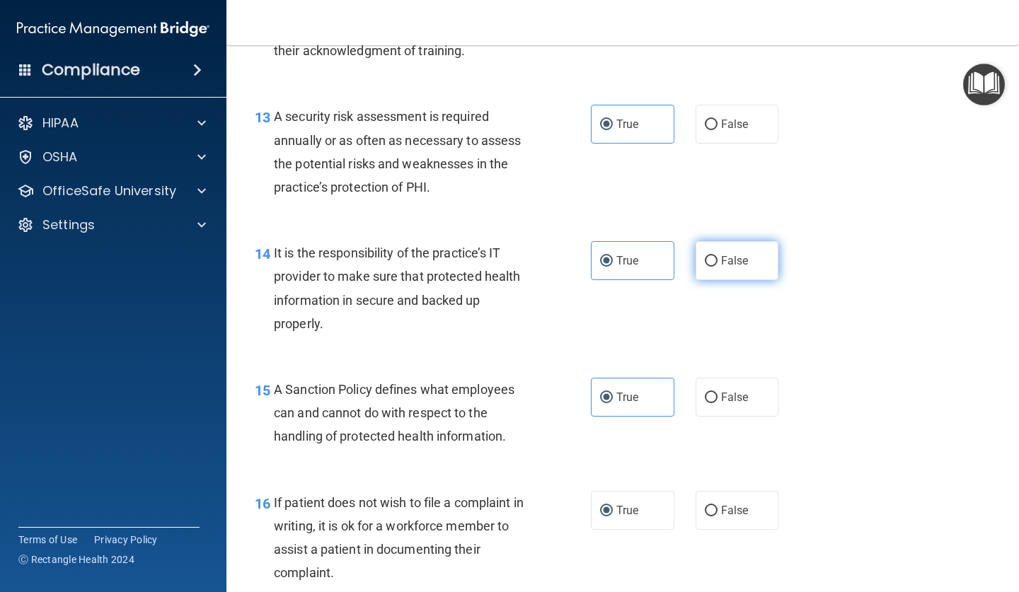
click at [731, 241] on label "False" at bounding box center [736, 260] width 83 height 39
click at [717, 256] on input "False" at bounding box center [711, 261] width 13 height 11
radio input "true"
radio input "false"
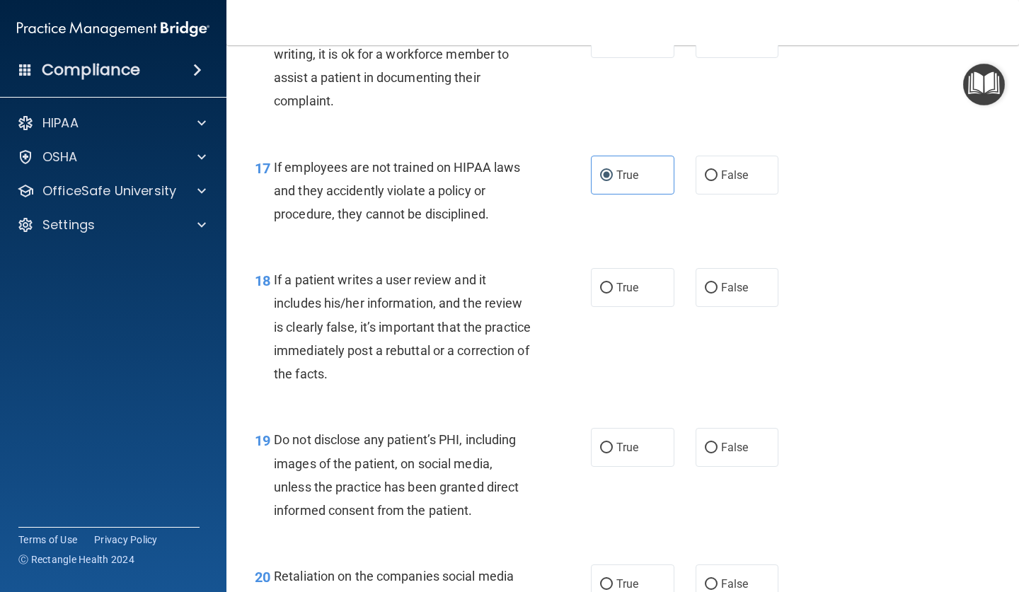
scroll to position [2380, 0]
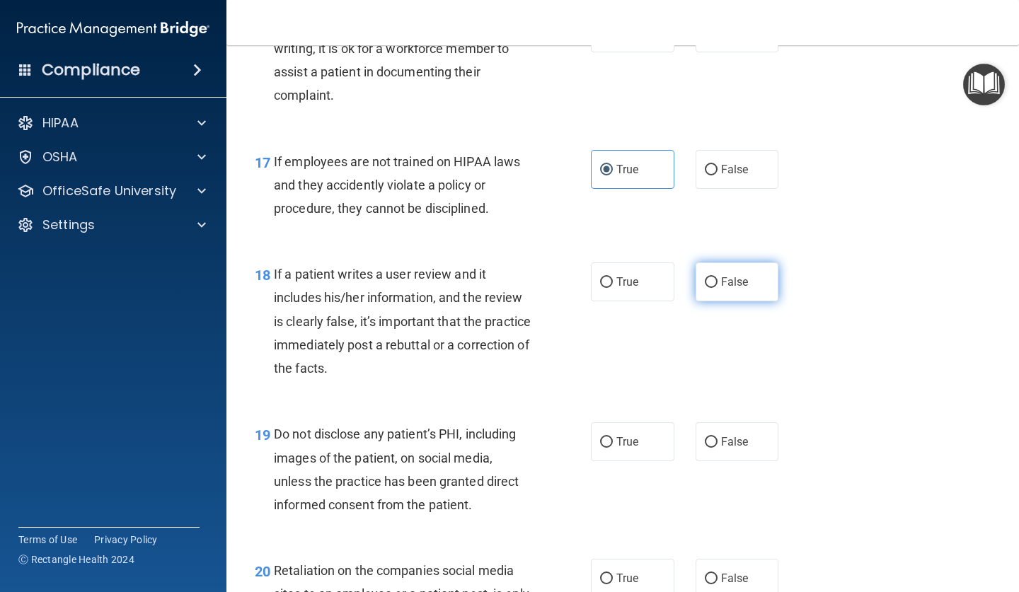
click at [714, 262] on label "False" at bounding box center [736, 281] width 83 height 39
click at [714, 277] on input "False" at bounding box center [711, 282] width 13 height 11
radio input "true"
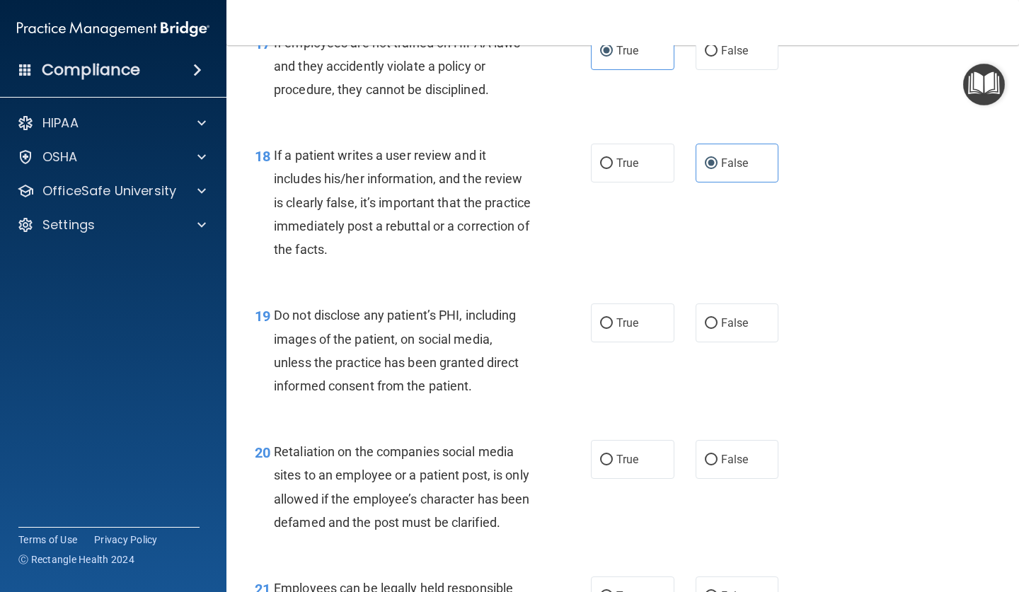
scroll to position [2502, 0]
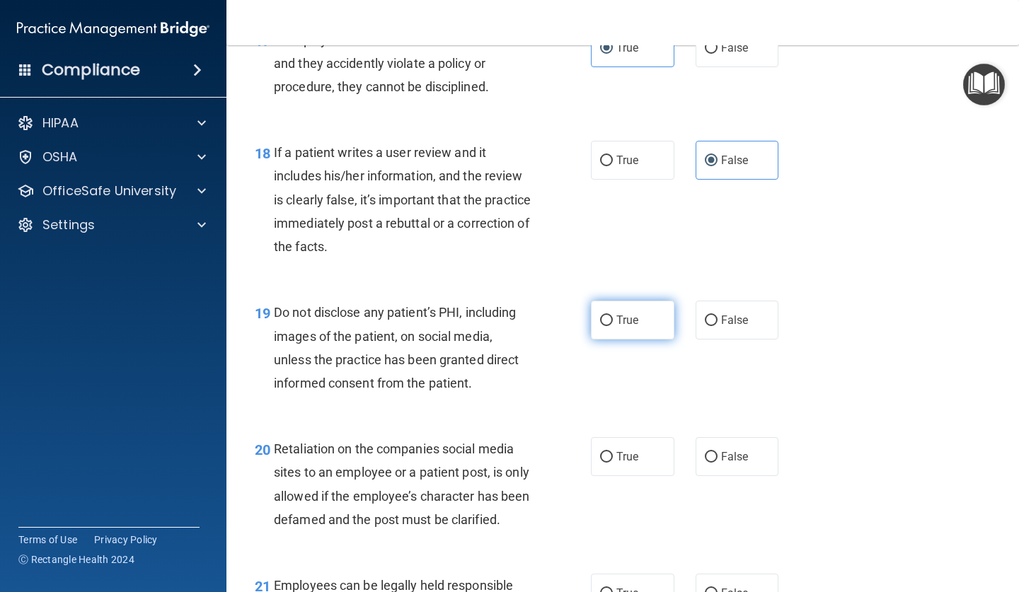
click at [619, 313] on span "True" at bounding box center [627, 319] width 22 height 13
click at [613, 315] on input "True" at bounding box center [606, 320] width 13 height 11
radio input "true"
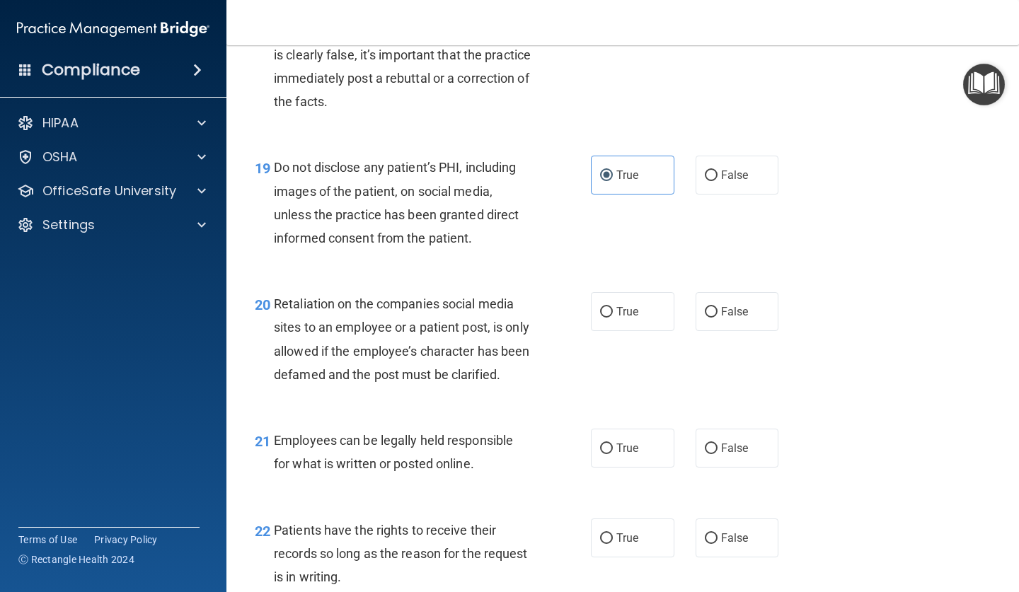
scroll to position [2659, 0]
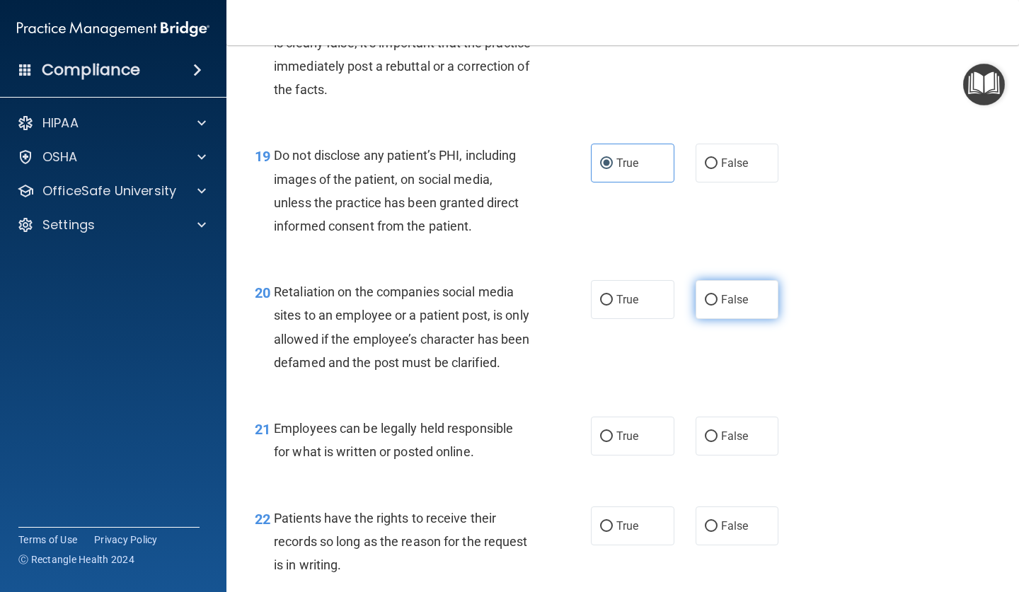
click at [719, 282] on label "False" at bounding box center [736, 299] width 83 height 39
click at [717, 295] on input "False" at bounding box center [711, 300] width 13 height 11
radio input "true"
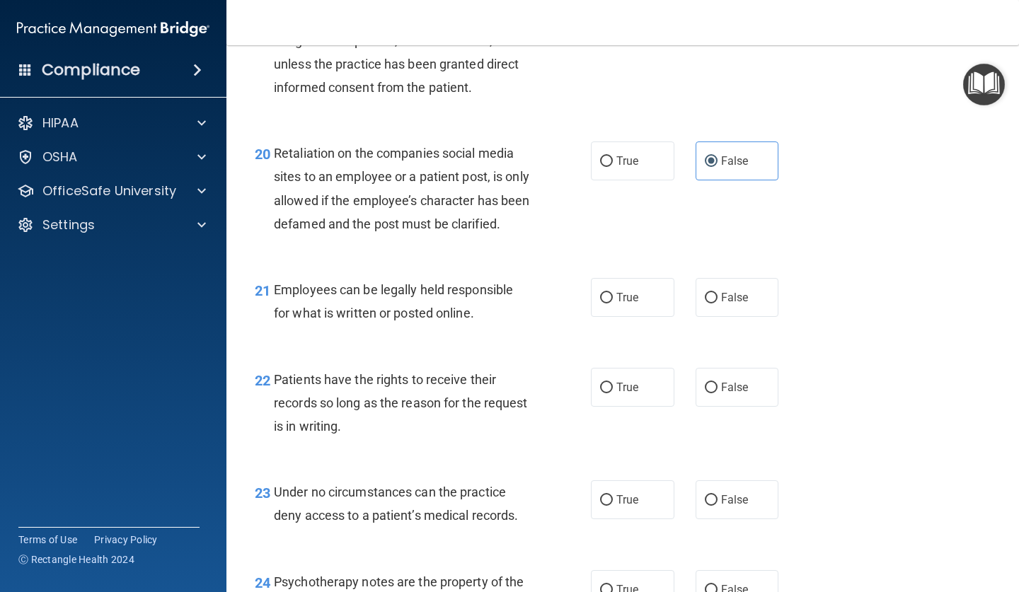
scroll to position [2800, 0]
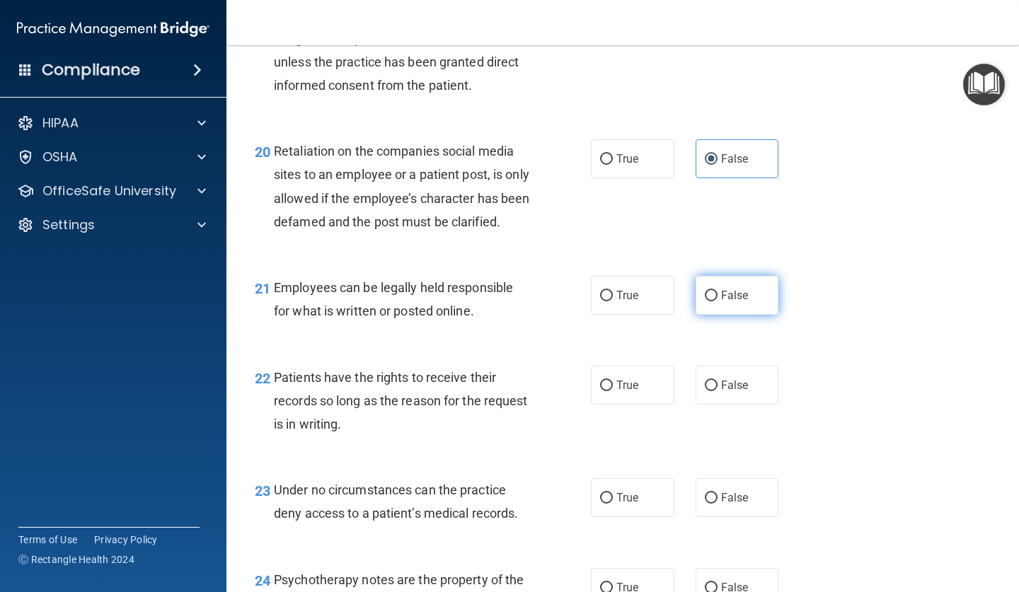
click at [731, 315] on label "False" at bounding box center [736, 295] width 83 height 39
click at [717, 301] on input "False" at bounding box center [711, 296] width 13 height 11
radio input "true"
click at [609, 504] on input "True" at bounding box center [606, 498] width 13 height 11
radio input "true"
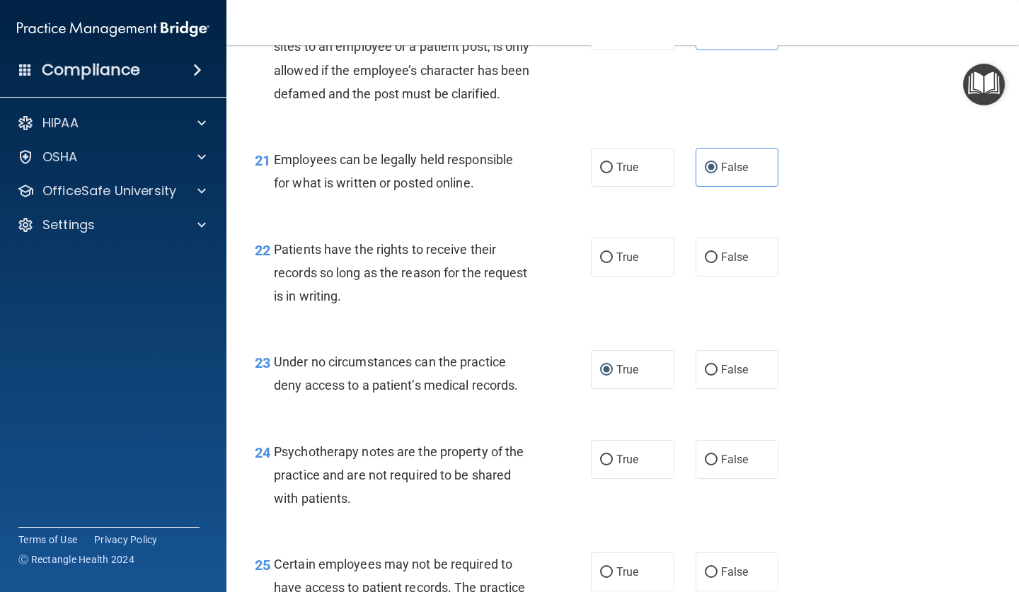
scroll to position [2929, 0]
click at [739, 273] on label "False" at bounding box center [736, 256] width 83 height 39
click at [717, 262] on input "False" at bounding box center [711, 257] width 13 height 11
radio input "true"
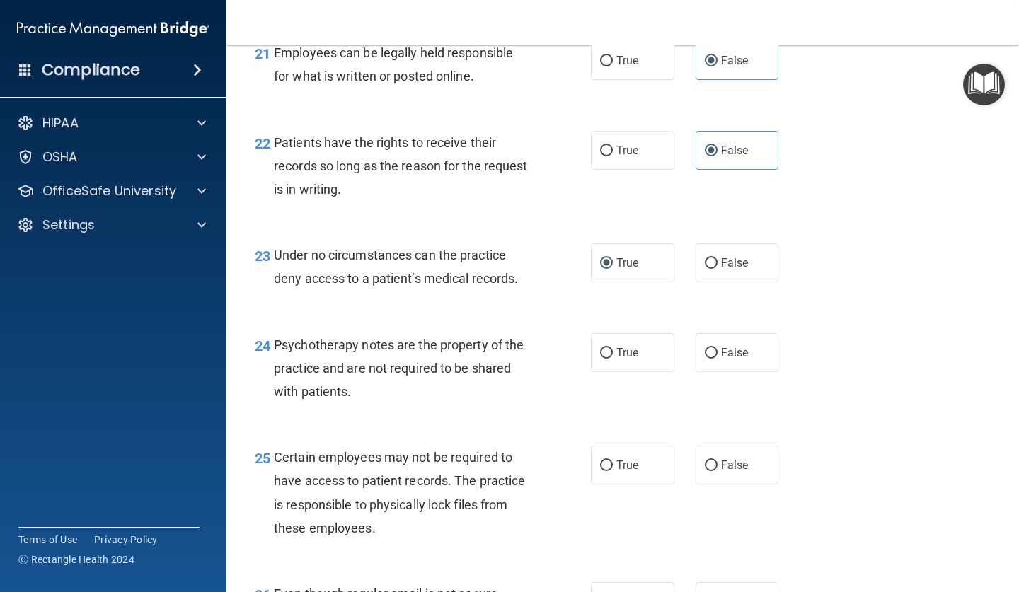
scroll to position [3039, 0]
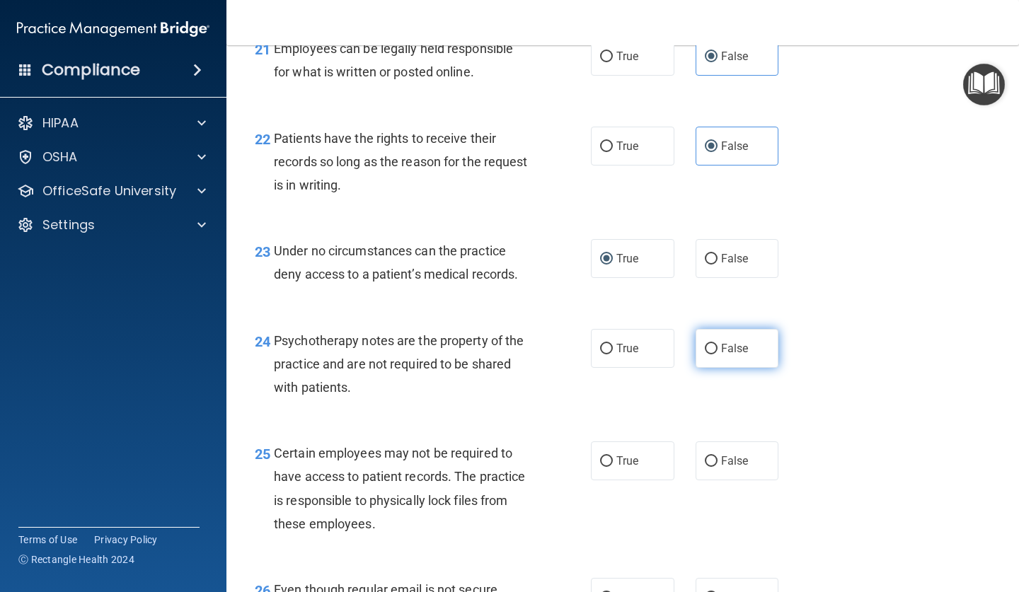
click at [726, 351] on span "False" at bounding box center [735, 348] width 28 height 13
click at [717, 351] on input "False" at bounding box center [711, 349] width 13 height 11
radio input "true"
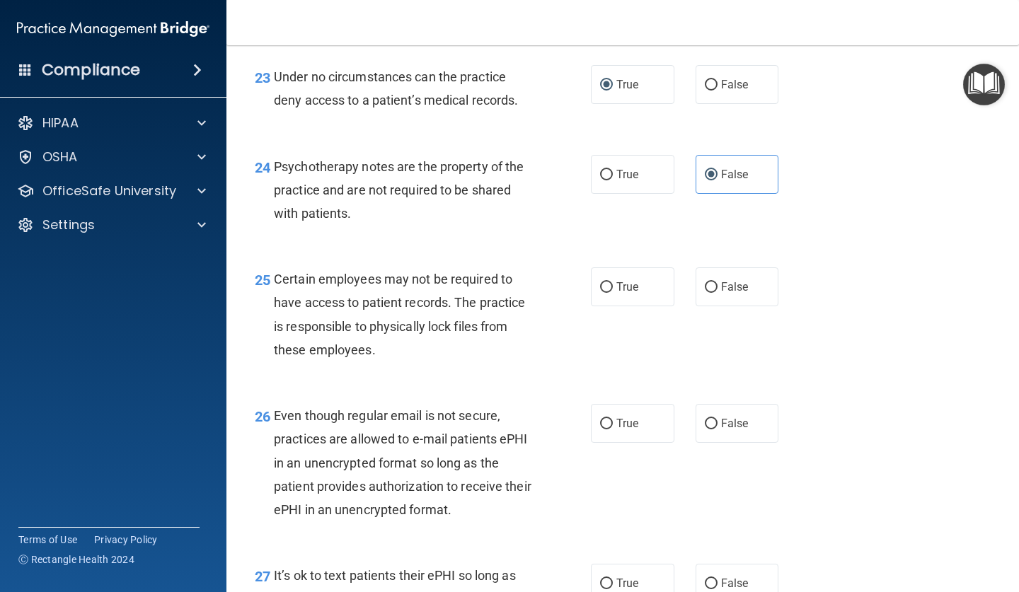
scroll to position [3214, 0]
click at [623, 293] on span "True" at bounding box center [627, 285] width 22 height 13
click at [613, 292] on input "True" at bounding box center [606, 287] width 13 height 11
radio input "true"
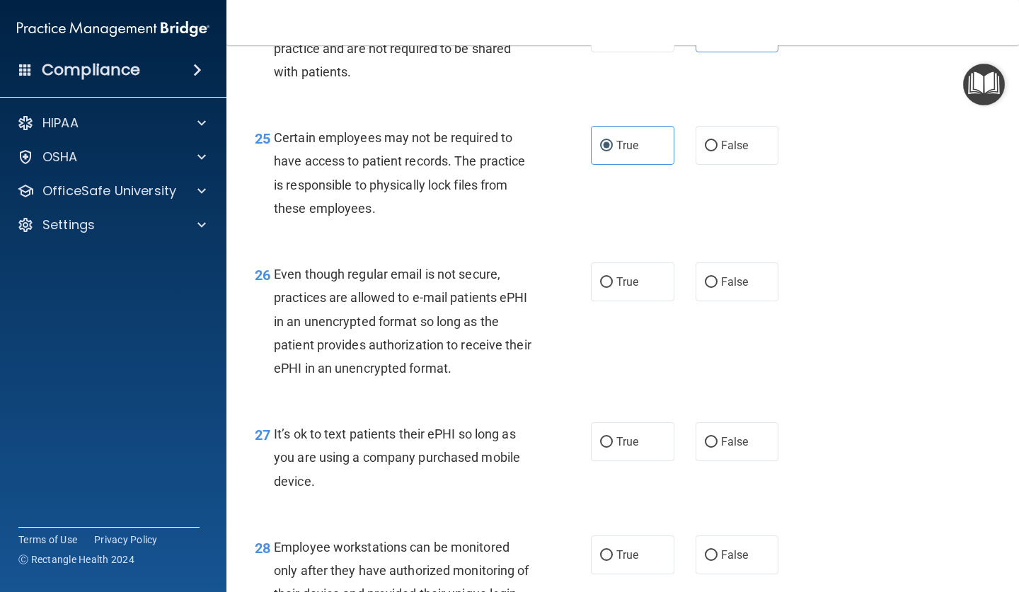
scroll to position [3367, 0]
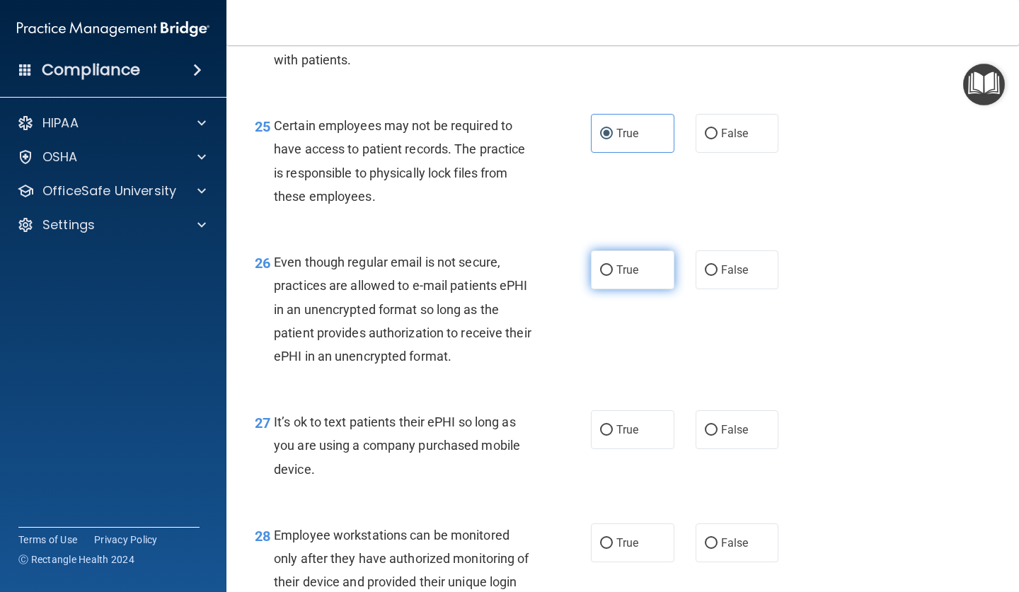
click at [618, 284] on label "True" at bounding box center [632, 269] width 83 height 39
click at [613, 276] on input "True" at bounding box center [606, 270] width 13 height 11
radio input "true"
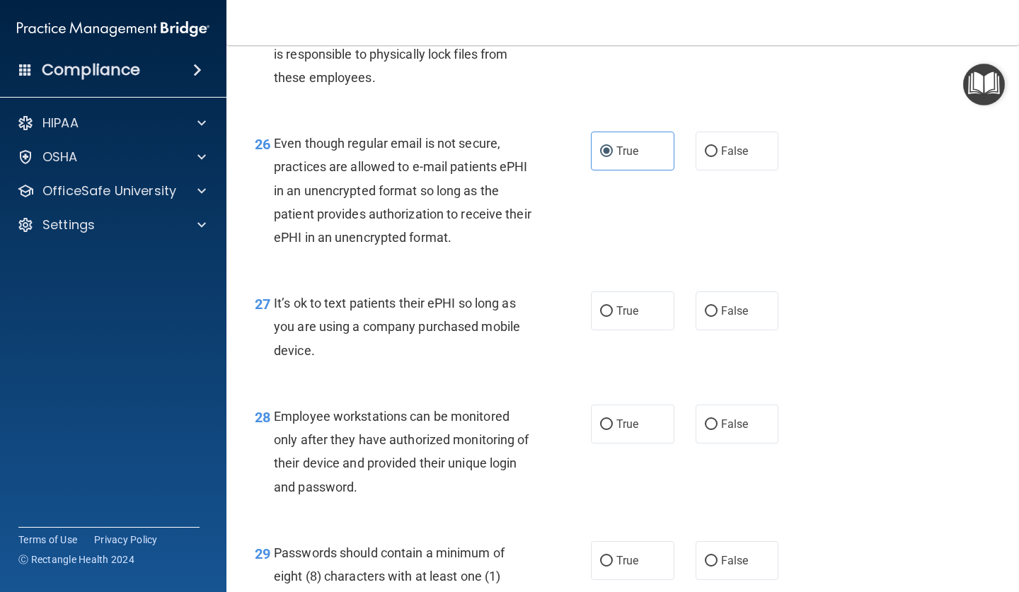
scroll to position [3538, 0]
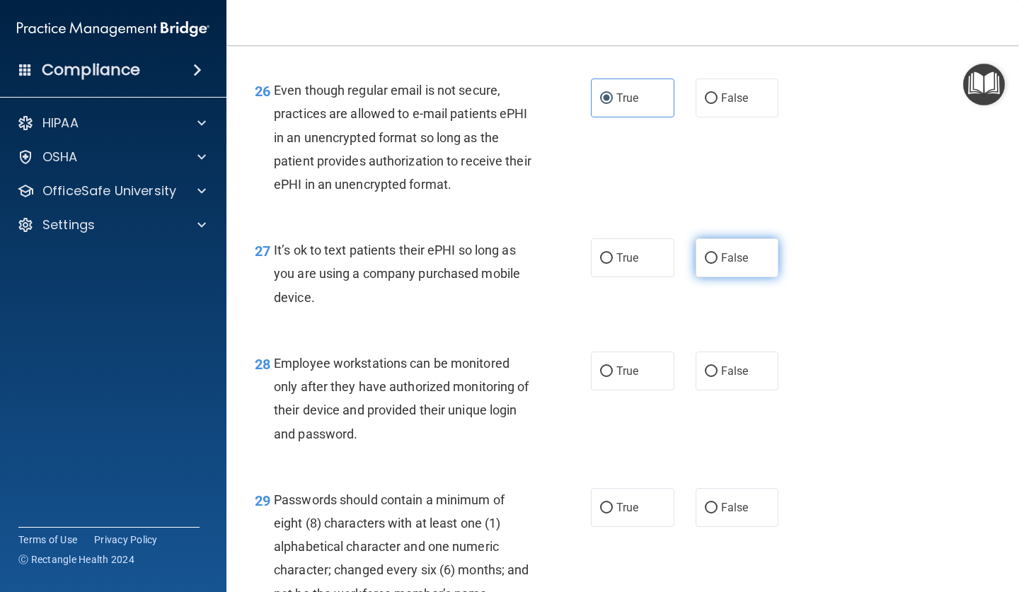
click at [753, 277] on label "False" at bounding box center [736, 257] width 83 height 39
click at [717, 264] on input "False" at bounding box center [711, 258] width 13 height 11
radio input "true"
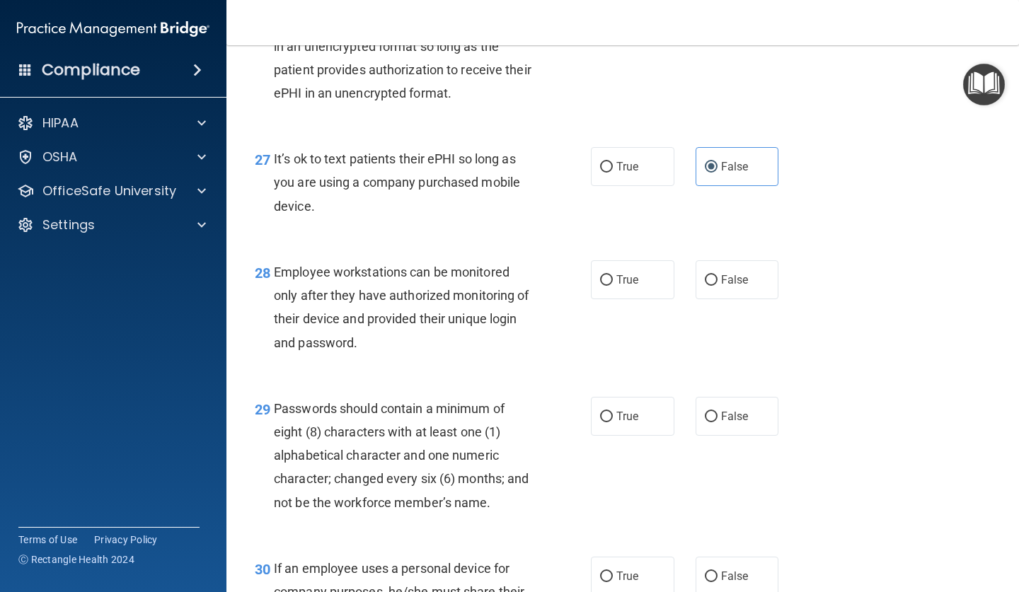
scroll to position [3632, 0]
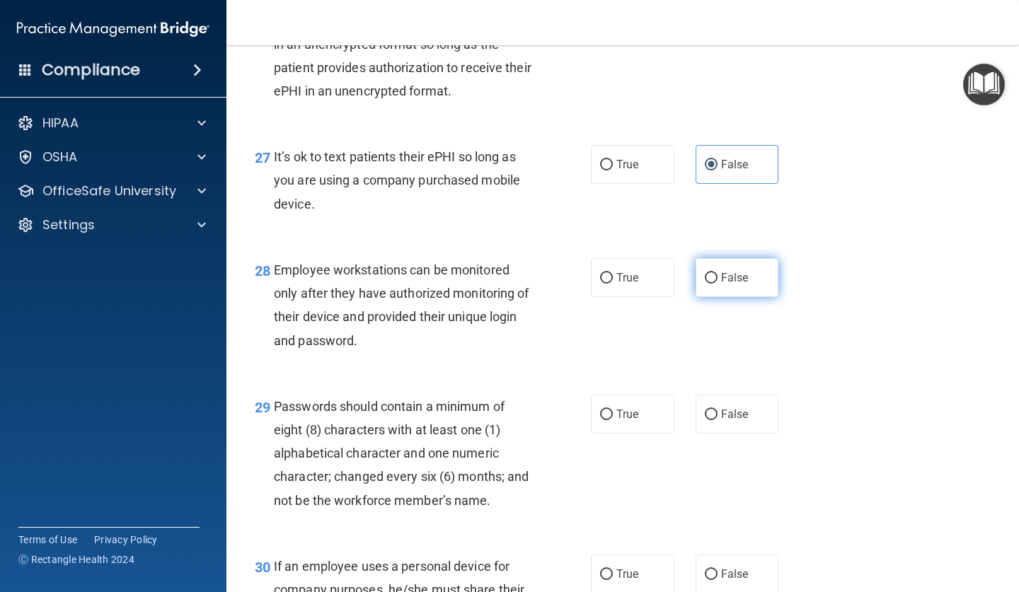
click at [734, 281] on span "False" at bounding box center [735, 277] width 28 height 13
click at [717, 281] on input "False" at bounding box center [711, 278] width 13 height 11
radio input "true"
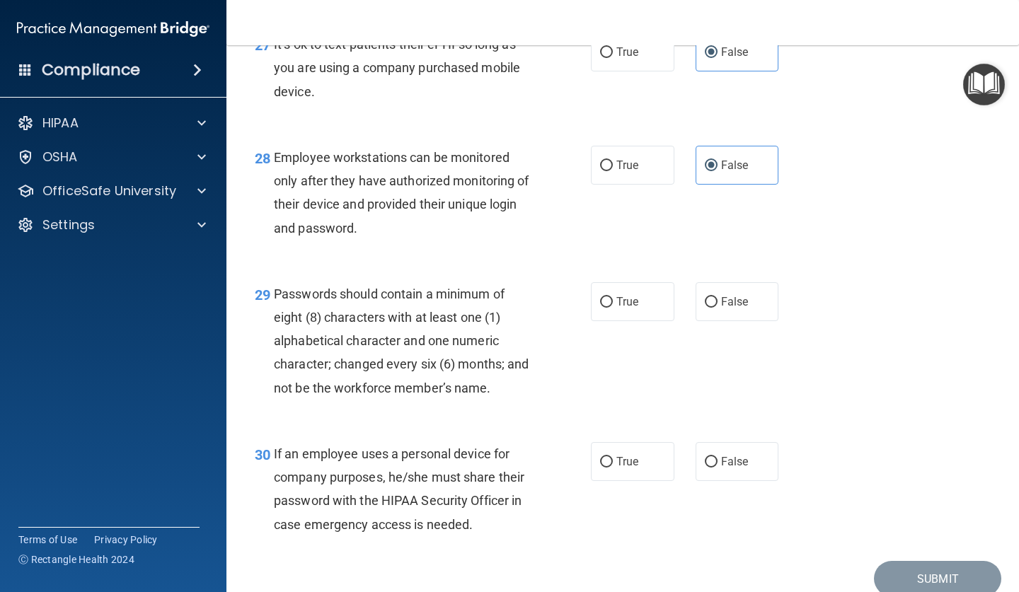
scroll to position [3757, 0]
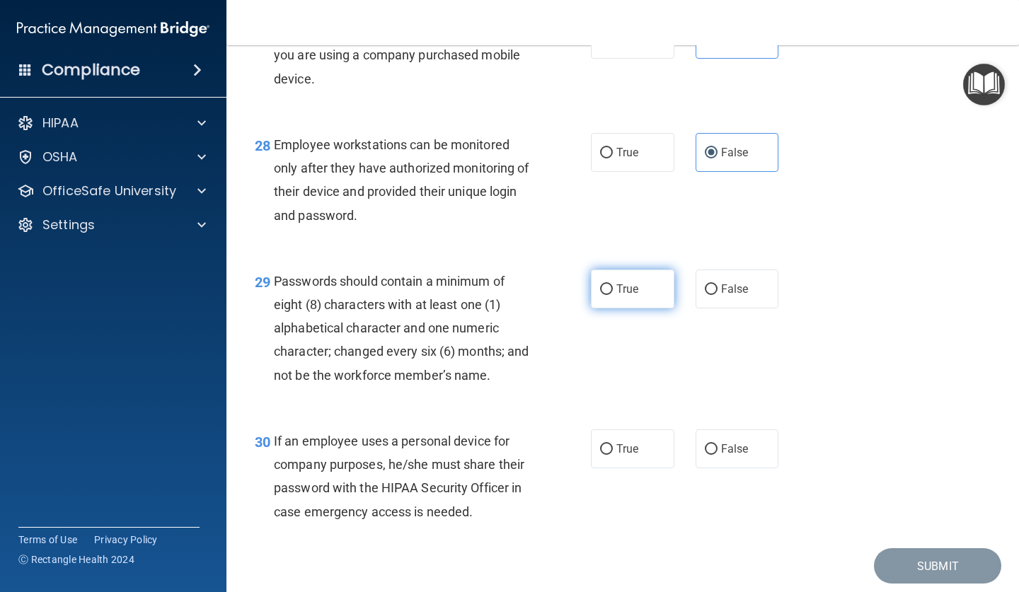
click at [623, 306] on label "True" at bounding box center [632, 289] width 83 height 39
click at [613, 295] on input "True" at bounding box center [606, 289] width 13 height 11
radio input "true"
click at [618, 461] on label "True" at bounding box center [632, 448] width 83 height 39
click at [613, 455] on input "True" at bounding box center [606, 449] width 13 height 11
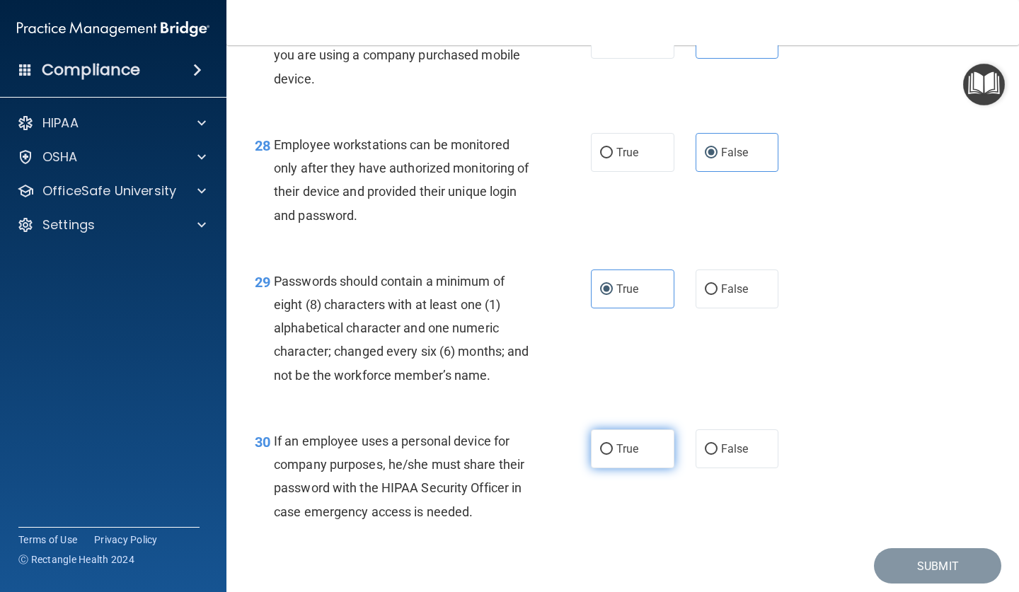
radio input "true"
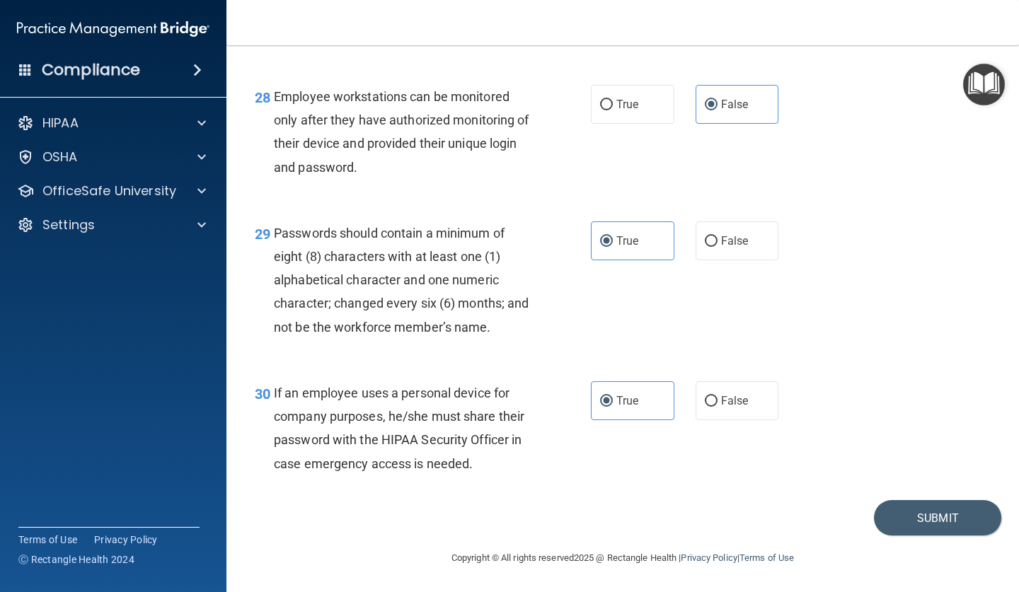
scroll to position [3809, 0]
click at [897, 519] on button "Submit" at bounding box center [937, 518] width 127 height 36
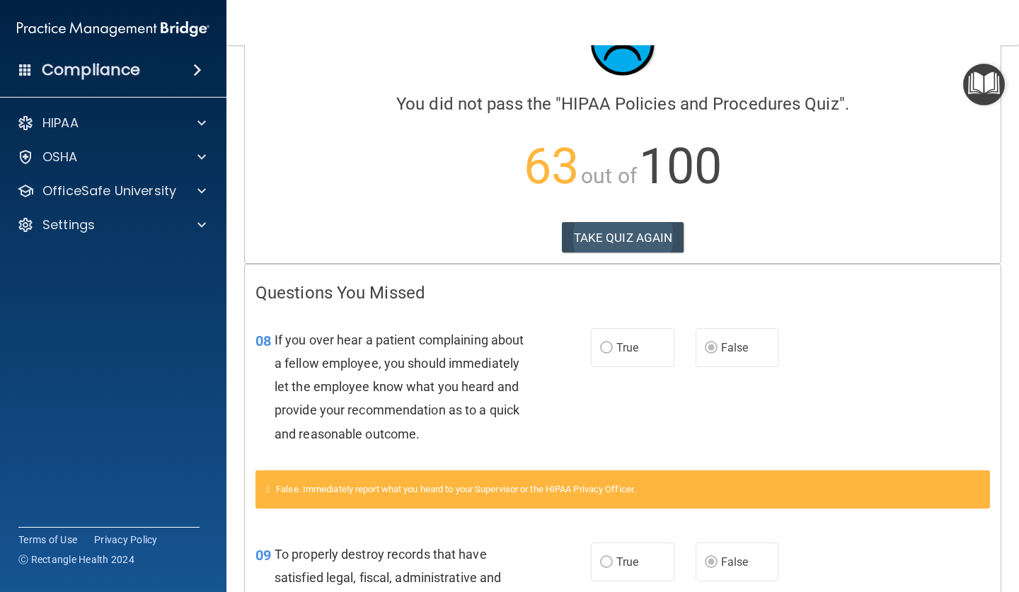
scroll to position [66, 0]
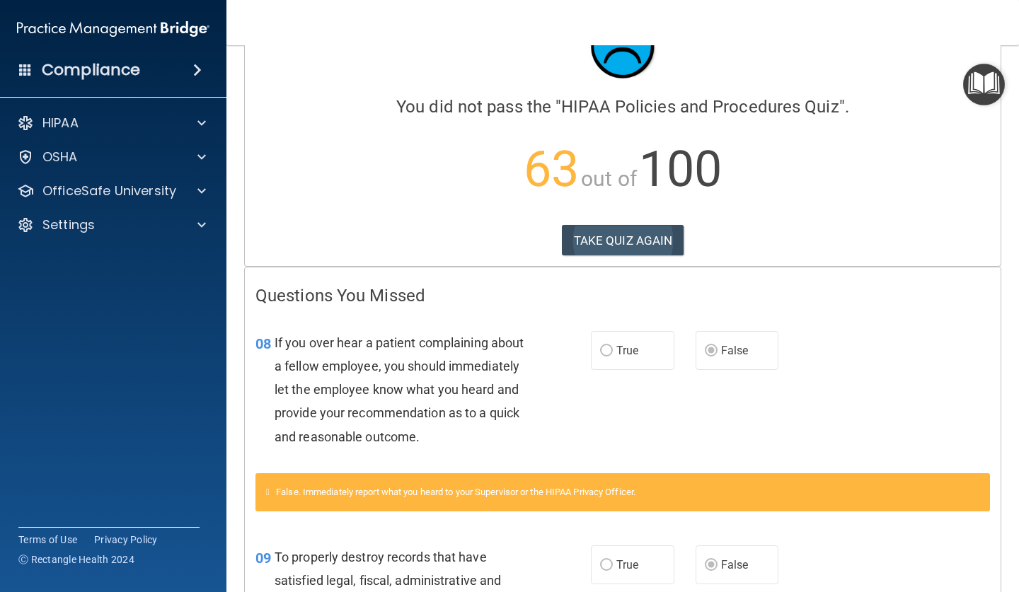
click at [633, 229] on button "TAKE QUIZ AGAIN" at bounding box center [623, 240] width 122 height 31
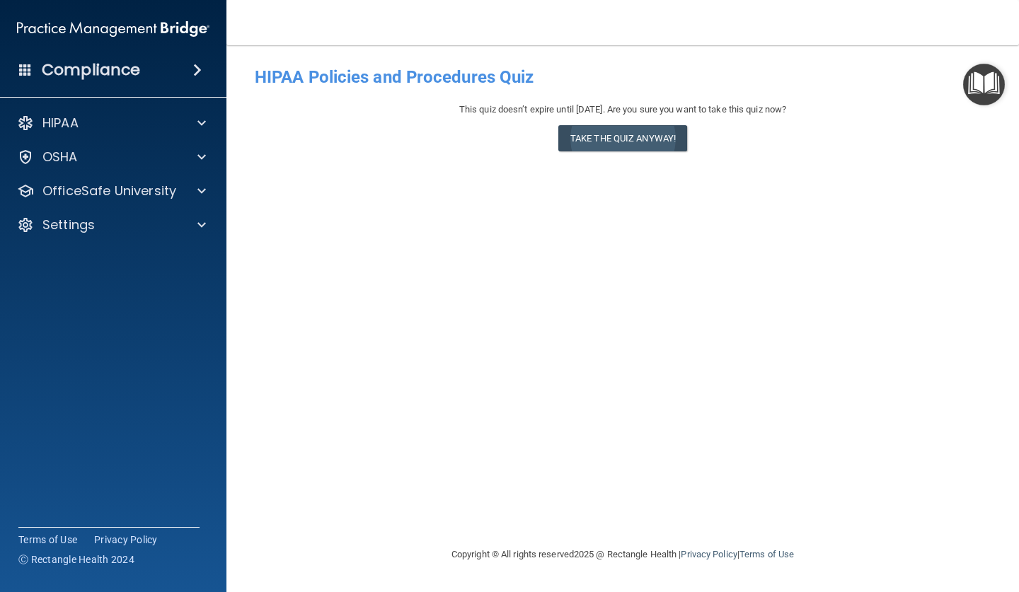
click at [625, 139] on button "Take the quiz anyway!" at bounding box center [622, 138] width 129 height 26
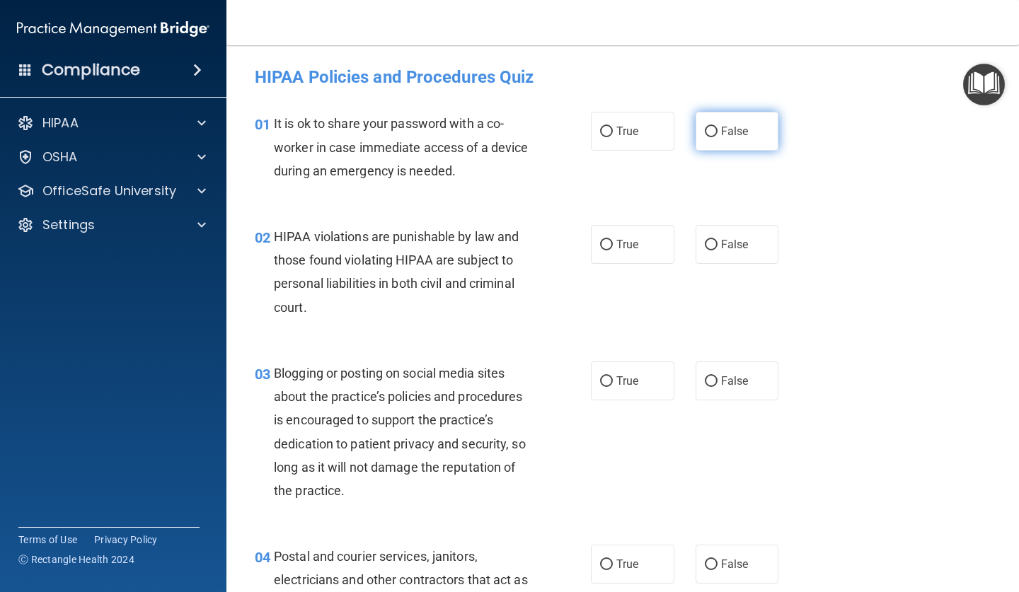
click at [728, 133] on span "False" at bounding box center [735, 131] width 28 height 13
click at [717, 133] on input "False" at bounding box center [711, 132] width 13 height 11
radio input "true"
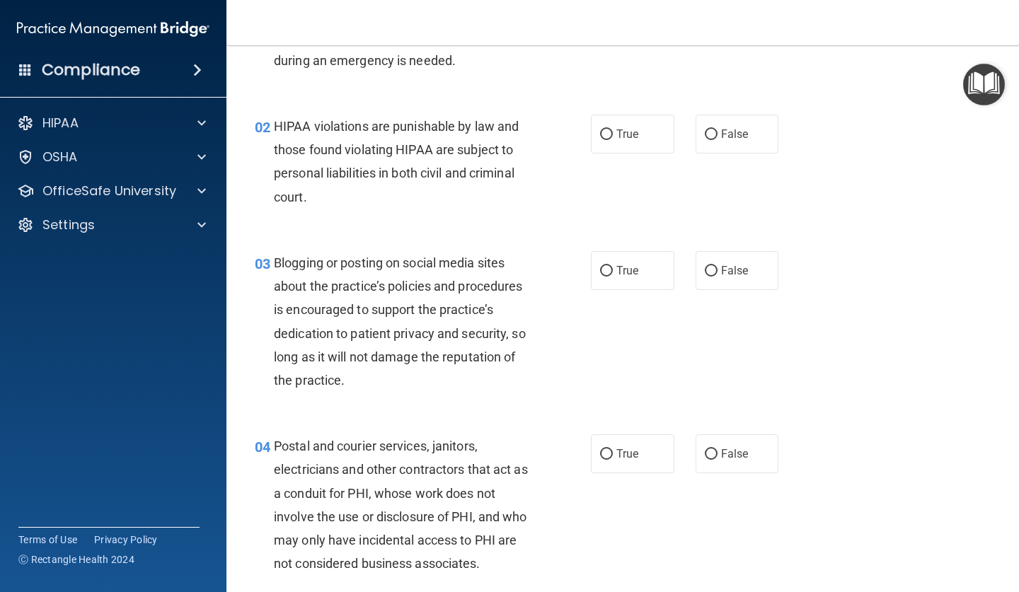
scroll to position [117, 0]
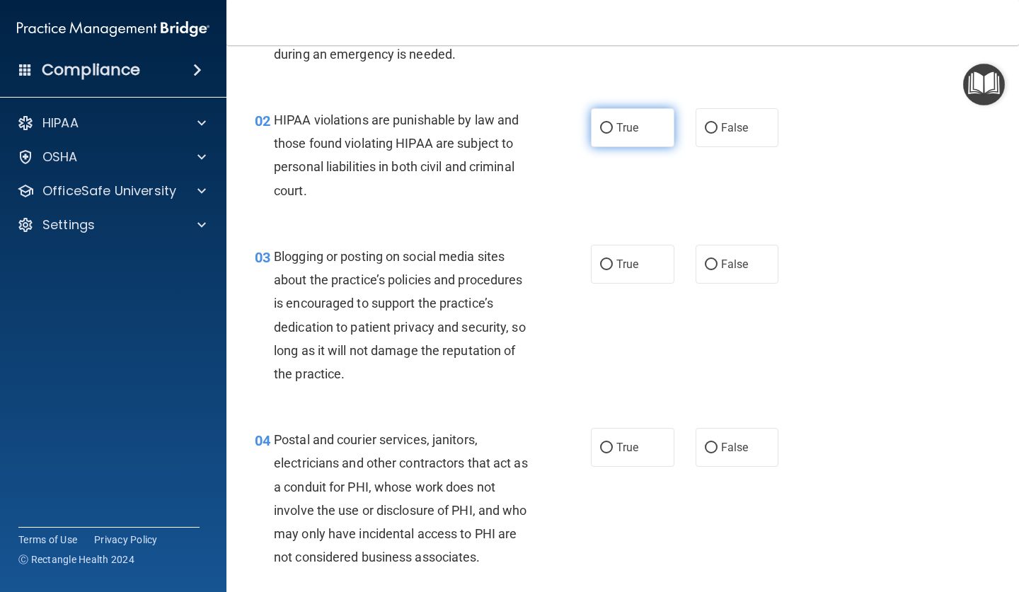
click at [621, 128] on span "True" at bounding box center [627, 127] width 22 height 13
click at [613, 128] on input "True" at bounding box center [606, 128] width 13 height 11
radio input "true"
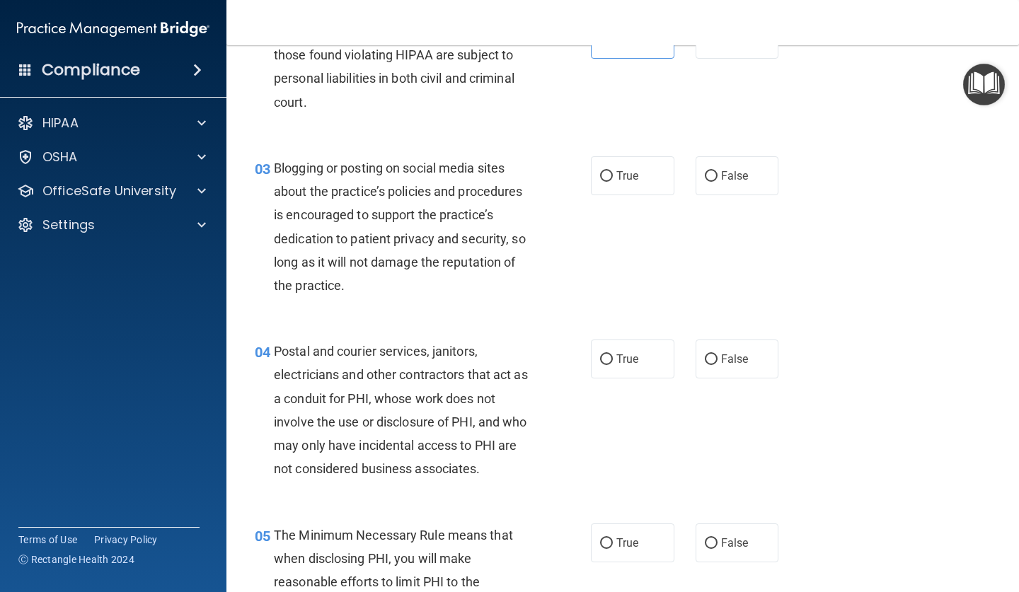
scroll to position [207, 0]
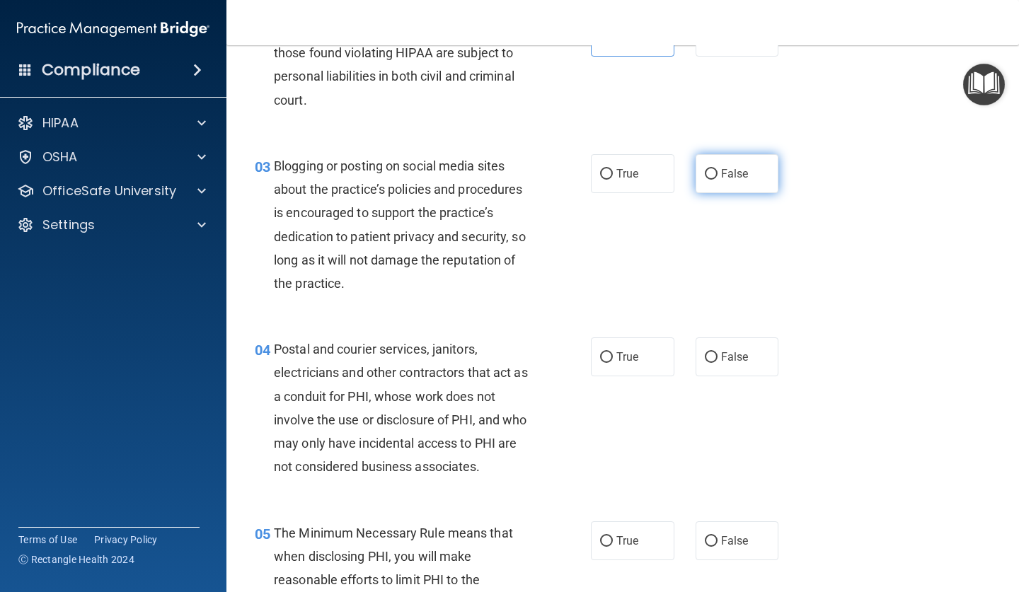
click at [760, 185] on label "False" at bounding box center [736, 173] width 83 height 39
click at [717, 180] on input "False" at bounding box center [711, 174] width 13 height 11
radio input "true"
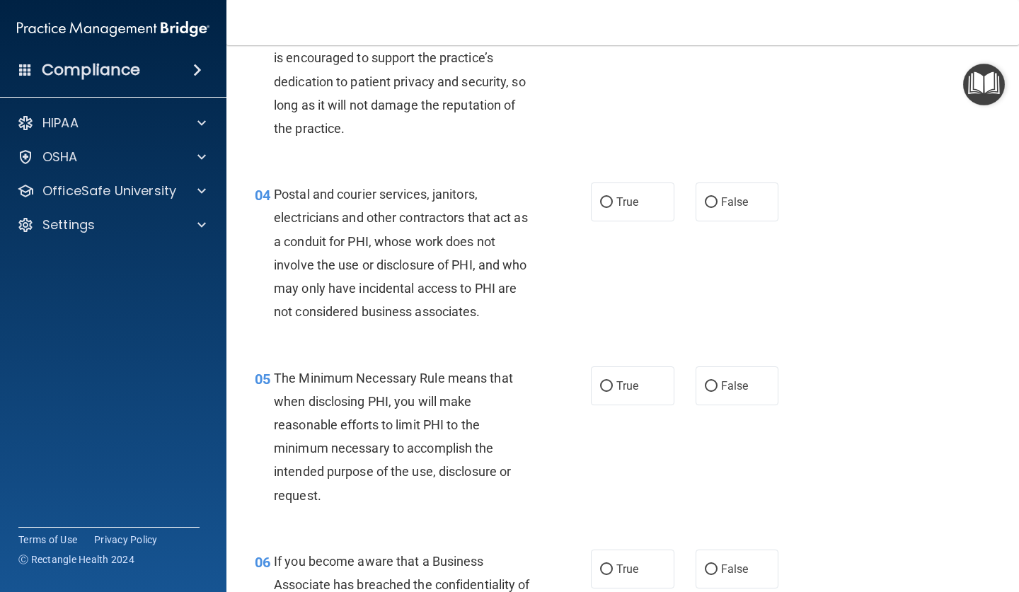
scroll to position [364, 0]
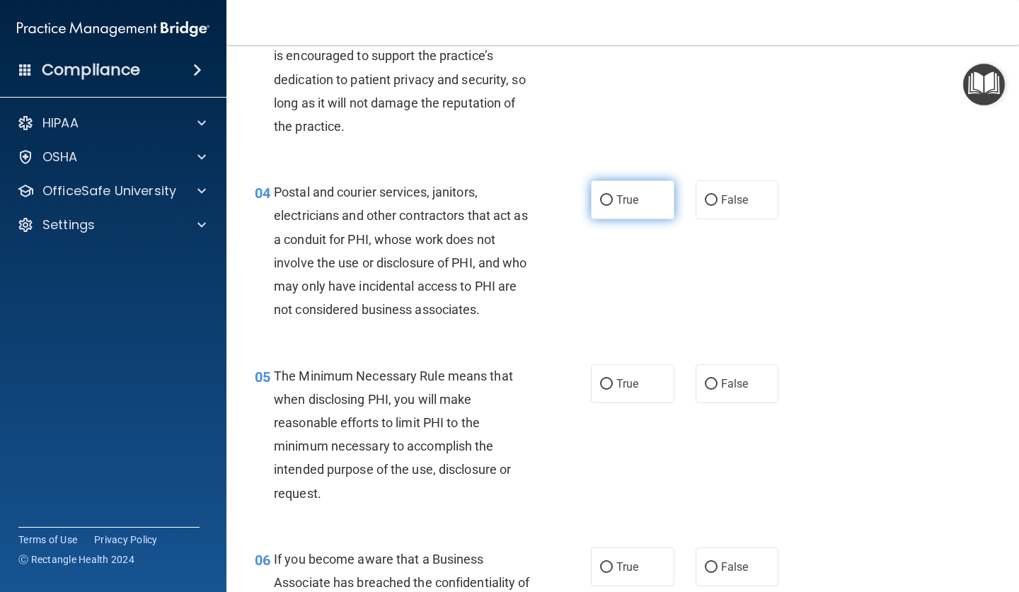
click at [625, 202] on span "True" at bounding box center [627, 199] width 22 height 13
click at [613, 202] on input "True" at bounding box center [606, 200] width 13 height 11
radio input "true"
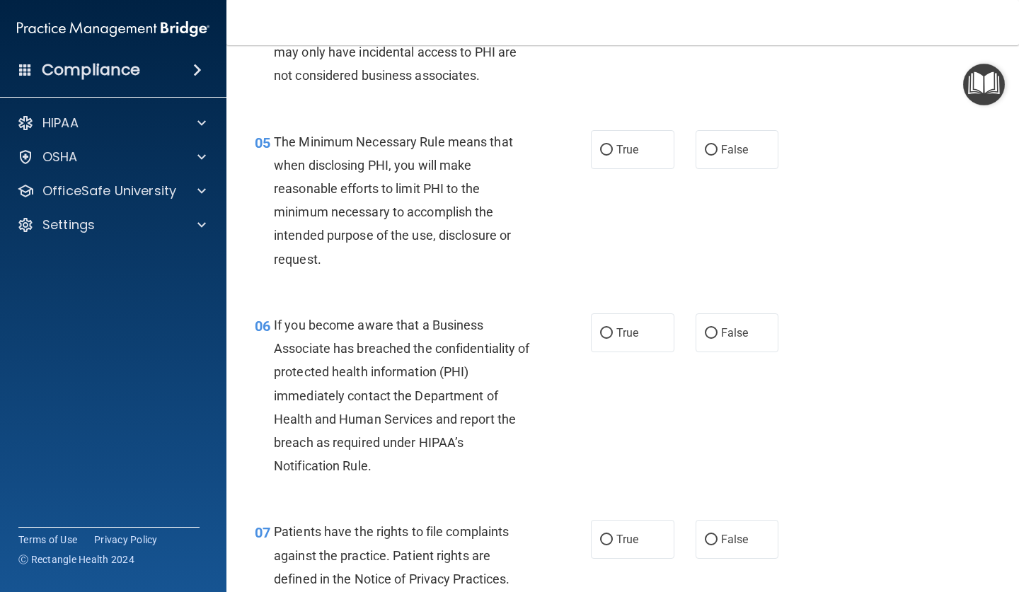
scroll to position [601, 0]
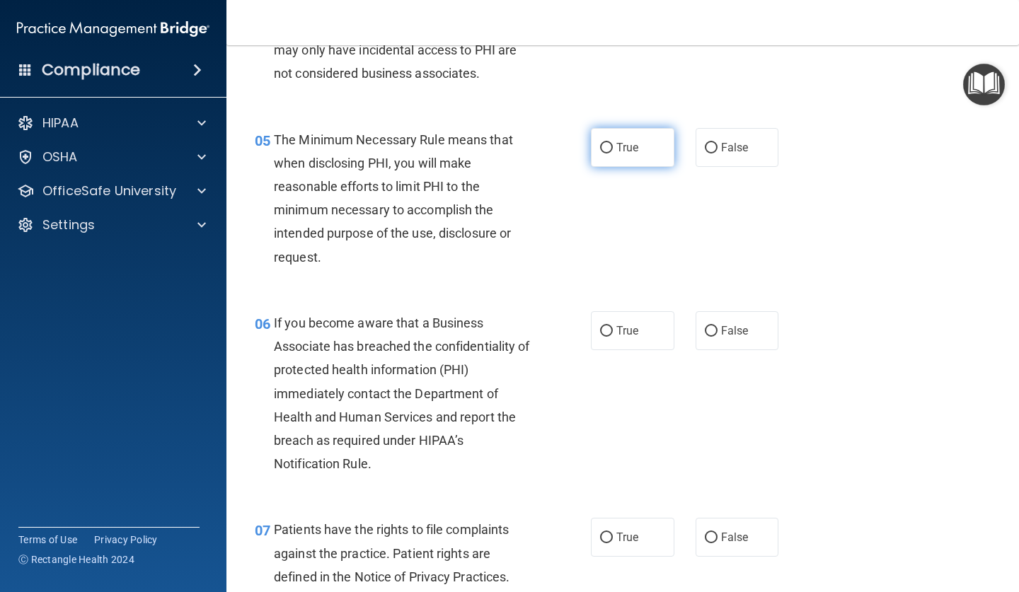
click at [618, 148] on span "True" at bounding box center [627, 147] width 22 height 13
click at [613, 148] on input "True" at bounding box center [606, 148] width 13 height 11
radio input "true"
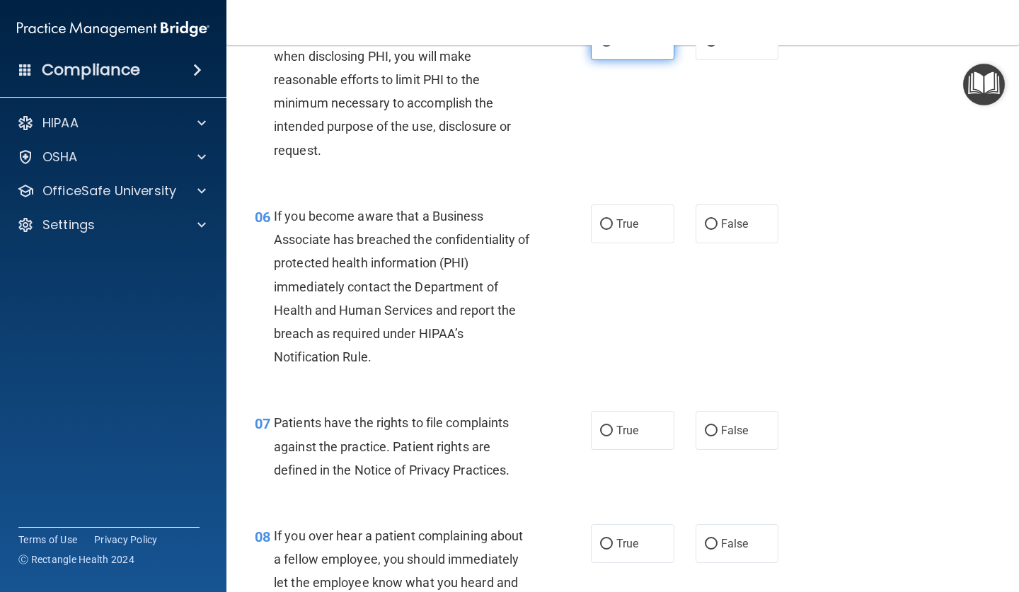
scroll to position [731, 0]
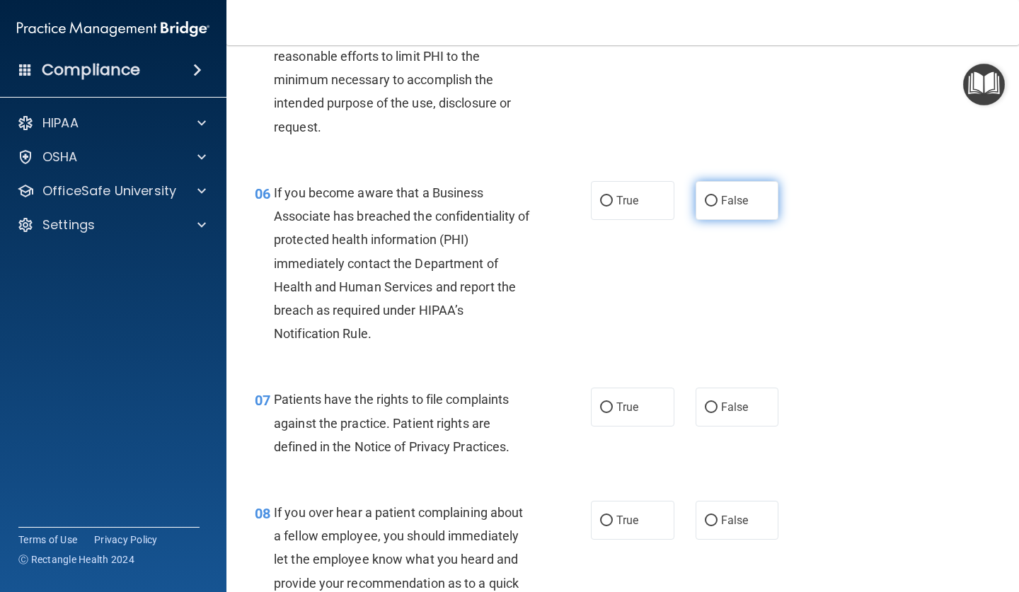
click at [729, 194] on span "False" at bounding box center [735, 200] width 28 height 13
click at [717, 196] on input "False" at bounding box center [711, 201] width 13 height 11
radio input "true"
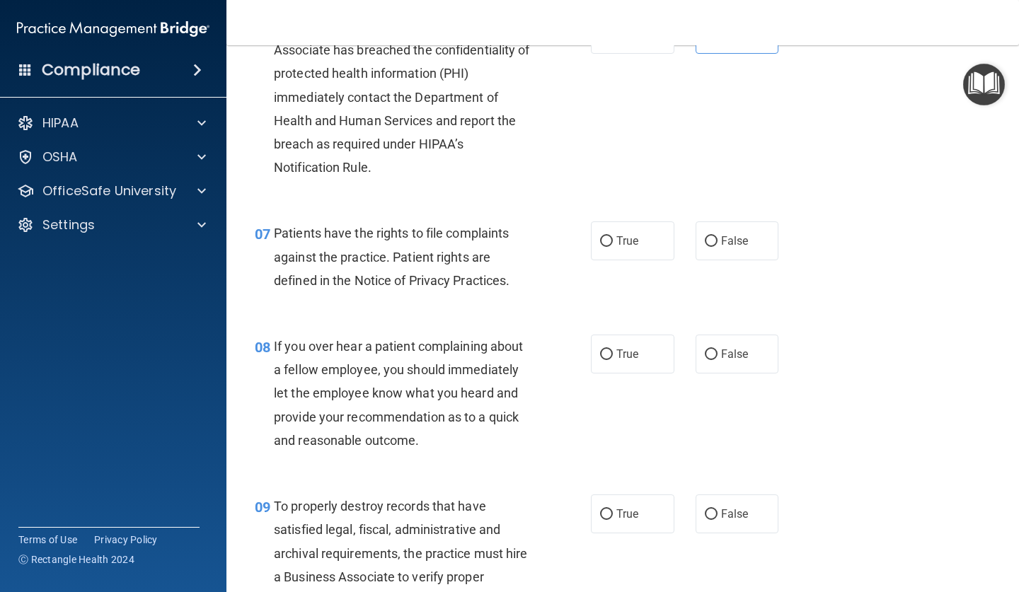
scroll to position [920, 0]
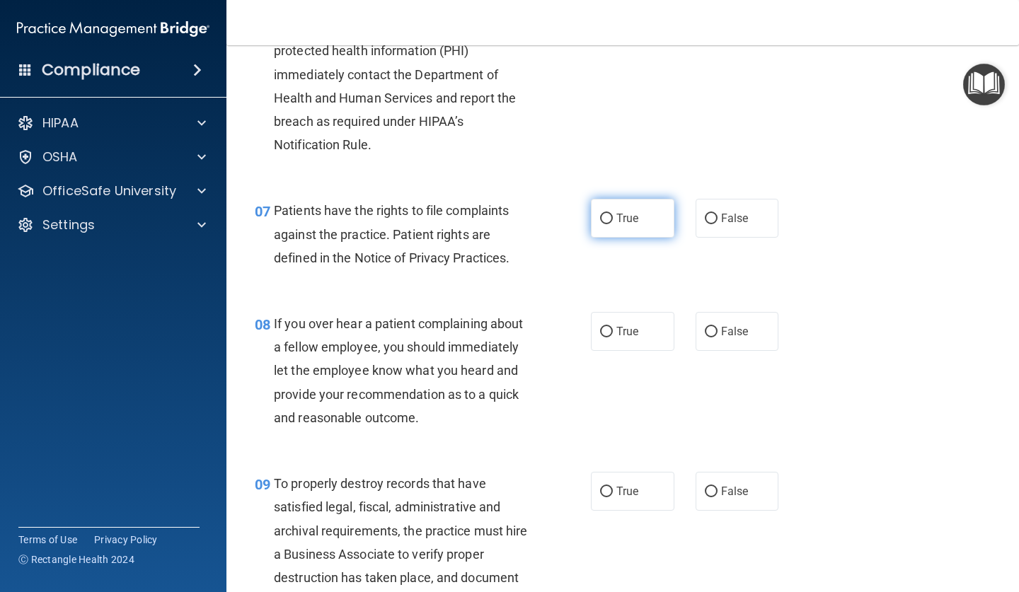
click at [630, 202] on label "True" at bounding box center [632, 218] width 83 height 39
click at [613, 214] on input "True" at bounding box center [606, 219] width 13 height 11
radio input "true"
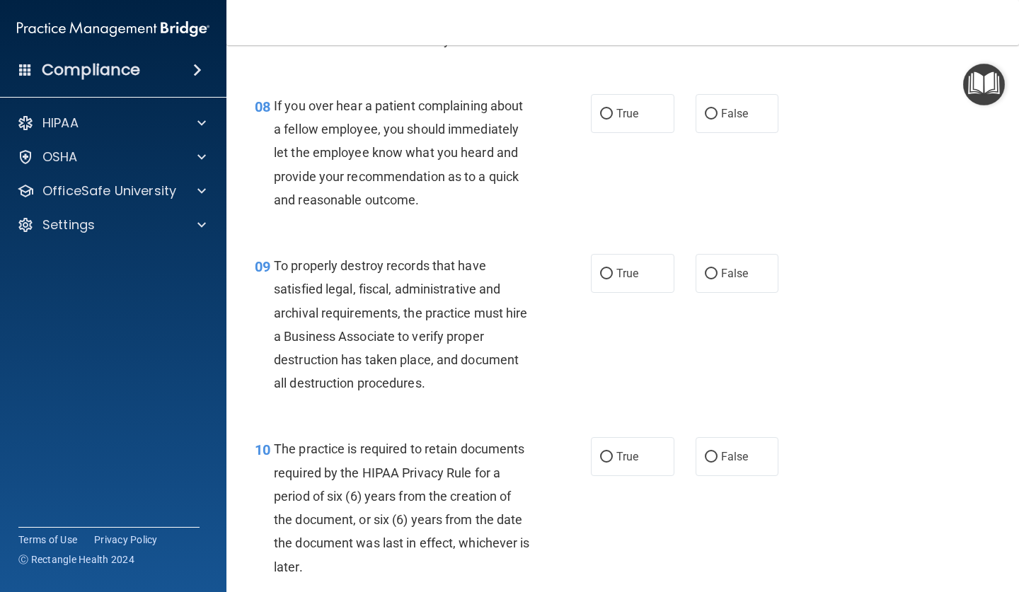
scroll to position [1138, 0]
click at [711, 108] on input "False" at bounding box center [711, 113] width 13 height 11
radio input "true"
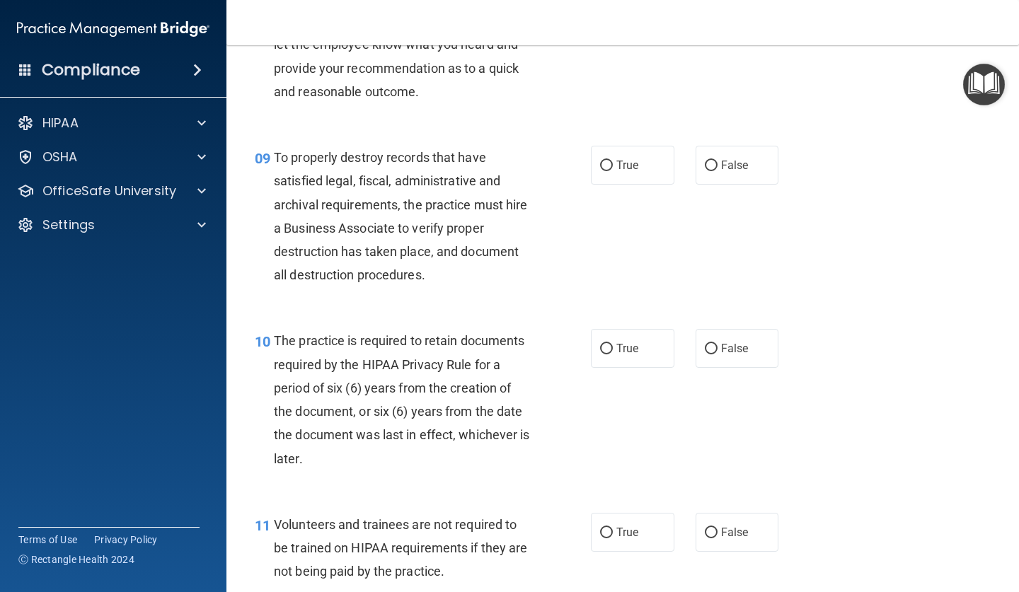
scroll to position [1248, 0]
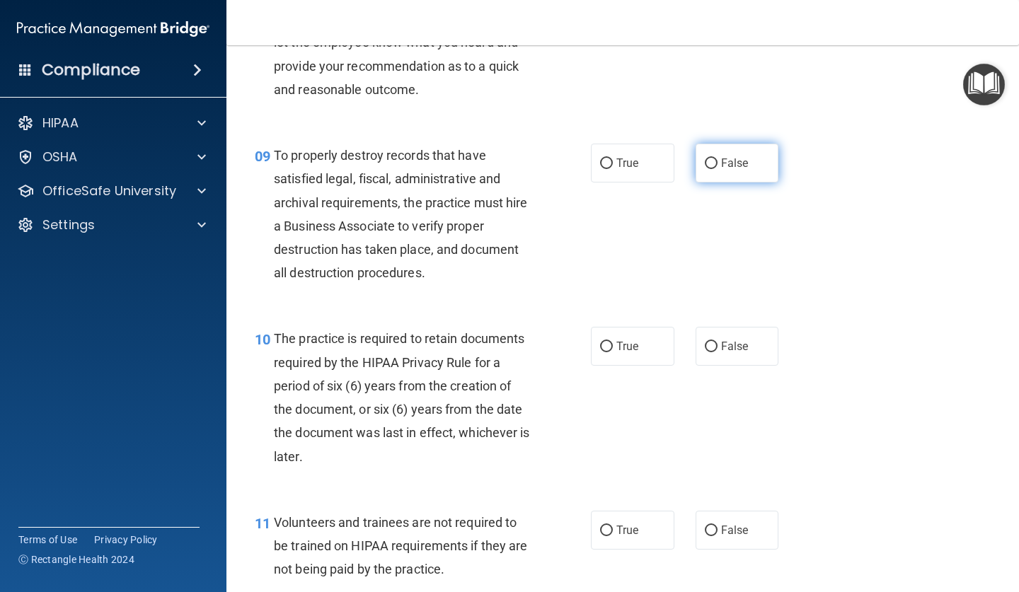
click at [736, 149] on label "False" at bounding box center [736, 163] width 83 height 39
click at [717, 158] on input "False" at bounding box center [711, 163] width 13 height 11
radio input "true"
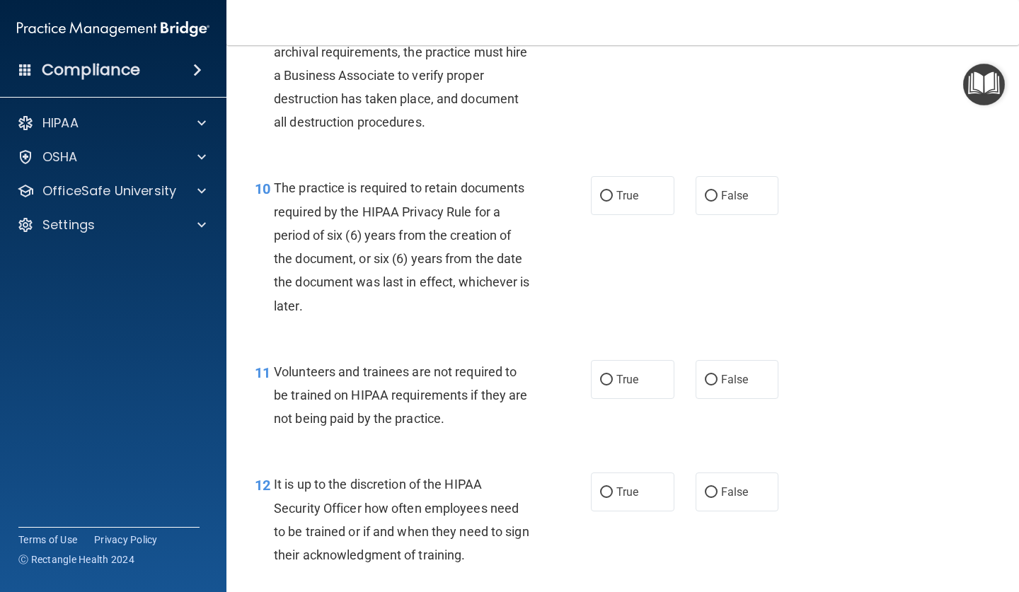
scroll to position [1425, 0]
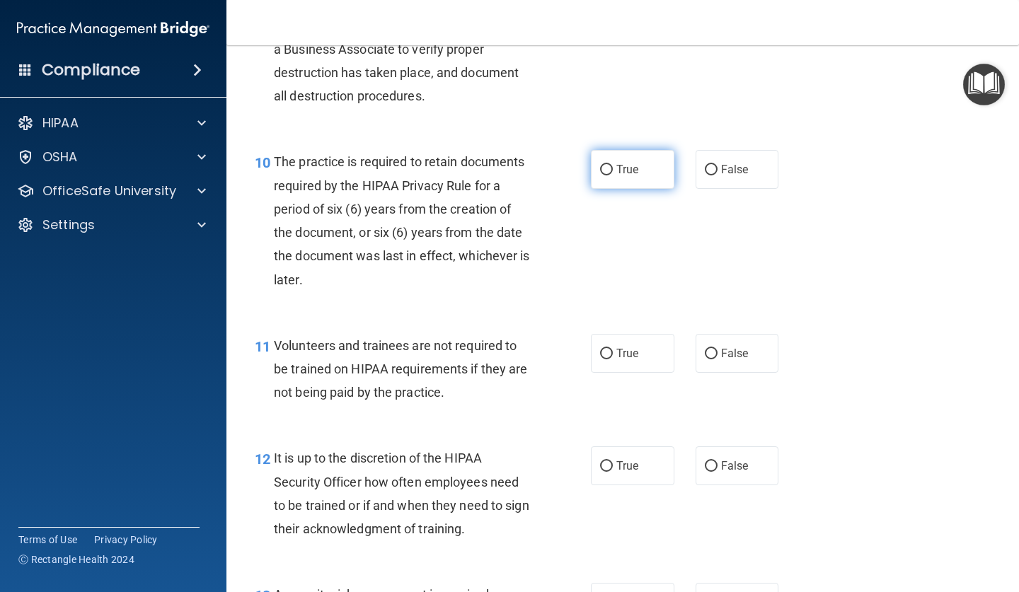
click at [617, 178] on label "True" at bounding box center [632, 169] width 83 height 39
click at [613, 175] on input "True" at bounding box center [606, 170] width 13 height 11
radio input "true"
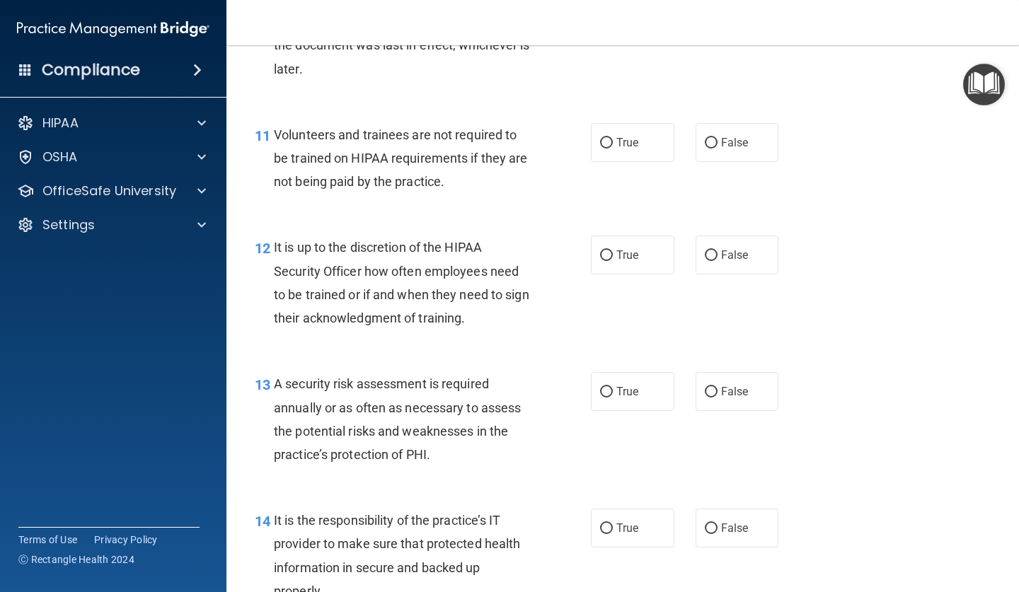
scroll to position [1653, 0]
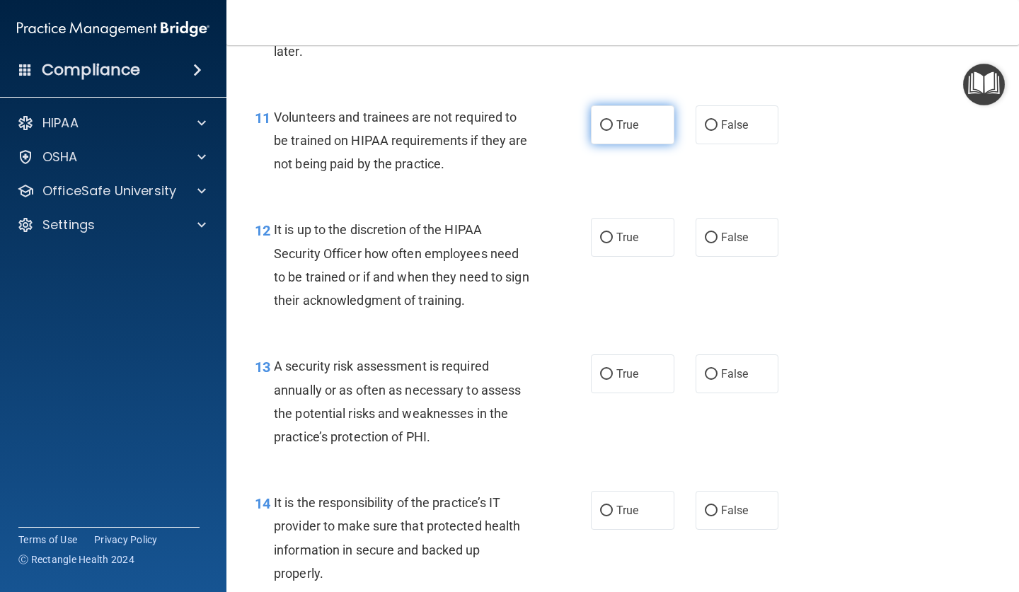
click at [625, 106] on label "True" at bounding box center [632, 124] width 83 height 39
click at [613, 120] on input "True" at bounding box center [606, 125] width 13 height 11
radio input "true"
click at [615, 234] on label "True" at bounding box center [632, 237] width 83 height 39
click at [613, 234] on input "True" at bounding box center [606, 238] width 13 height 11
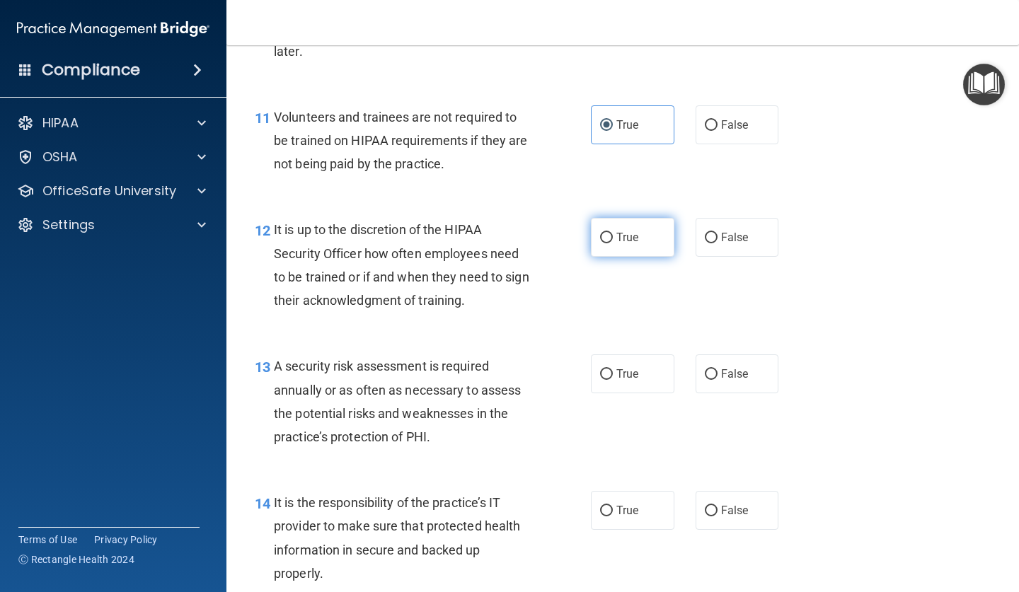
radio input "true"
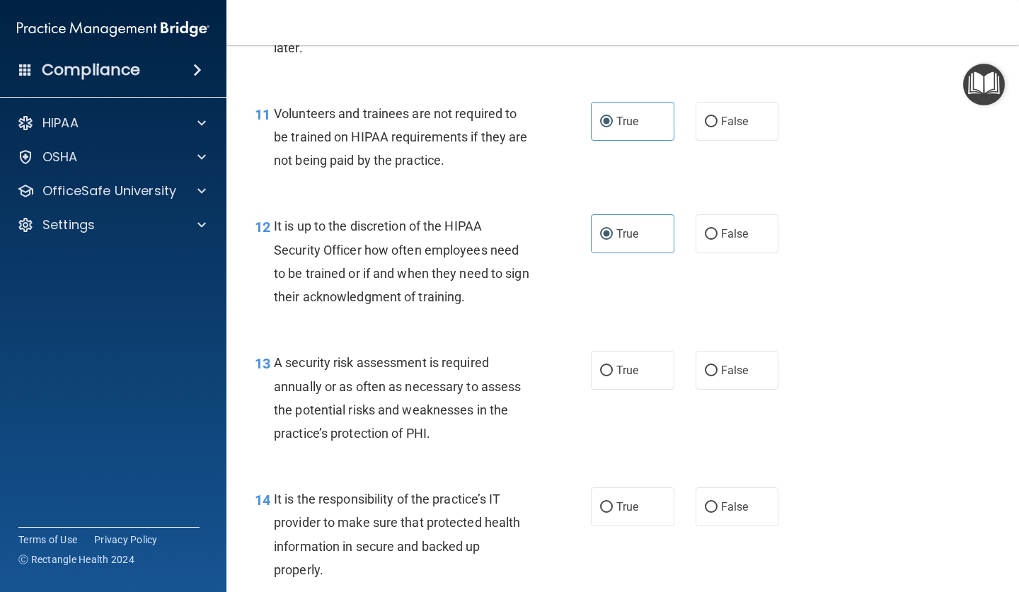
scroll to position [1654, 0]
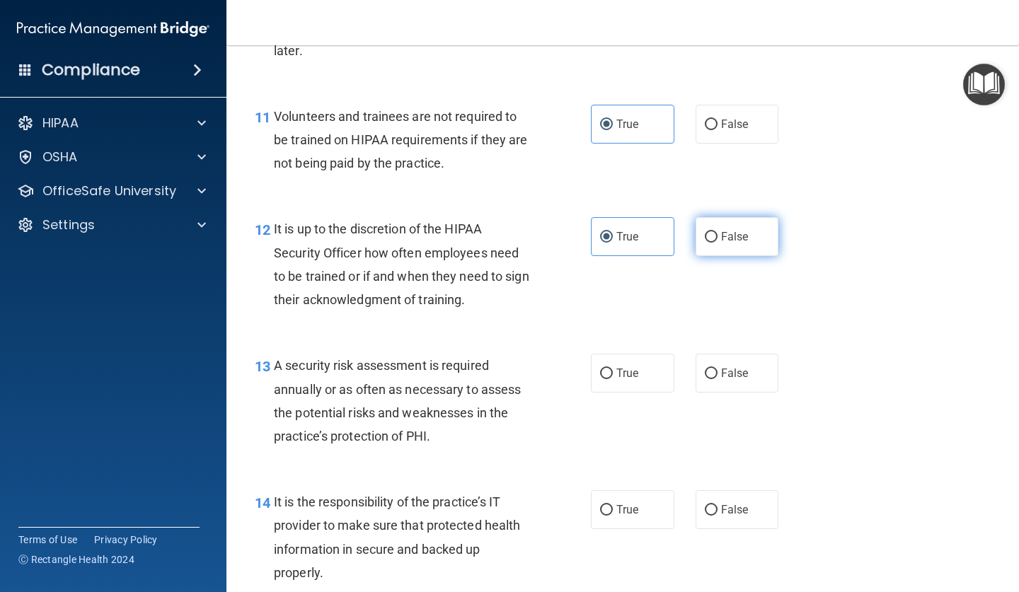
click at [771, 217] on label "False" at bounding box center [736, 236] width 83 height 39
click at [717, 232] on input "False" at bounding box center [711, 237] width 13 height 11
radio input "true"
radio input "false"
click at [747, 117] on span "False" at bounding box center [735, 123] width 28 height 13
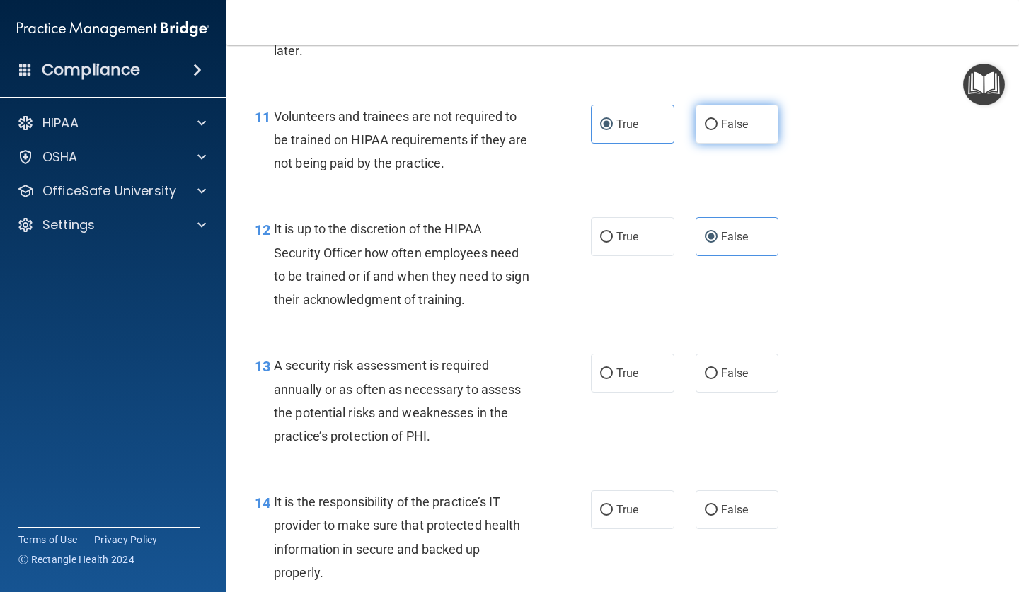
click at [717, 120] on input "False" at bounding box center [711, 125] width 13 height 11
radio input "true"
radio input "false"
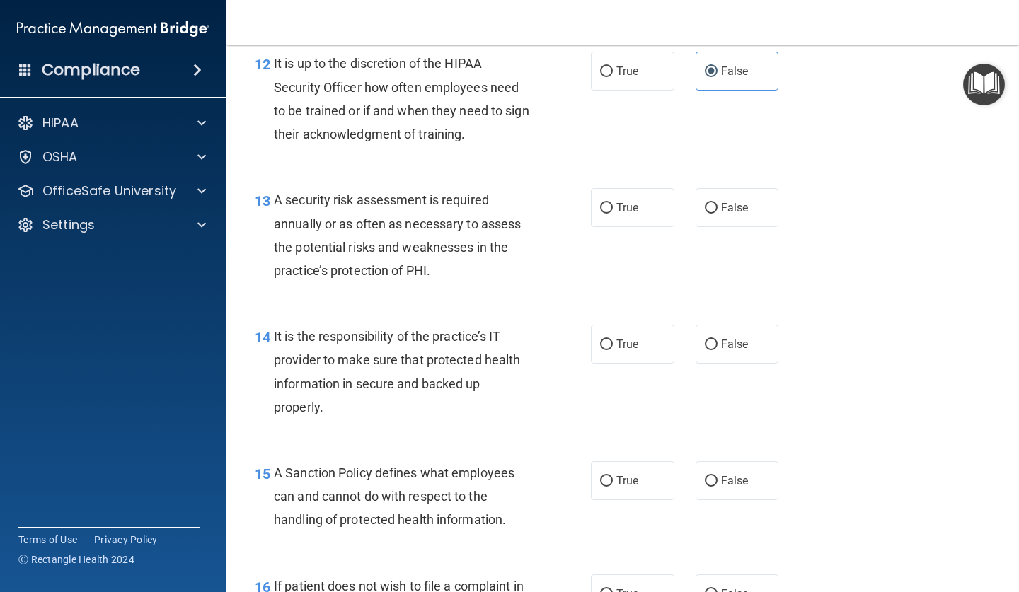
scroll to position [1836, 0]
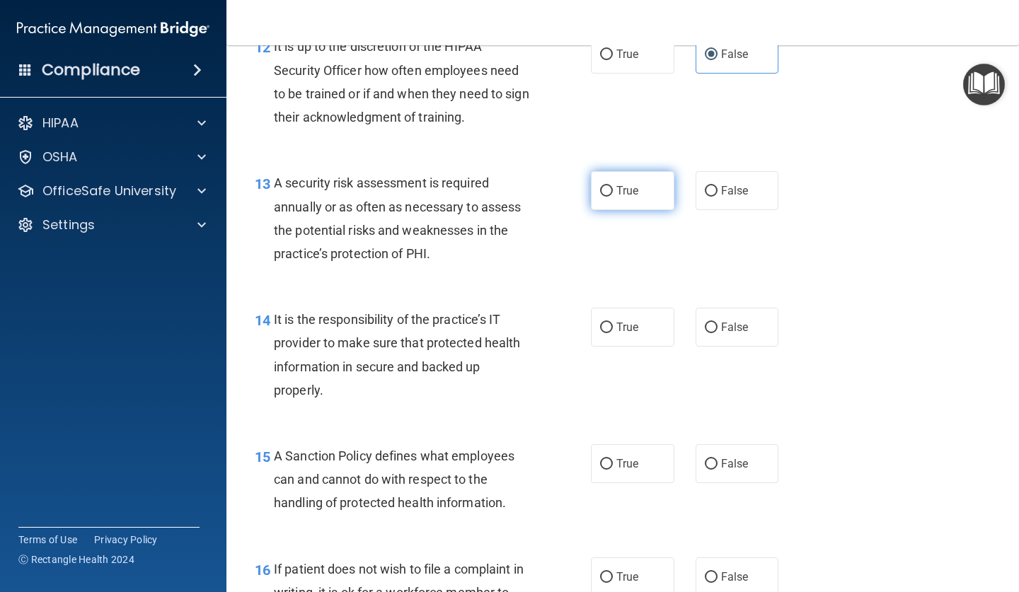
click at [626, 173] on label "True" at bounding box center [632, 190] width 83 height 39
click at [613, 186] on input "True" at bounding box center [606, 191] width 13 height 11
radio input "true"
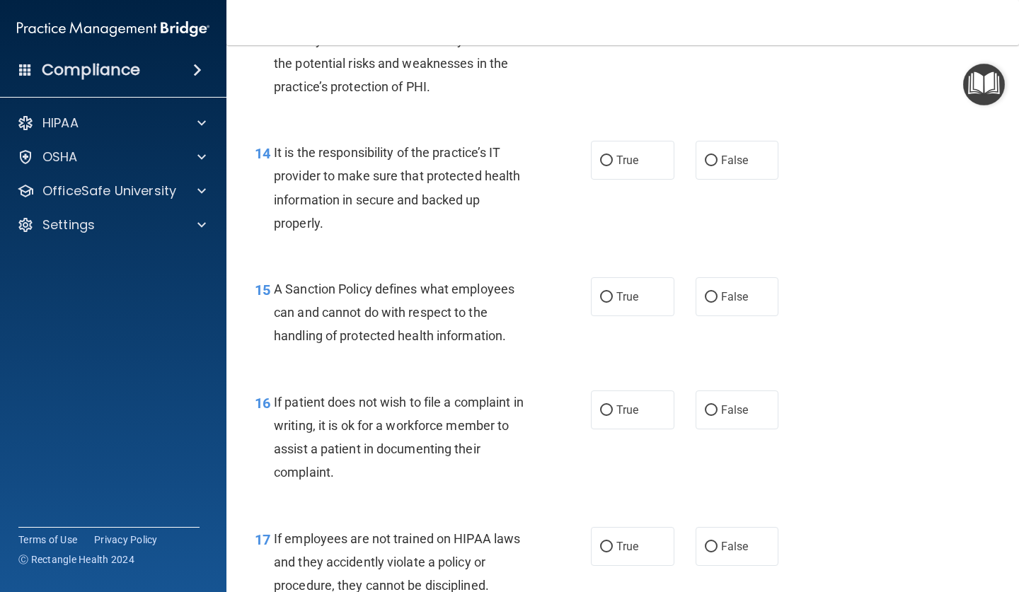
scroll to position [2005, 0]
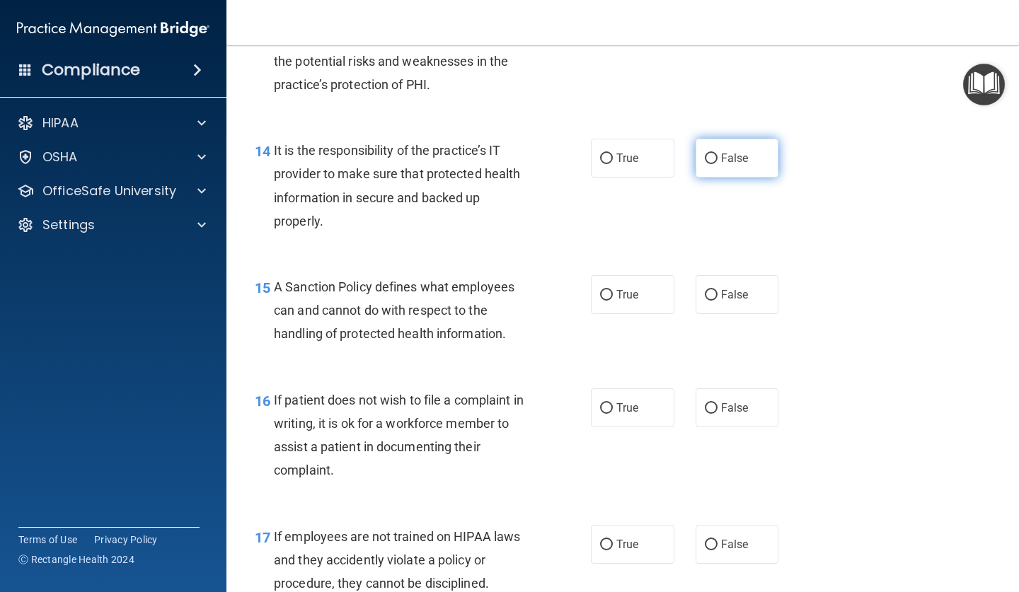
click at [713, 154] on label "False" at bounding box center [736, 158] width 83 height 39
click at [713, 154] on input "False" at bounding box center [711, 159] width 13 height 11
radio input "true"
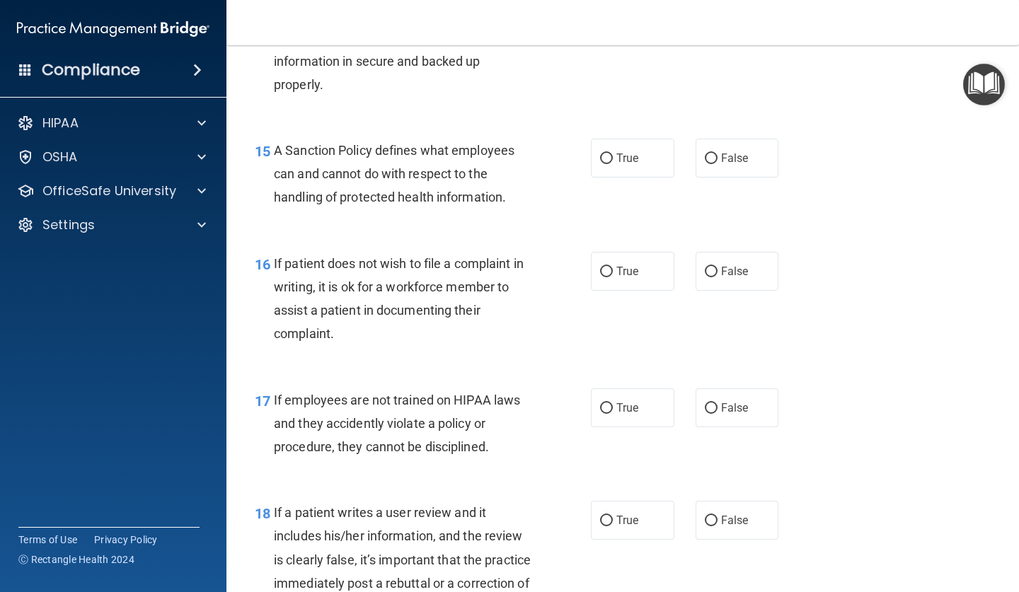
scroll to position [2146, 0]
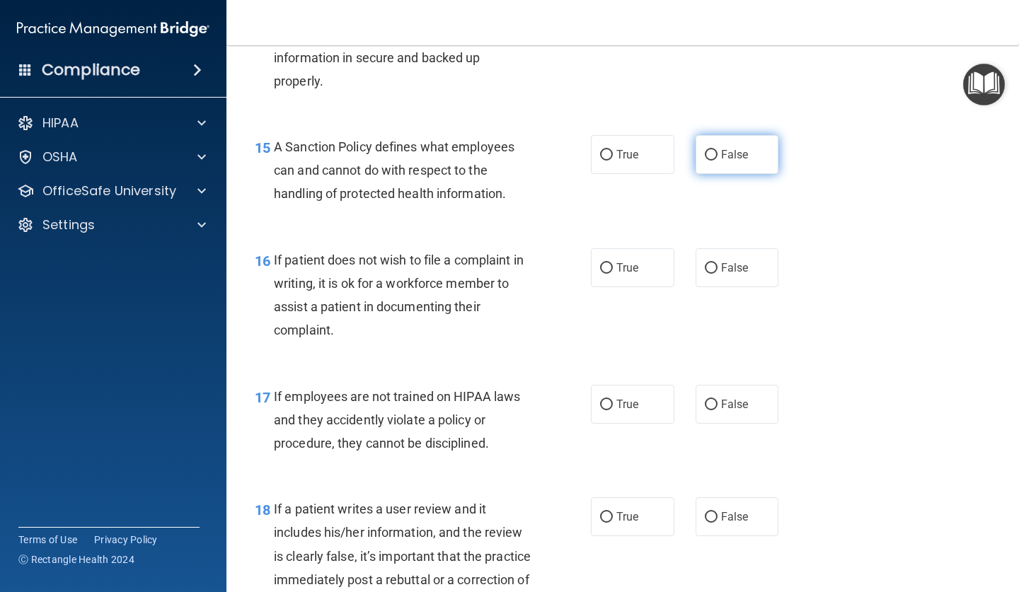
click at [739, 148] on span "False" at bounding box center [735, 154] width 28 height 13
click at [717, 150] on input "False" at bounding box center [711, 155] width 13 height 11
radio input "true"
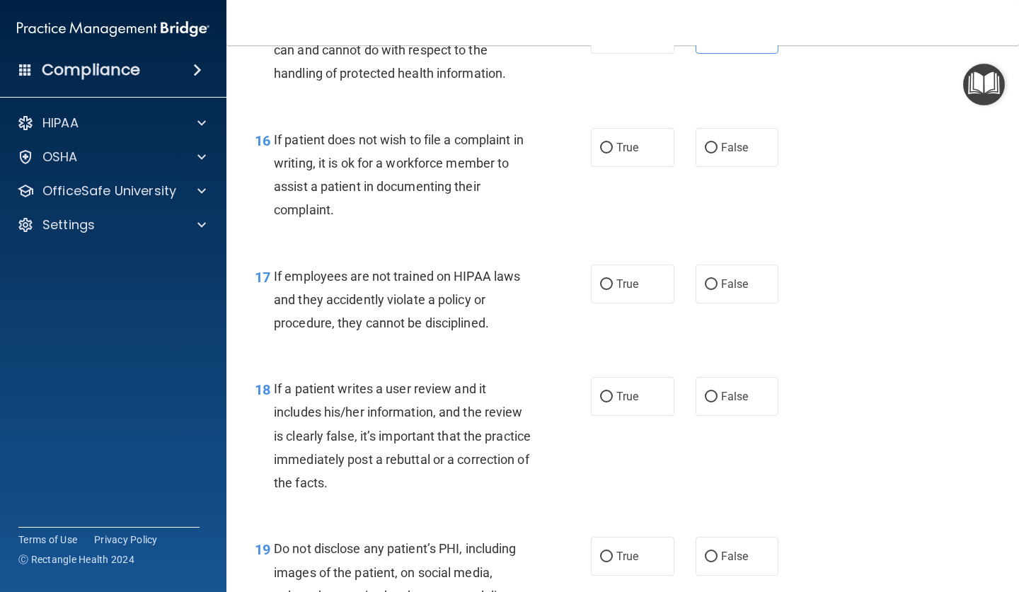
scroll to position [2260, 0]
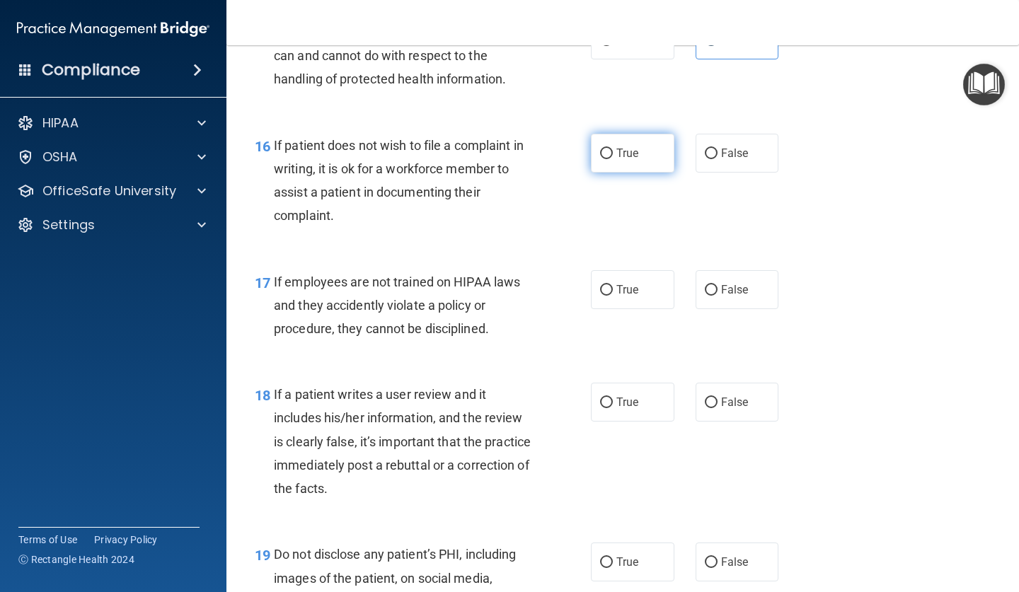
click at [615, 147] on label "True" at bounding box center [632, 153] width 83 height 39
click at [613, 149] on input "True" at bounding box center [606, 154] width 13 height 11
radio input "true"
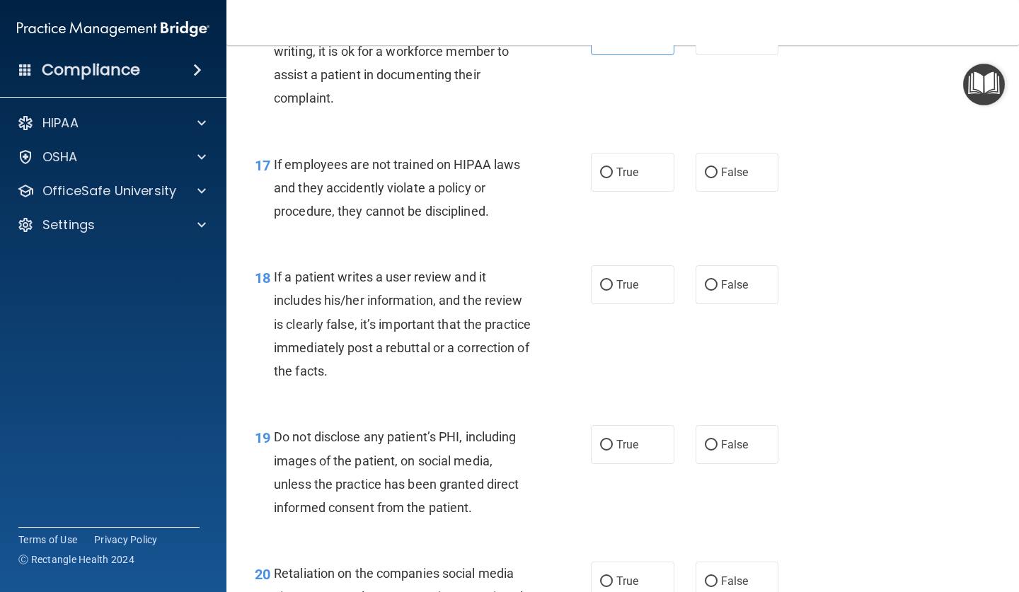
scroll to position [2394, 0]
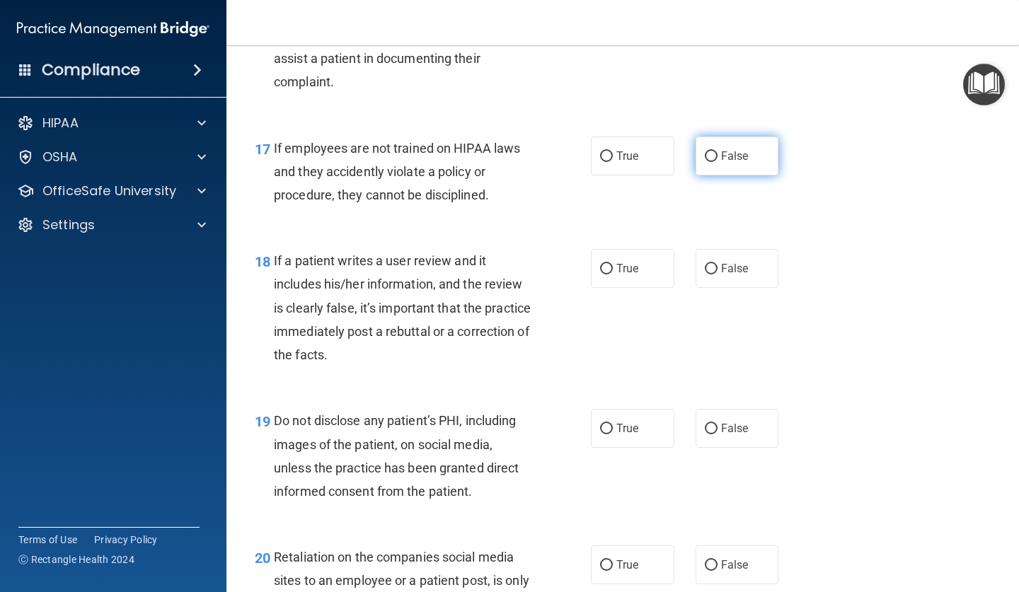
click at [709, 151] on input "False" at bounding box center [711, 156] width 13 height 11
radio input "true"
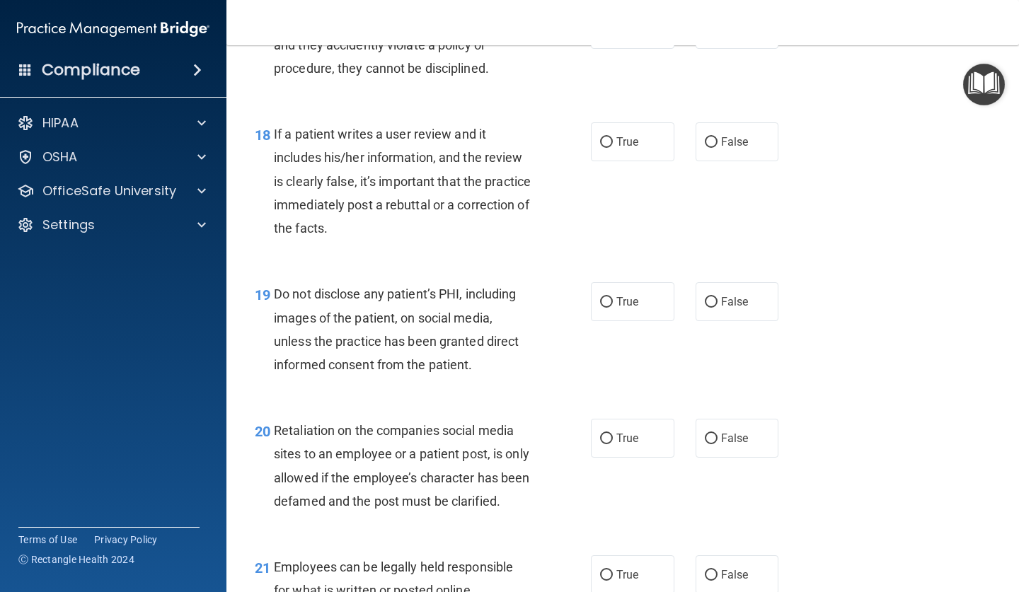
scroll to position [2522, 0]
click at [724, 134] on span "False" at bounding box center [735, 140] width 28 height 13
click at [717, 136] on input "False" at bounding box center [711, 141] width 13 height 11
radio input "true"
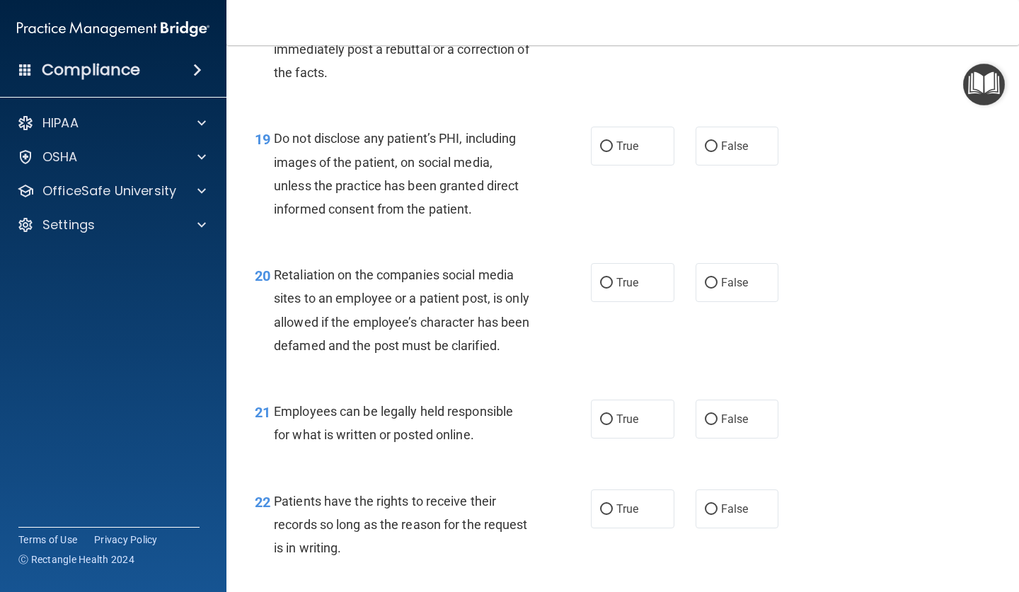
scroll to position [2682, 0]
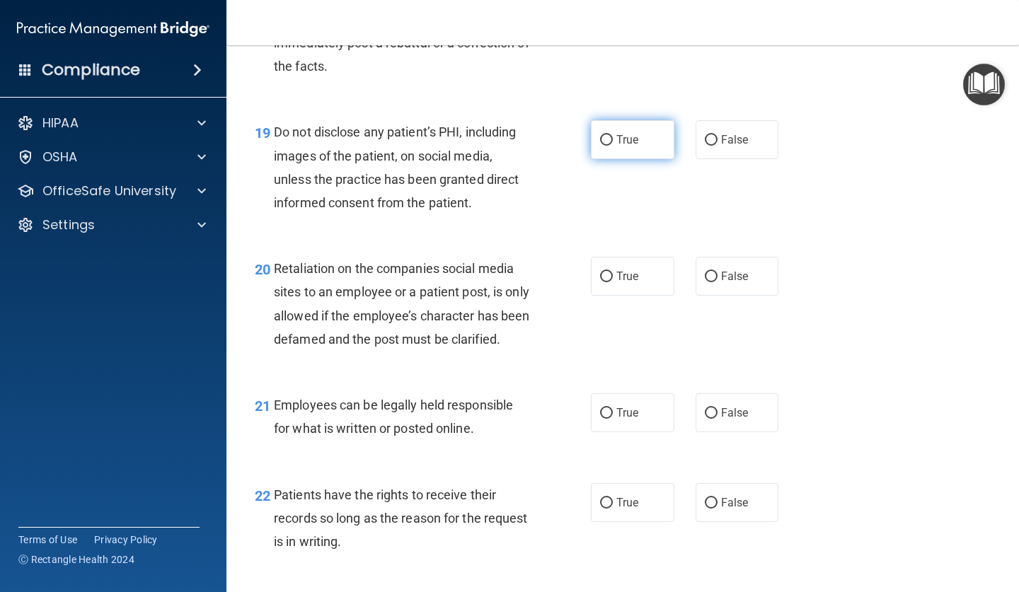
click at [637, 120] on label "True" at bounding box center [632, 139] width 83 height 39
click at [613, 135] on input "True" at bounding box center [606, 140] width 13 height 11
radio input "true"
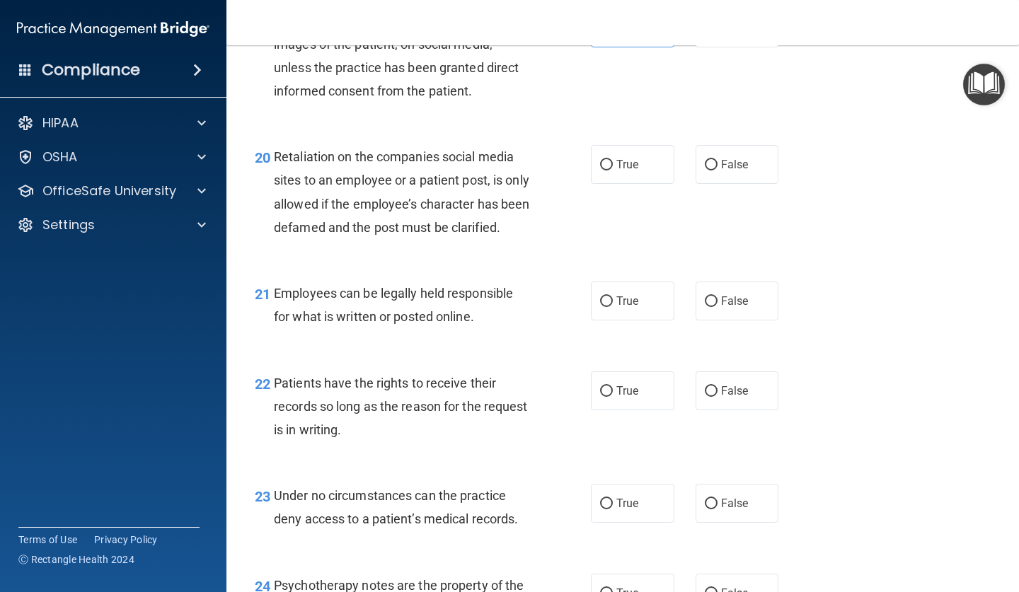
scroll to position [2795, 0]
click at [752, 161] on label "False" at bounding box center [736, 163] width 83 height 39
click at [717, 161] on input "False" at bounding box center [711, 164] width 13 height 11
radio input "true"
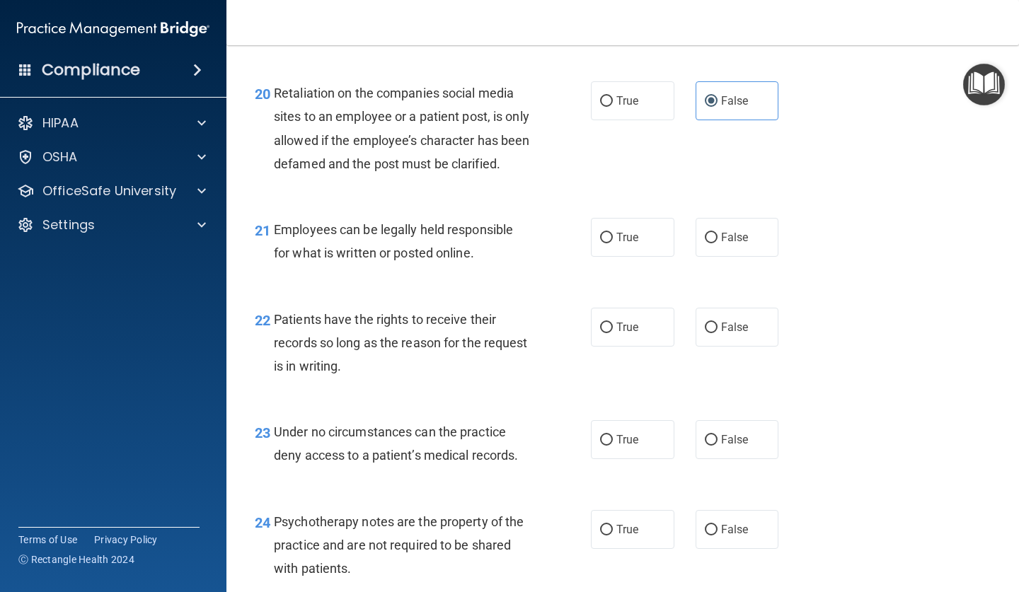
scroll to position [2934, 0]
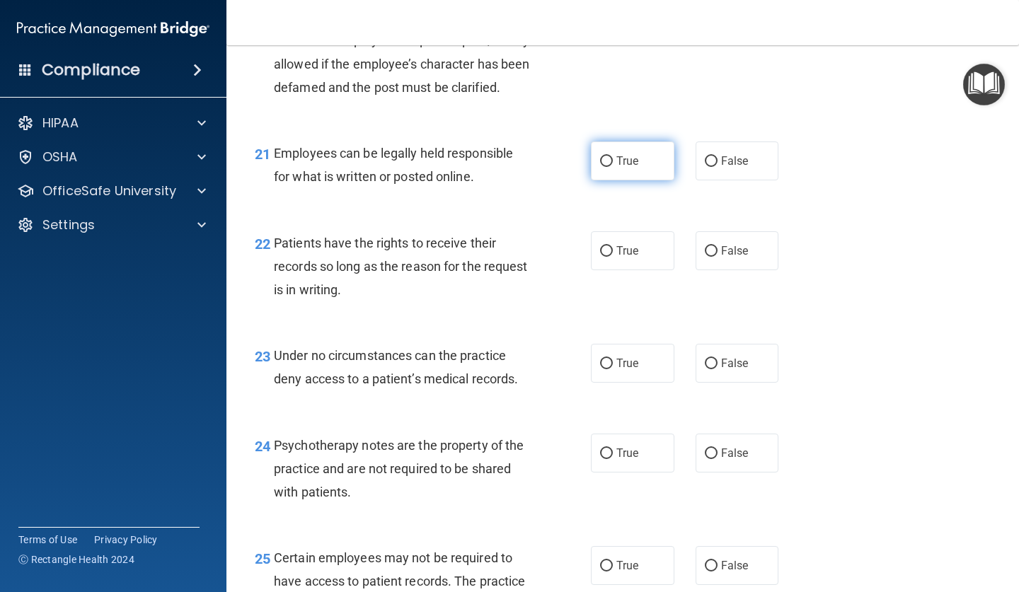
click at [596, 167] on label "True" at bounding box center [632, 160] width 83 height 39
click at [600, 167] on input "True" at bounding box center [606, 161] width 13 height 11
radio input "true"
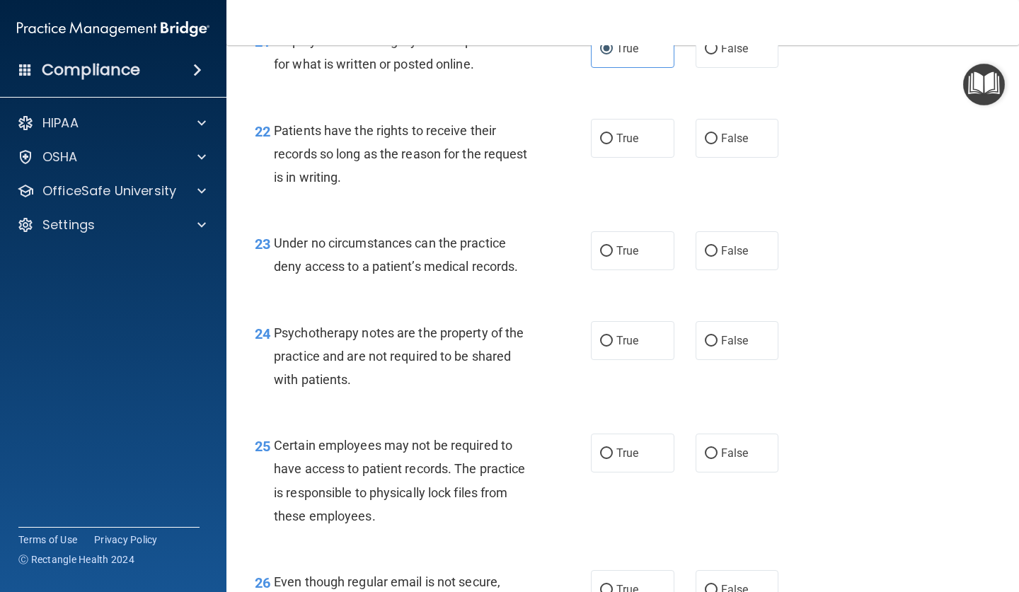
scroll to position [3064, 0]
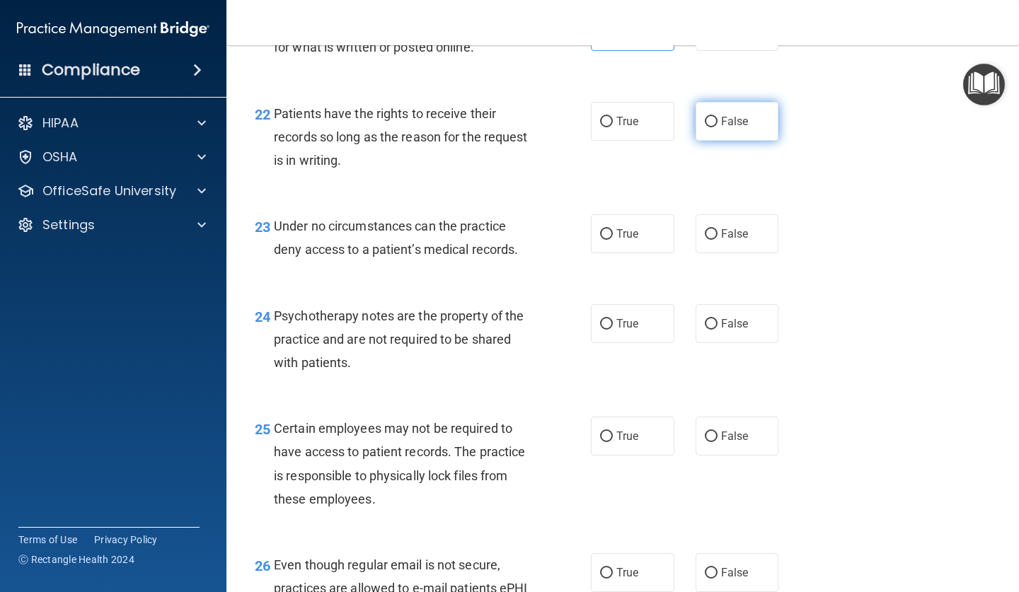
click at [747, 126] on span "False" at bounding box center [735, 121] width 28 height 13
click at [717, 126] on input "False" at bounding box center [711, 122] width 13 height 11
radio input "true"
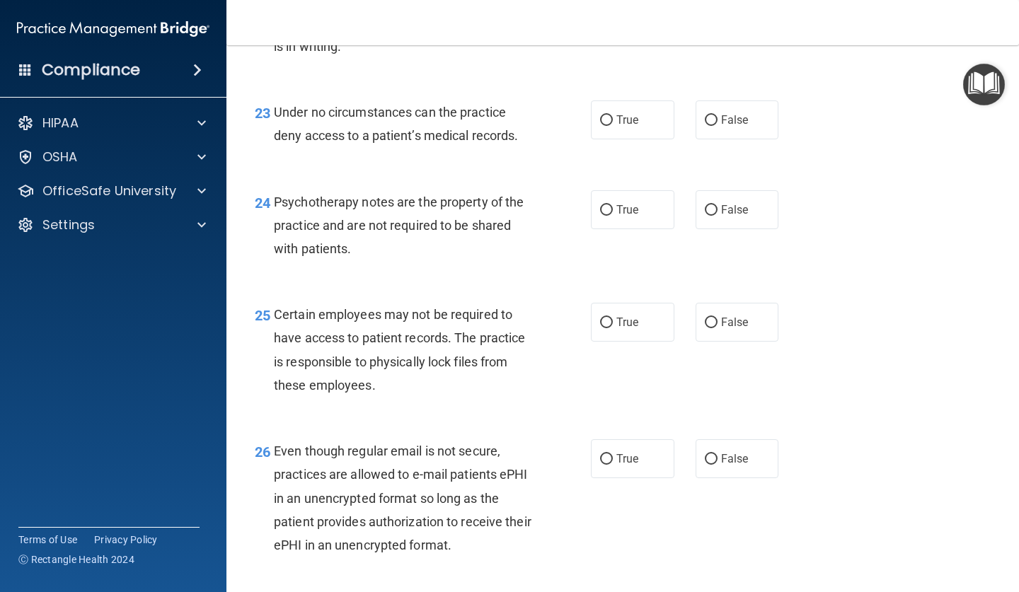
scroll to position [3179, 0]
click at [737, 123] on span "False" at bounding box center [735, 118] width 28 height 13
click at [717, 123] on input "False" at bounding box center [711, 119] width 13 height 11
radio input "true"
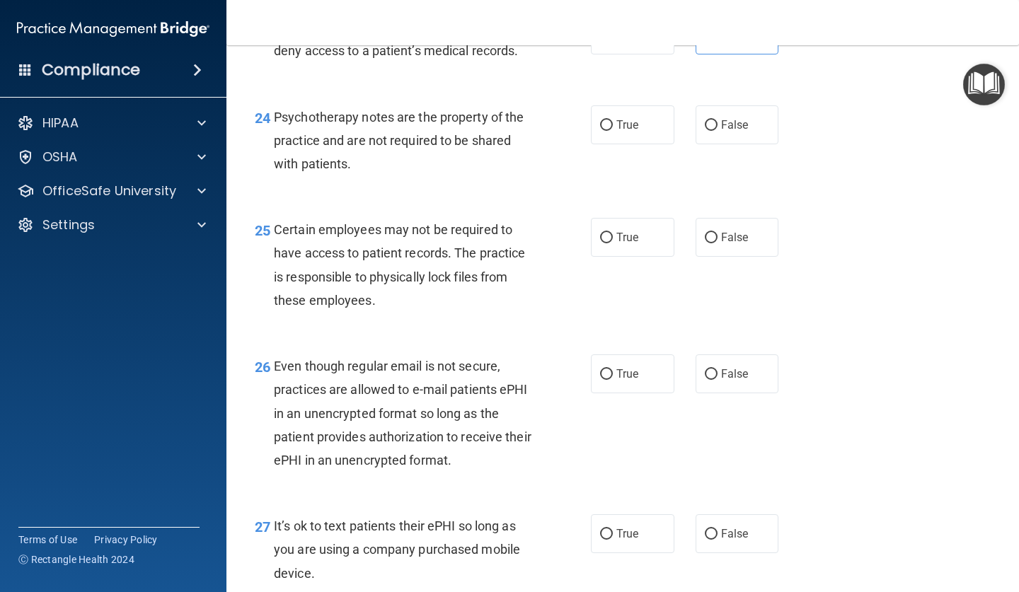
scroll to position [3263, 0]
click at [608, 130] on input "True" at bounding box center [606, 125] width 13 height 11
radio input "true"
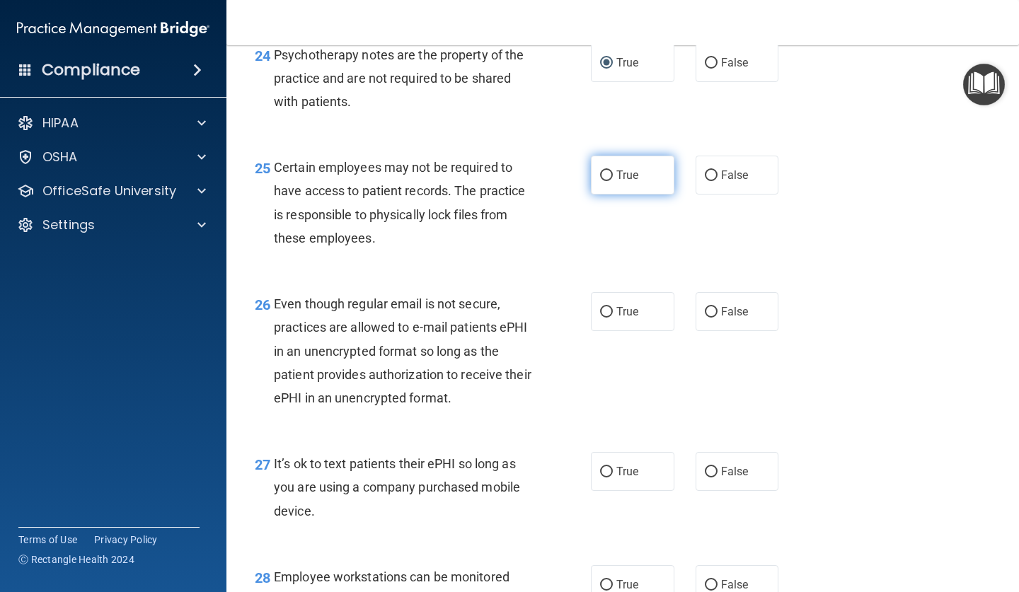
click at [623, 182] on span "True" at bounding box center [627, 174] width 22 height 13
click at [613, 181] on input "True" at bounding box center [606, 175] width 13 height 11
radio input "true"
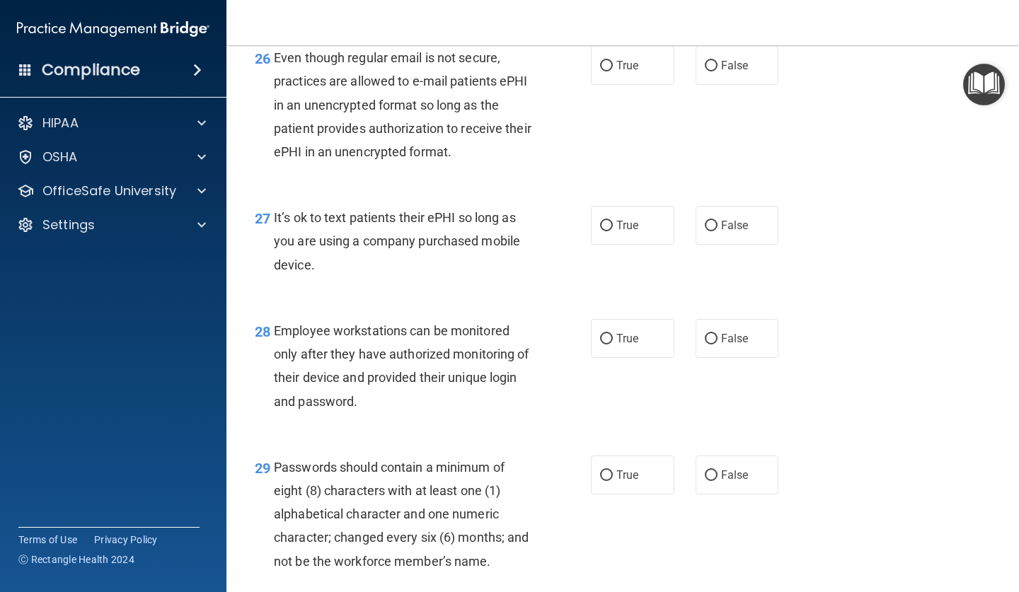
scroll to position [3570, 0]
click at [607, 72] on input "True" at bounding box center [606, 67] width 13 height 11
radio input "true"
click at [728, 233] on span "False" at bounding box center [735, 225] width 28 height 13
click at [717, 232] on input "False" at bounding box center [711, 226] width 13 height 11
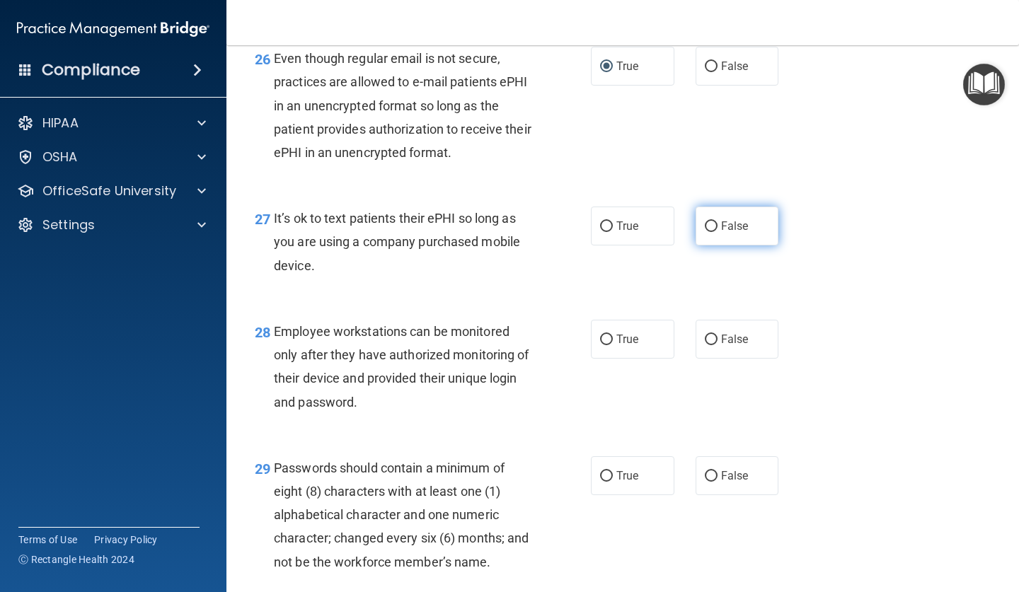
radio input "true"
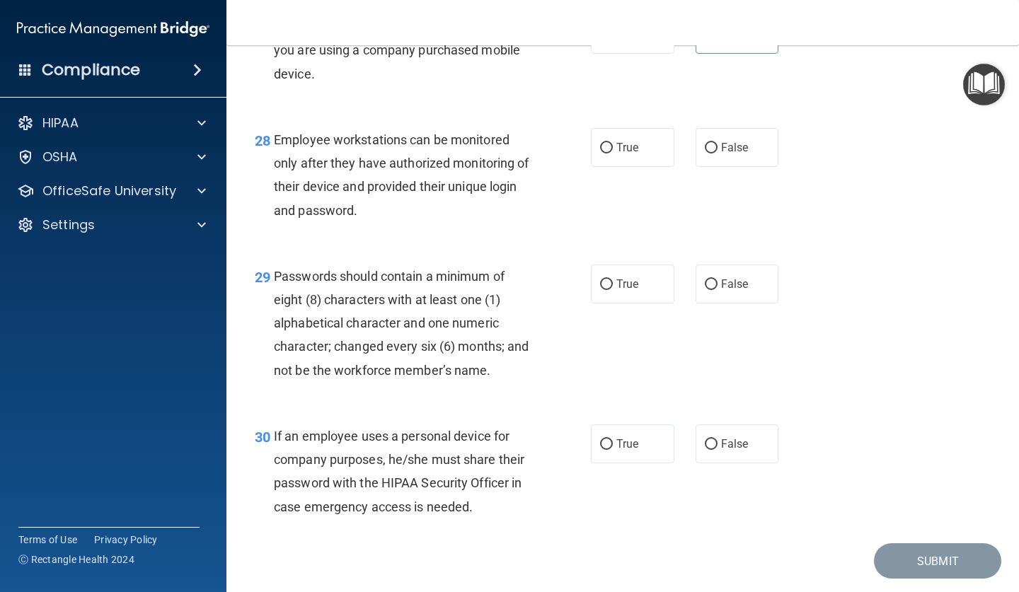
scroll to position [3787, 0]
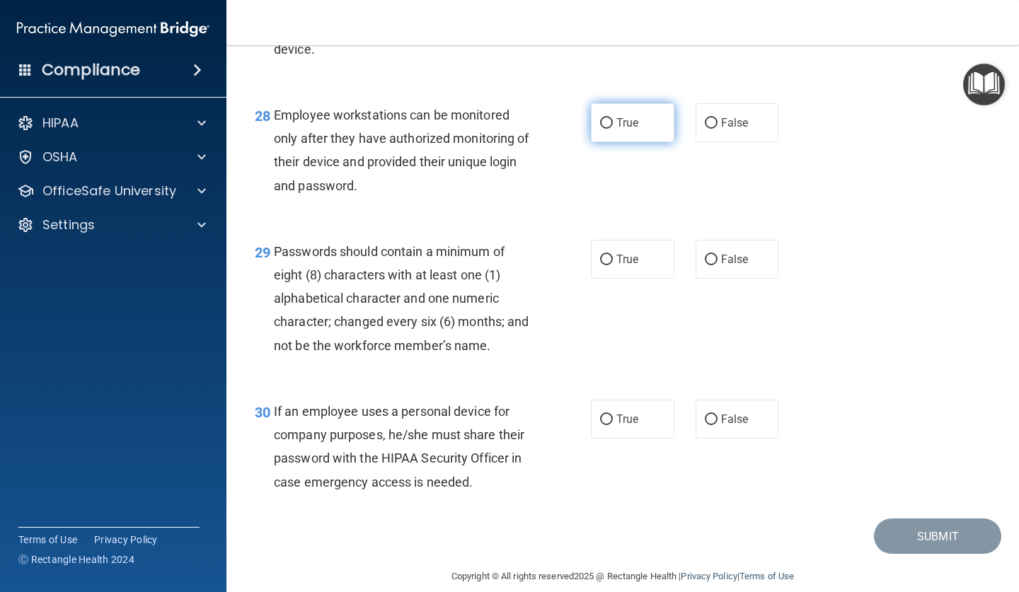
click at [635, 129] on span "True" at bounding box center [627, 122] width 22 height 13
click at [613, 129] on input "True" at bounding box center [606, 123] width 13 height 11
radio input "true"
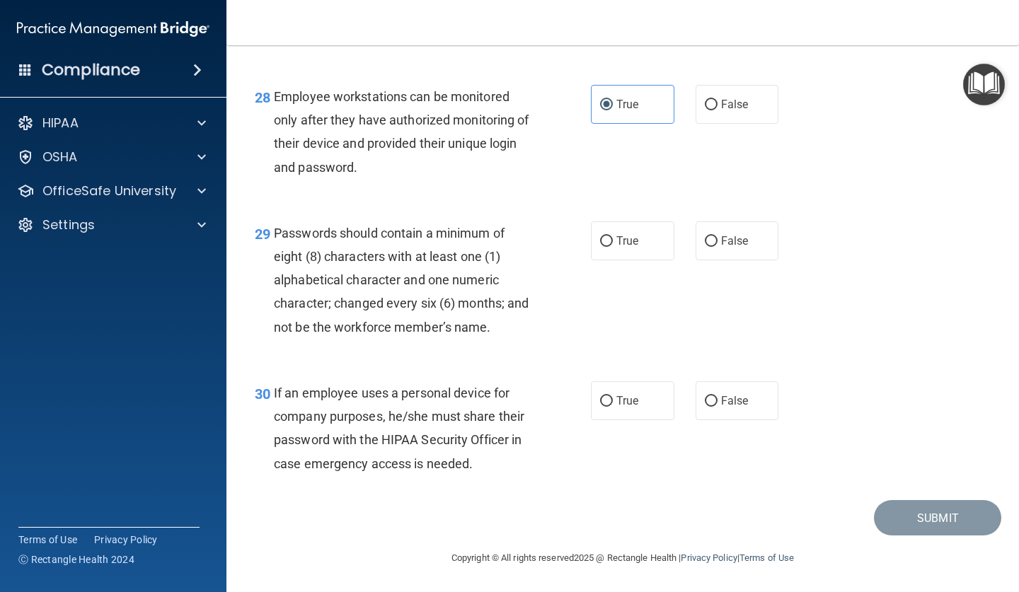
scroll to position [3809, 0]
click at [620, 242] on span "True" at bounding box center [627, 240] width 22 height 13
click at [613, 242] on input "True" at bounding box center [606, 241] width 13 height 11
radio input "true"
click at [726, 393] on label "False" at bounding box center [736, 400] width 83 height 39
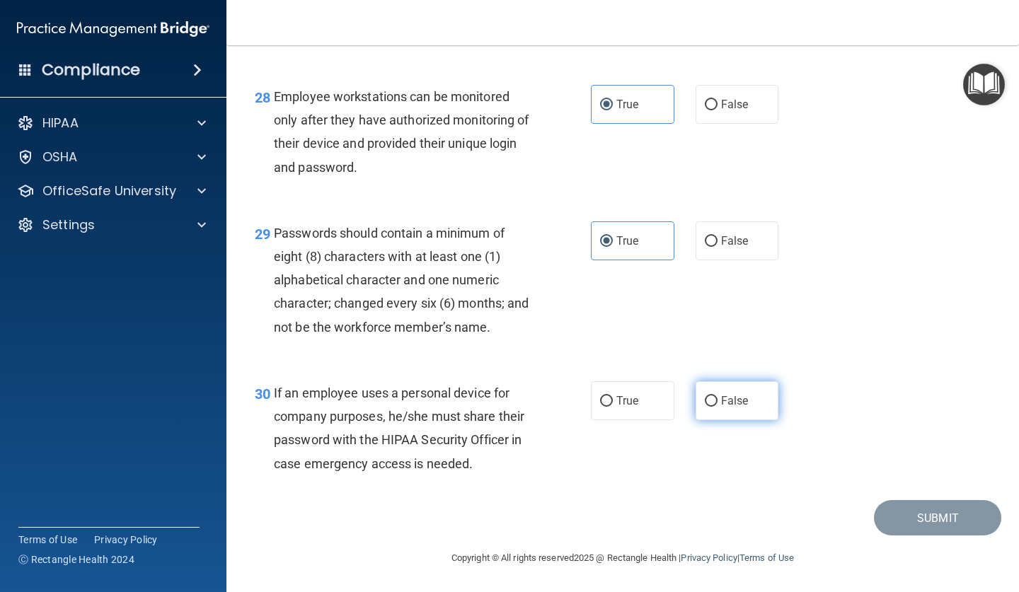
click at [717, 396] on input "False" at bounding box center [711, 401] width 13 height 11
radio input "true"
click at [899, 516] on button "Submit" at bounding box center [937, 518] width 127 height 36
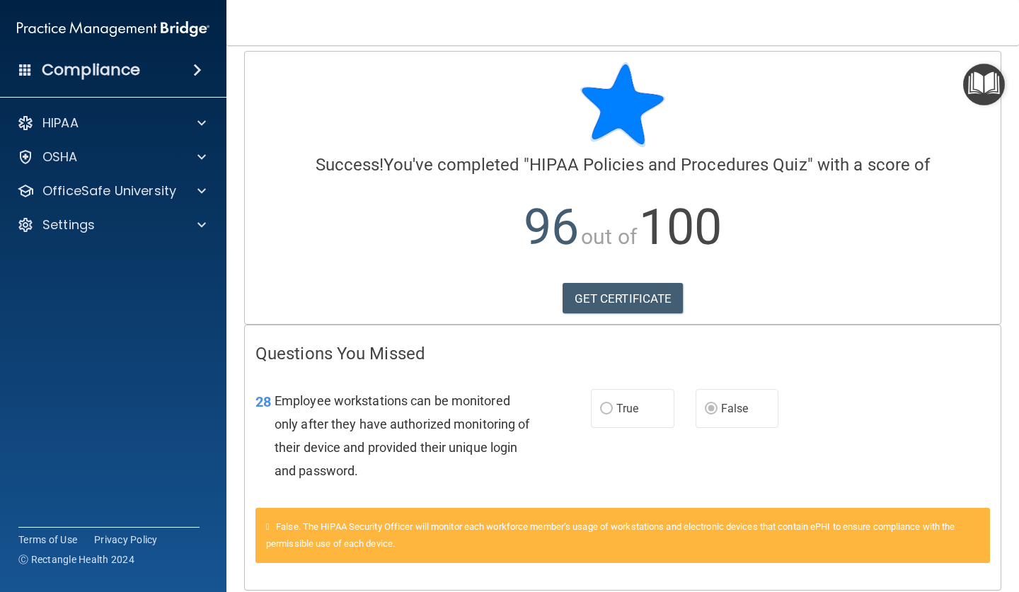
scroll to position [8, 0]
click at [667, 305] on link "GET CERTIFICATE" at bounding box center [622, 299] width 121 height 31
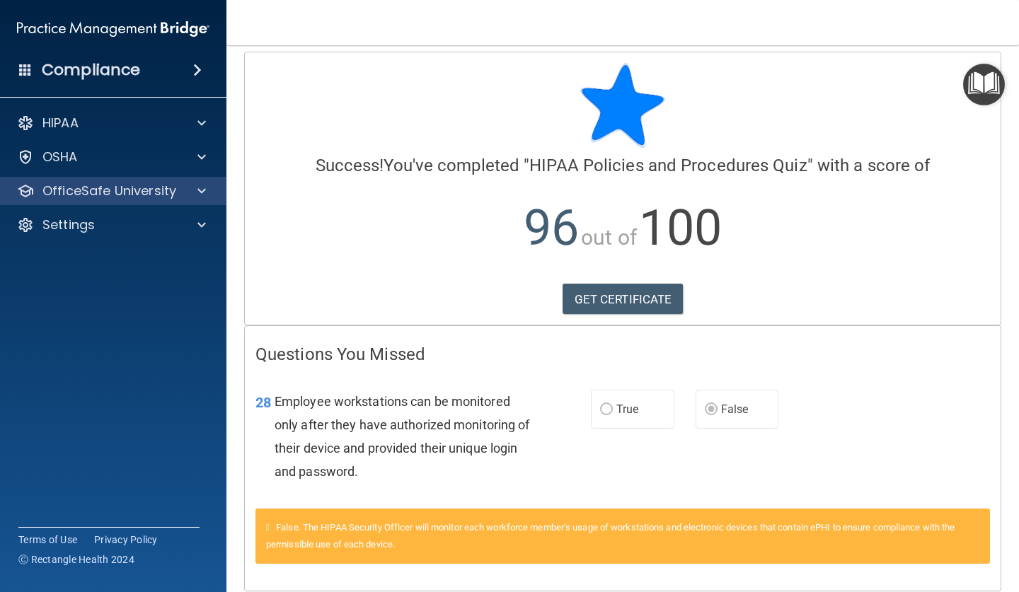
click at [93, 190] on p "OfficeSafe University" at bounding box center [109, 191] width 134 height 17
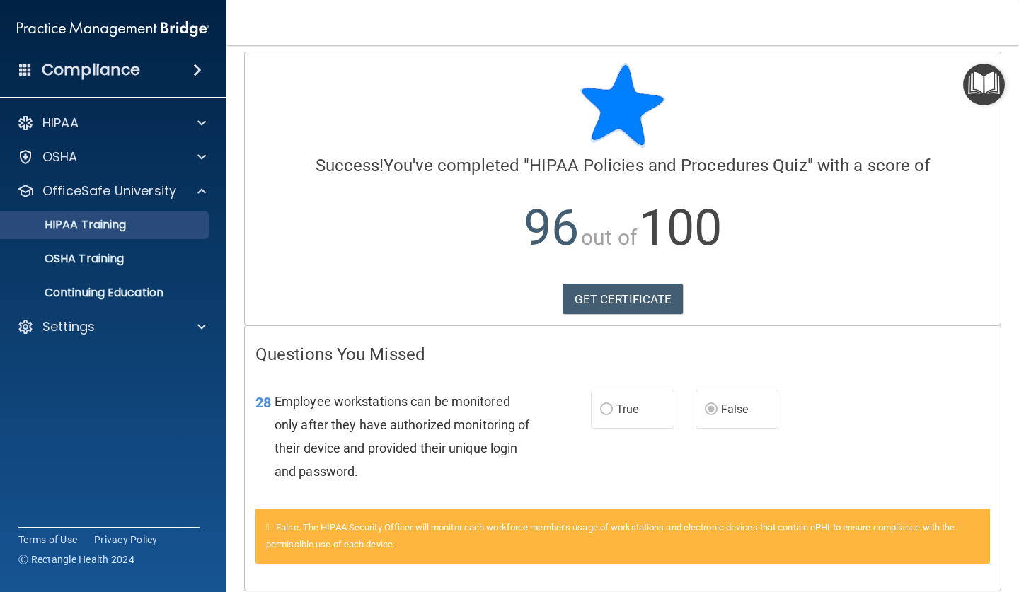
click at [95, 232] on p "HIPAA Training" at bounding box center [67, 225] width 117 height 14
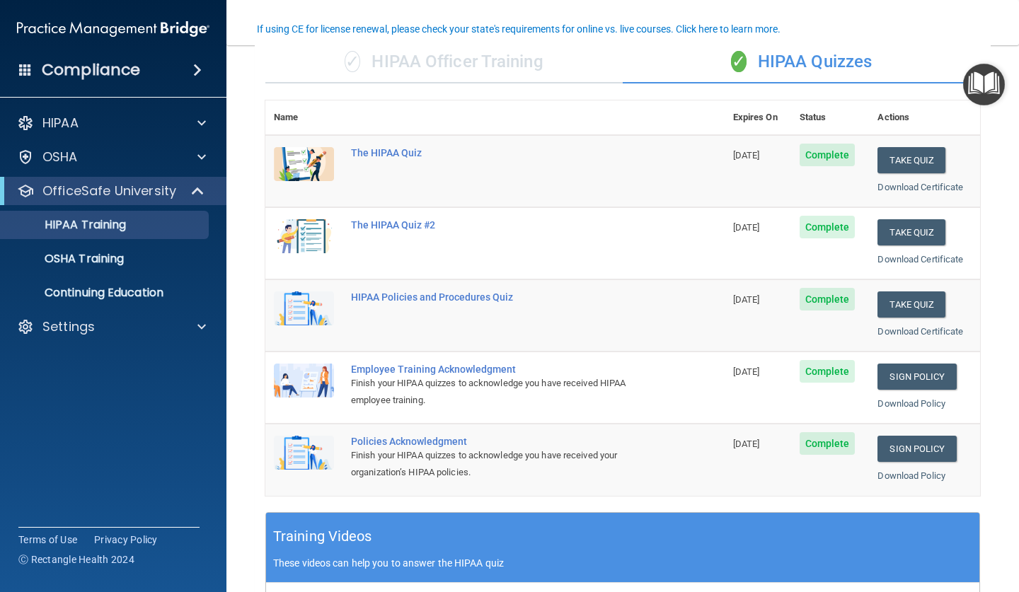
scroll to position [131, 0]
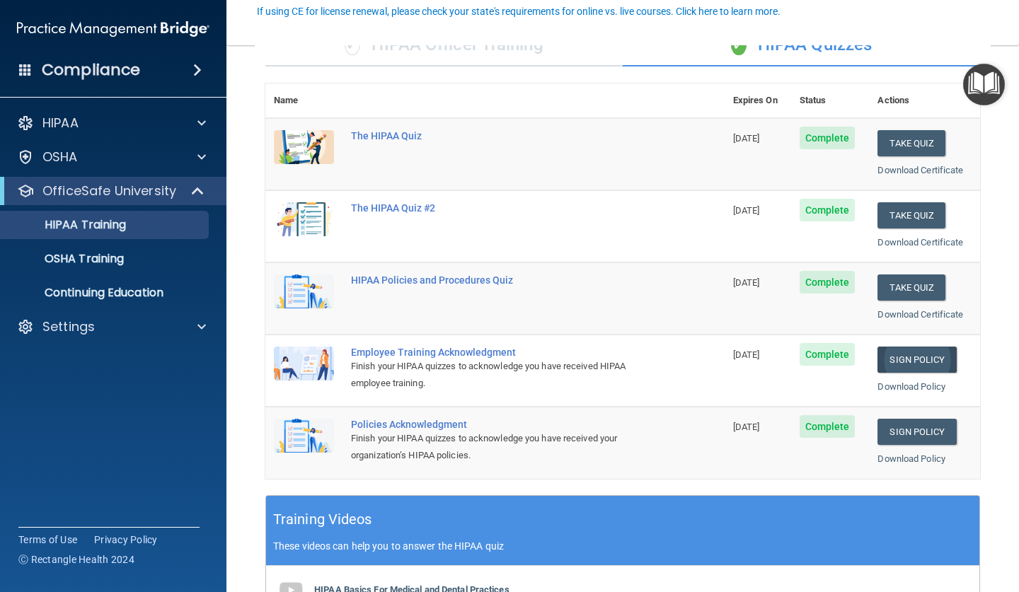
click at [886, 349] on link "Sign Policy" at bounding box center [916, 360] width 79 height 26
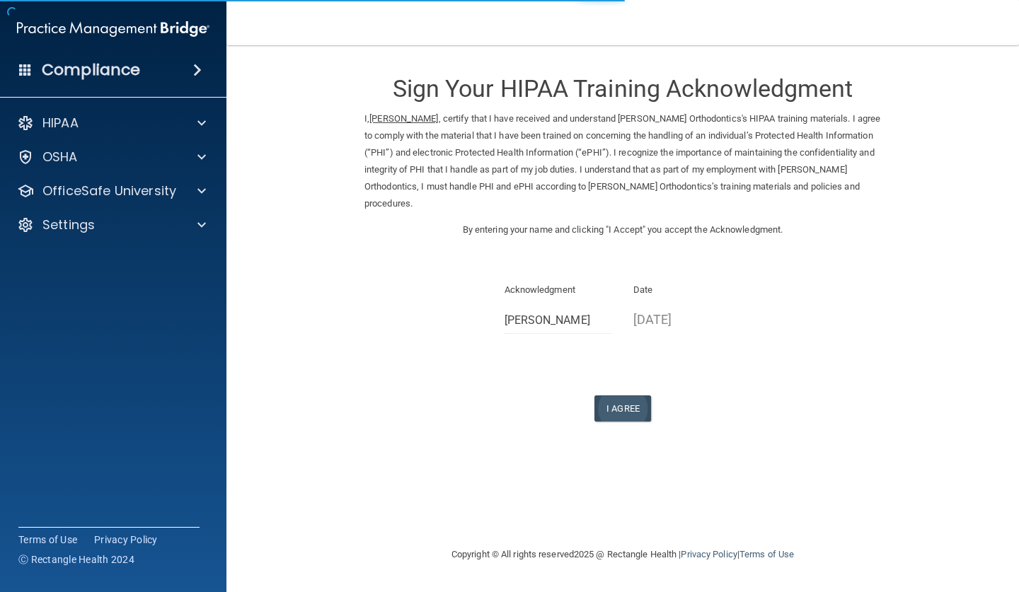
click at [617, 402] on button "I Agree" at bounding box center [622, 408] width 57 height 26
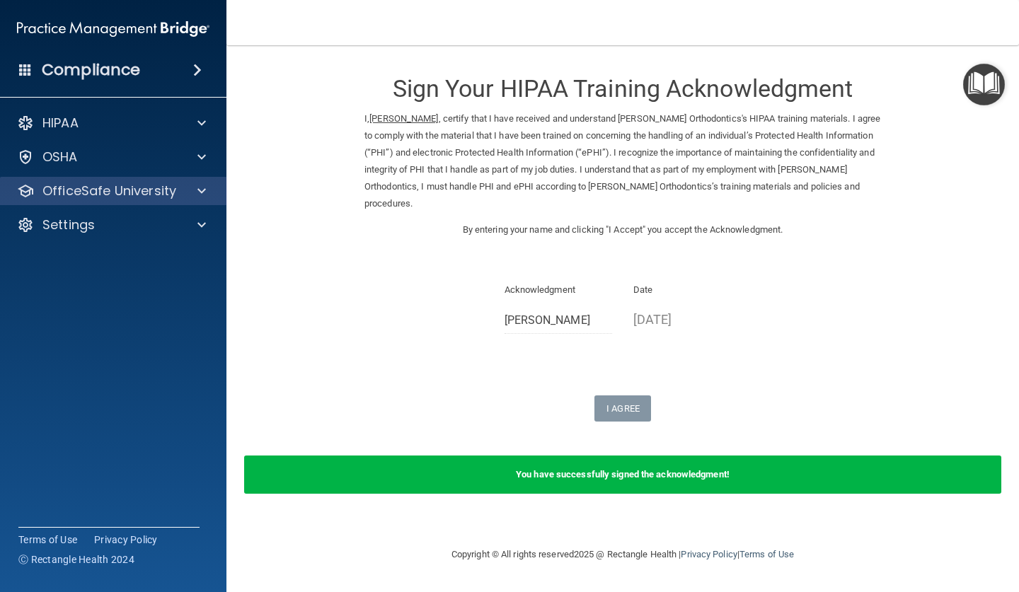
click at [156, 188] on p "OfficeSafe University" at bounding box center [109, 191] width 134 height 17
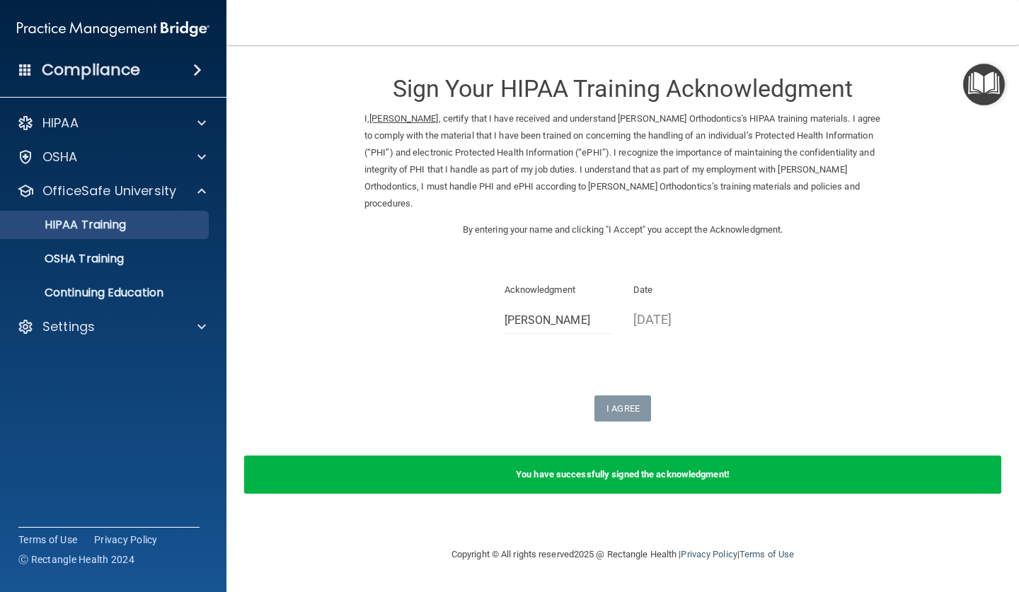
click at [152, 219] on div "HIPAA Training" at bounding box center [105, 225] width 193 height 14
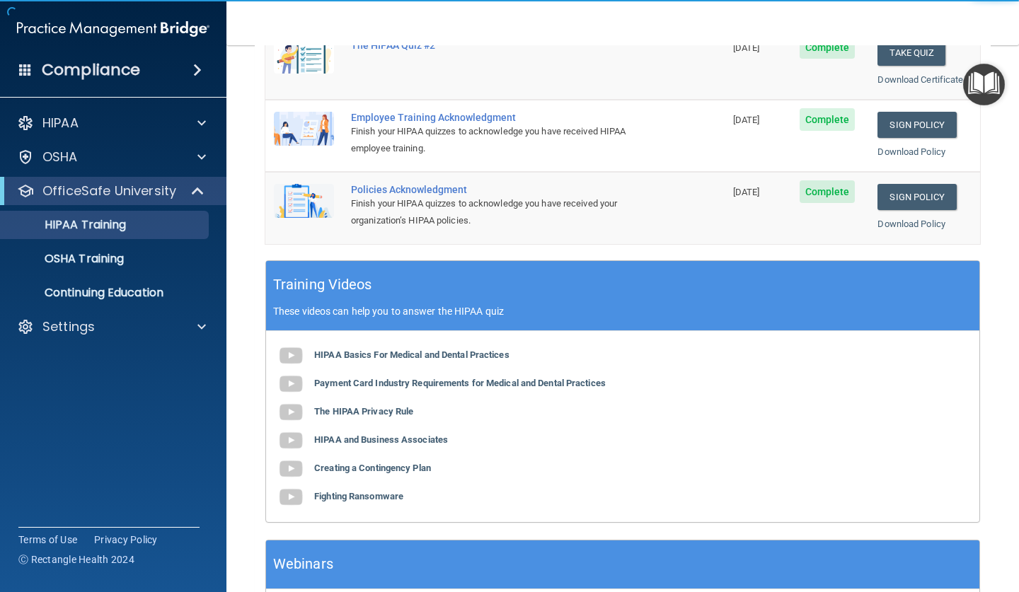
scroll to position [361, 0]
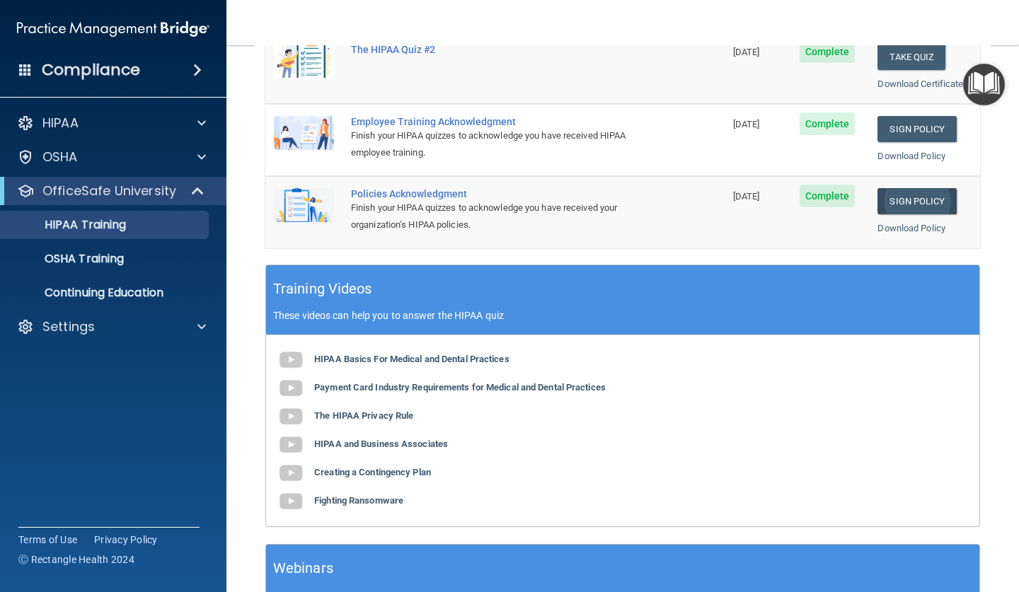
click at [893, 197] on link "Sign Policy" at bounding box center [916, 201] width 79 height 26
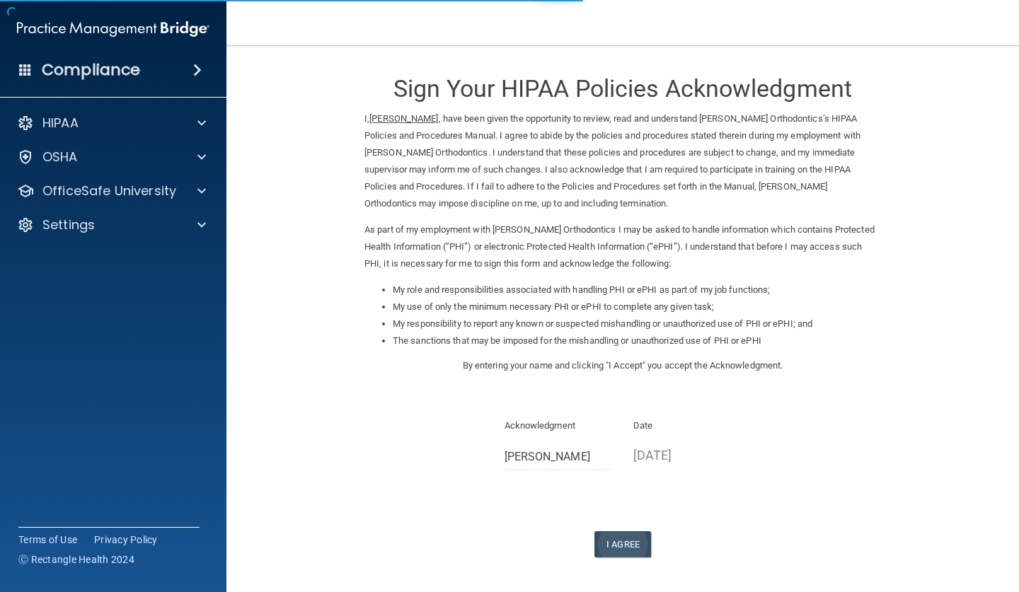
click at [606, 531] on button "I Agree" at bounding box center [622, 544] width 57 height 26
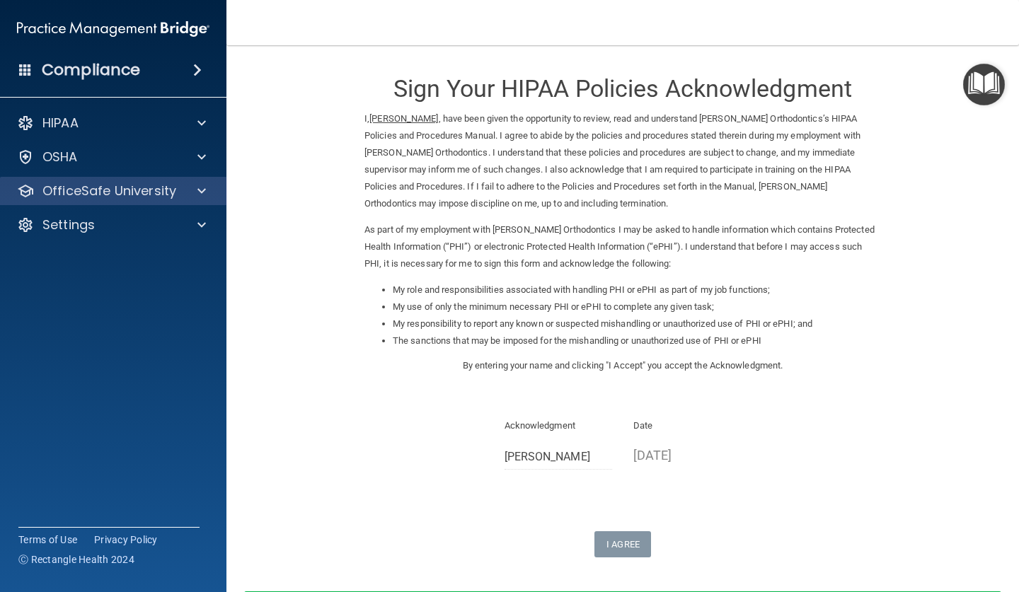
click at [115, 197] on p "OfficeSafe University" at bounding box center [109, 191] width 134 height 17
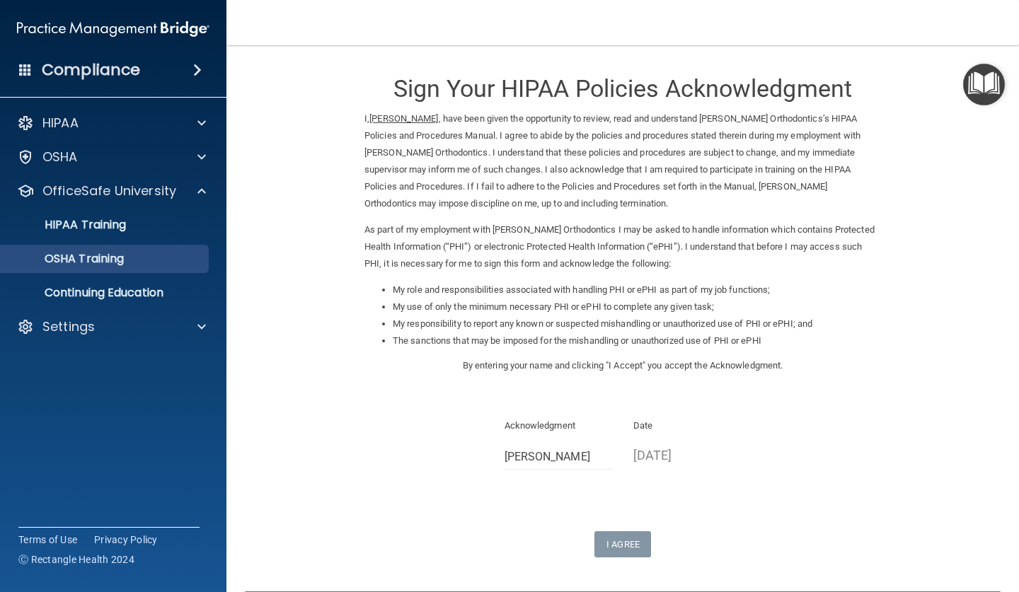
click at [108, 267] on link "OSHA Training" at bounding box center [97, 259] width 223 height 28
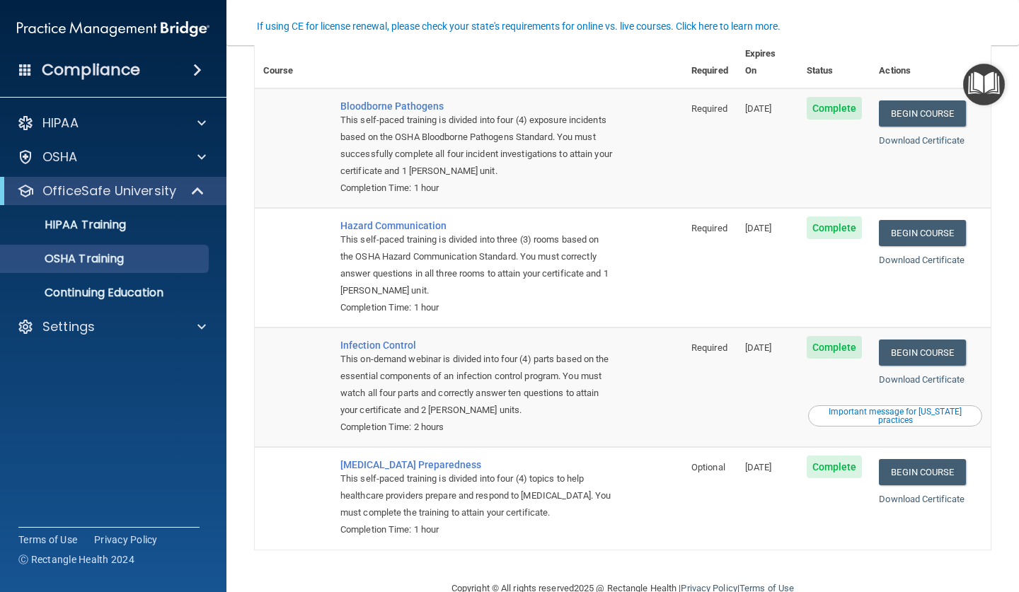
scroll to position [86, 0]
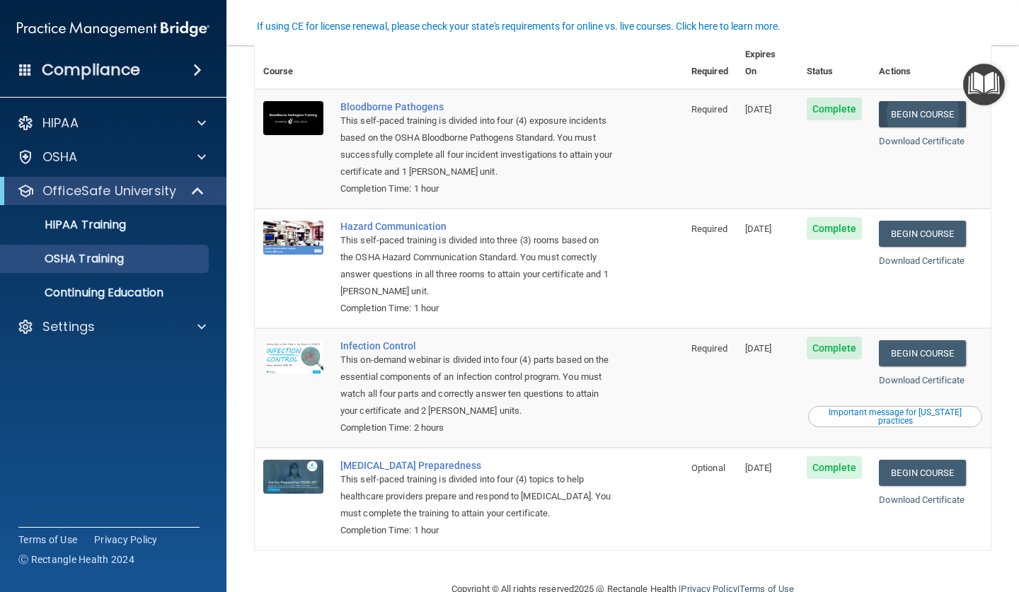
click at [922, 101] on link "Begin Course" at bounding box center [922, 114] width 86 height 26
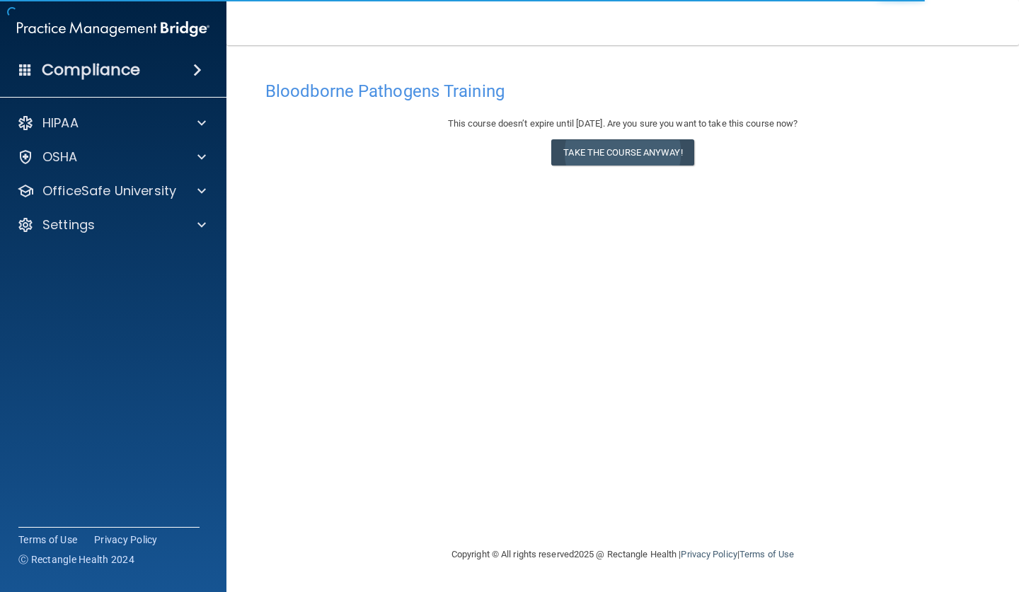
click at [648, 149] on button "Take the course anyway!" at bounding box center [622, 152] width 142 height 26
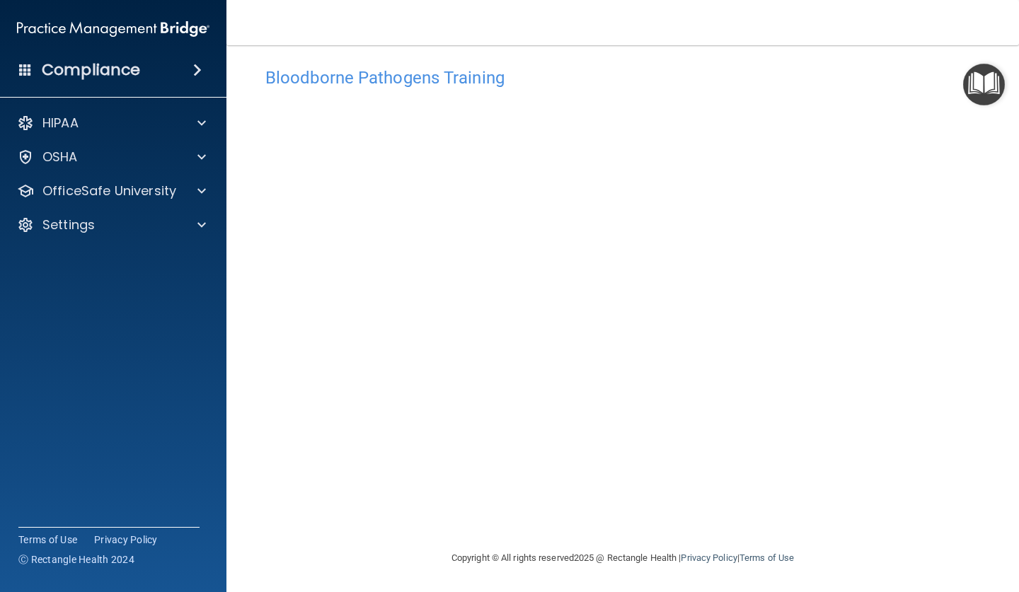
scroll to position [13, 0]
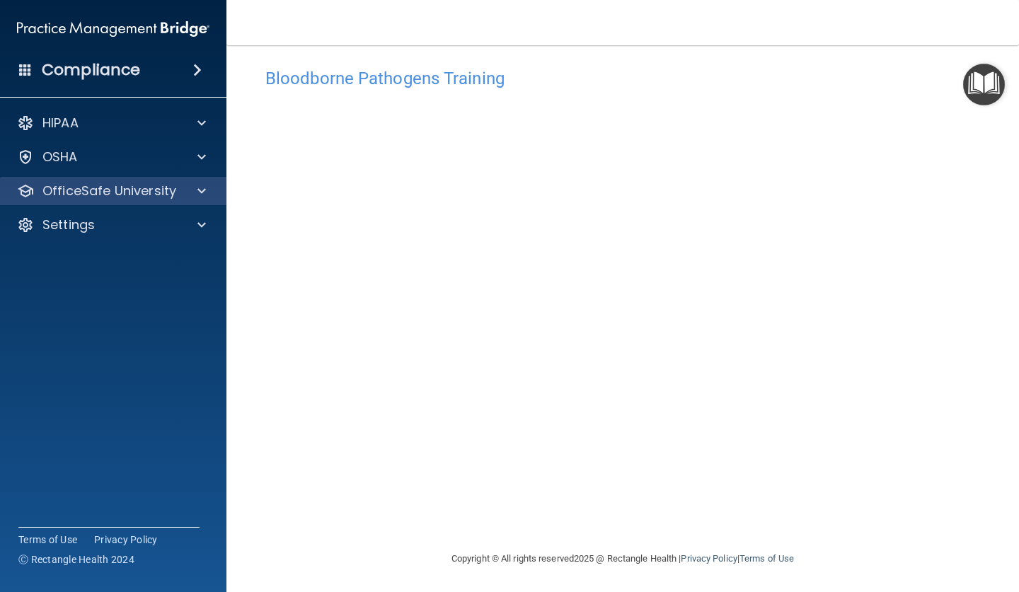
click at [180, 195] on div "OfficeSafe University" at bounding box center [93, 191] width 175 height 17
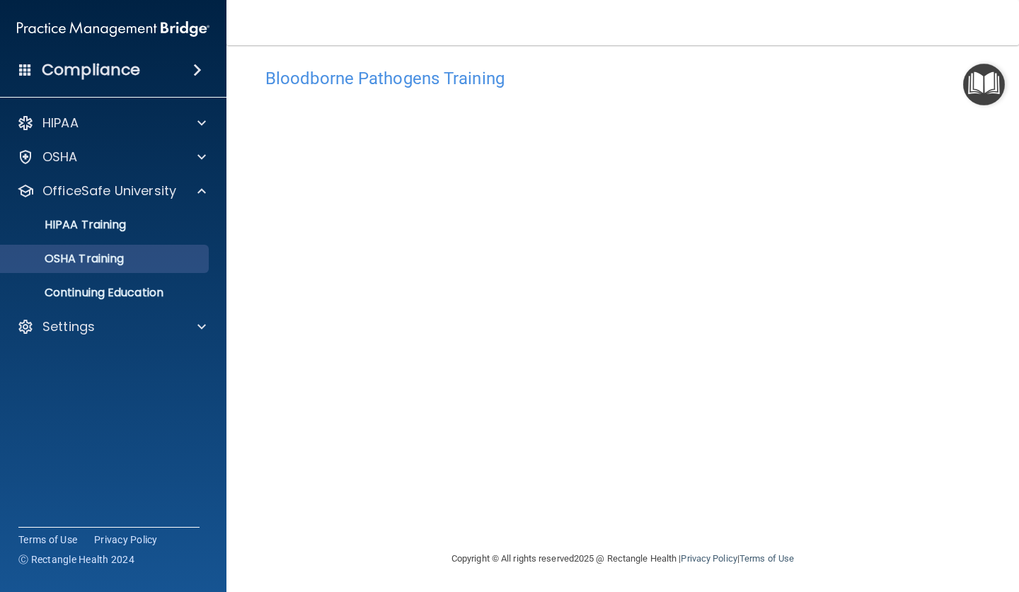
click at [139, 250] on link "OSHA Training" at bounding box center [97, 259] width 223 height 28
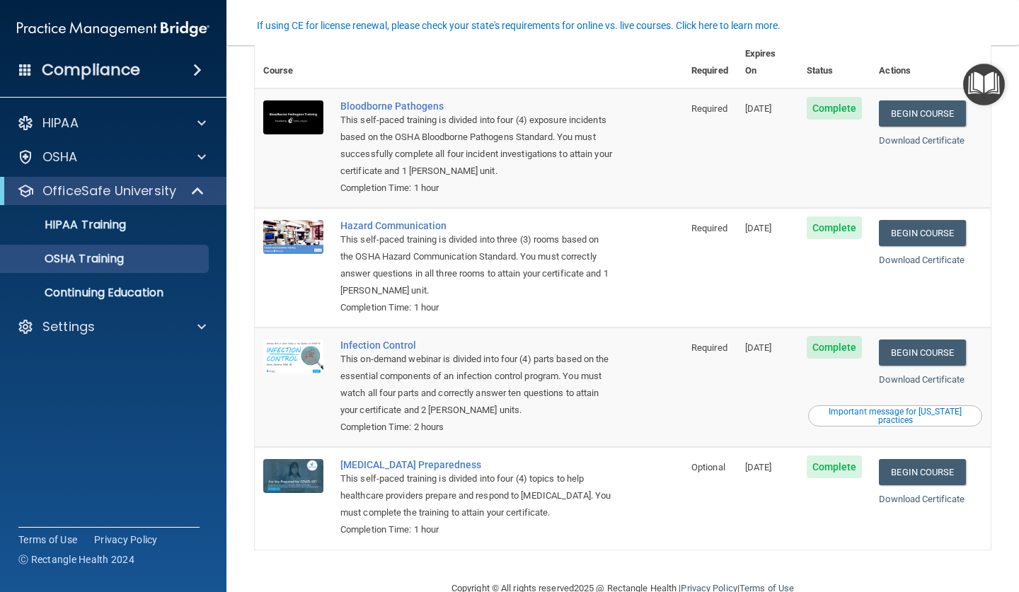
scroll to position [86, 0]
click at [927, 221] on link "Begin Course" at bounding box center [922, 234] width 86 height 26
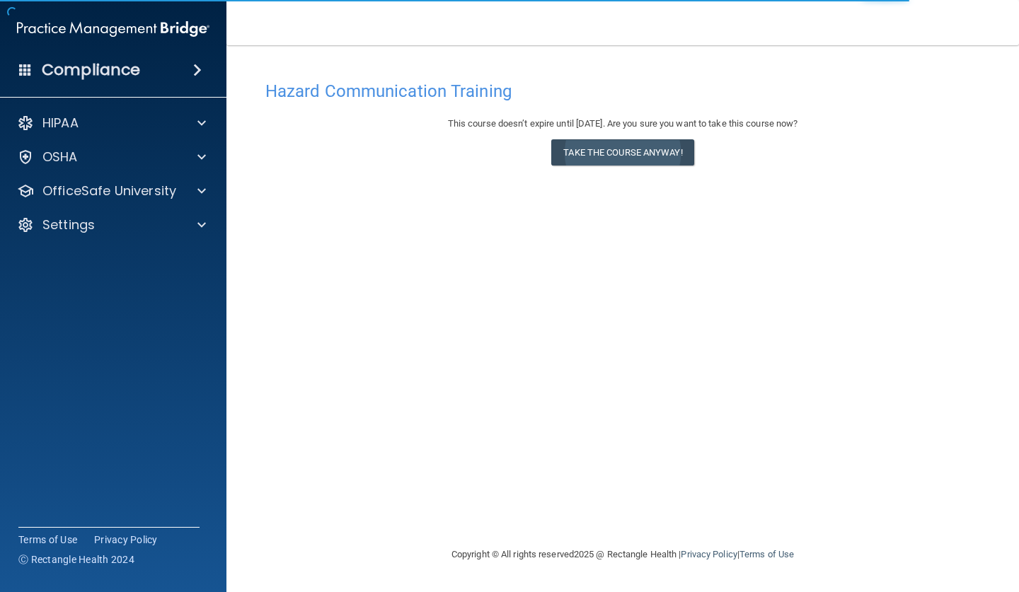
click at [644, 151] on button "Take the course anyway!" at bounding box center [622, 152] width 142 height 26
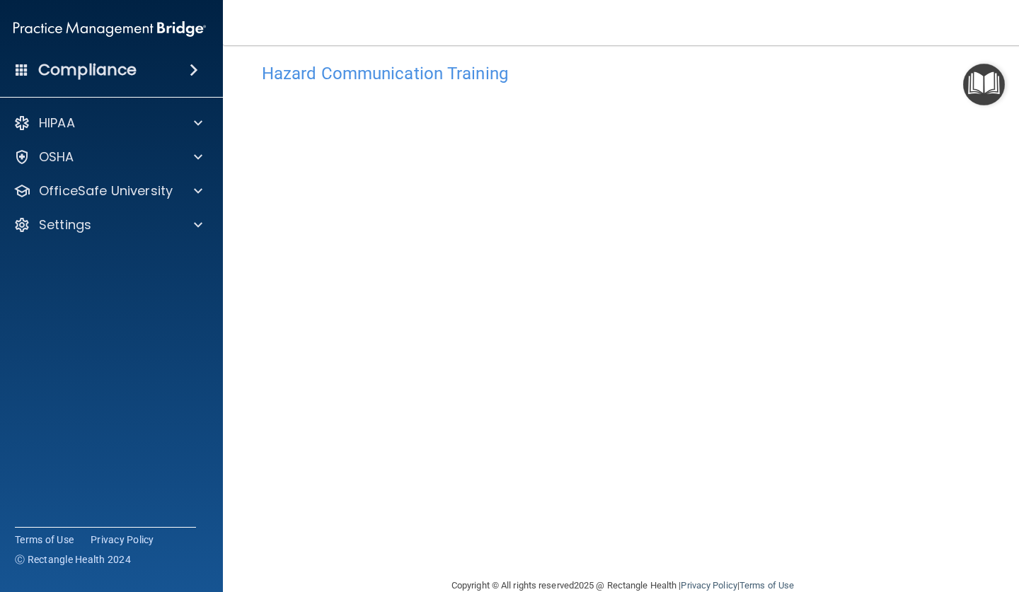
scroll to position [2, 0]
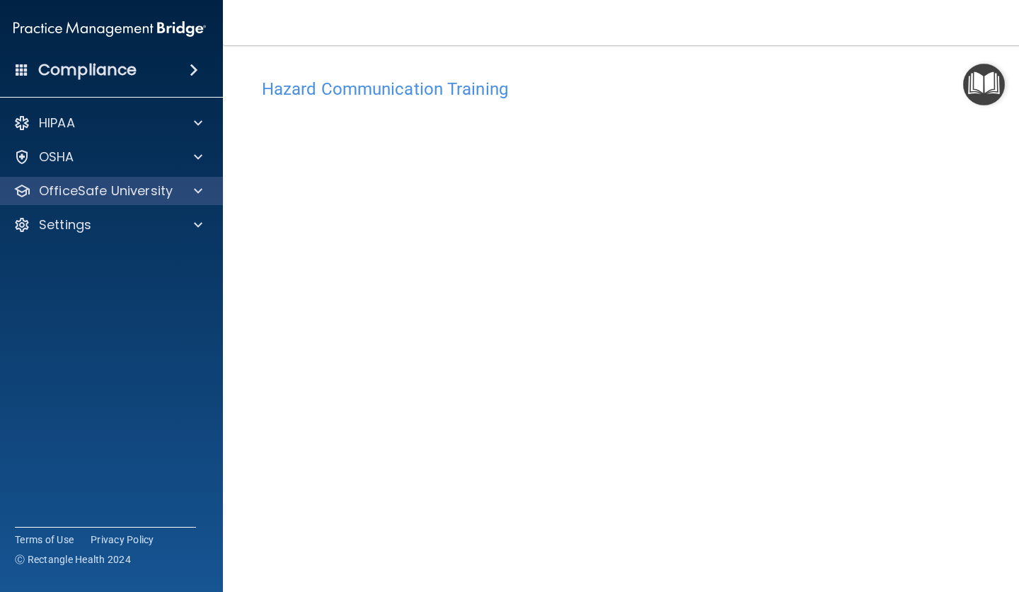
click at [119, 193] on p "OfficeSafe University" at bounding box center [106, 191] width 134 height 17
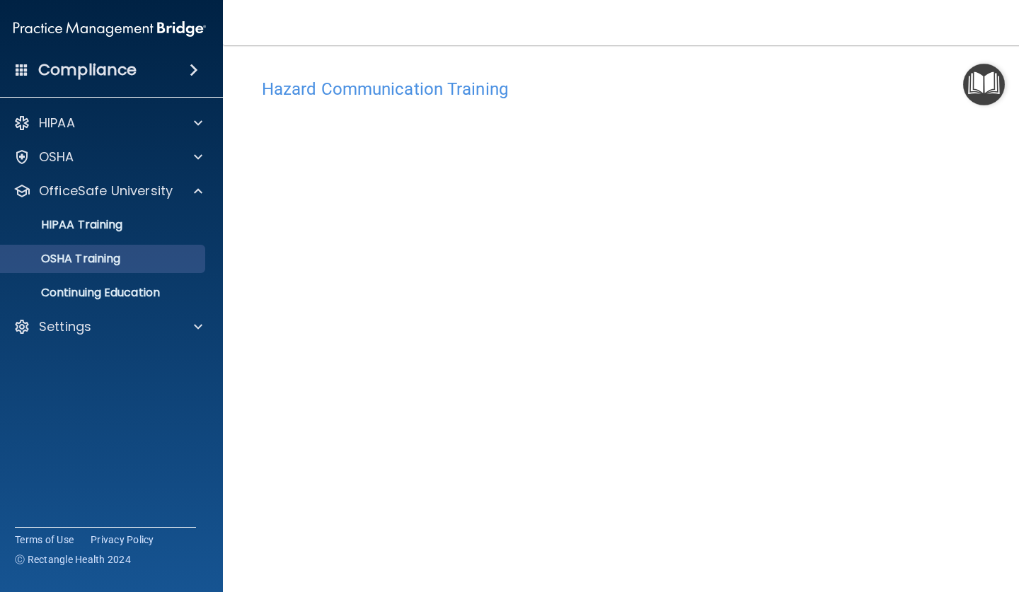
click at [110, 252] on p "OSHA Training" at bounding box center [63, 259] width 115 height 14
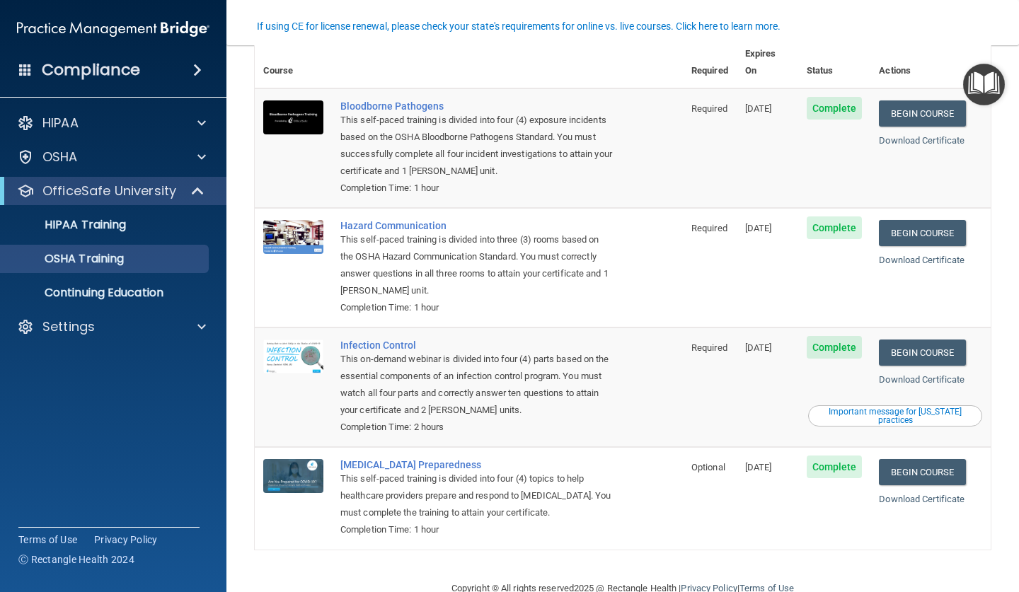
scroll to position [86, 0]
click at [922, 340] on link "Begin Course" at bounding box center [922, 353] width 86 height 26
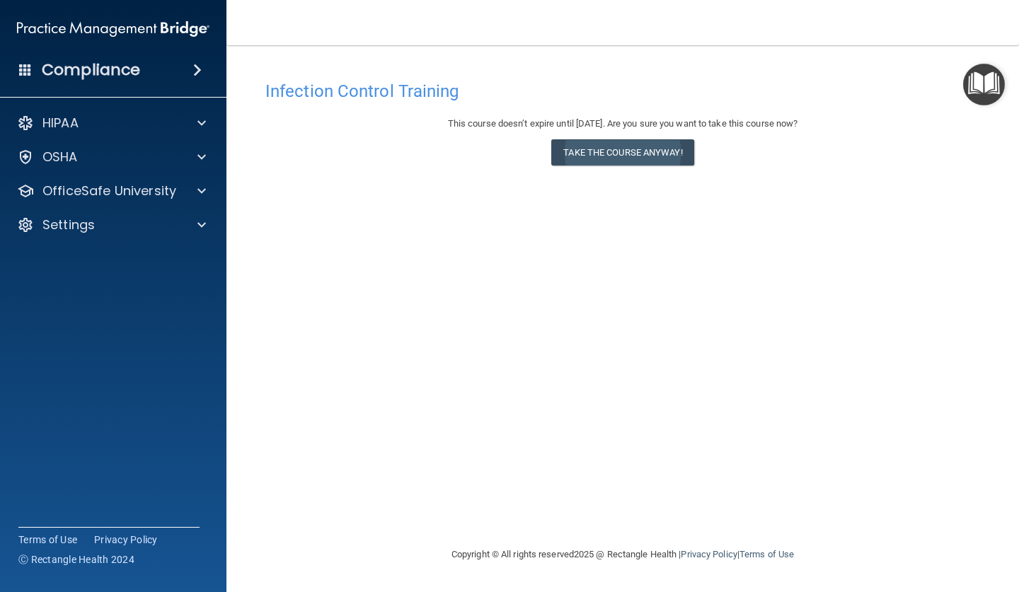
click at [625, 146] on button "Take the course anyway!" at bounding box center [622, 152] width 142 height 26
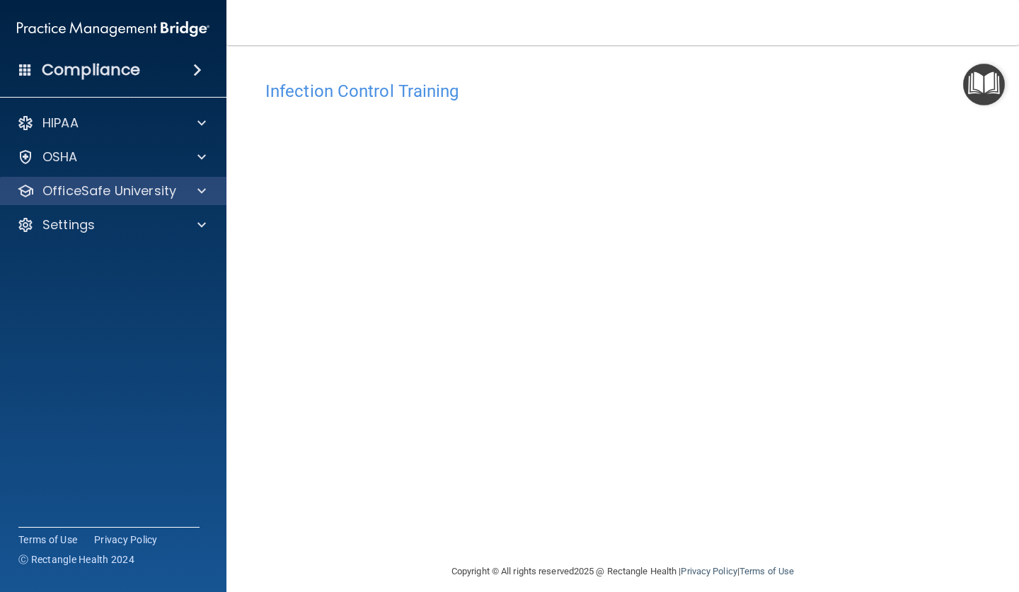
click at [165, 195] on p "OfficeSafe University" at bounding box center [109, 191] width 134 height 17
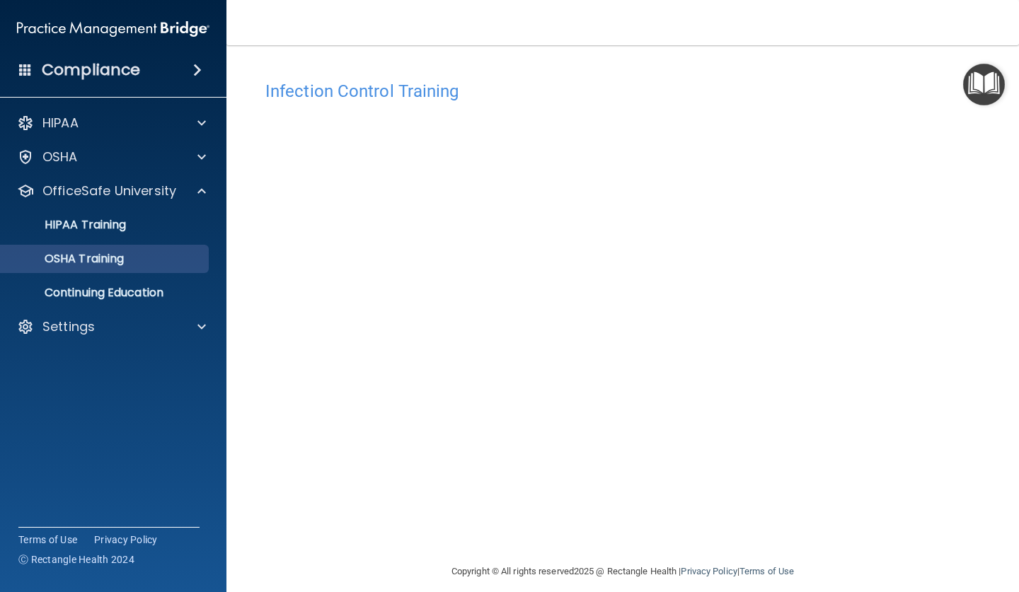
click at [167, 253] on div "OSHA Training" at bounding box center [105, 259] width 193 height 14
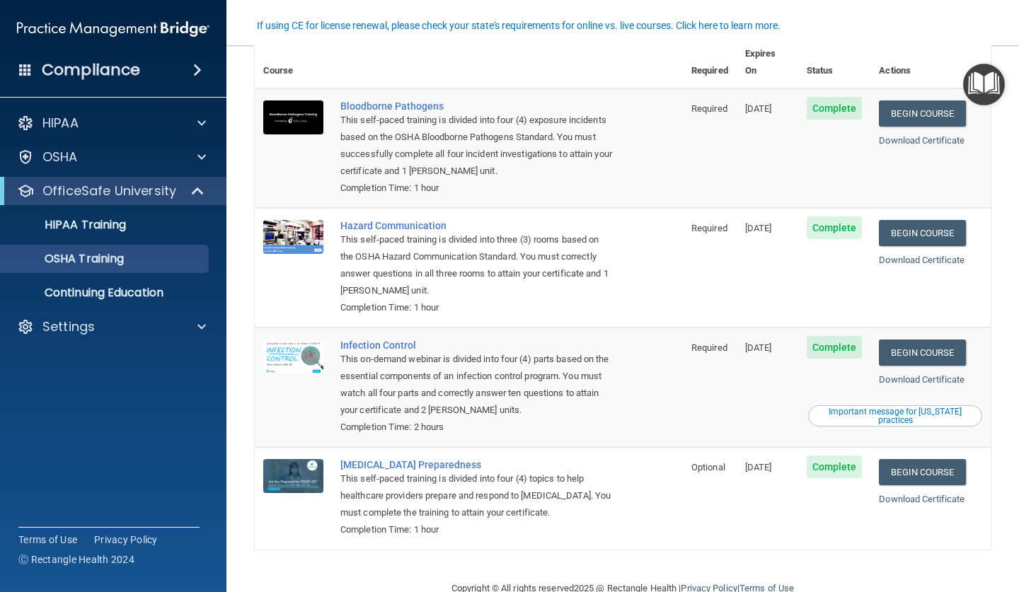
scroll to position [86, 0]
click at [949, 460] on link "Begin Course" at bounding box center [922, 473] width 86 height 26
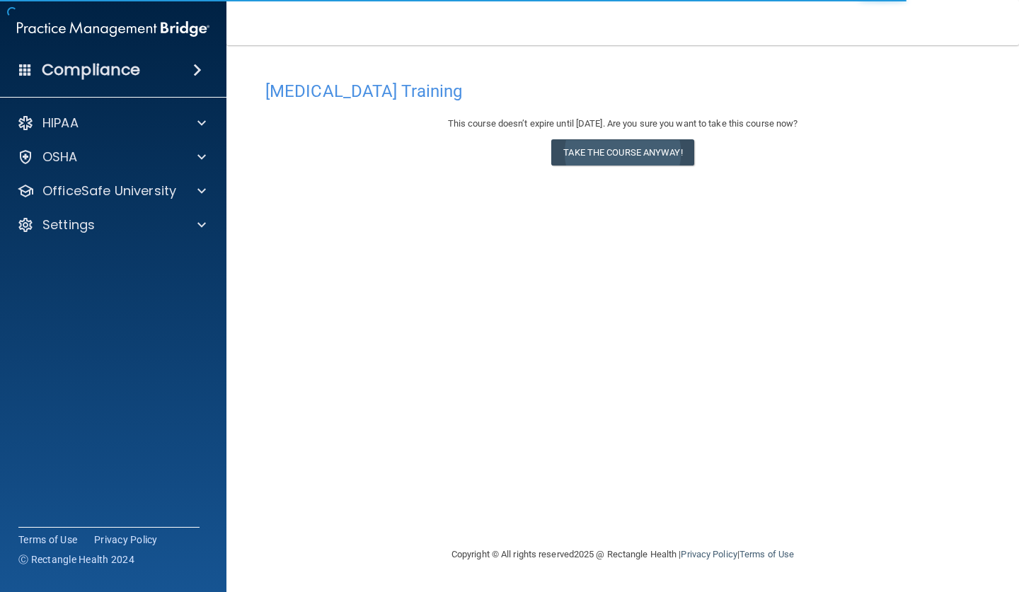
click at [652, 146] on button "Take the course anyway!" at bounding box center [622, 152] width 142 height 26
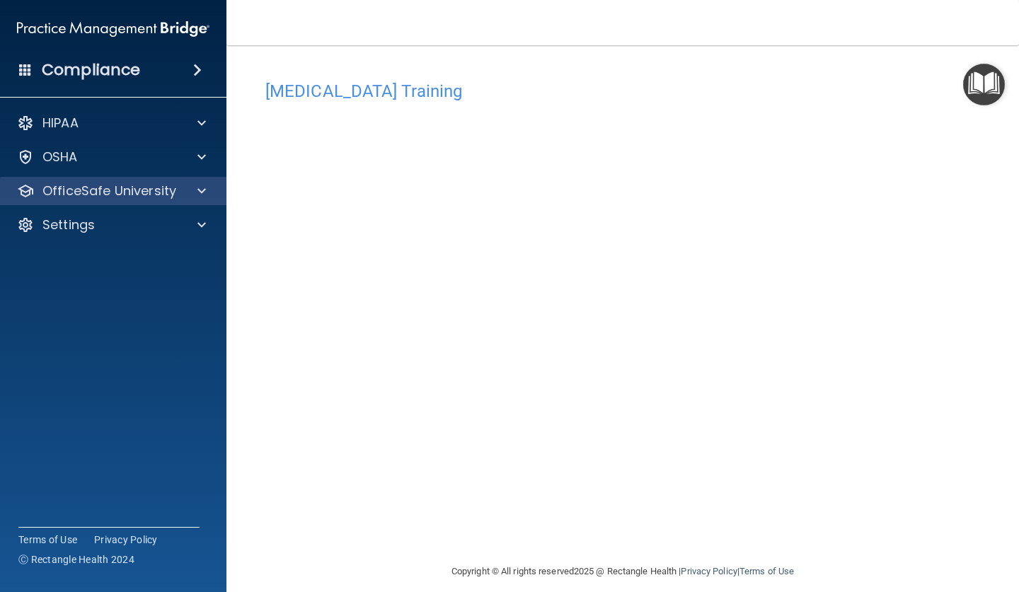
click at [151, 200] on div "OfficeSafe University" at bounding box center [113, 191] width 227 height 28
click at [142, 188] on p "OfficeSafe University" at bounding box center [109, 191] width 134 height 17
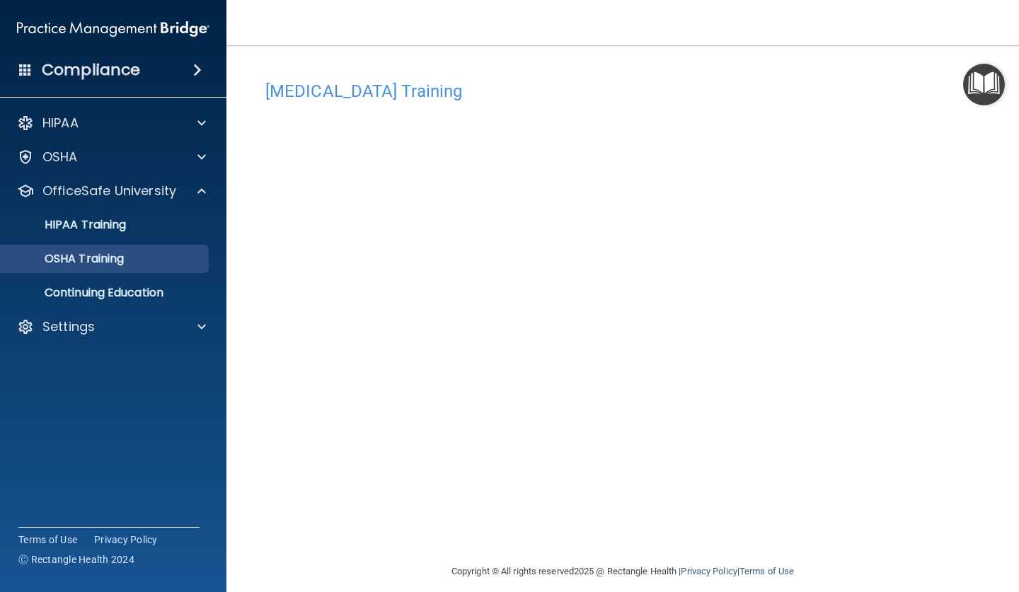
click at [124, 265] on p "OSHA Training" at bounding box center [66, 259] width 115 height 14
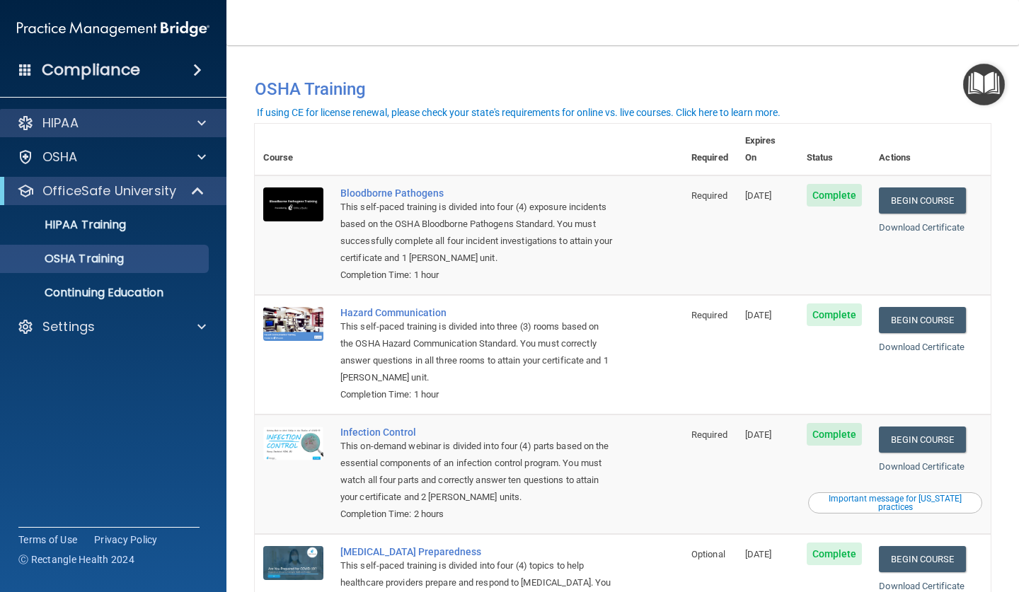
click at [148, 133] on div "HIPAA" at bounding box center [113, 123] width 227 height 28
click at [207, 122] on div at bounding box center [199, 123] width 35 height 17
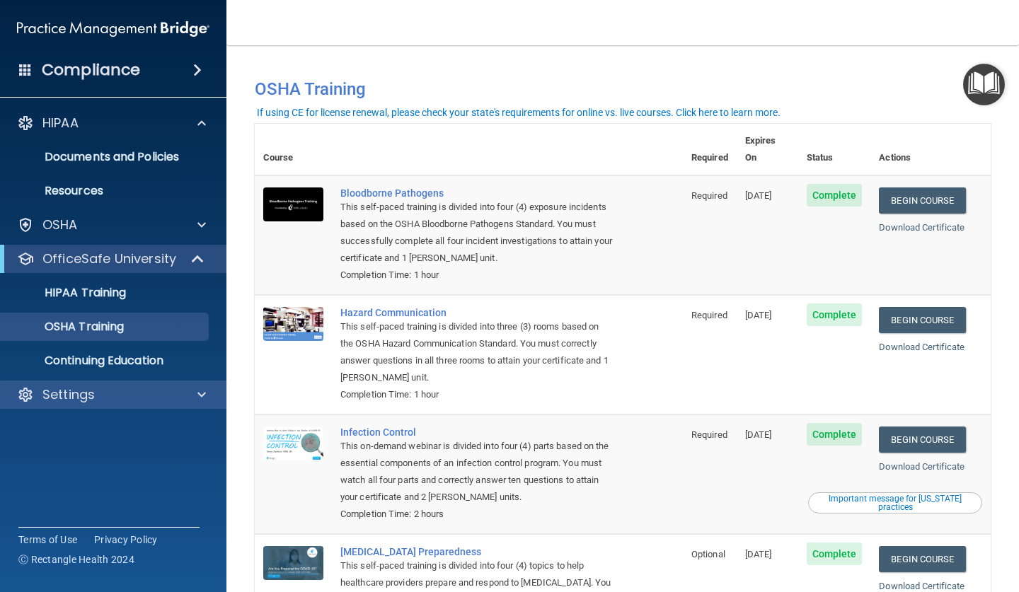
click at [195, 392] on div at bounding box center [199, 394] width 35 height 17
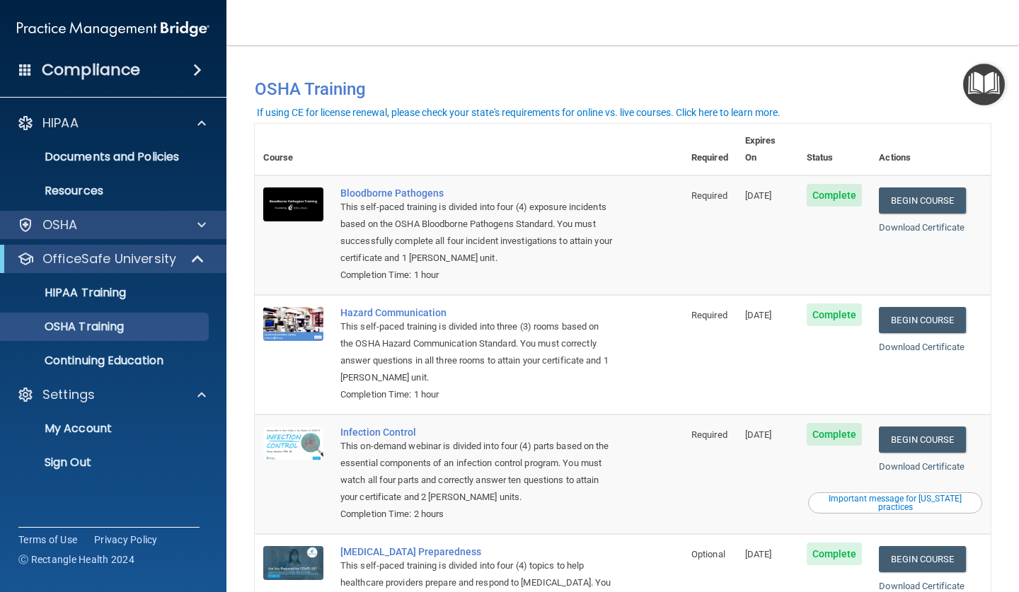
click at [198, 232] on span at bounding box center [201, 224] width 8 height 17
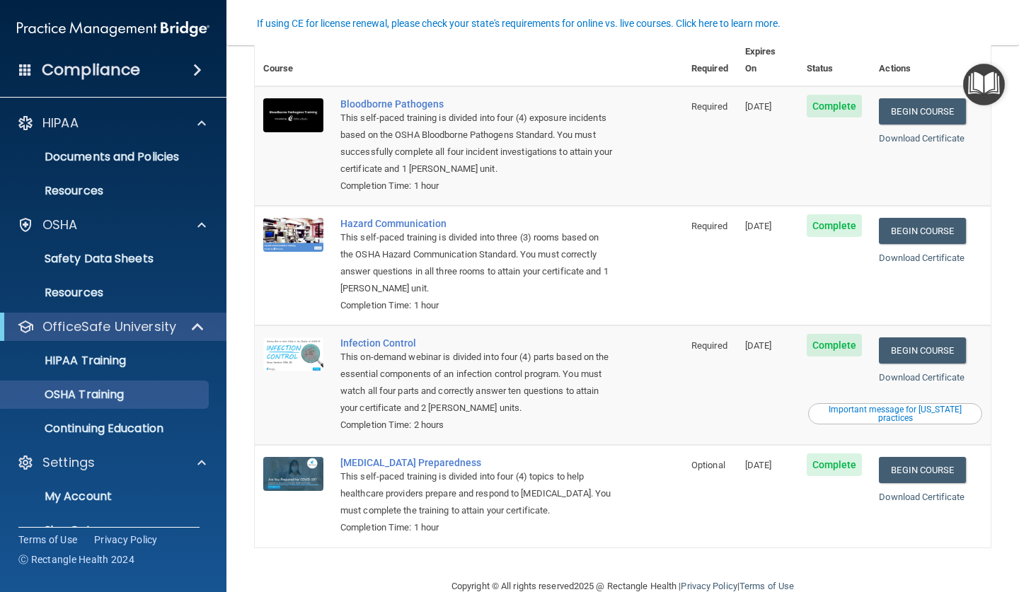
scroll to position [86, 0]
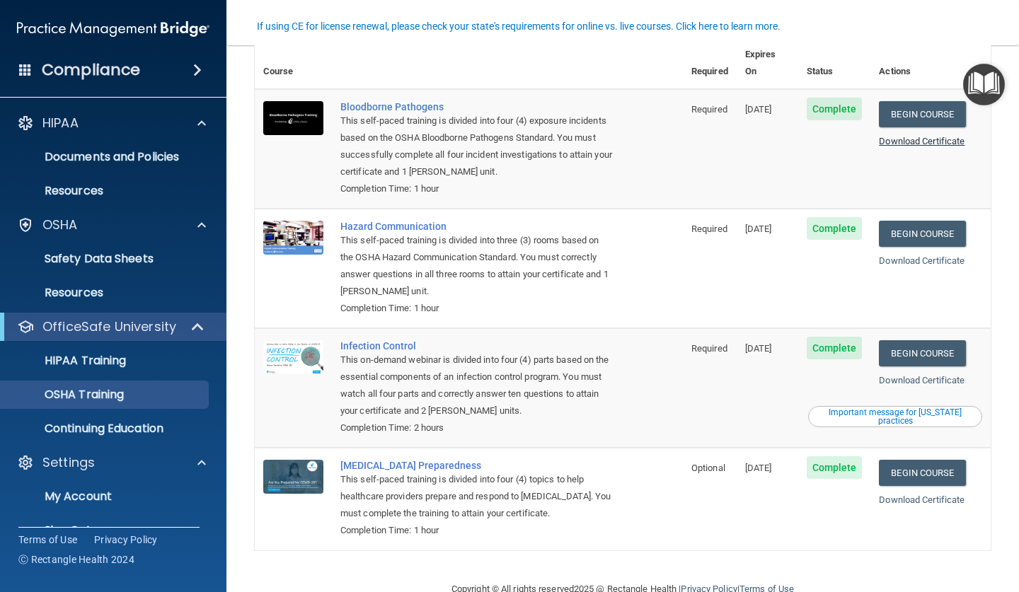
click at [920, 136] on link "Download Certificate" at bounding box center [922, 141] width 86 height 11
click at [931, 255] on link "Download Certificate" at bounding box center [922, 260] width 86 height 11
click at [945, 375] on link "Download Certificate" at bounding box center [922, 380] width 86 height 11
click at [934, 494] on link "Download Certificate" at bounding box center [922, 499] width 86 height 11
